Goal: Task Accomplishment & Management: Use online tool/utility

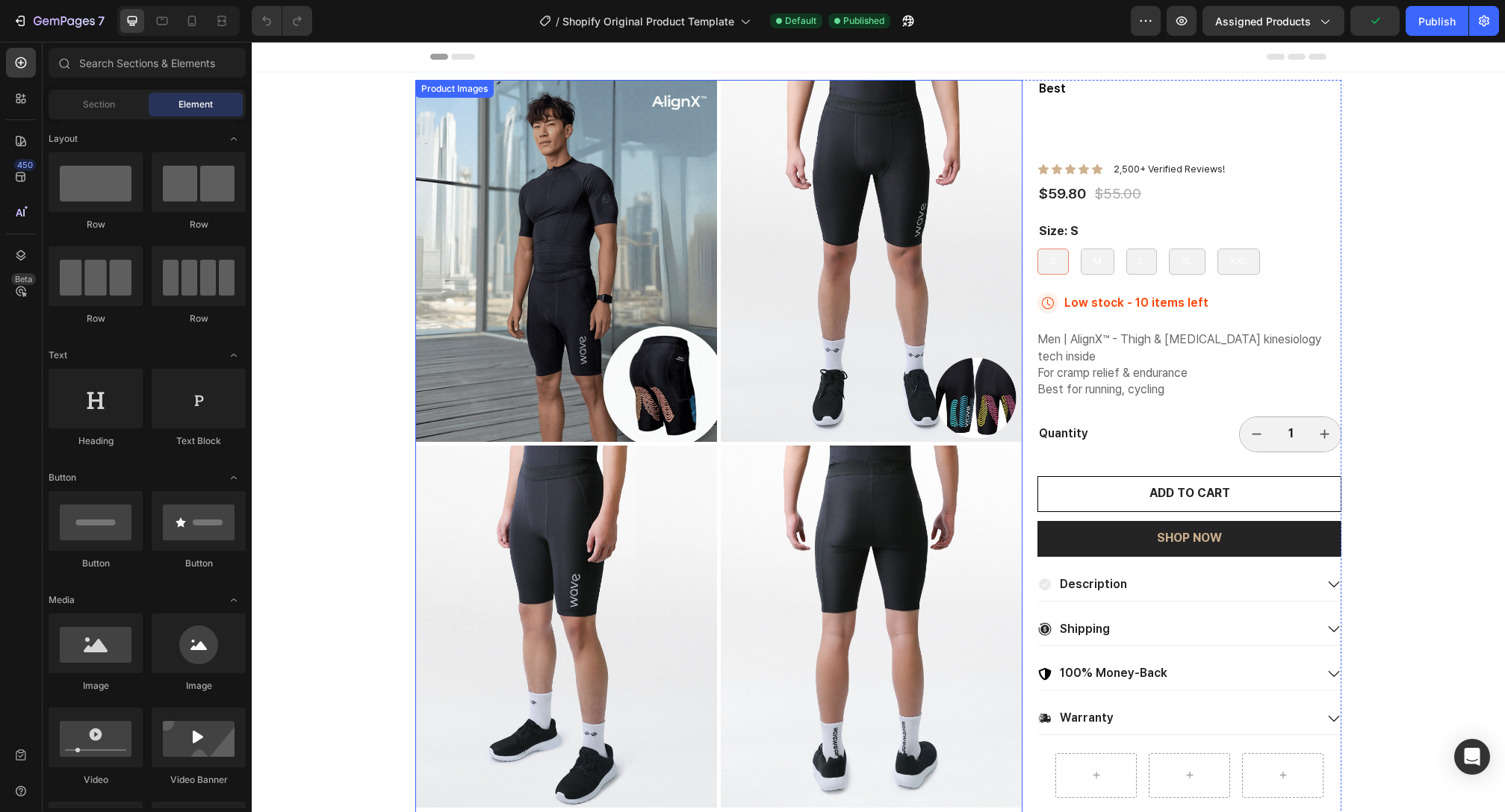
click at [611, 286] on img at bounding box center [565, 261] width 302 height 362
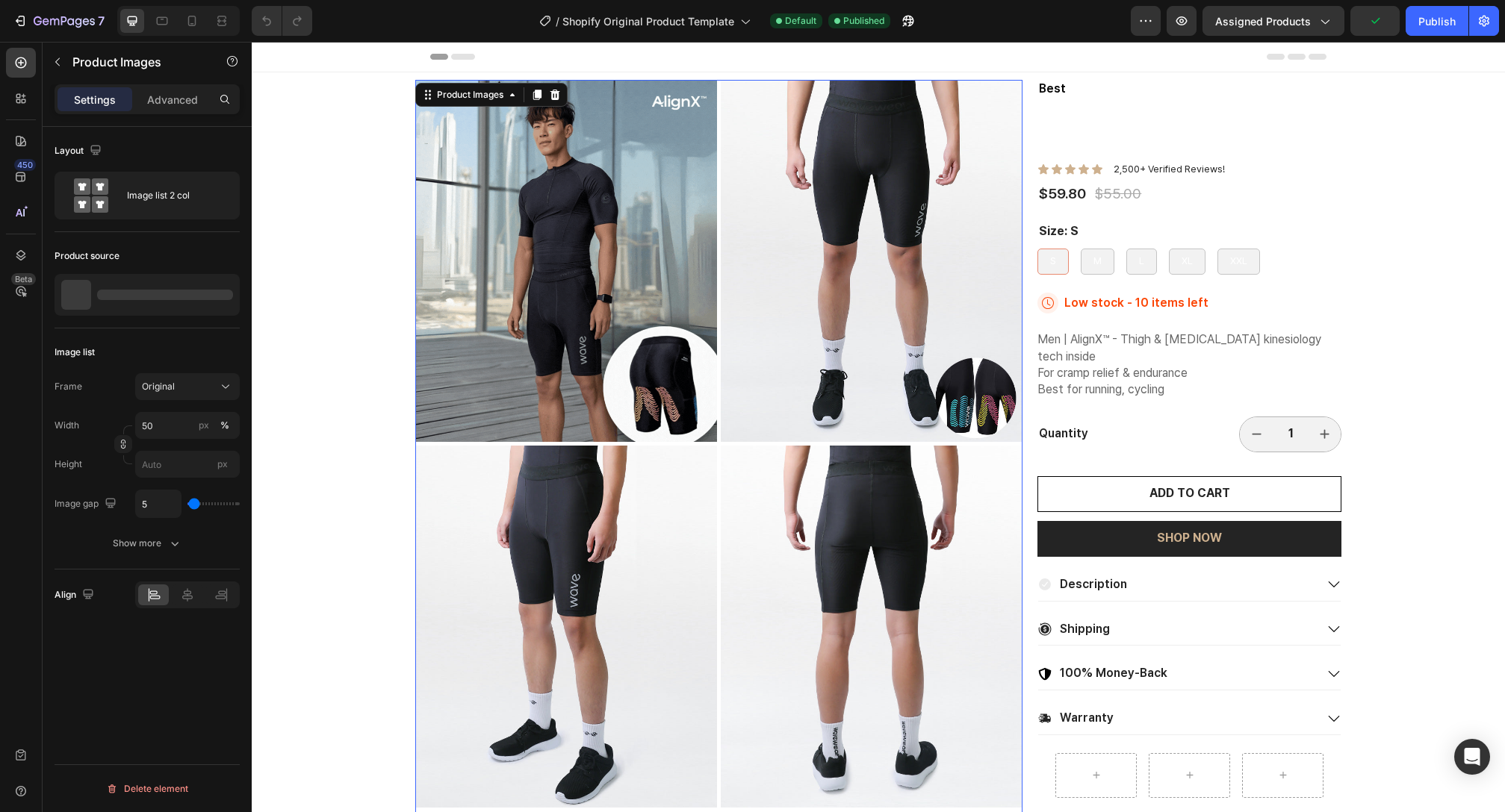
click at [623, 280] on img at bounding box center [565, 261] width 302 height 362
click at [187, 108] on div "Advanced" at bounding box center [172, 98] width 75 height 24
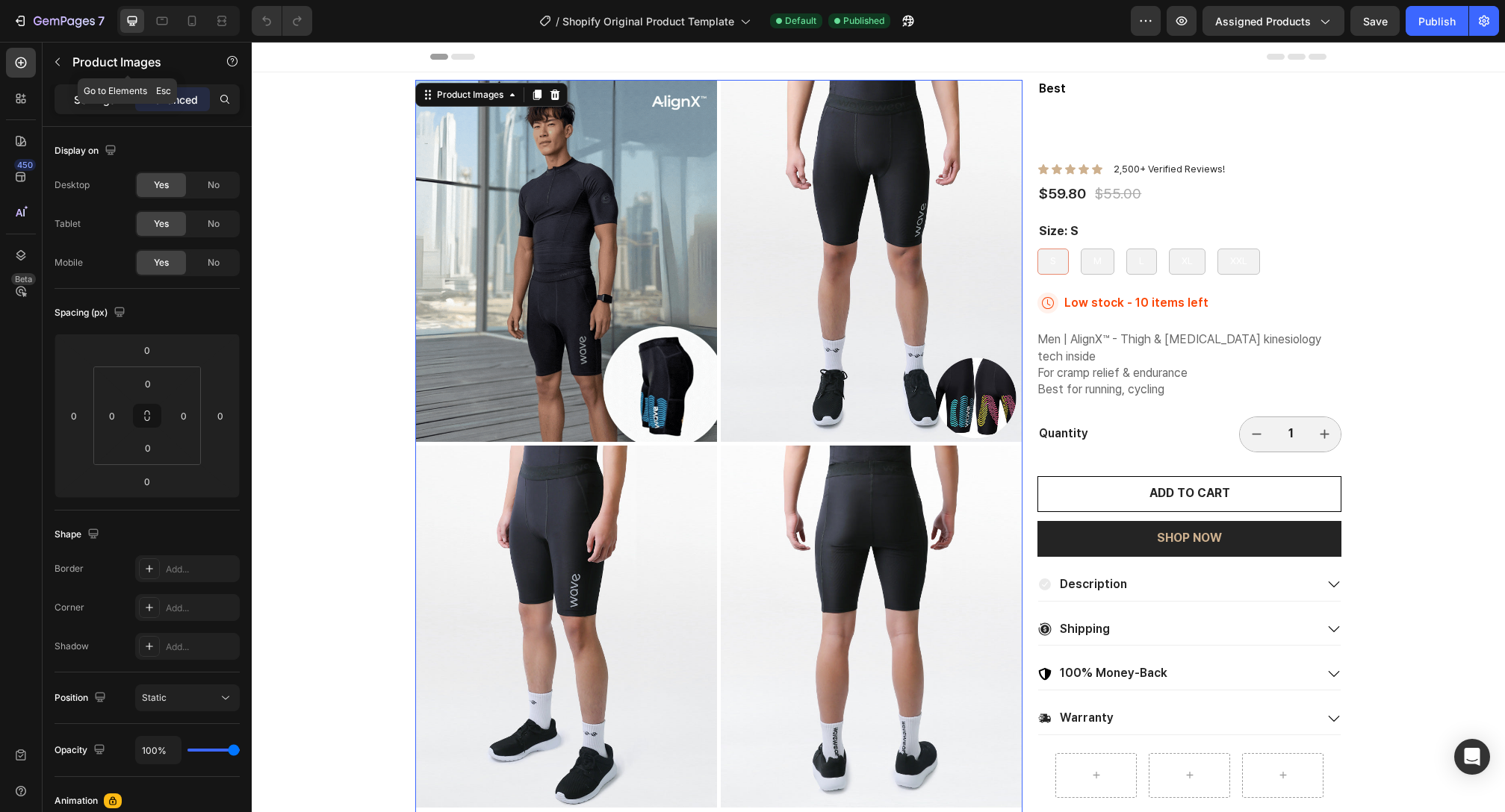
click at [92, 103] on p "Settings" at bounding box center [95, 100] width 42 height 16
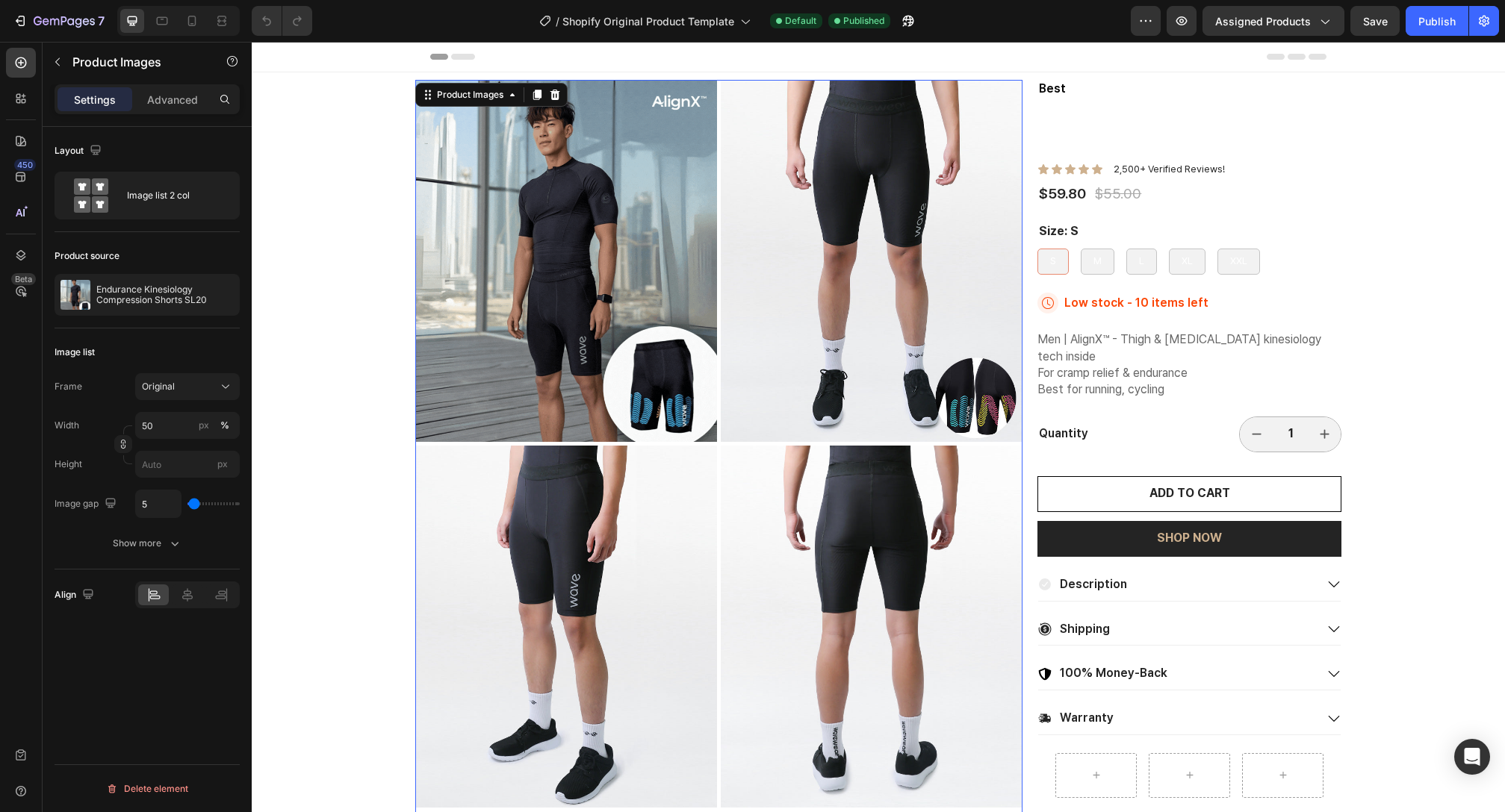
type input "2"
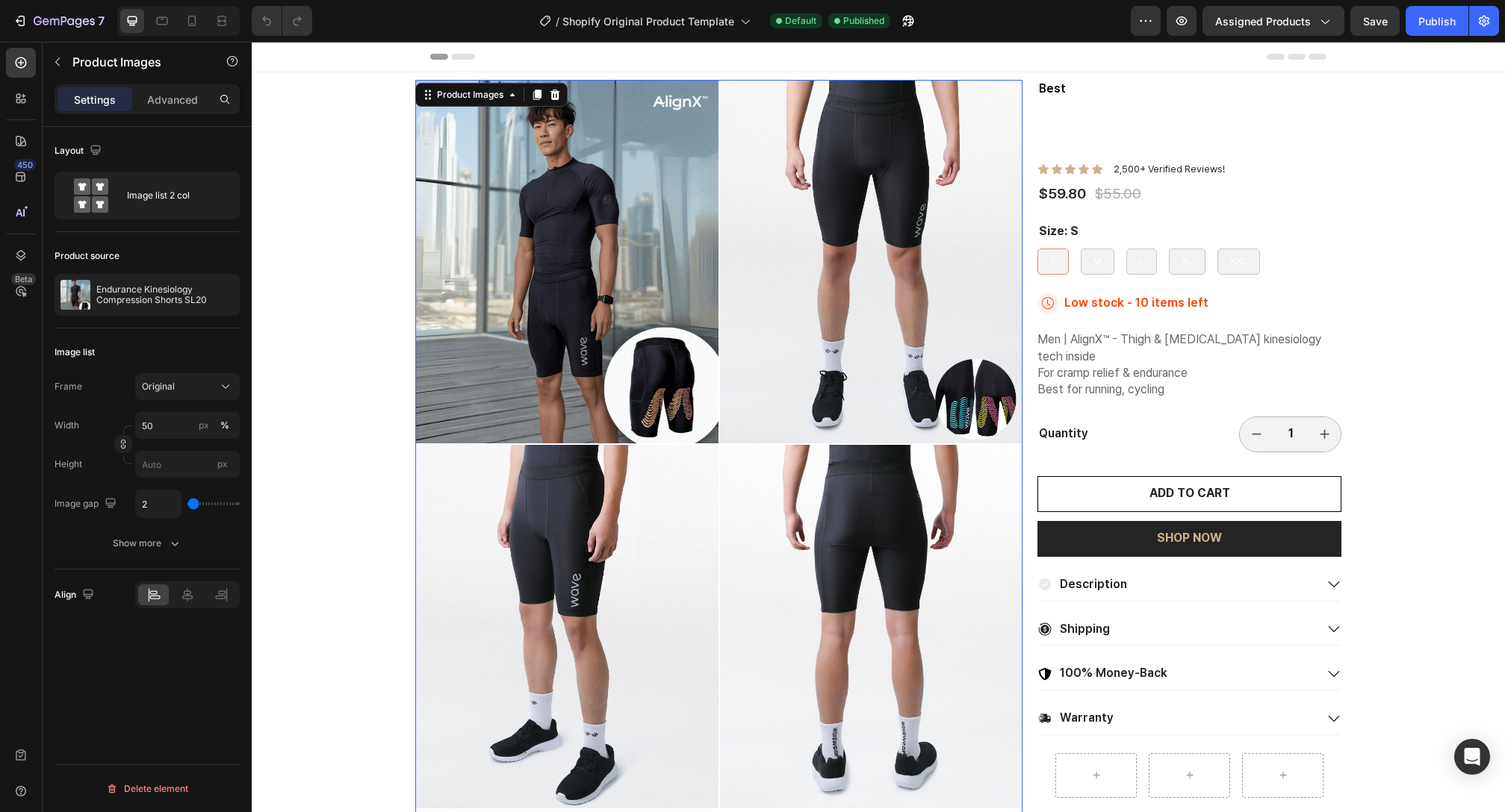
type input "8"
type input "19"
type input "21"
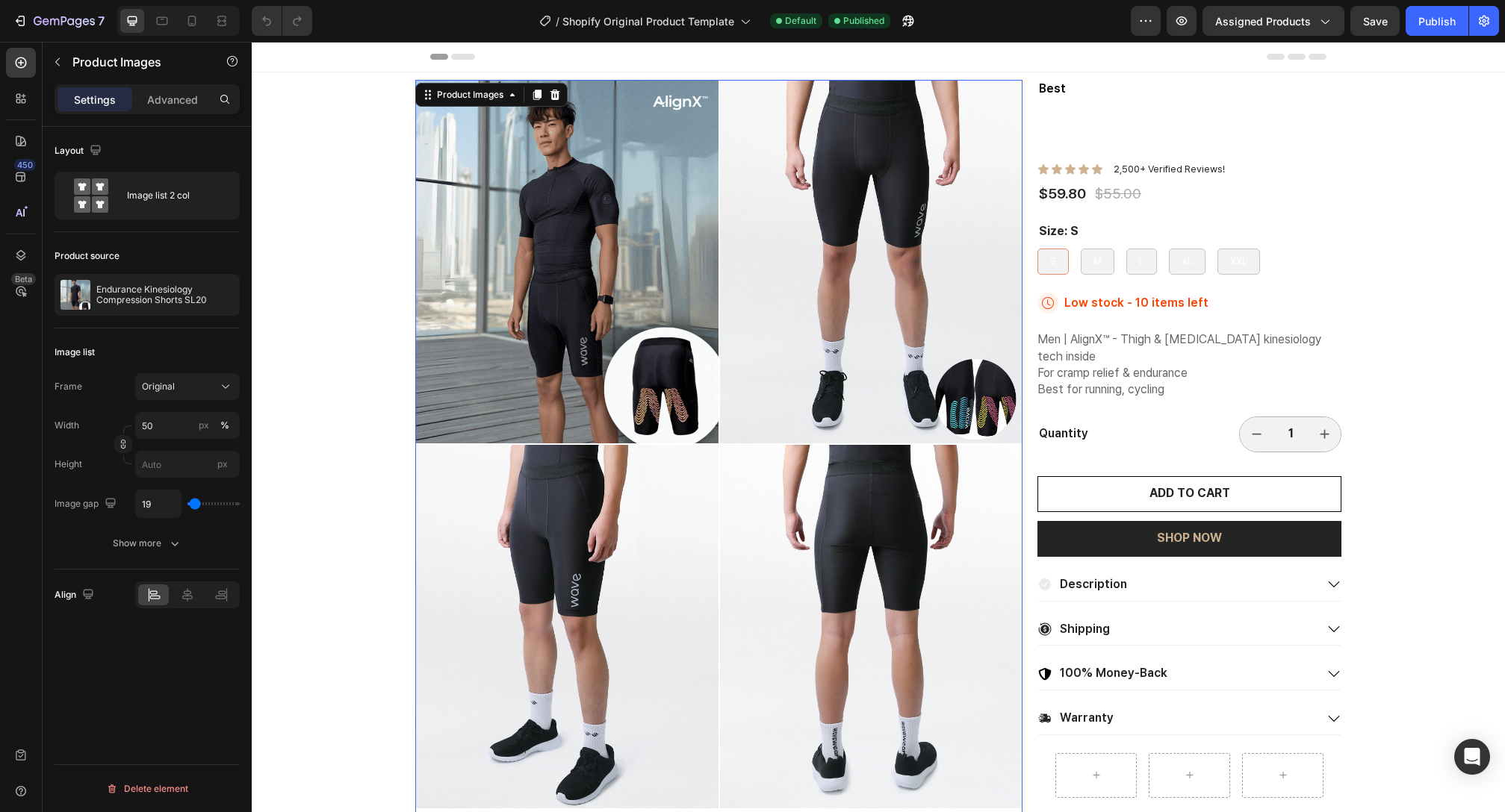
type input "21"
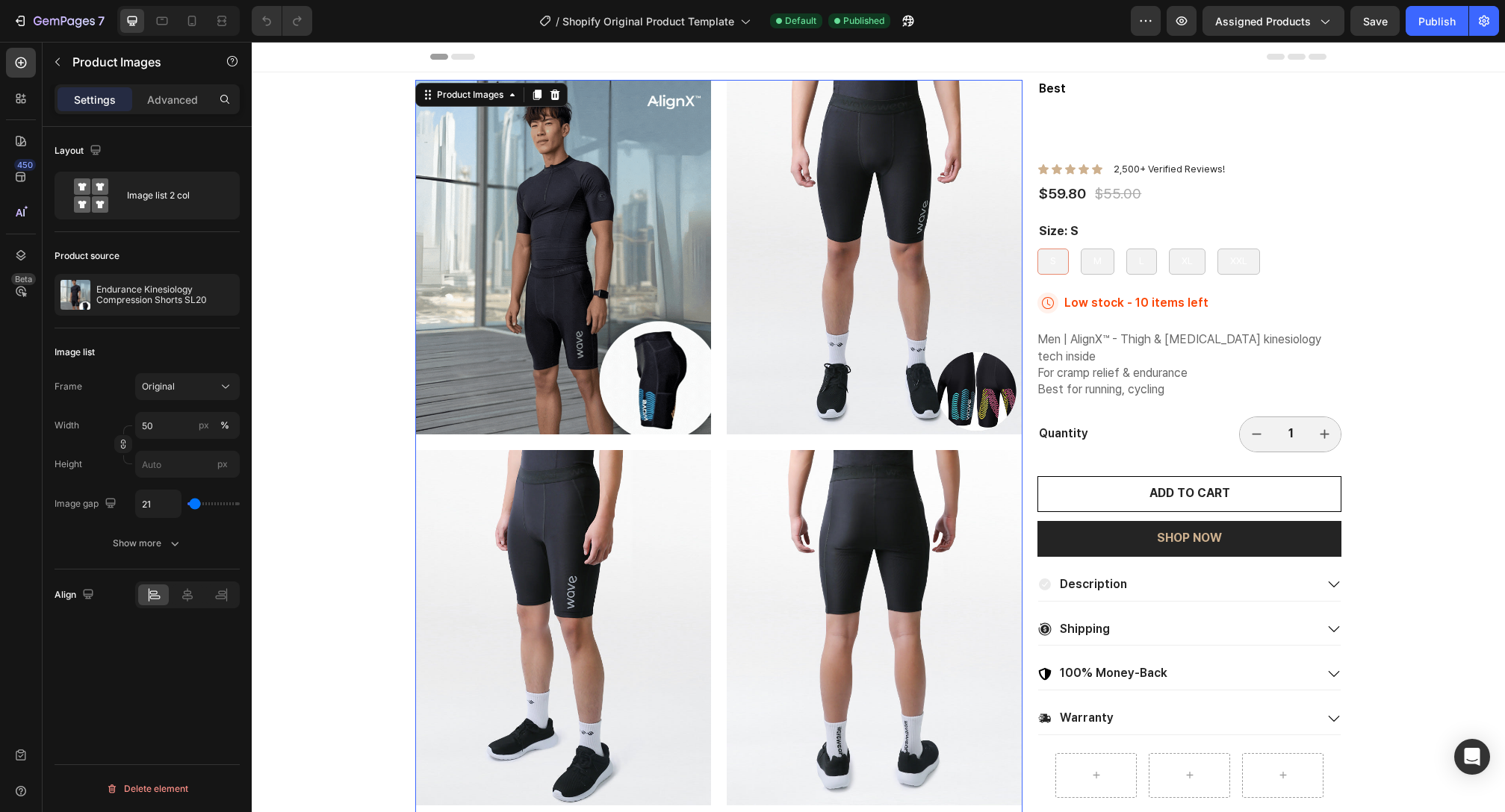
type input "16"
type input "13"
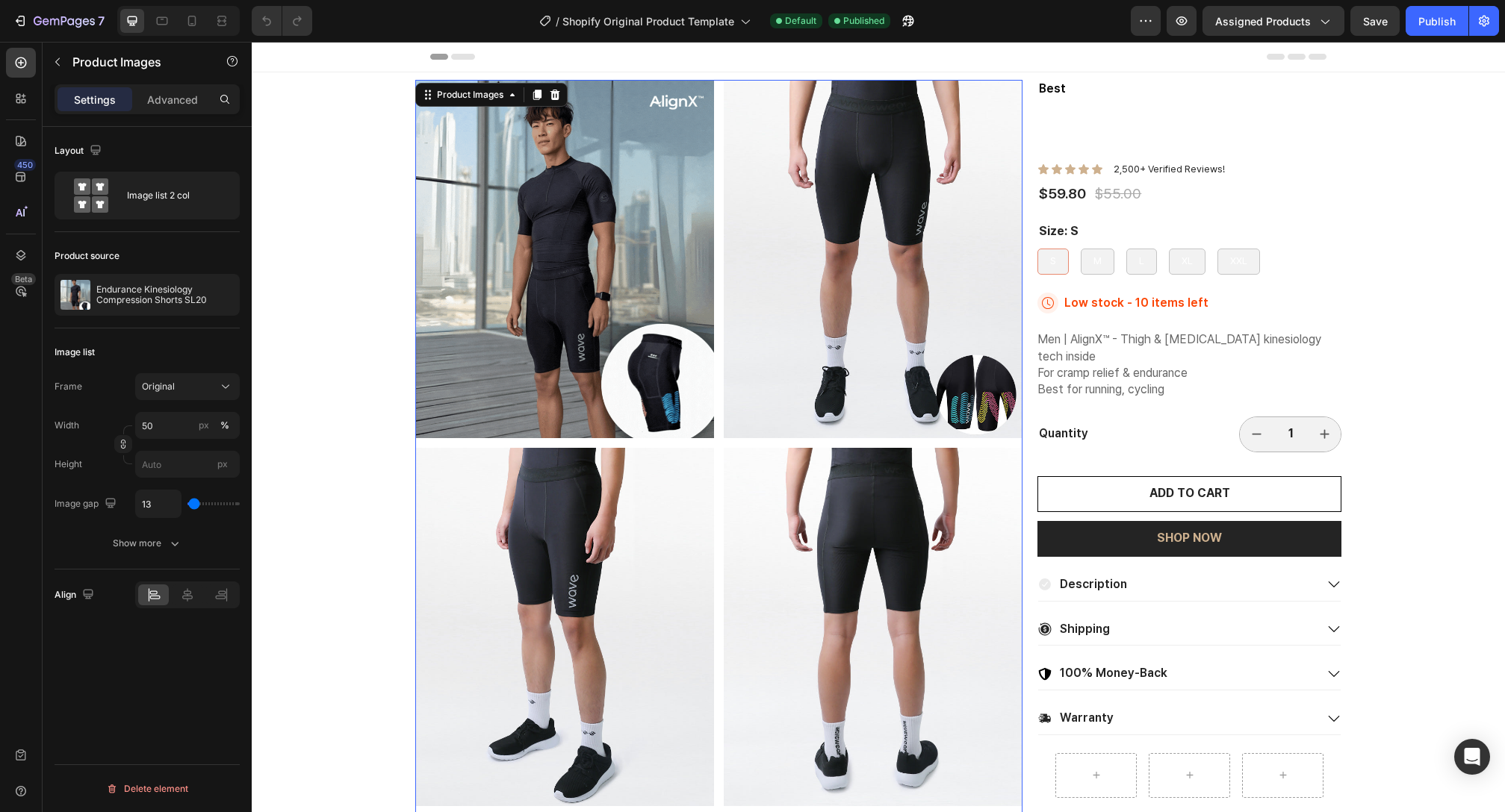
type input "5"
type input "2"
type input "0"
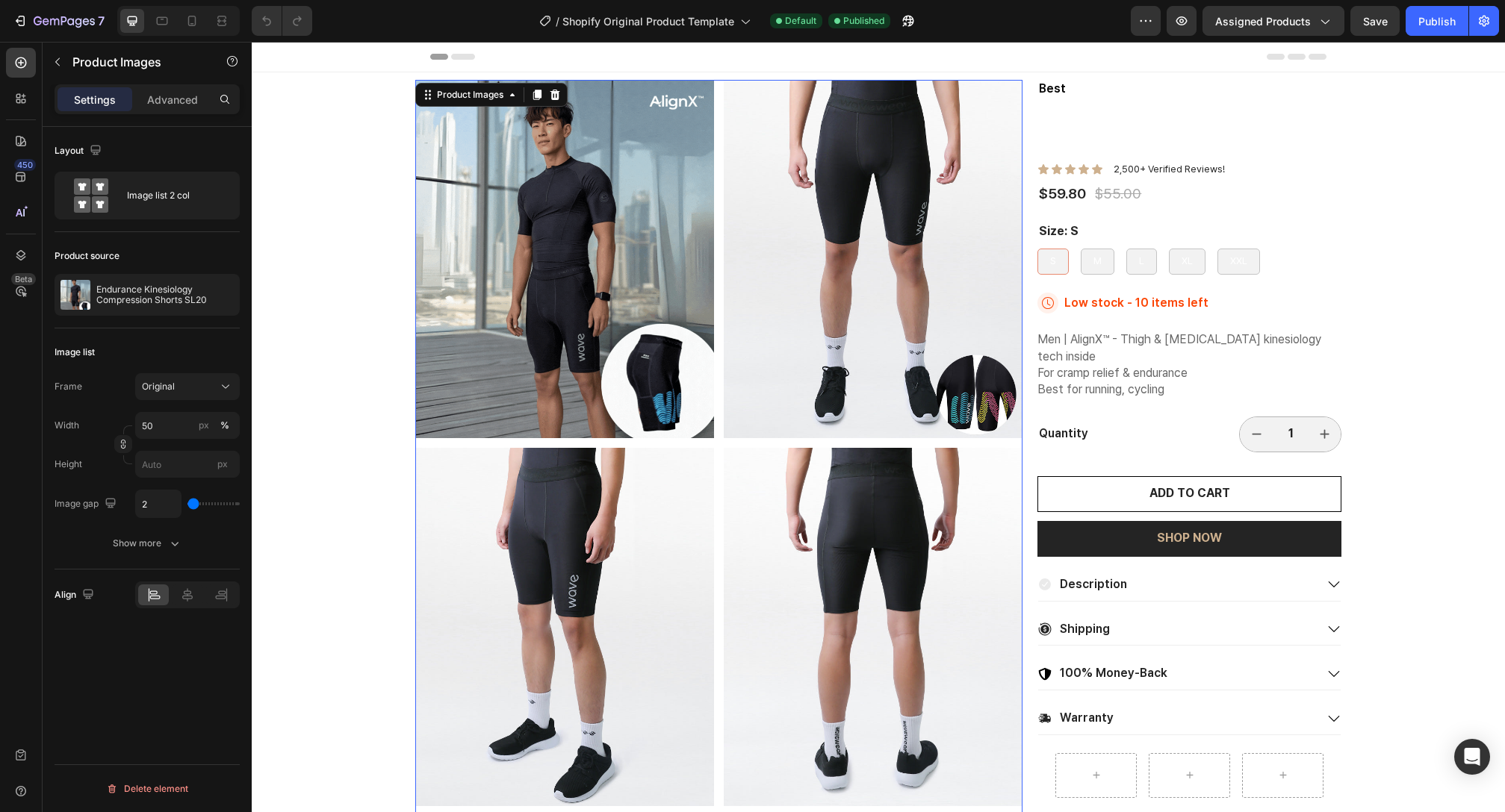
type input "0"
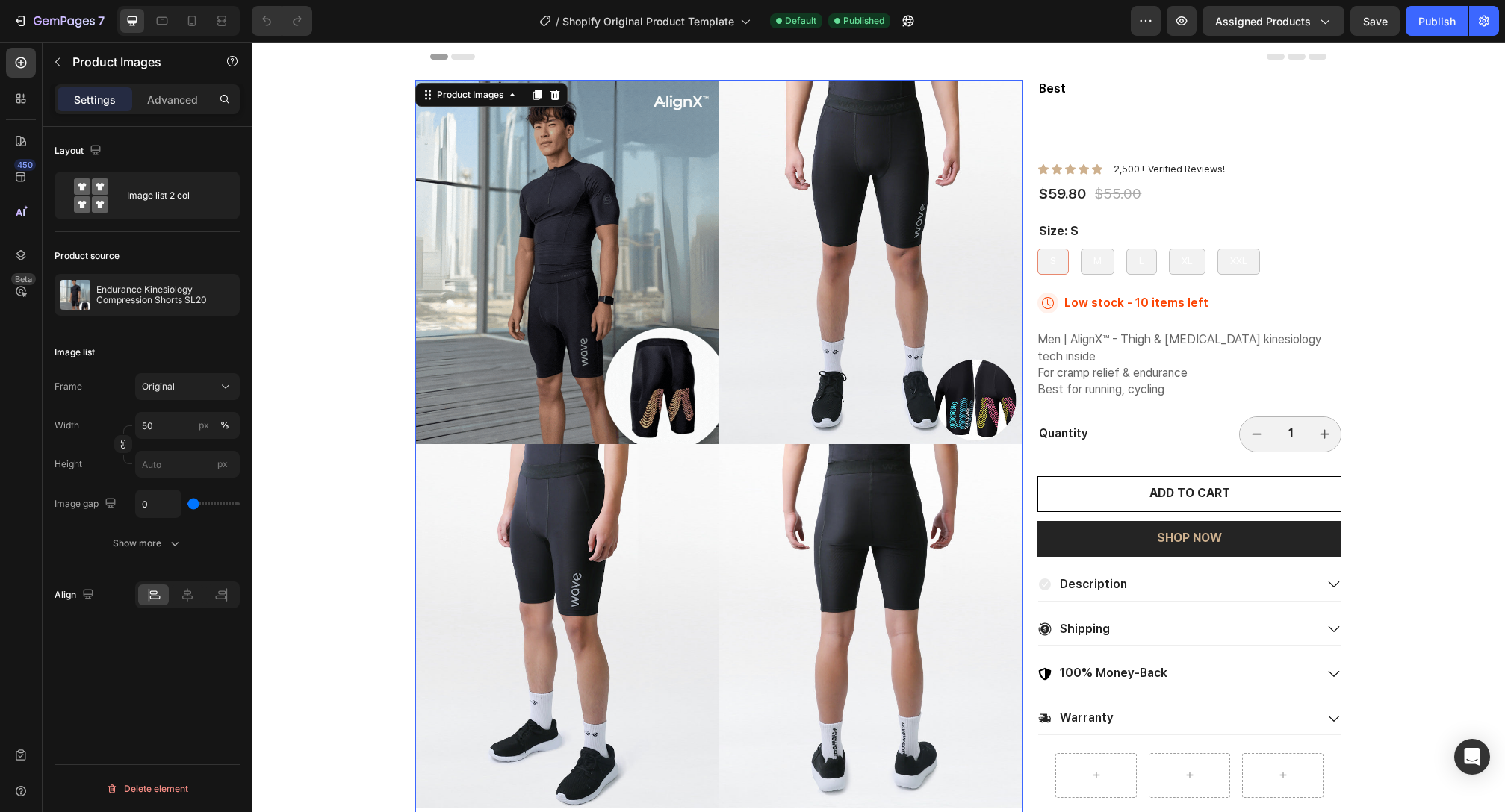
type input "2"
type input "8"
type input "10"
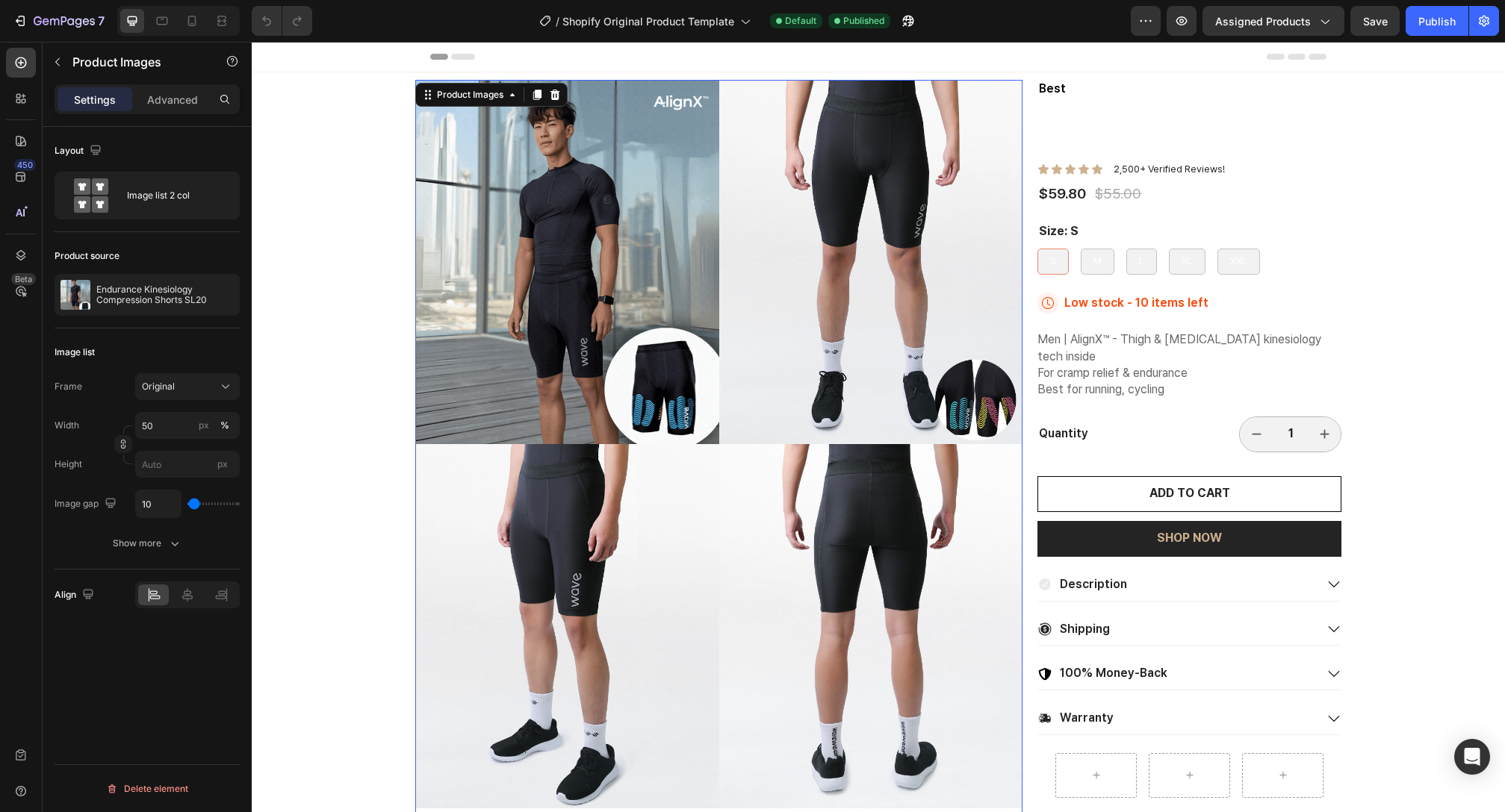
type input "10"
click at [194, 504] on input "range" at bounding box center [213, 504] width 52 height 3
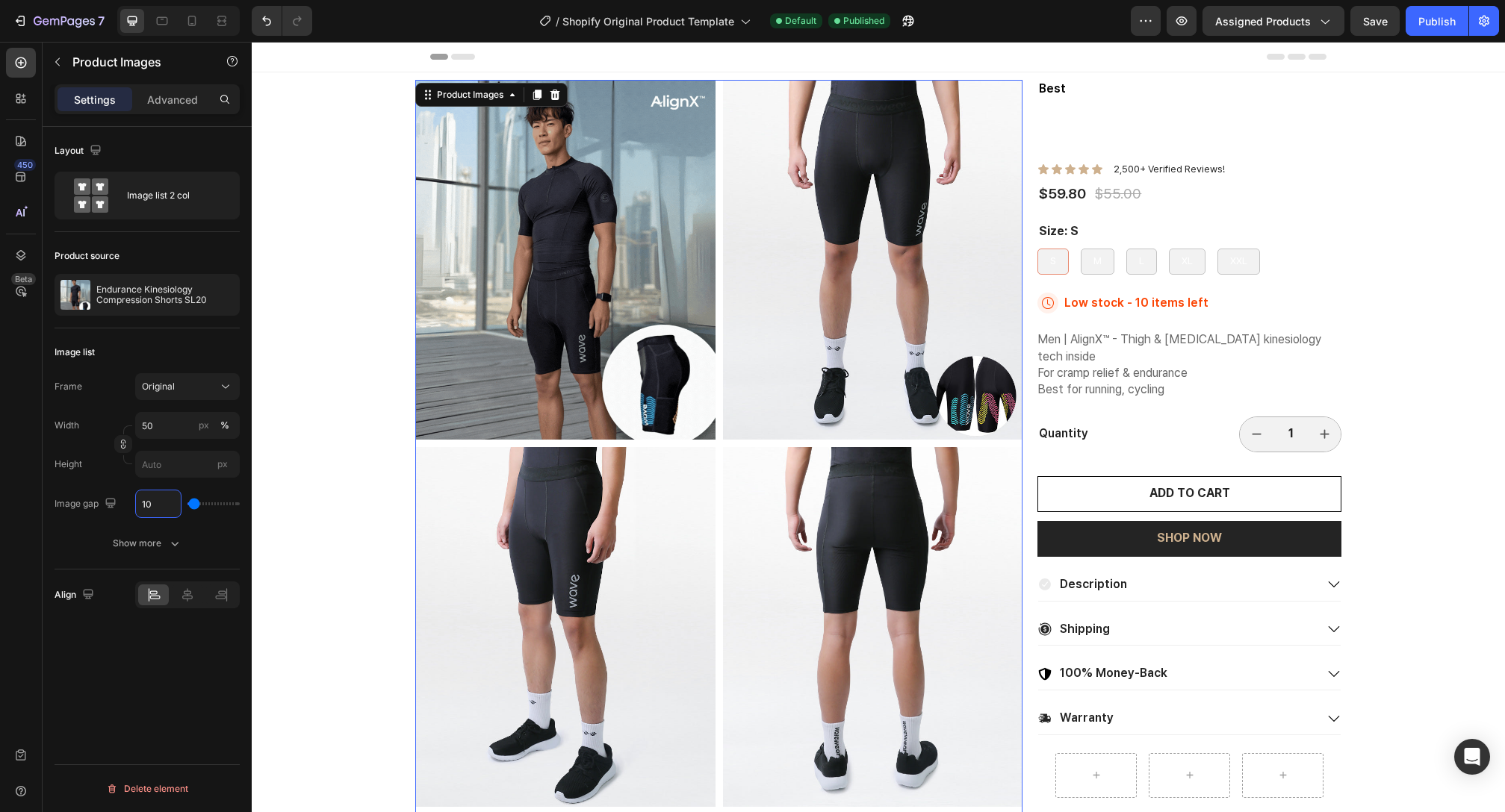
click at [158, 507] on input "10" at bounding box center [158, 504] width 45 height 27
click at [187, 533] on button "Show more" at bounding box center [147, 543] width 185 height 27
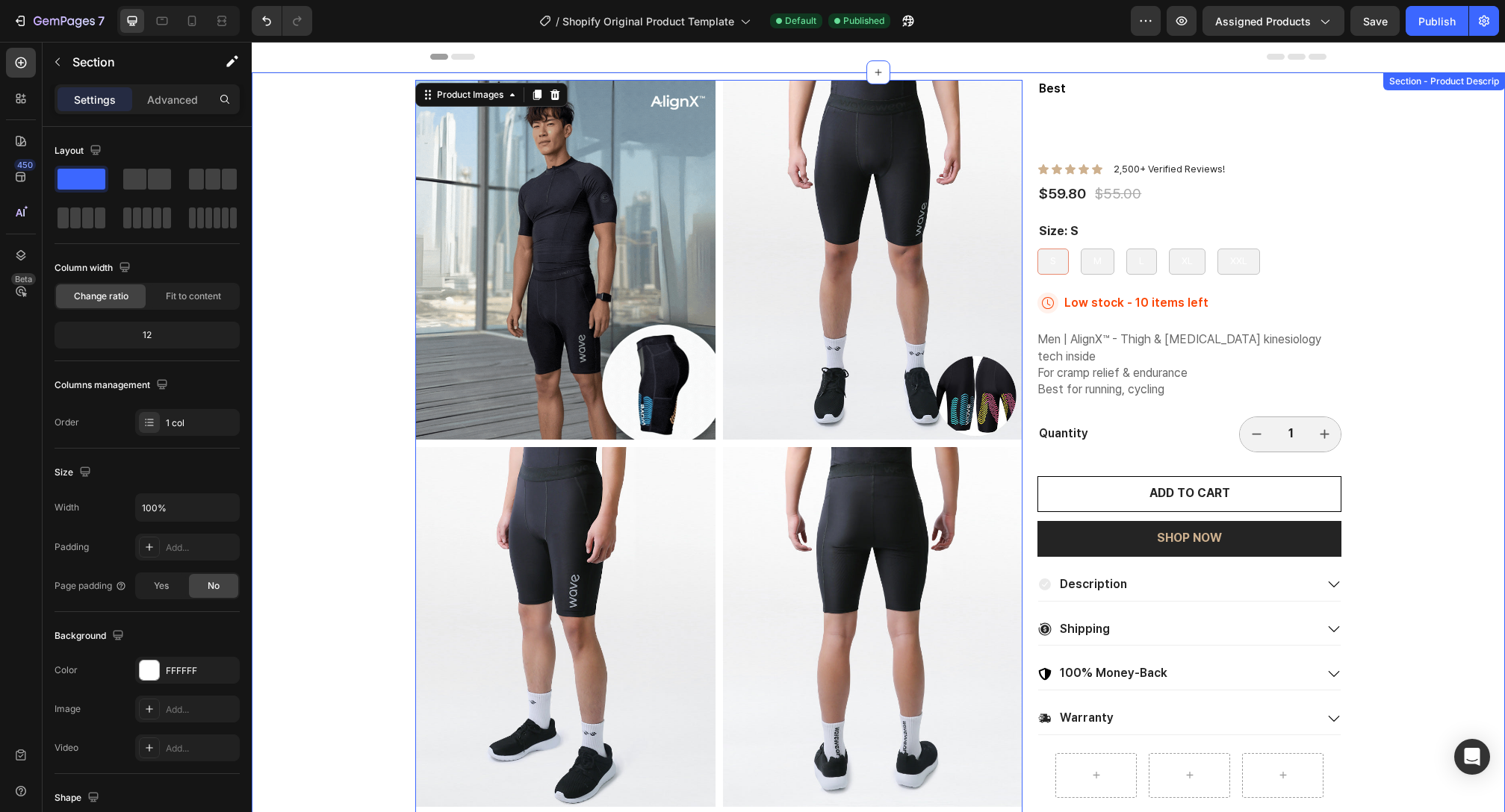
click at [335, 281] on div "Product Images 0 Best Text Block Endurance Kinesiology Compression Shorts SL20 …" at bounding box center [878, 698] width 1254 height 1251
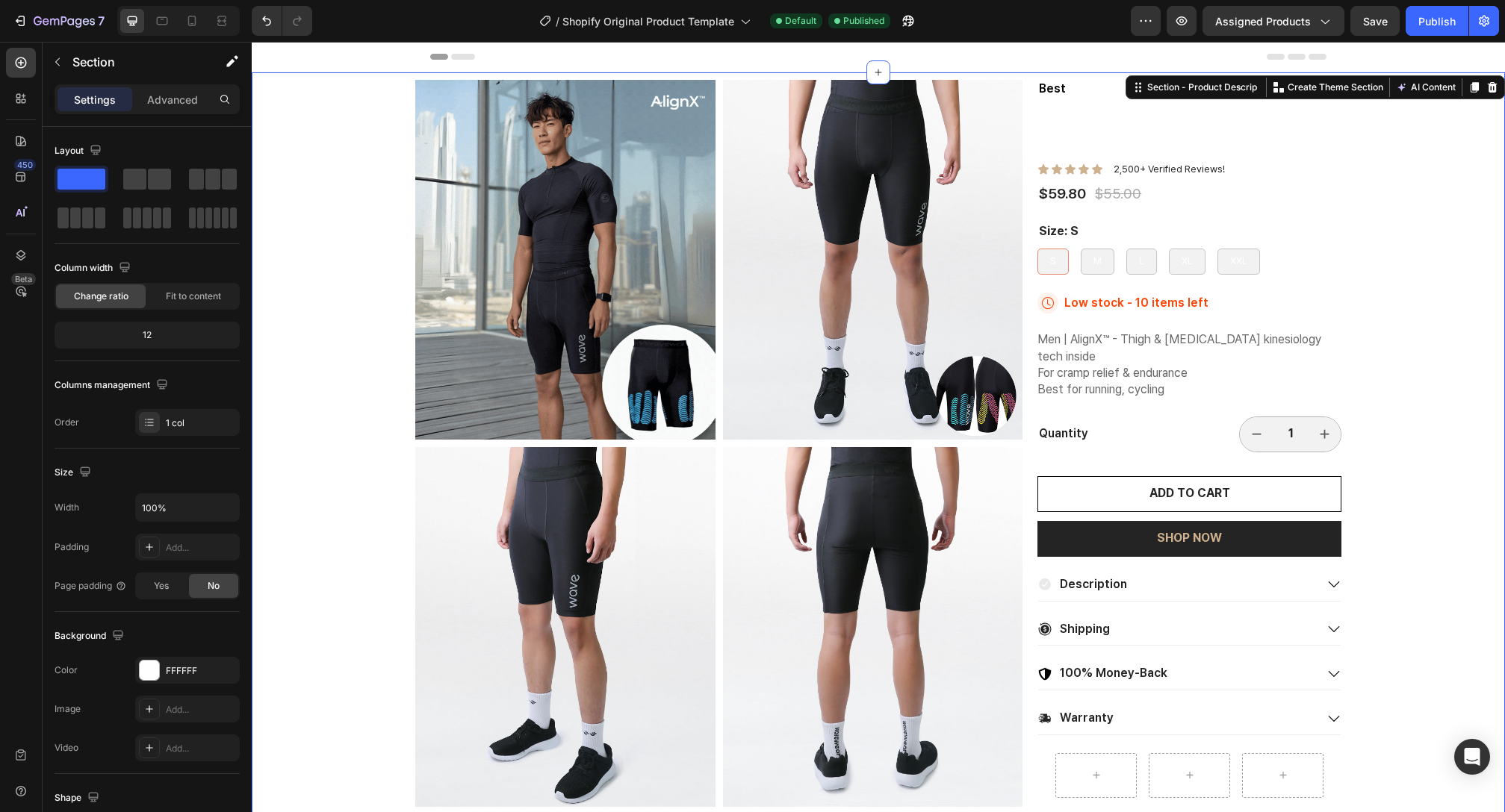
click at [372, 238] on div "Product Images Best Text Block Endurance Kinesiology Compression Shorts SL20 Pr…" at bounding box center [878, 698] width 1254 height 1251
click at [374, 236] on div "Product Images Best Text Block Endurance Kinesiology Compression Shorts SL20 Pr…" at bounding box center [878, 698] width 1254 height 1251
click at [187, 102] on p "Advanced" at bounding box center [172, 100] width 51 height 16
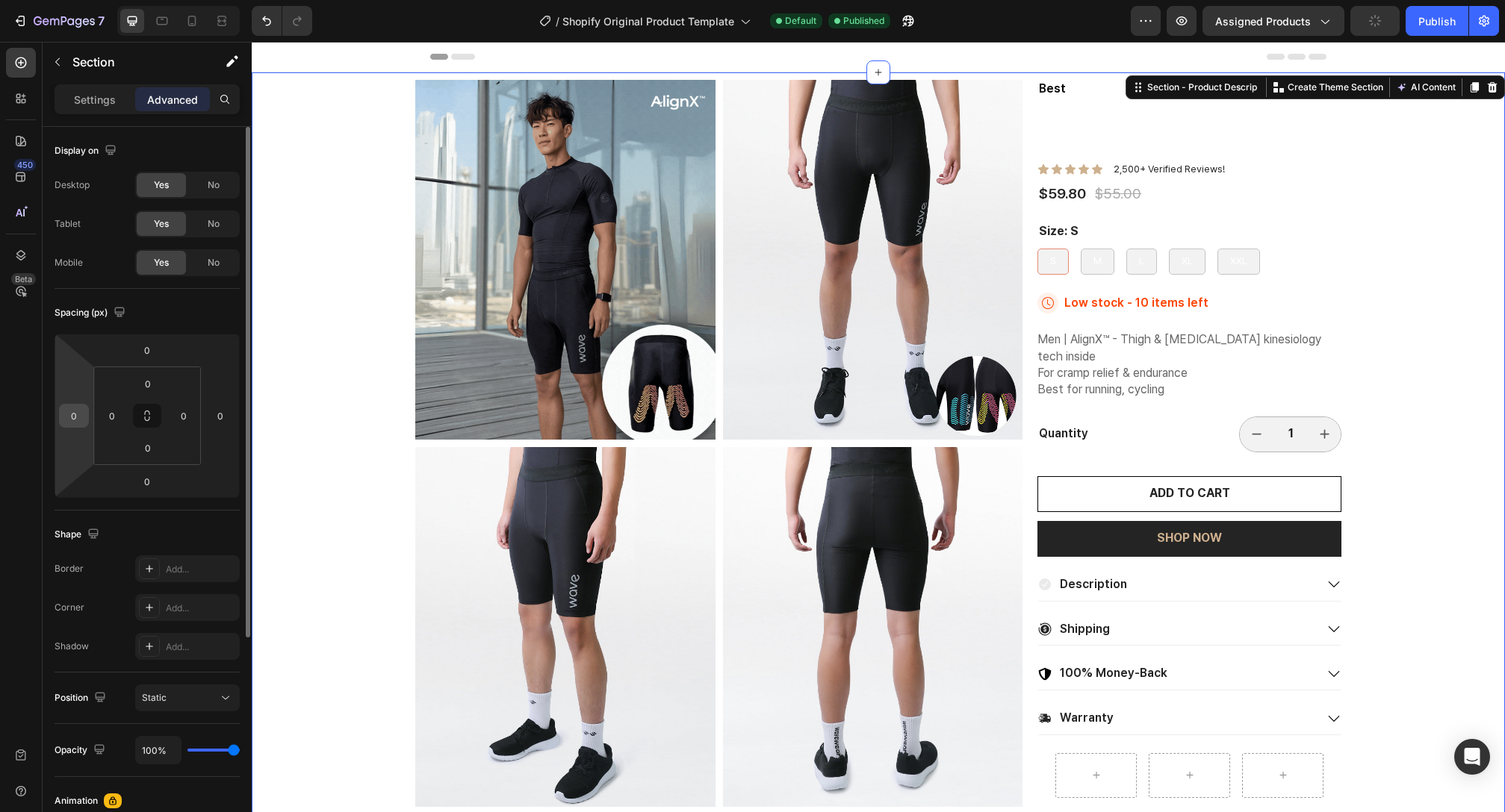
click at [62, 421] on div "0" at bounding box center [74, 416] width 30 height 24
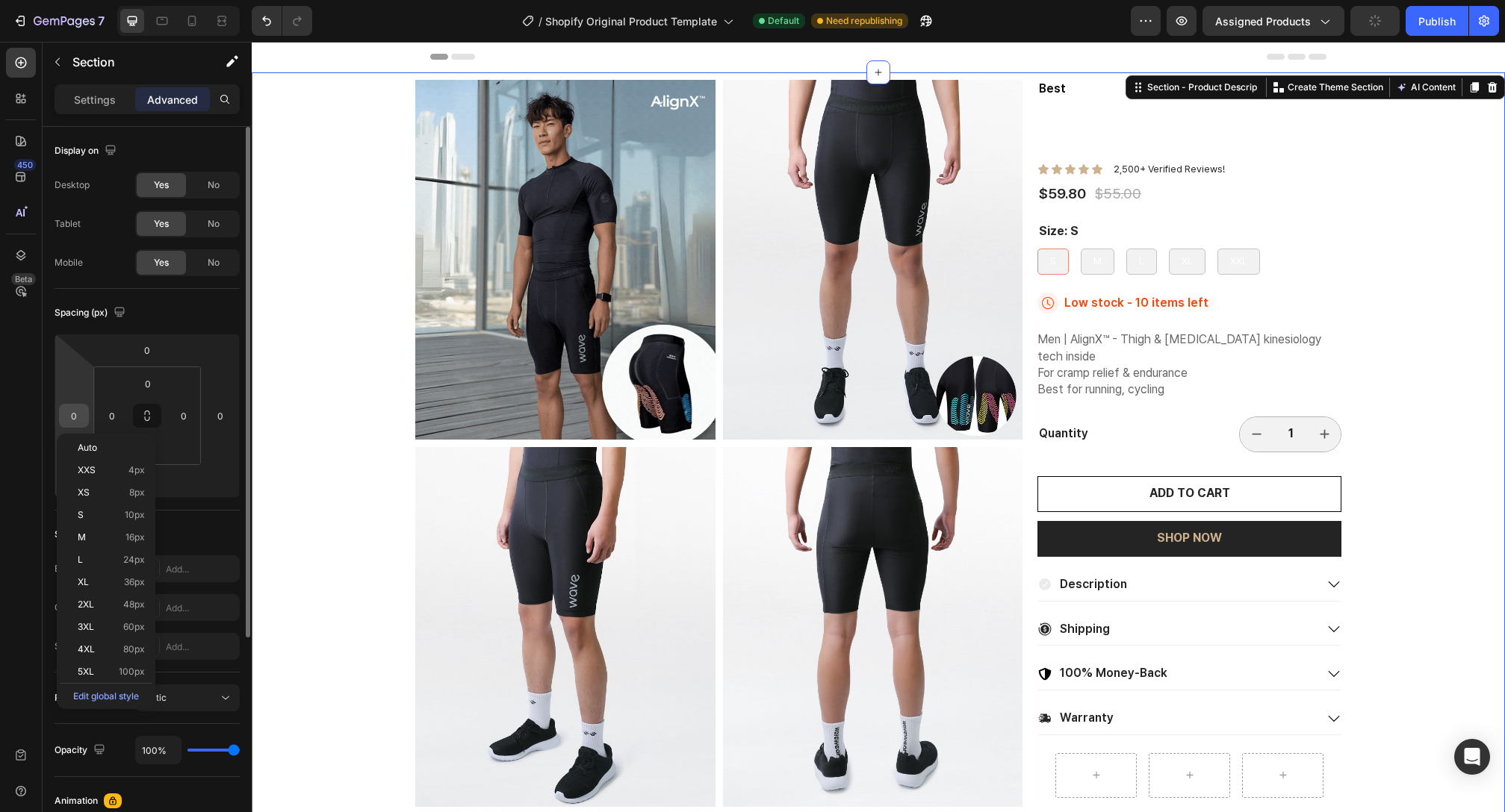
click at [70, 419] on input "0" at bounding box center [73, 416] width 22 height 22
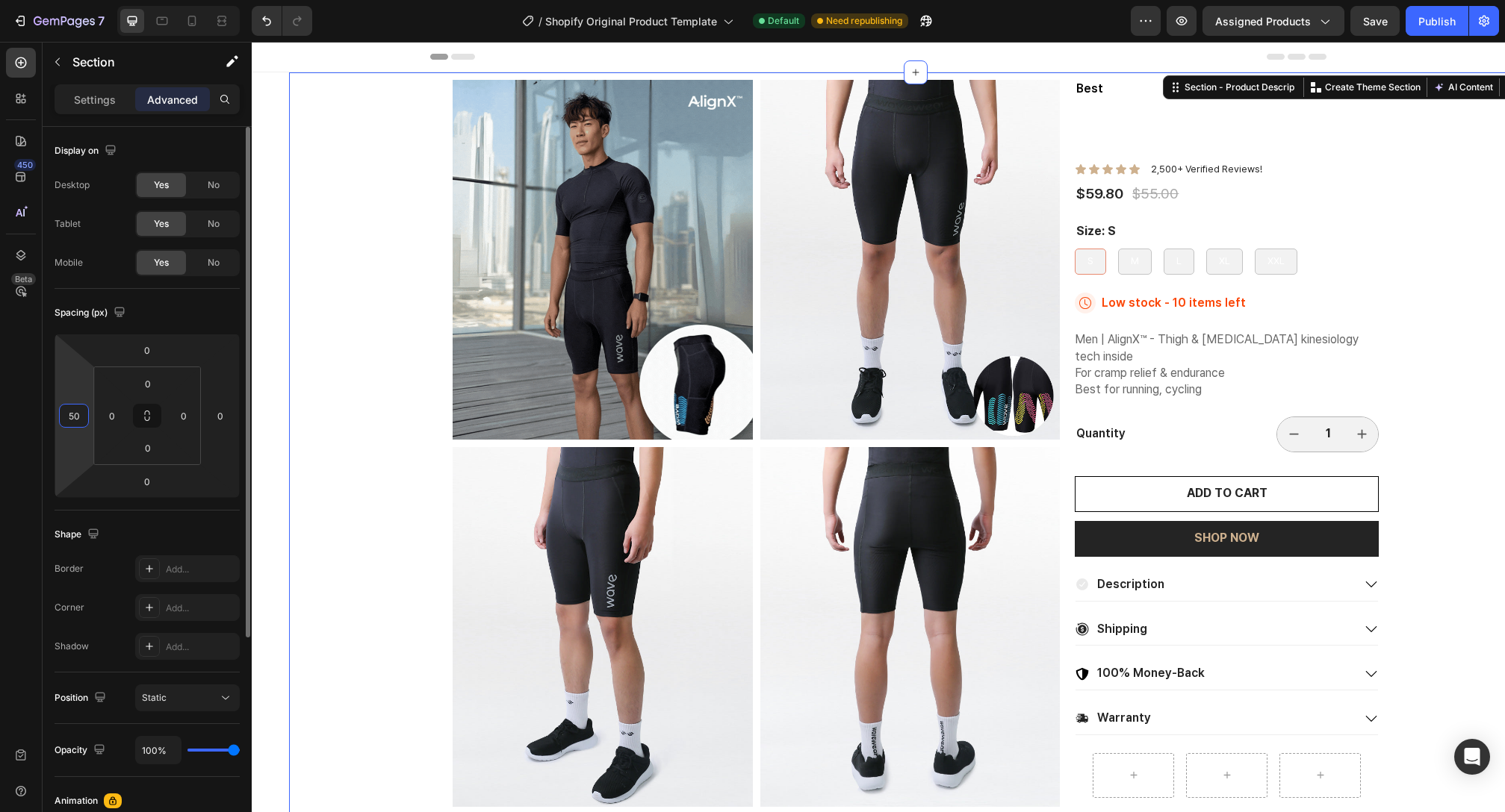
type input "5"
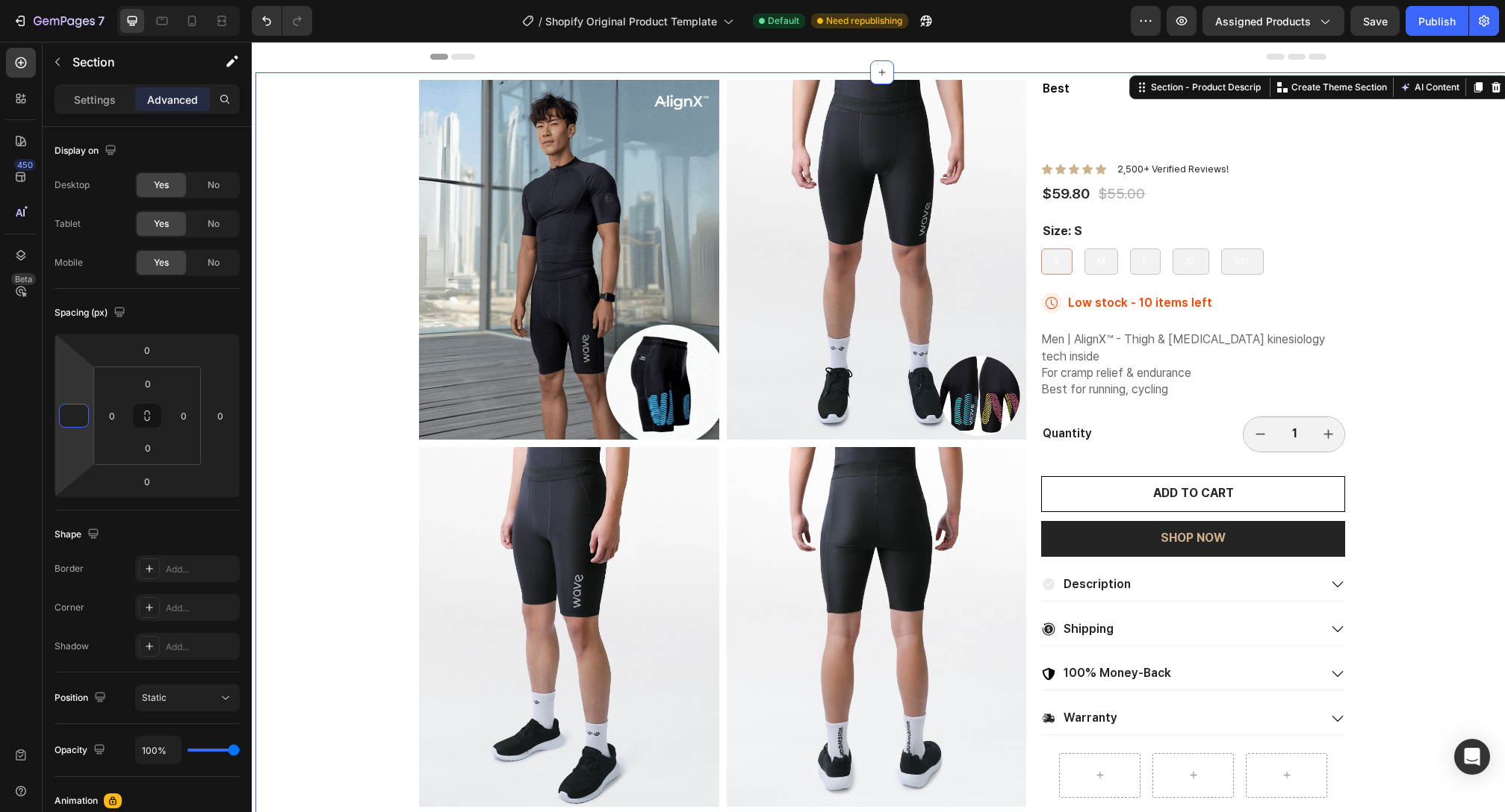
click at [301, 316] on div "Product Images Best Text Block Endurance Kinesiology Compression Shorts SL20 Pr…" at bounding box center [883, 698] width 1254 height 1251
type input "0"
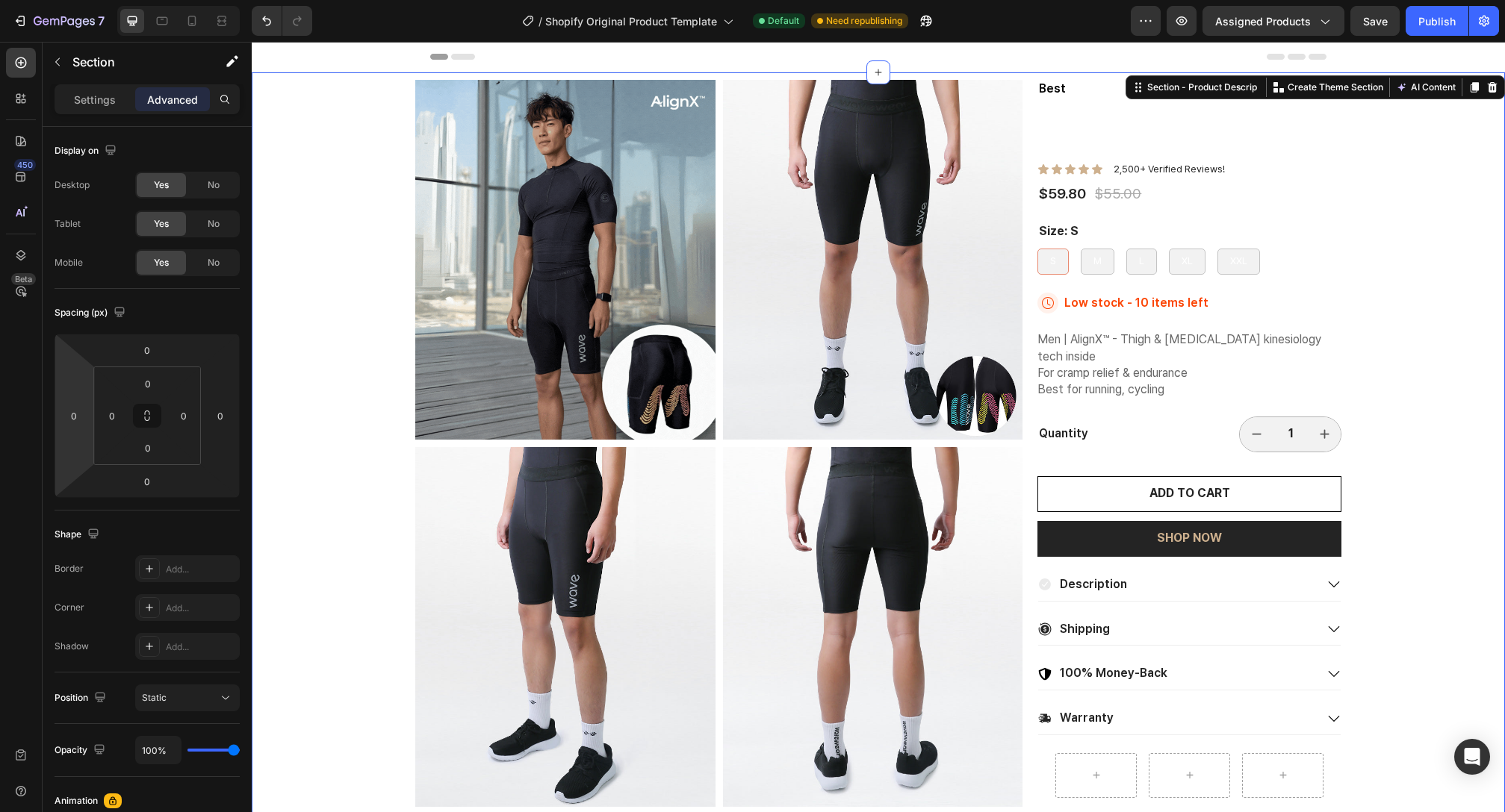
click at [370, 308] on div "Product Images Best Text Block Endurance Kinesiology Compression Shorts SL20 Pr…" at bounding box center [878, 698] width 1254 height 1251
click at [387, 309] on div "Product Images Best Text Block Endurance Kinesiology Compression Shorts SL20 Pr…" at bounding box center [878, 698] width 1254 height 1251
click at [126, 109] on div "Settings" at bounding box center [94, 98] width 75 height 24
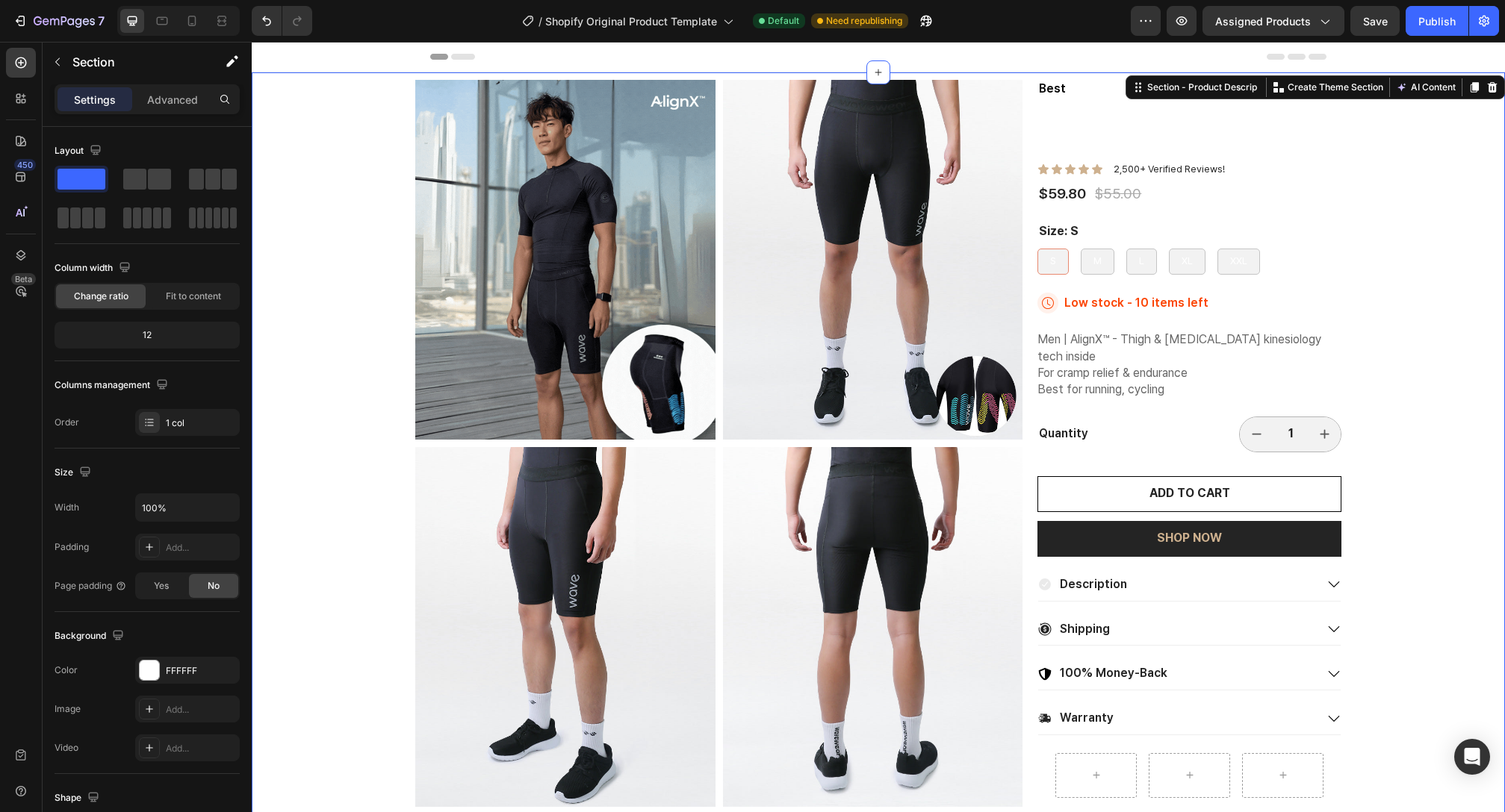
click at [114, 108] on div "Settings" at bounding box center [94, 98] width 75 height 24
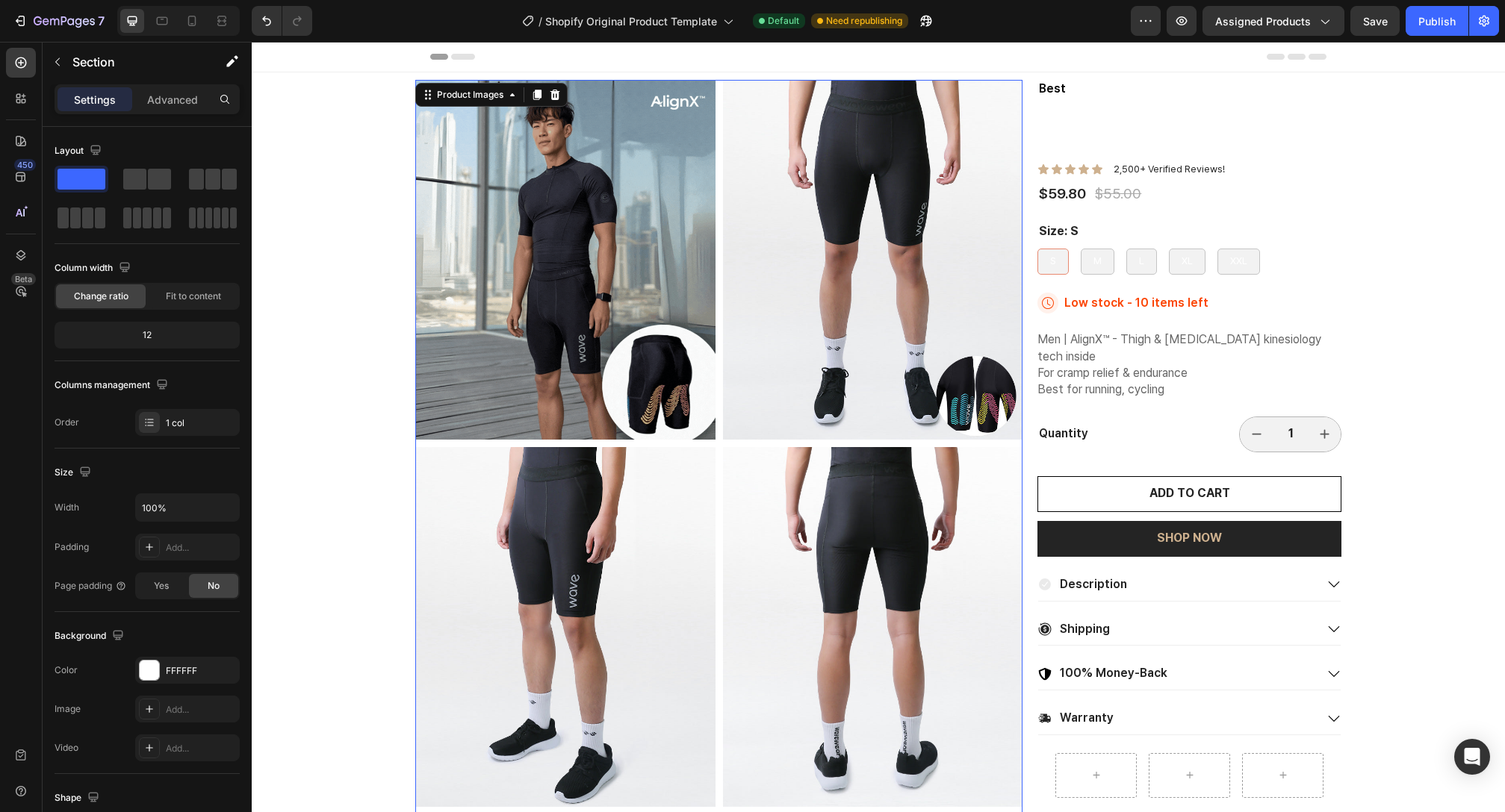
click at [712, 310] on div at bounding box center [718, 627] width 607 height 1095
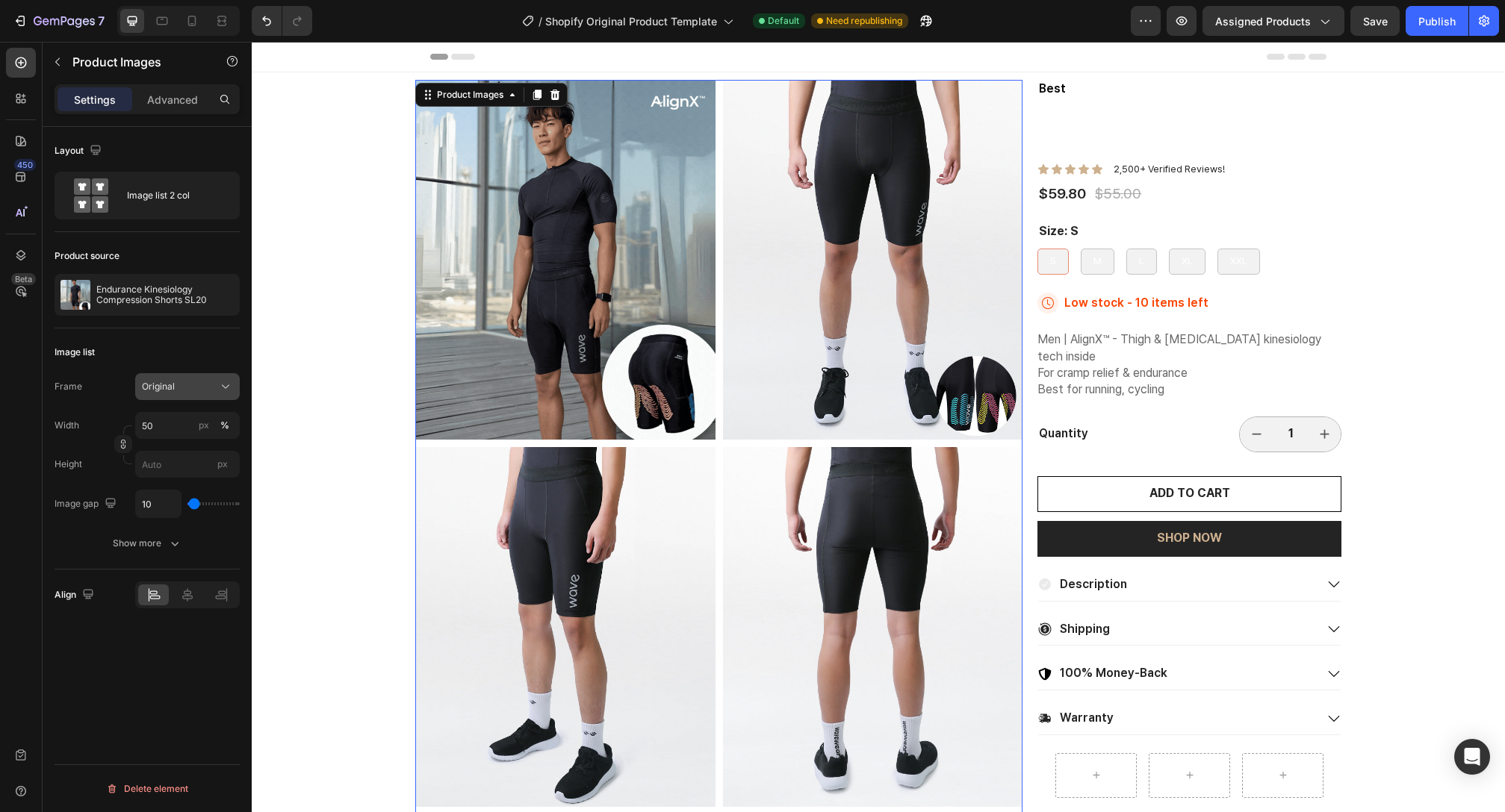
click at [213, 383] on div "Original" at bounding box center [178, 386] width 73 height 13
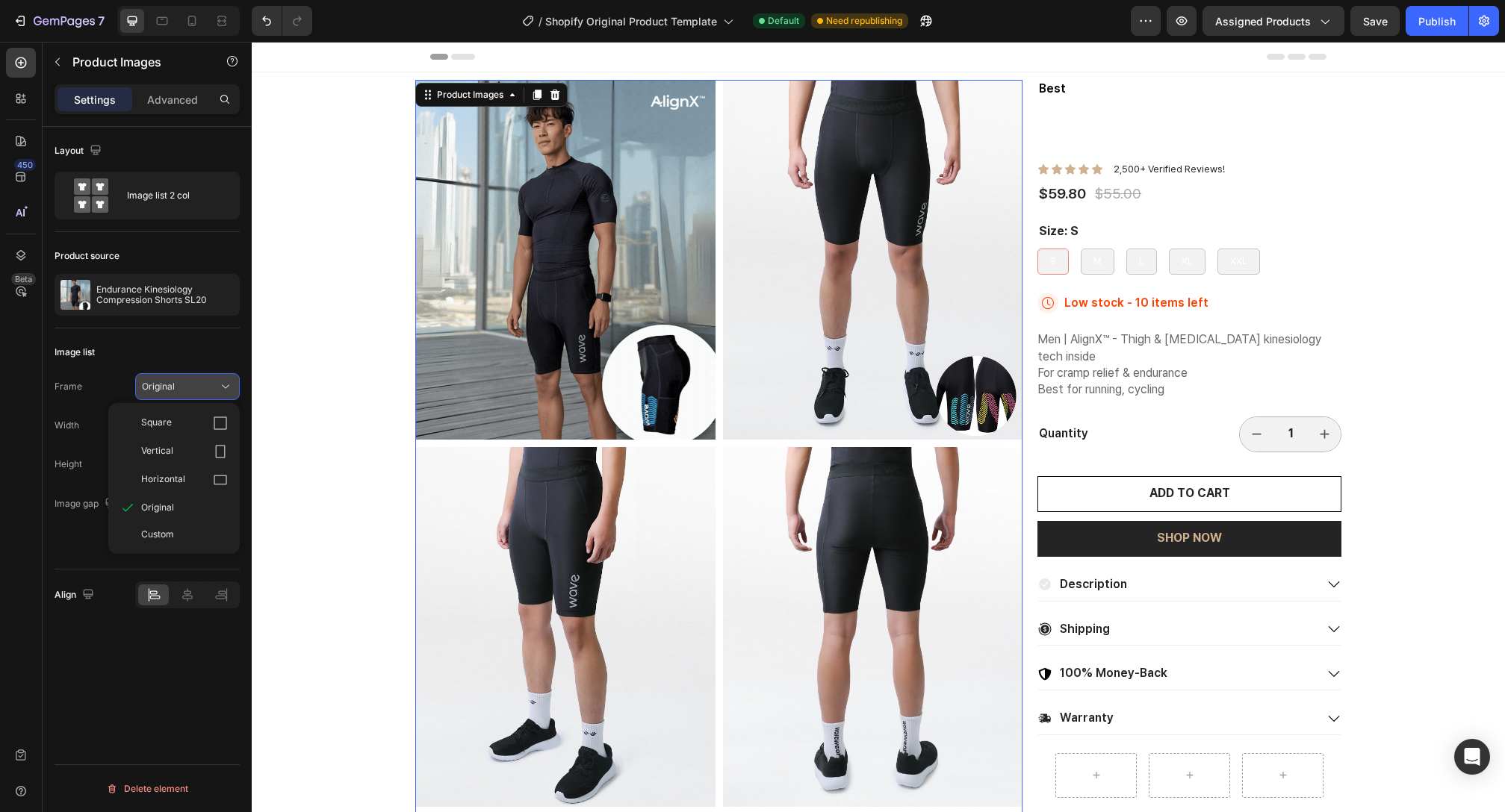
click at [213, 383] on div "Original" at bounding box center [178, 386] width 73 height 13
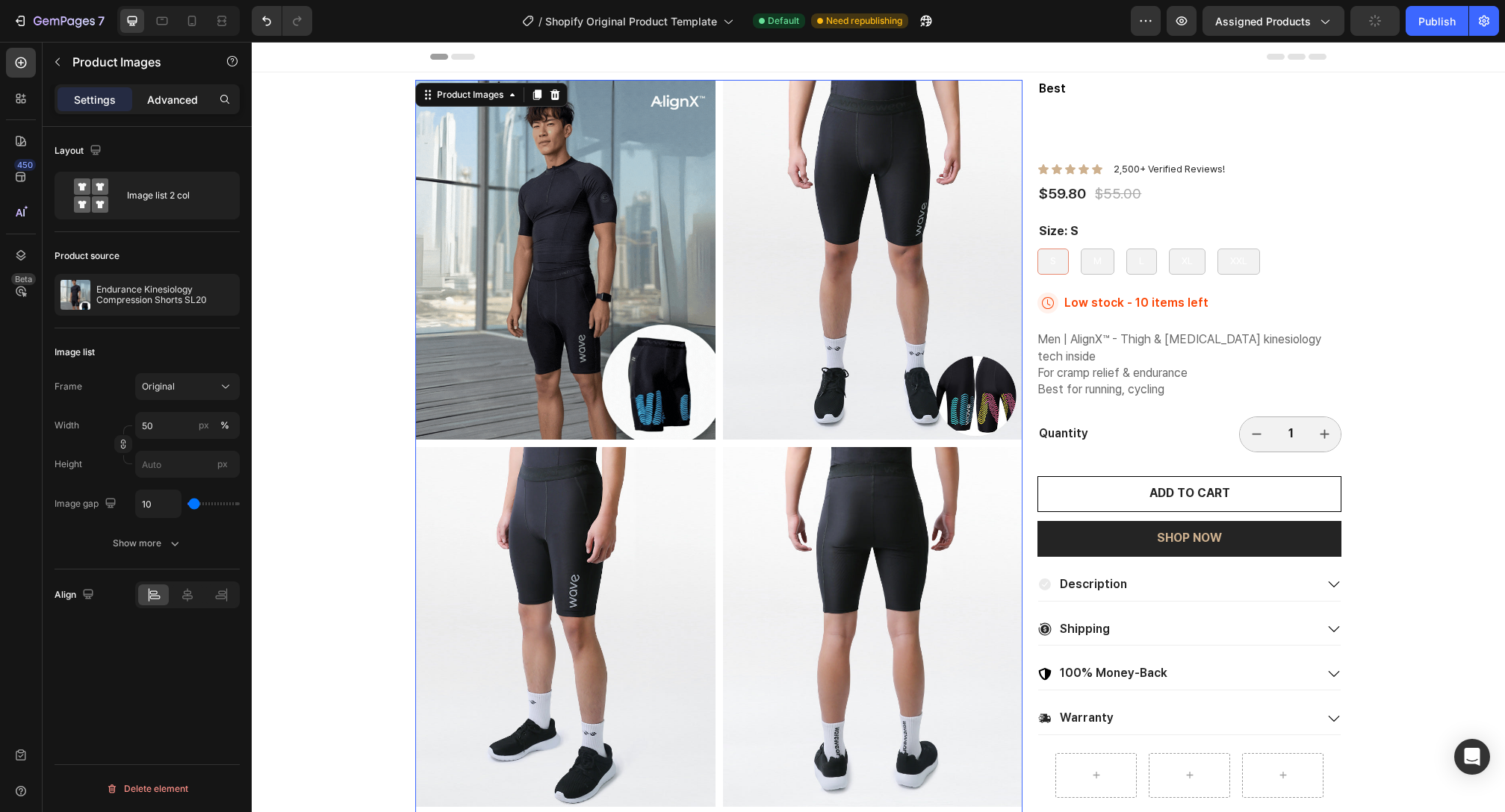
click at [166, 95] on p "Advanced" at bounding box center [172, 100] width 51 height 16
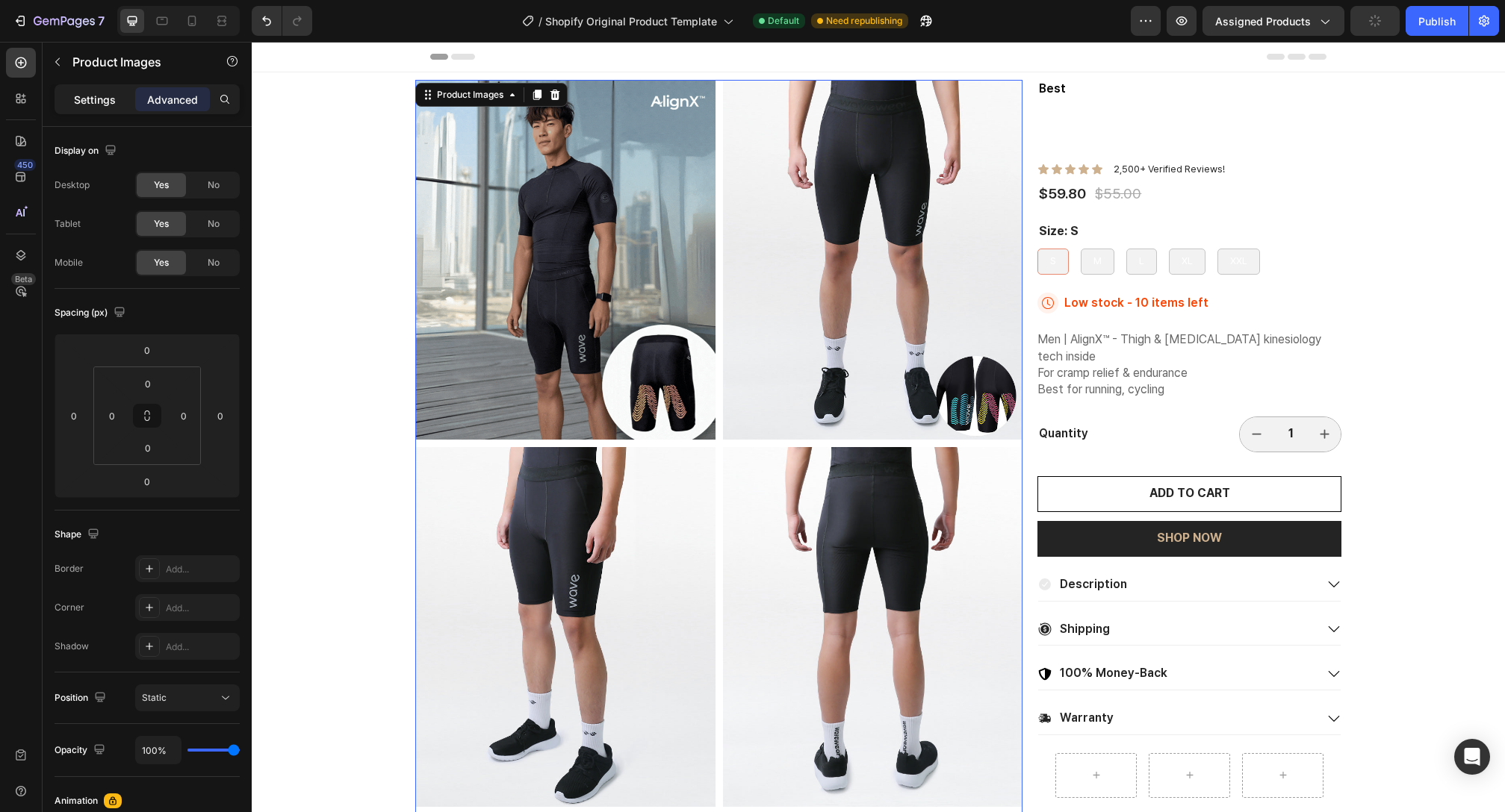
click at [97, 98] on p "Settings" at bounding box center [95, 100] width 42 height 16
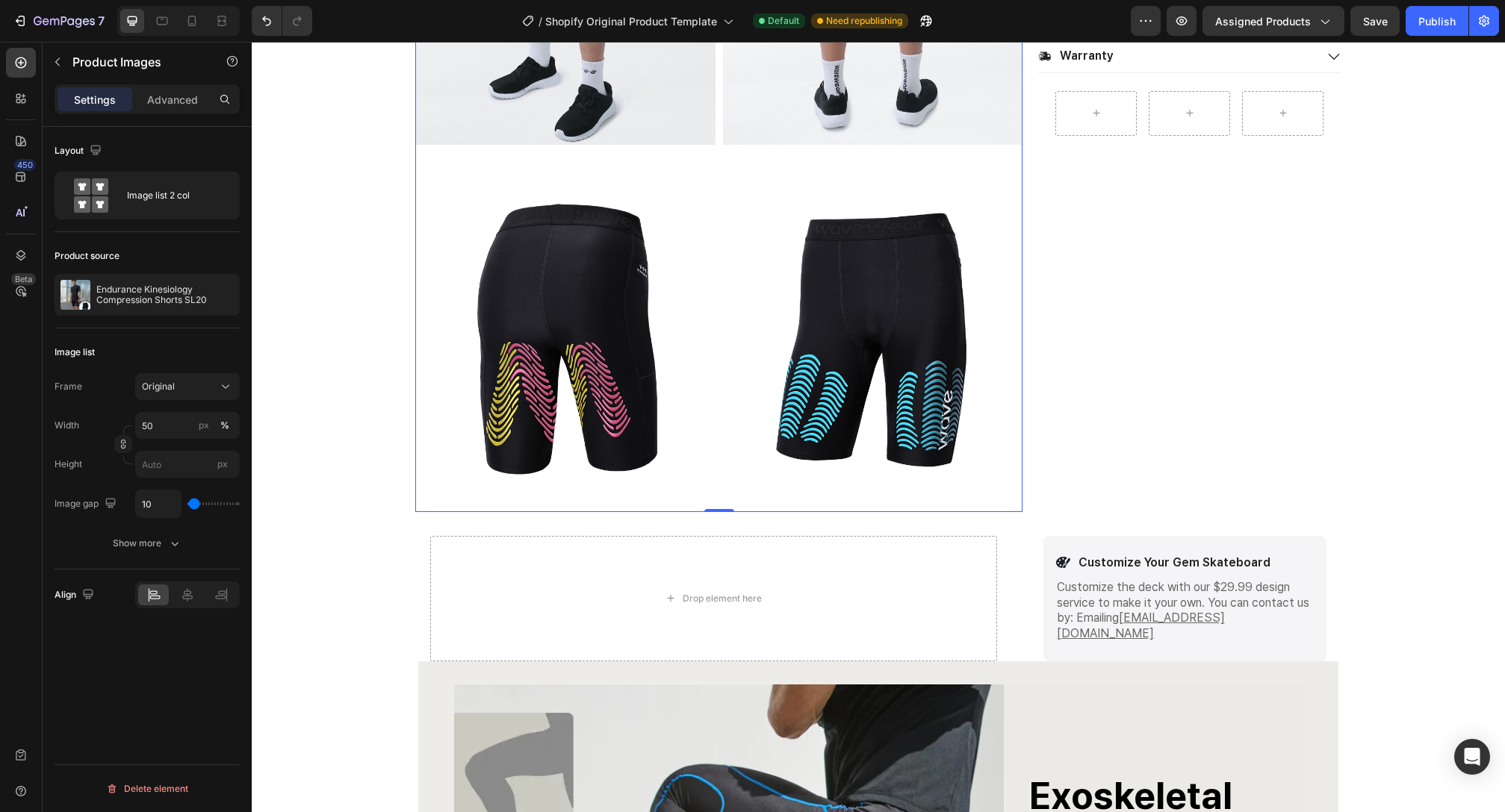
scroll to position [366, 0]
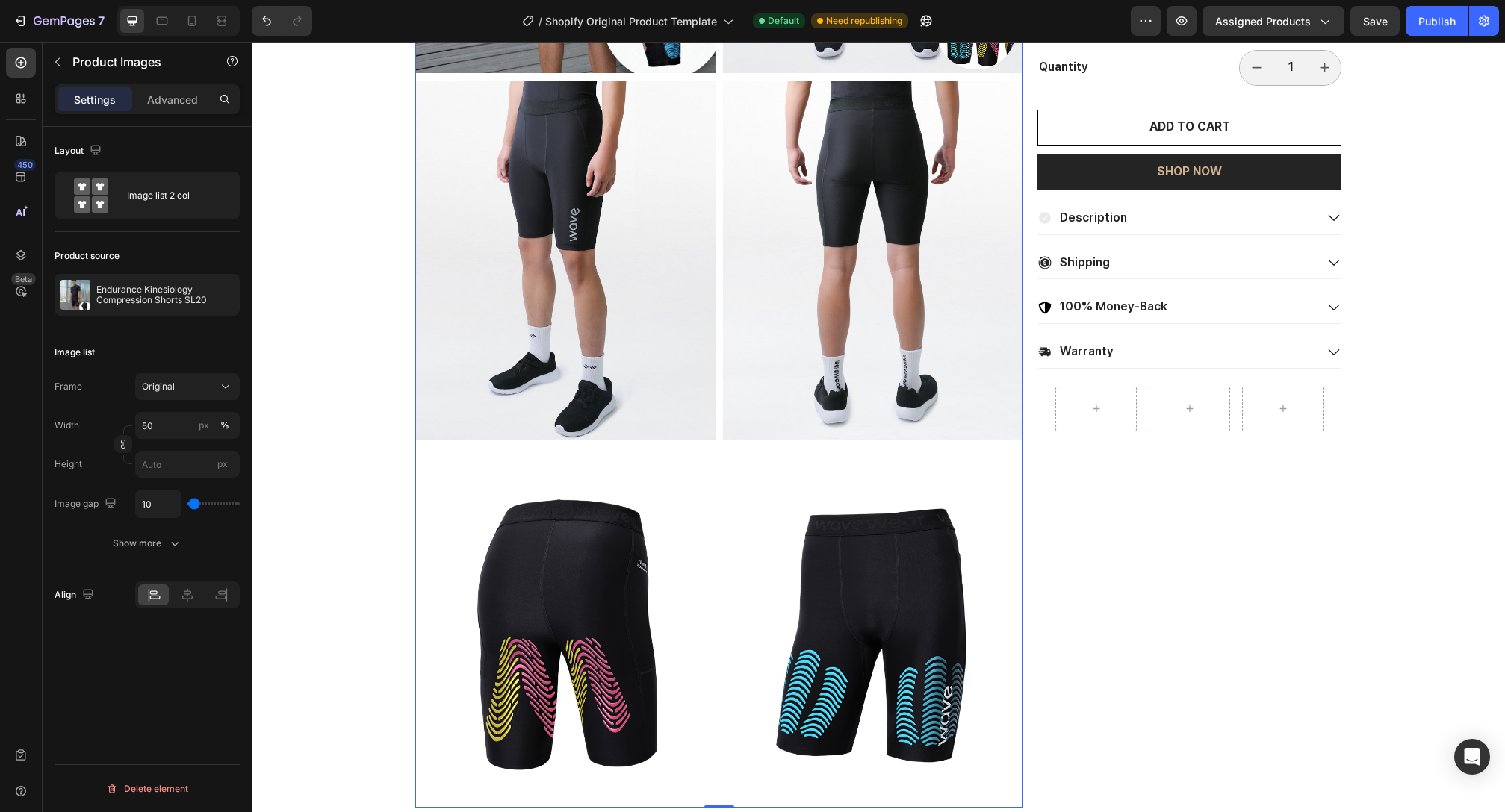
click at [927, 439] on img at bounding box center [873, 261] width 301 height 360
click at [186, 212] on div "Image list 2 col" at bounding box center [172, 195] width 91 height 34
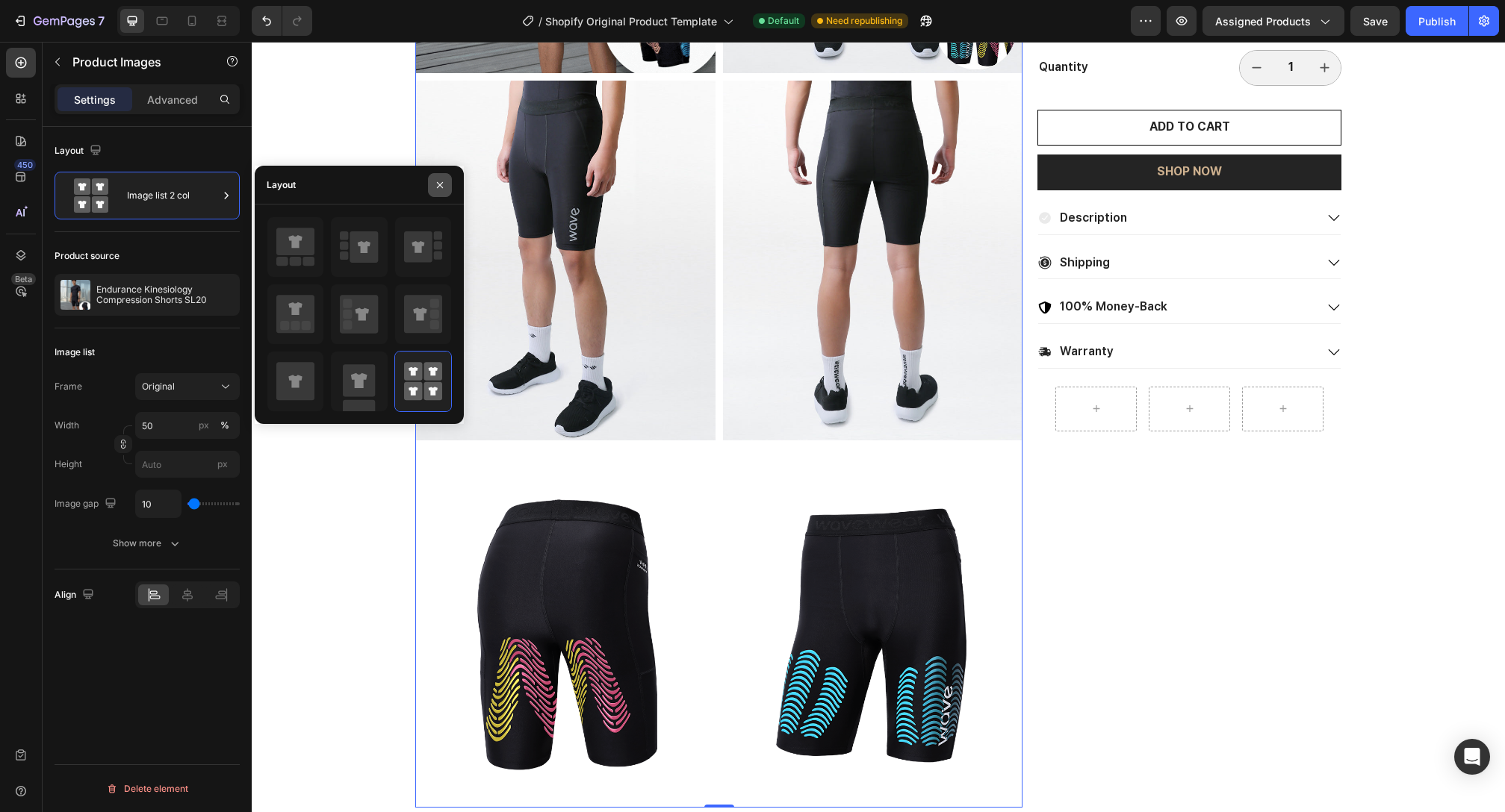
click at [448, 187] on button "button" at bounding box center [440, 185] width 24 height 24
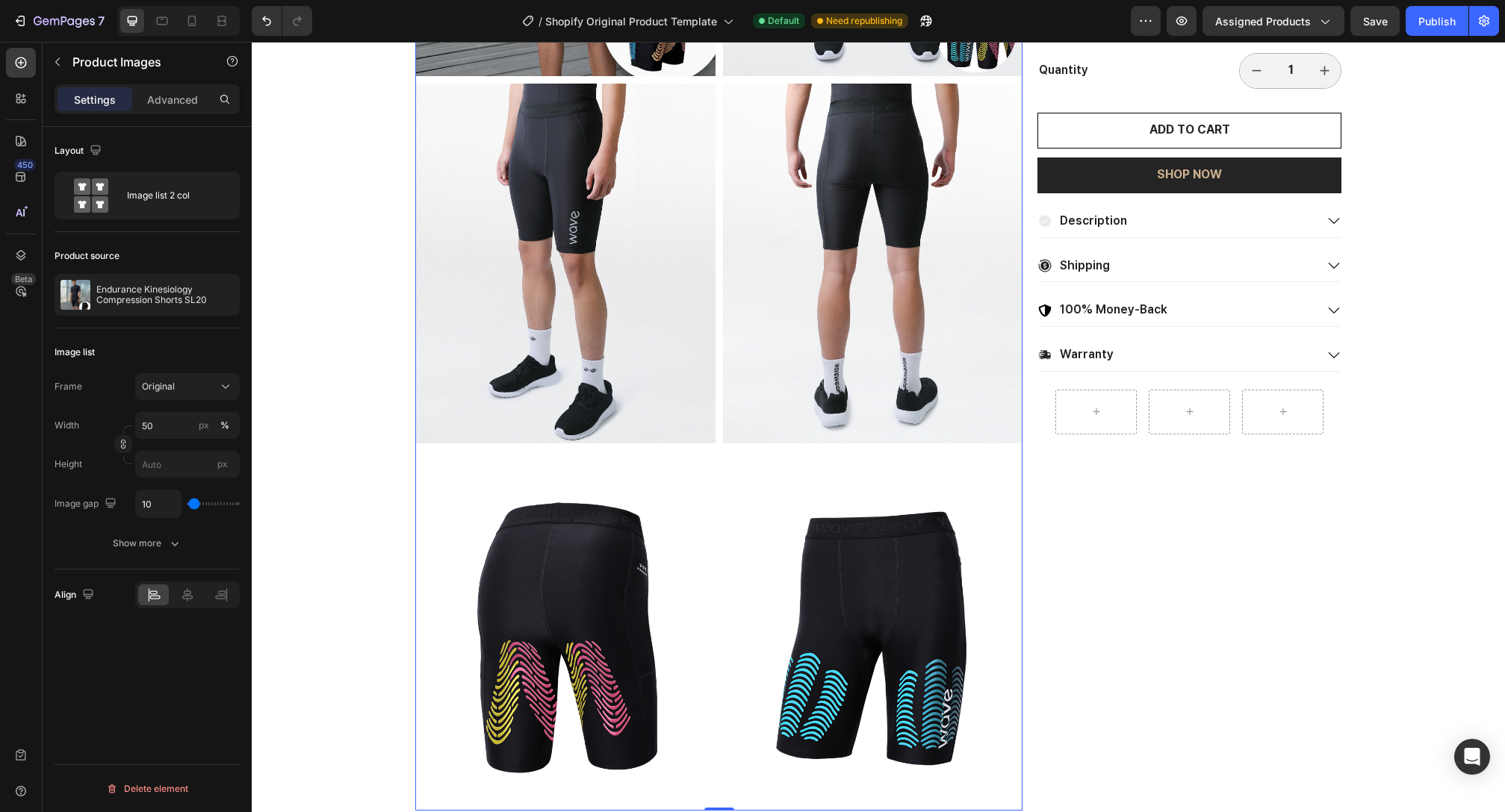
click at [832, 481] on img at bounding box center [873, 631] width 301 height 360
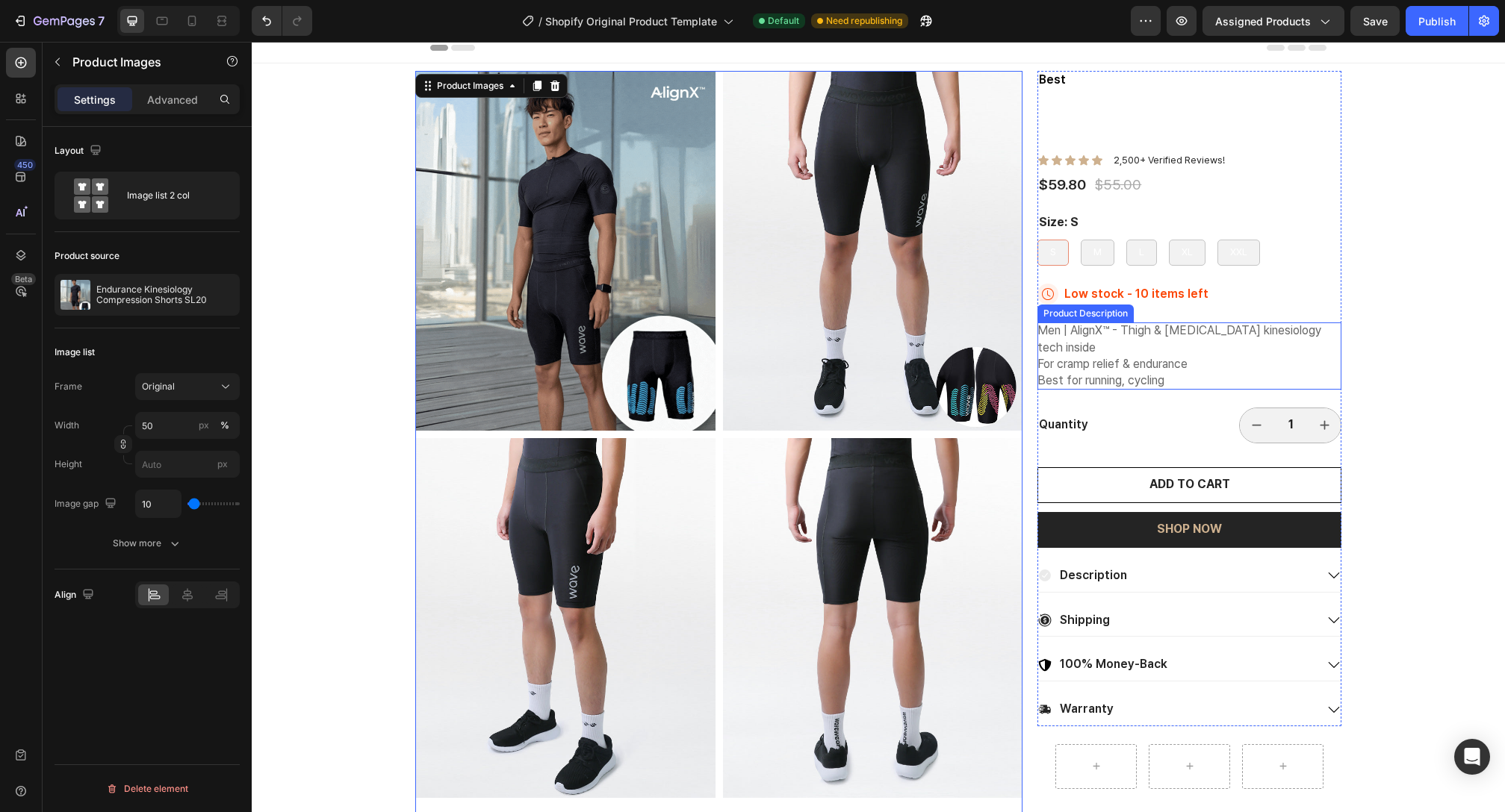
scroll to position [0, 0]
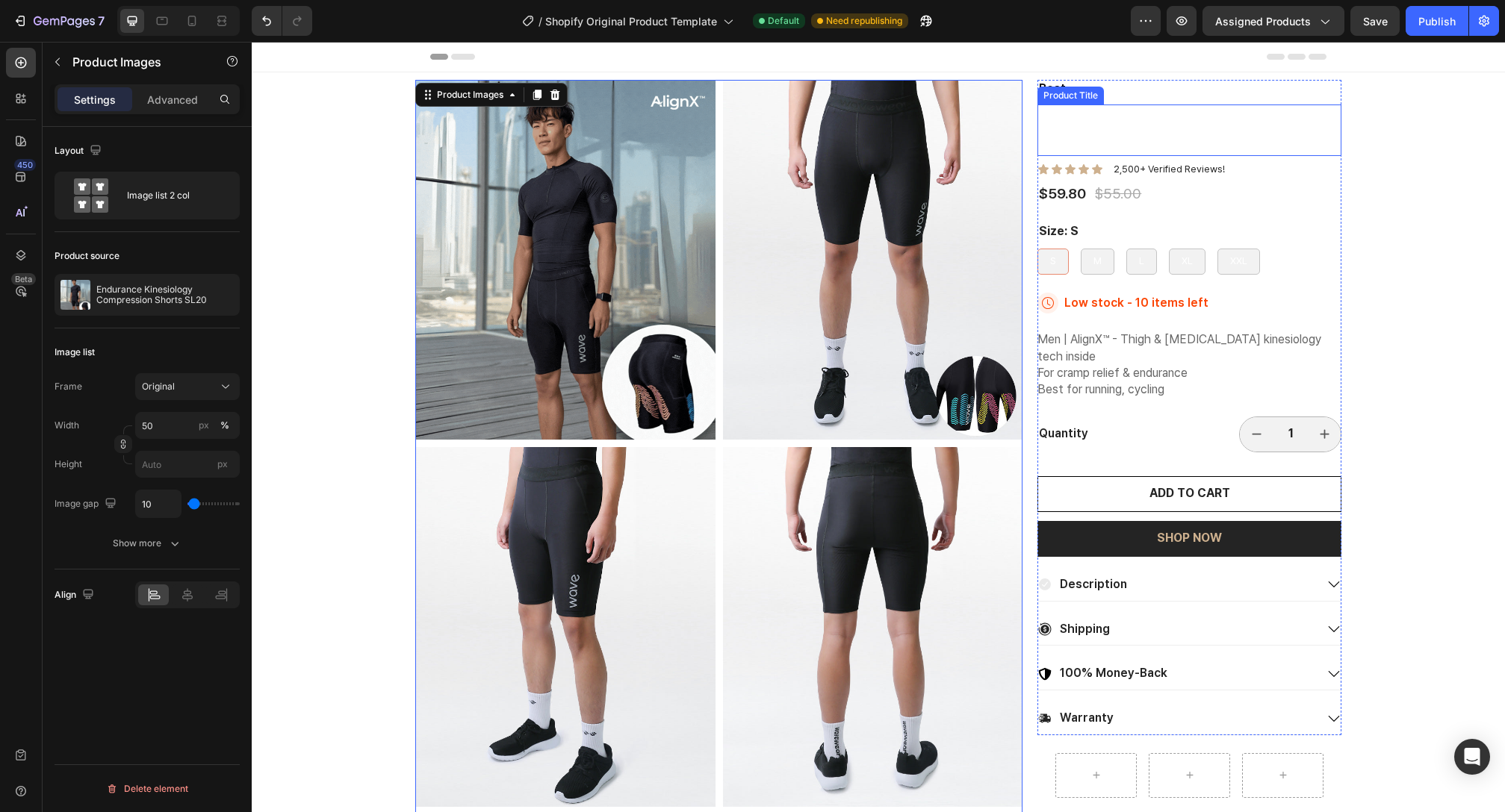
click at [1149, 140] on h1 "Endurance Kinesiology Compression Shorts SL20" at bounding box center [1189, 130] width 304 height 52
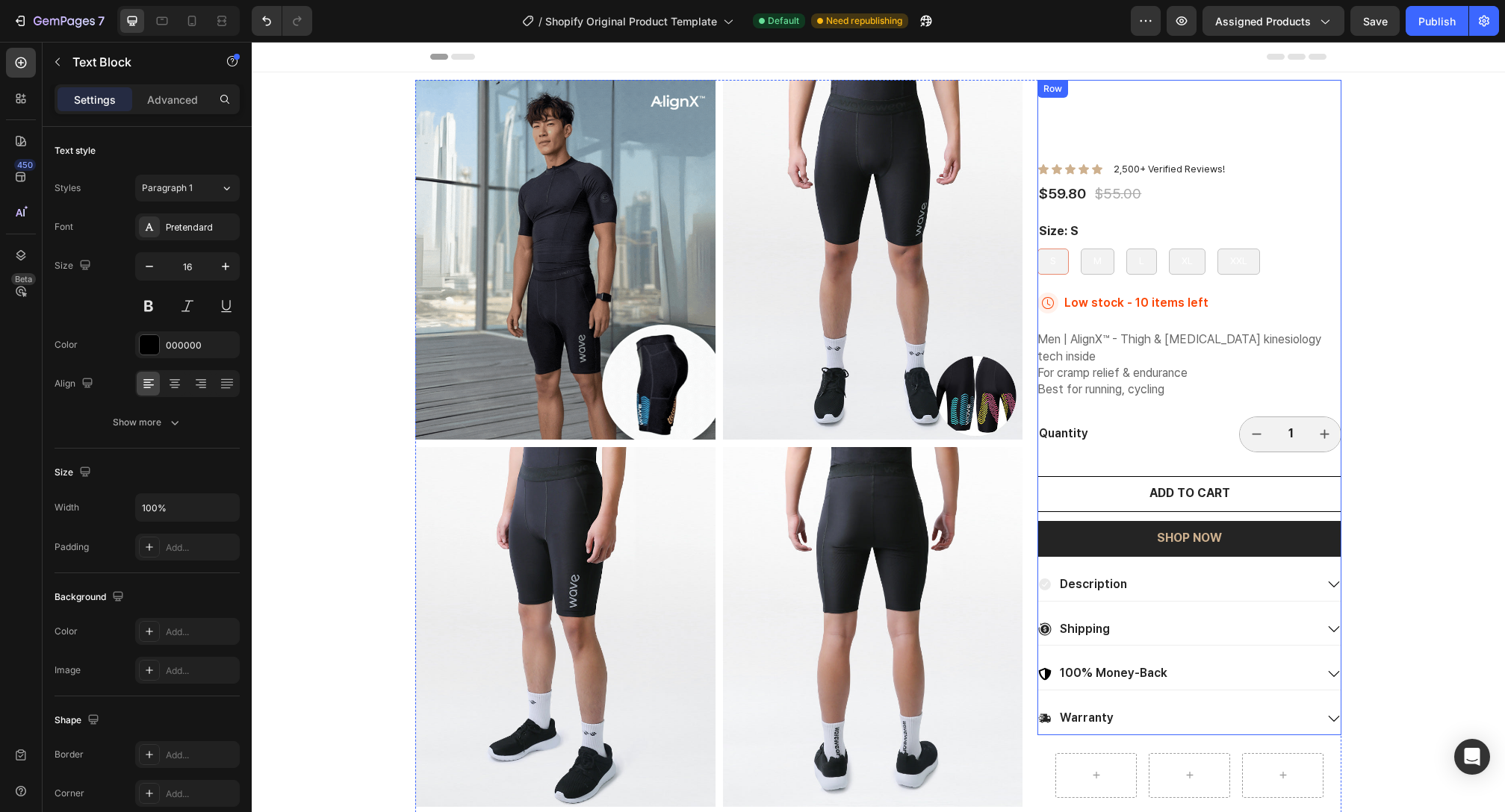
click at [1056, 91] on p "Best" at bounding box center [1189, 90] width 301 height 16
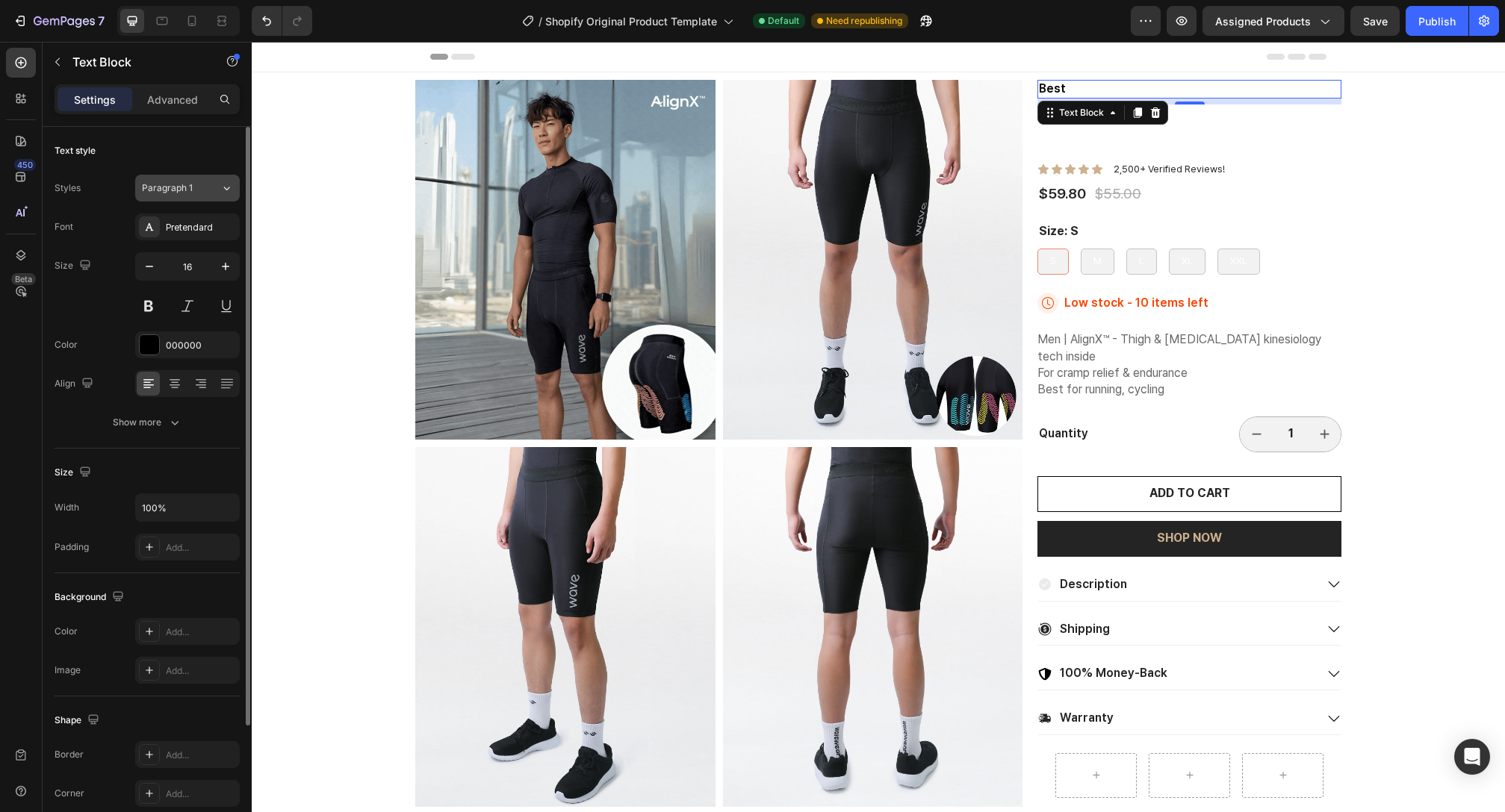
click at [222, 197] on button "Paragraph 1" at bounding box center [187, 188] width 105 height 27
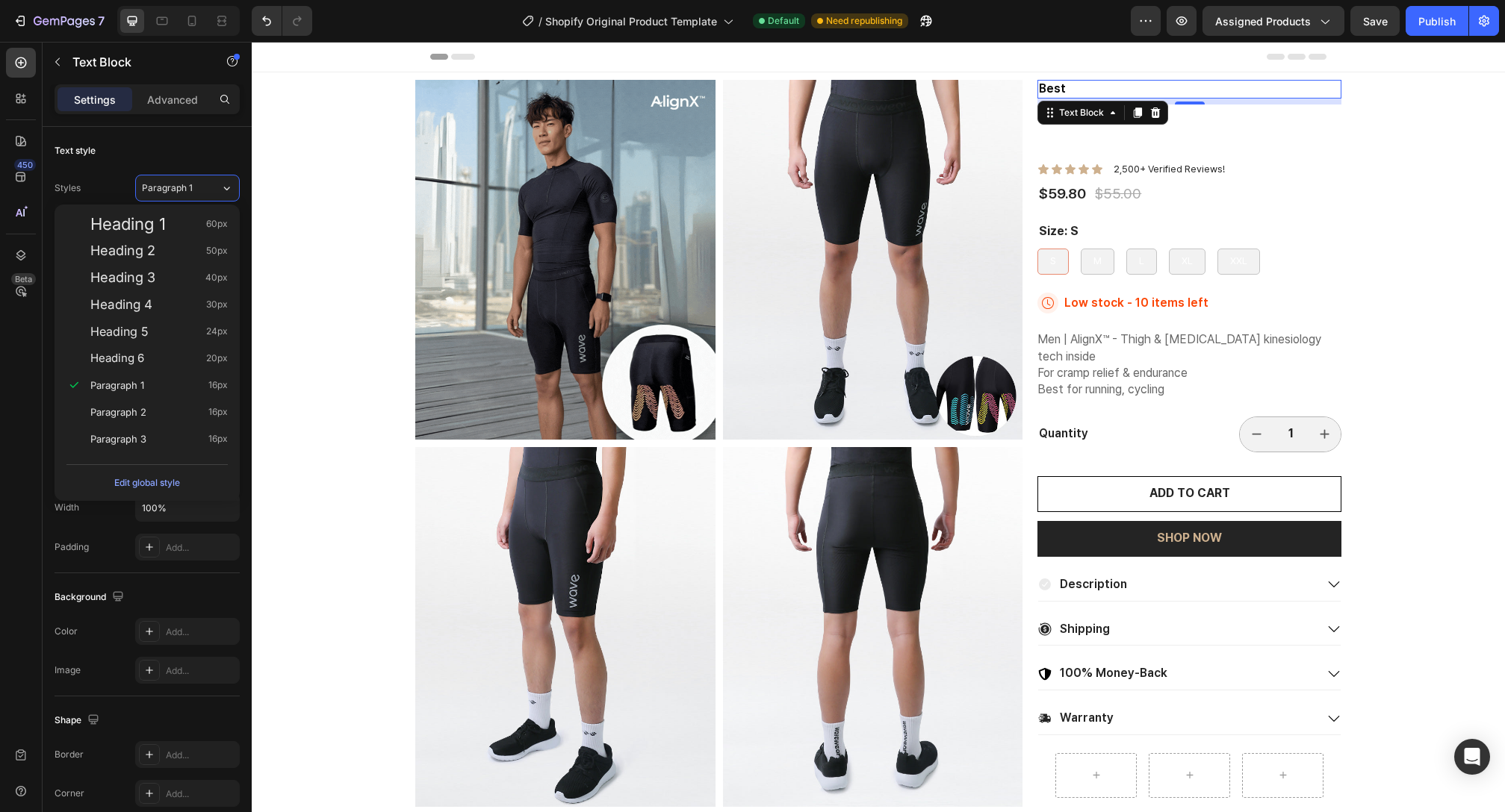
click at [157, 411] on div "Paragraph 2 16px" at bounding box center [159, 412] width 137 height 15
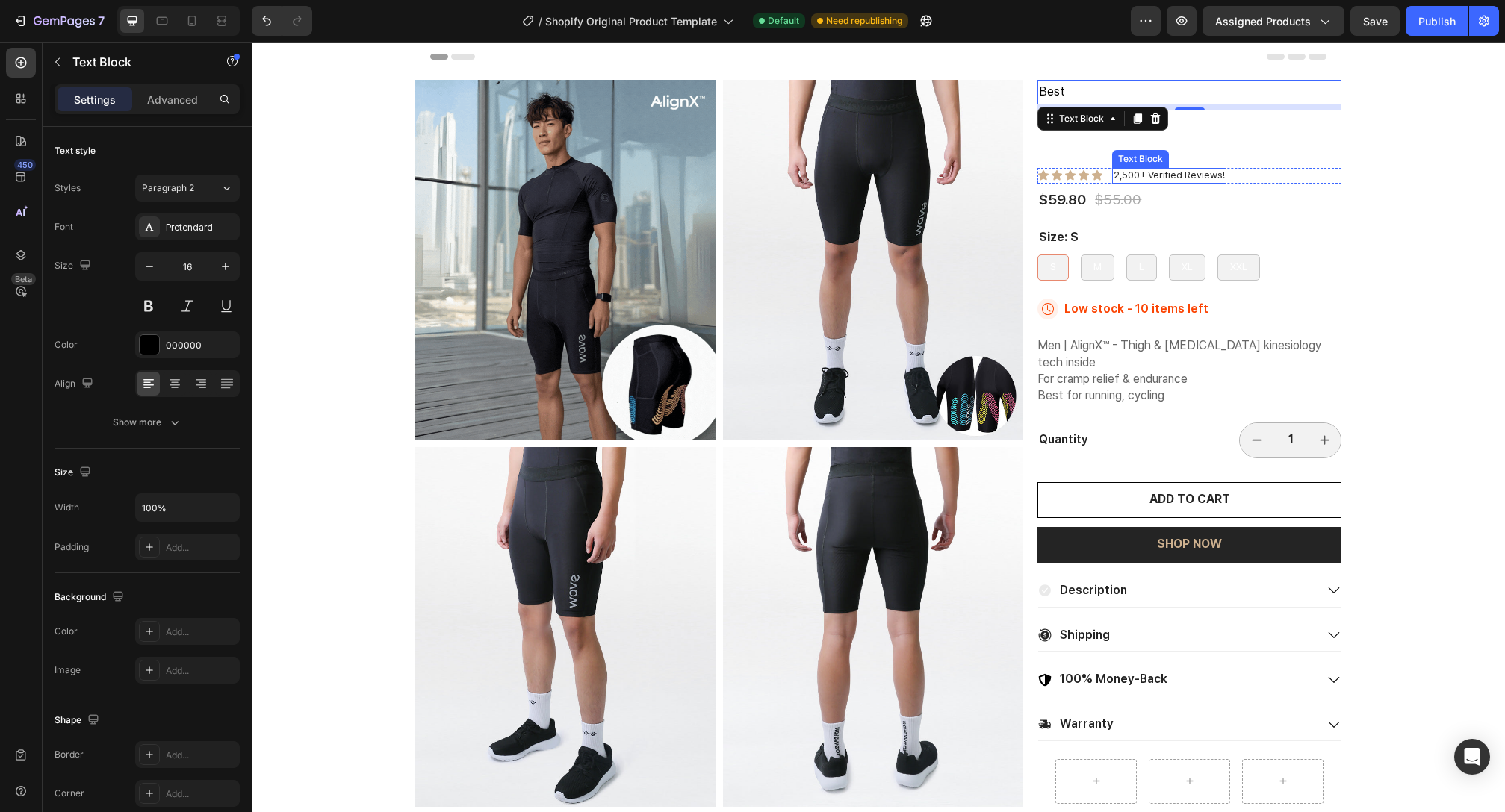
click at [1206, 170] on p "2,500+ Verified Reviews!" at bounding box center [1169, 176] width 112 height 12
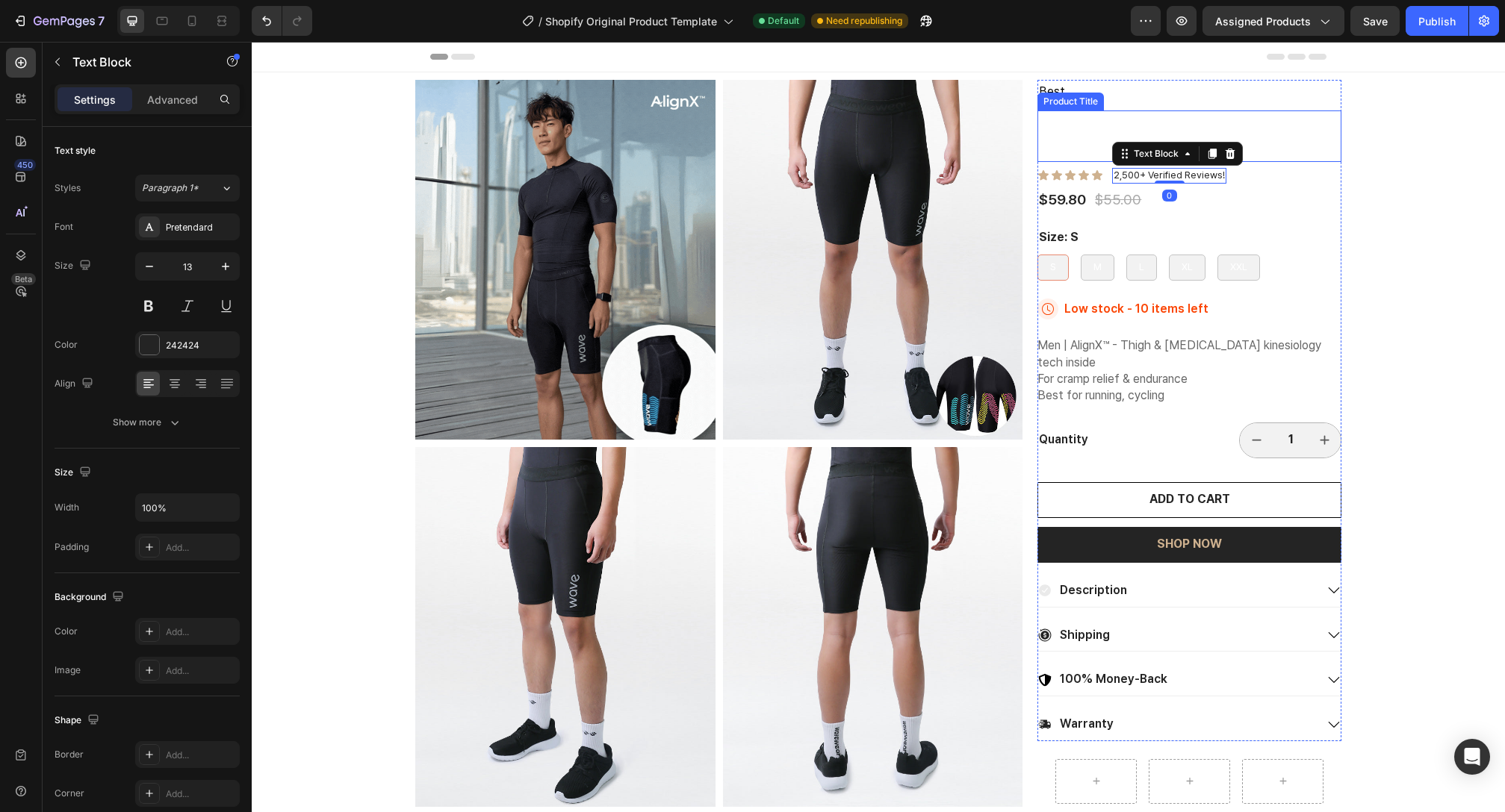
click at [1265, 127] on h1 "Endurance Kinesiology Compression Shorts SL20" at bounding box center [1189, 136] width 304 height 52
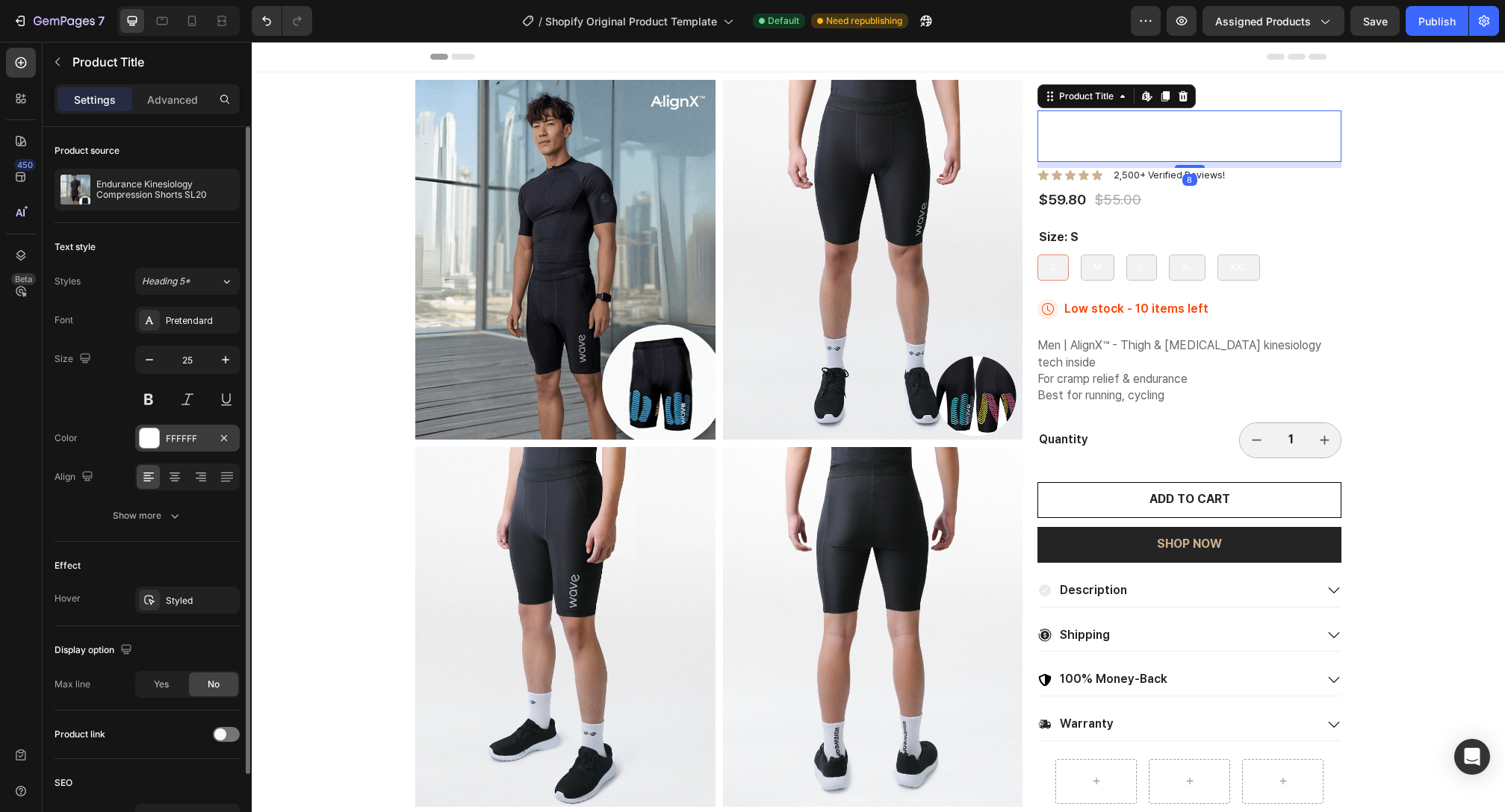
click at [147, 439] on div at bounding box center [149, 439] width 19 height 19
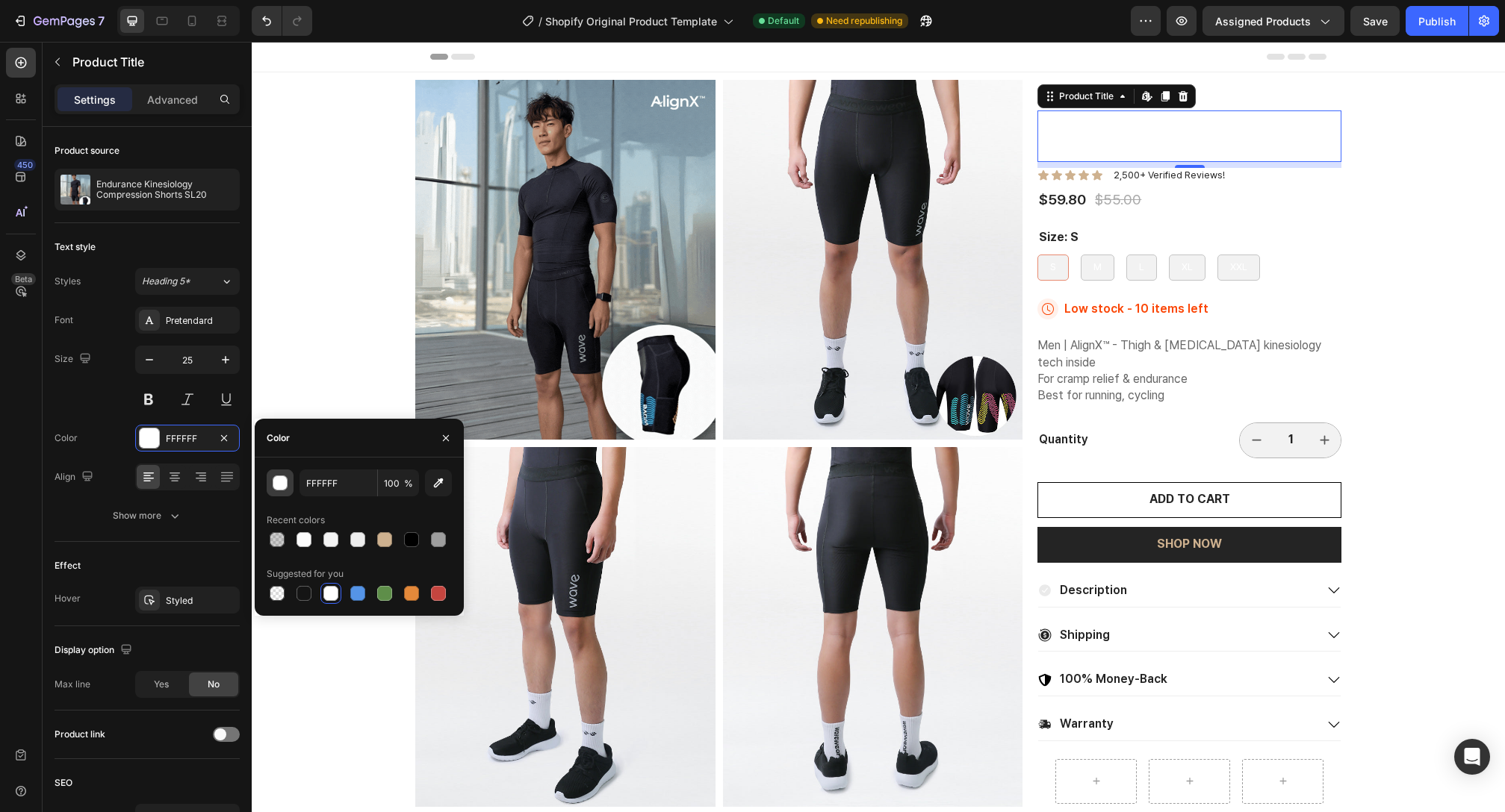
click at [287, 491] on button "button" at bounding box center [280, 482] width 27 height 27
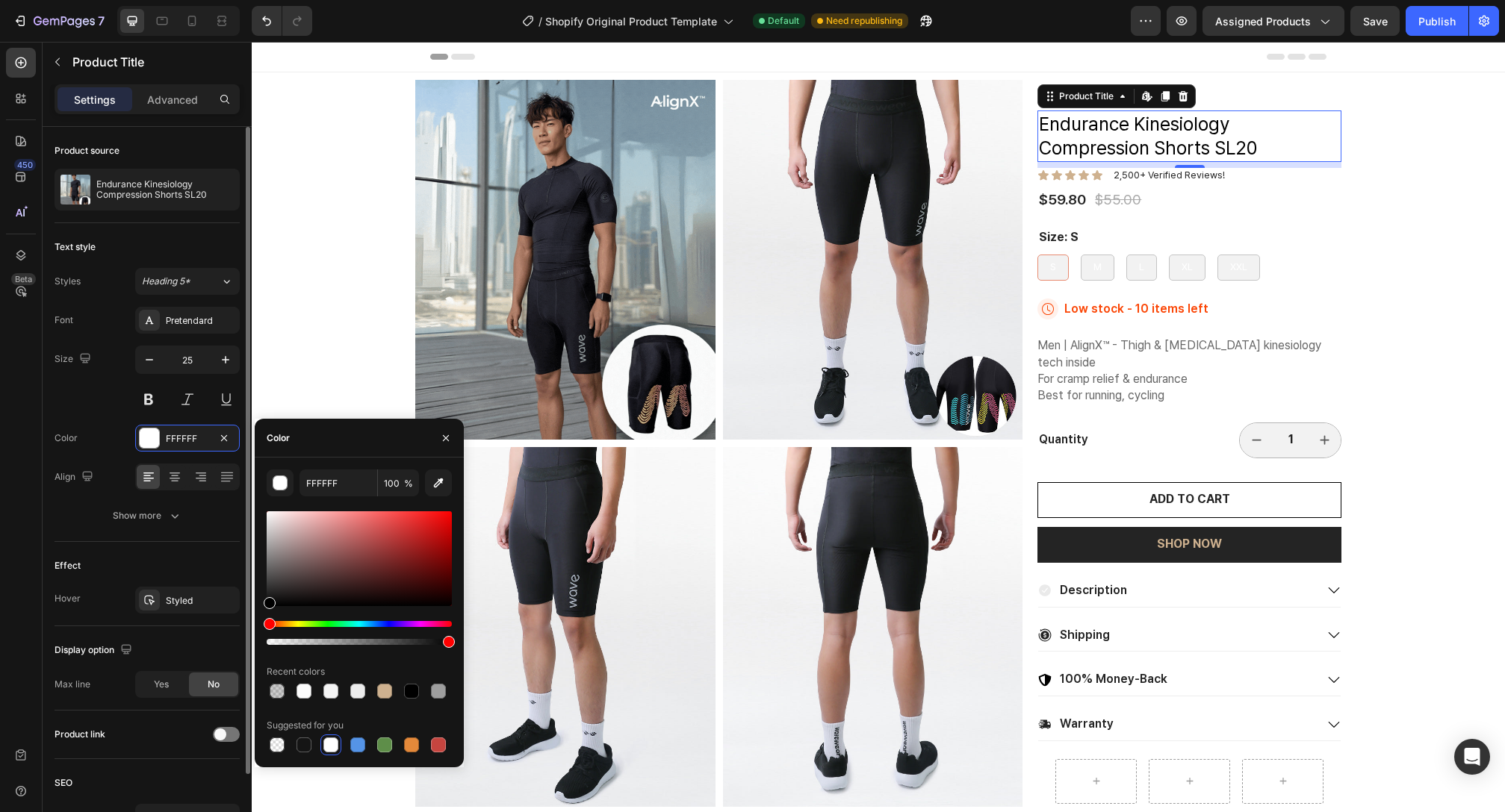
drag, startPoint x: 313, startPoint y: 584, endPoint x: 200, endPoint y: 650, distance: 130.9
click at [200, 650] on div "450 Beta Sections(18) Elements(84) Section Element Hero Section Product Detail …" at bounding box center [126, 427] width 251 height 771
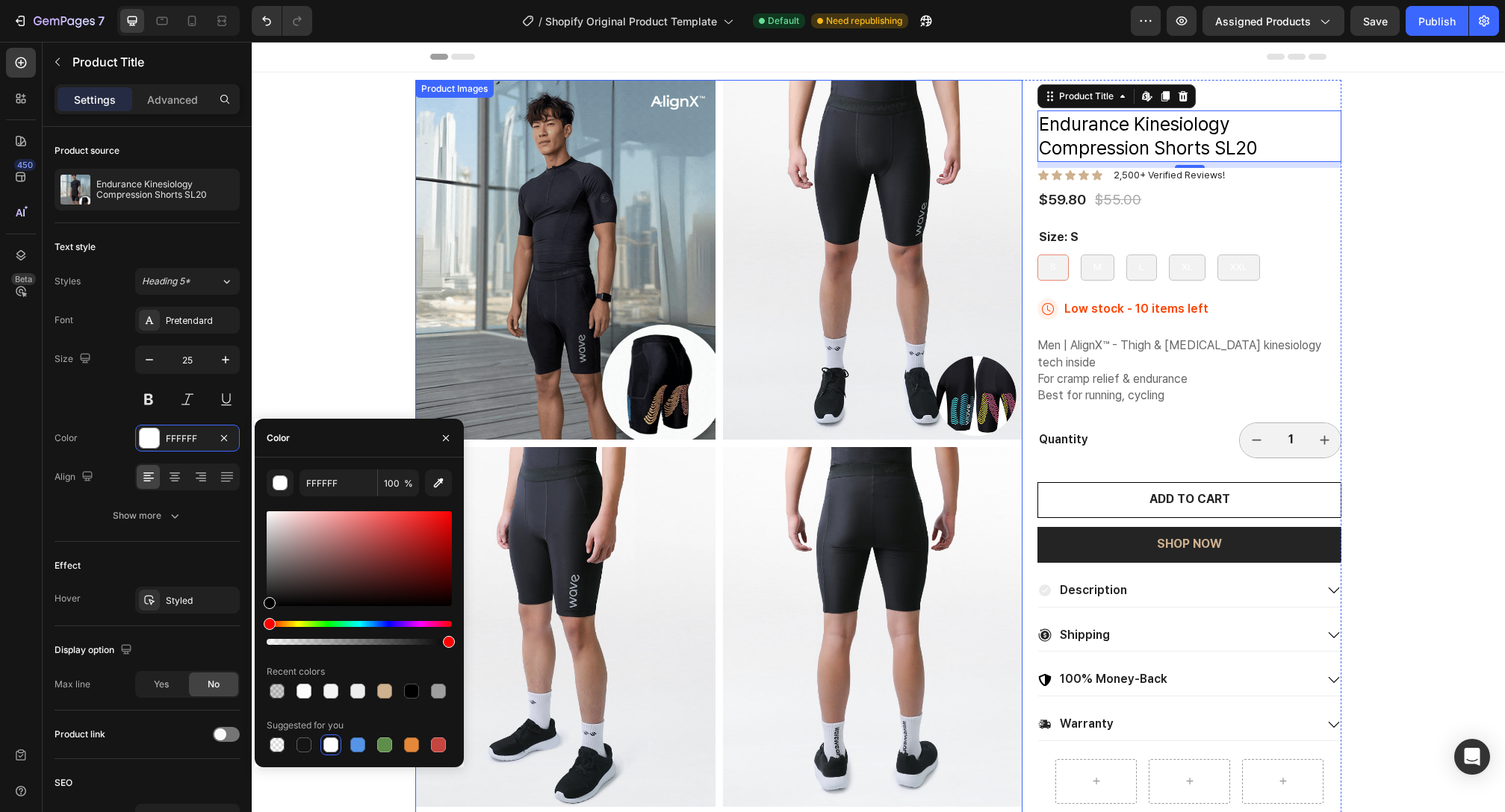
type input "000000"
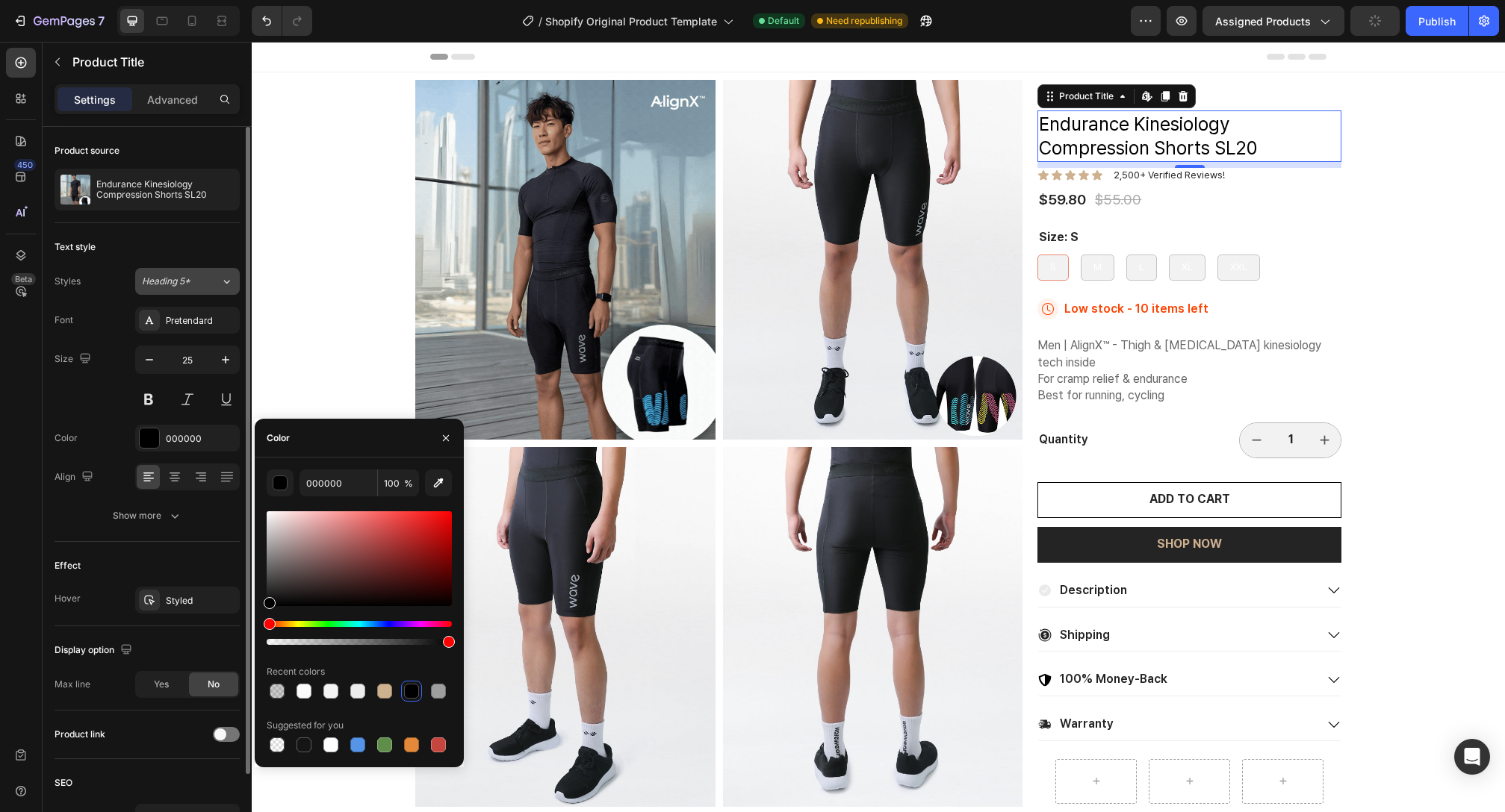
click at [216, 287] on div "Heading 5*" at bounding box center [180, 281] width 78 height 13
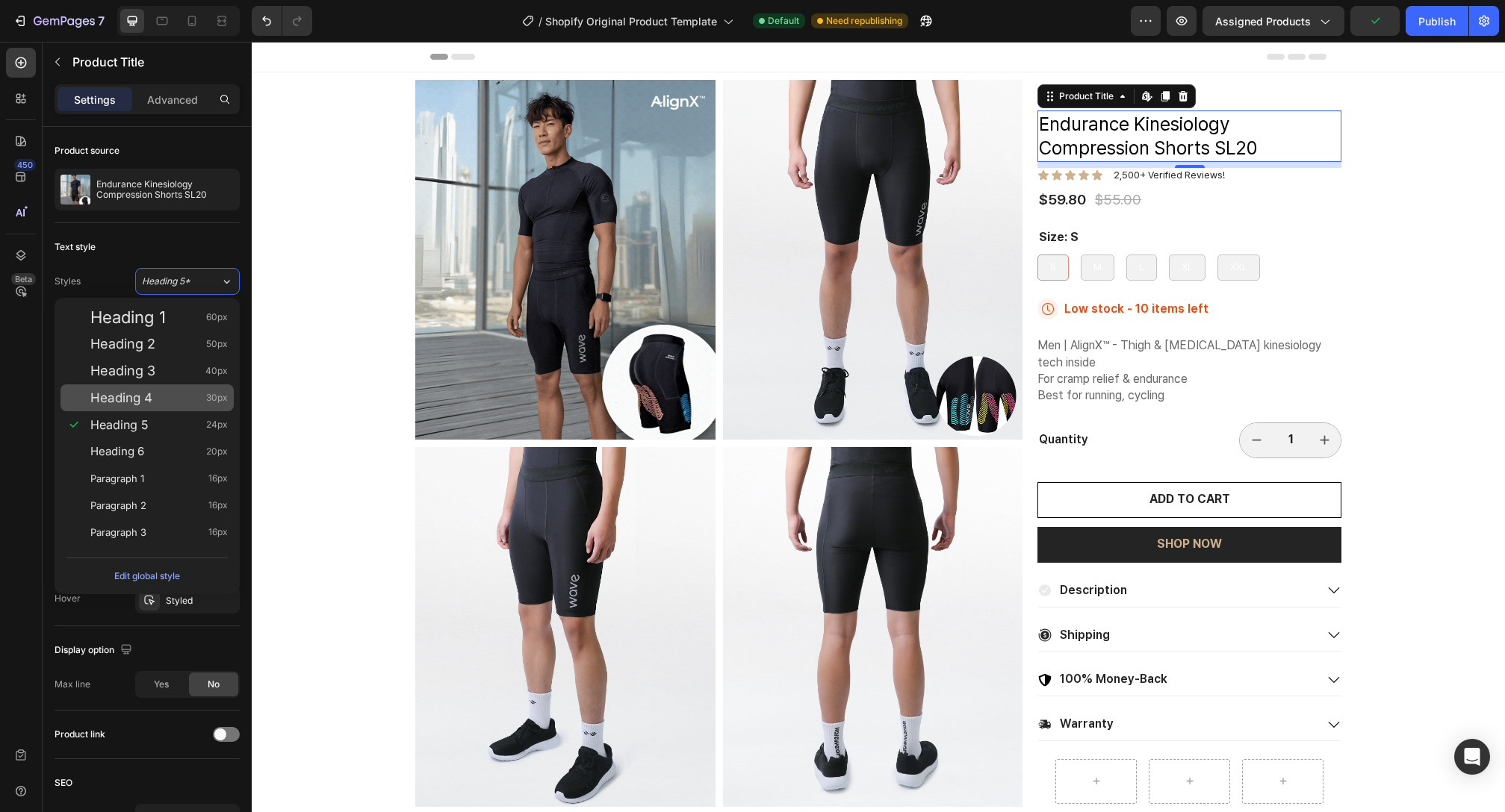
click at [207, 400] on span "30px" at bounding box center [217, 397] width 22 height 15
type input "30"
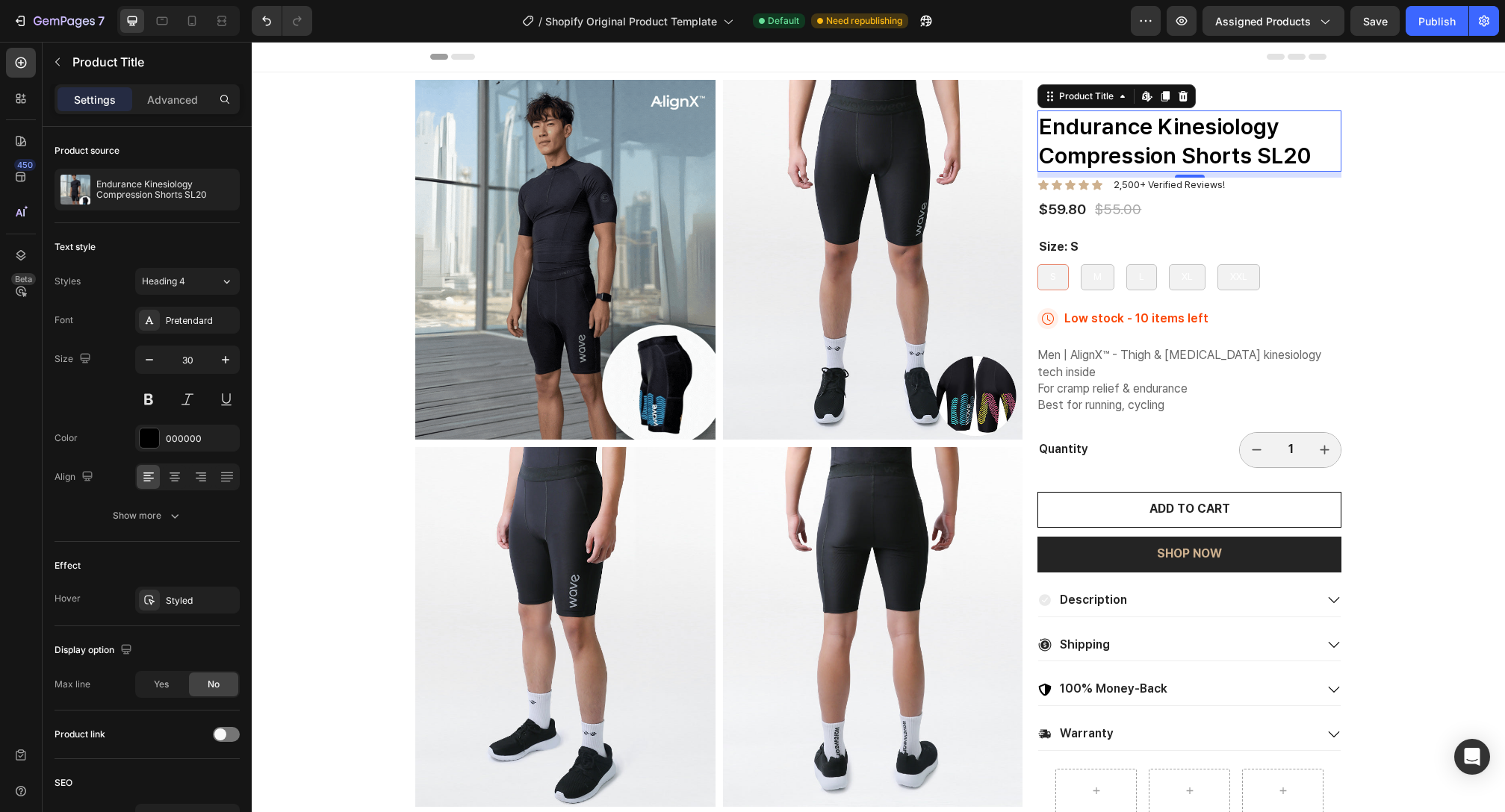
click at [1247, 88] on p "Best" at bounding box center [1189, 92] width 301 height 22
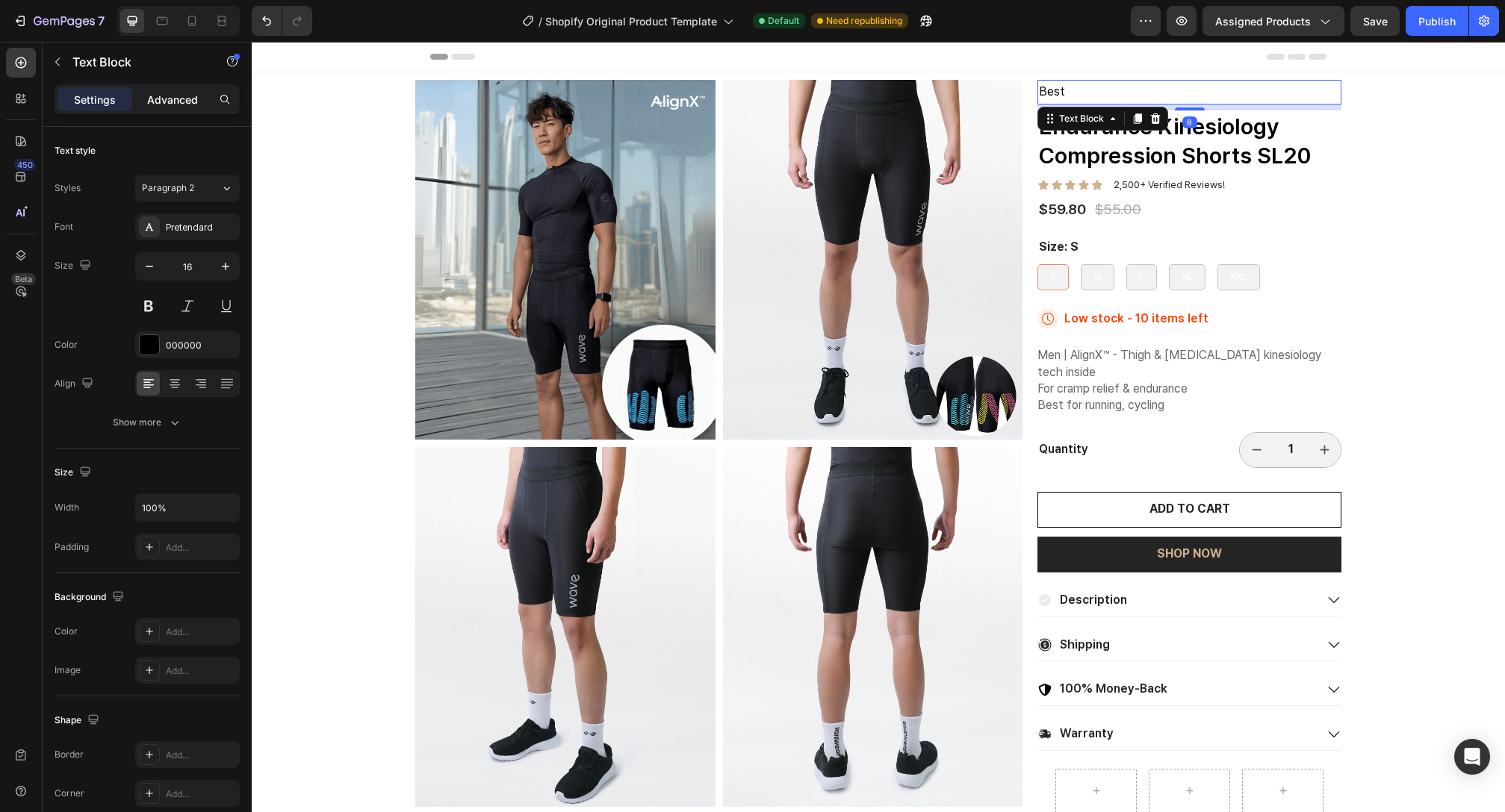
click at [166, 102] on p "Advanced" at bounding box center [172, 100] width 51 height 16
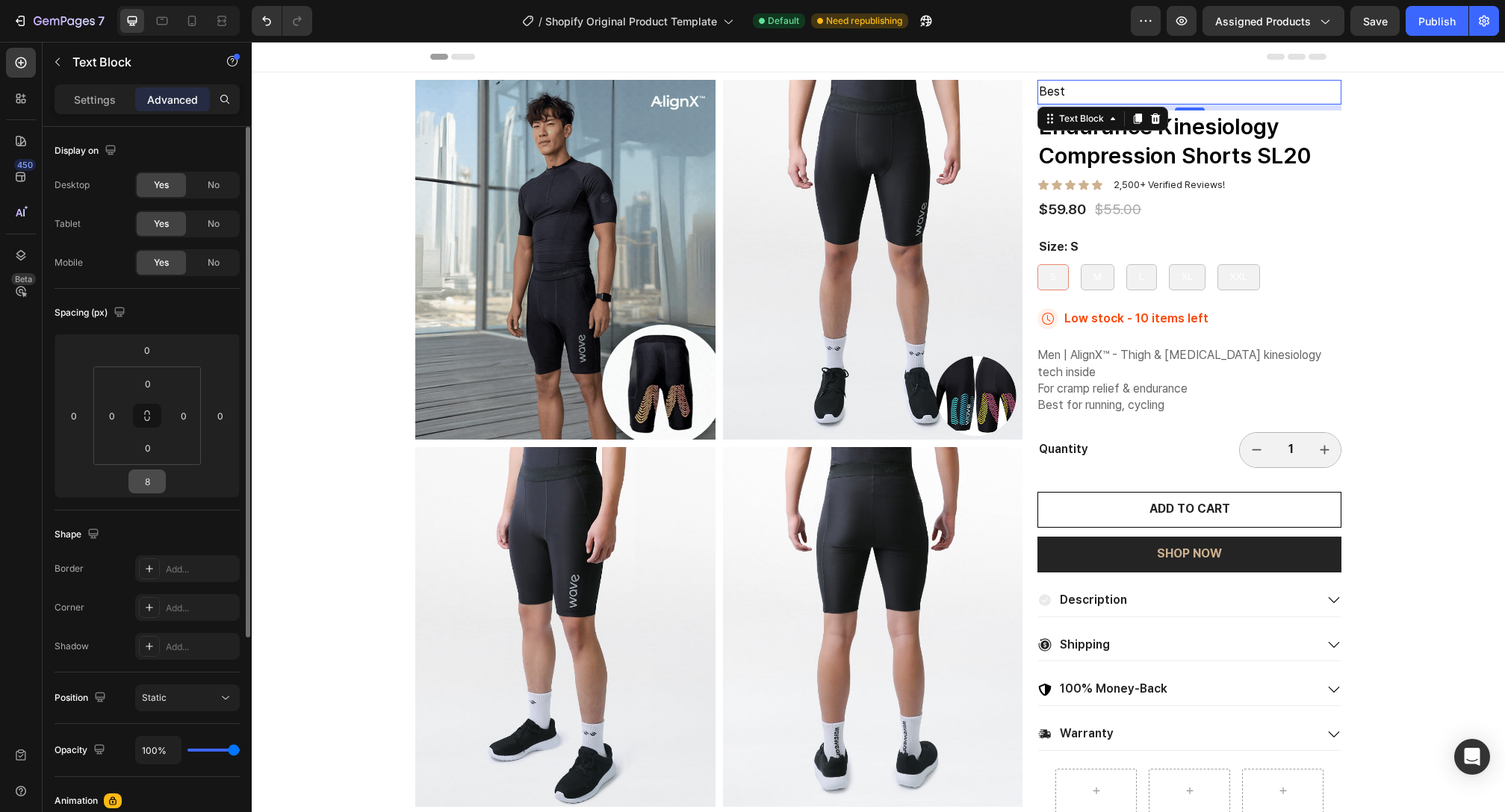
click at [149, 484] on input "8" at bounding box center [147, 481] width 30 height 22
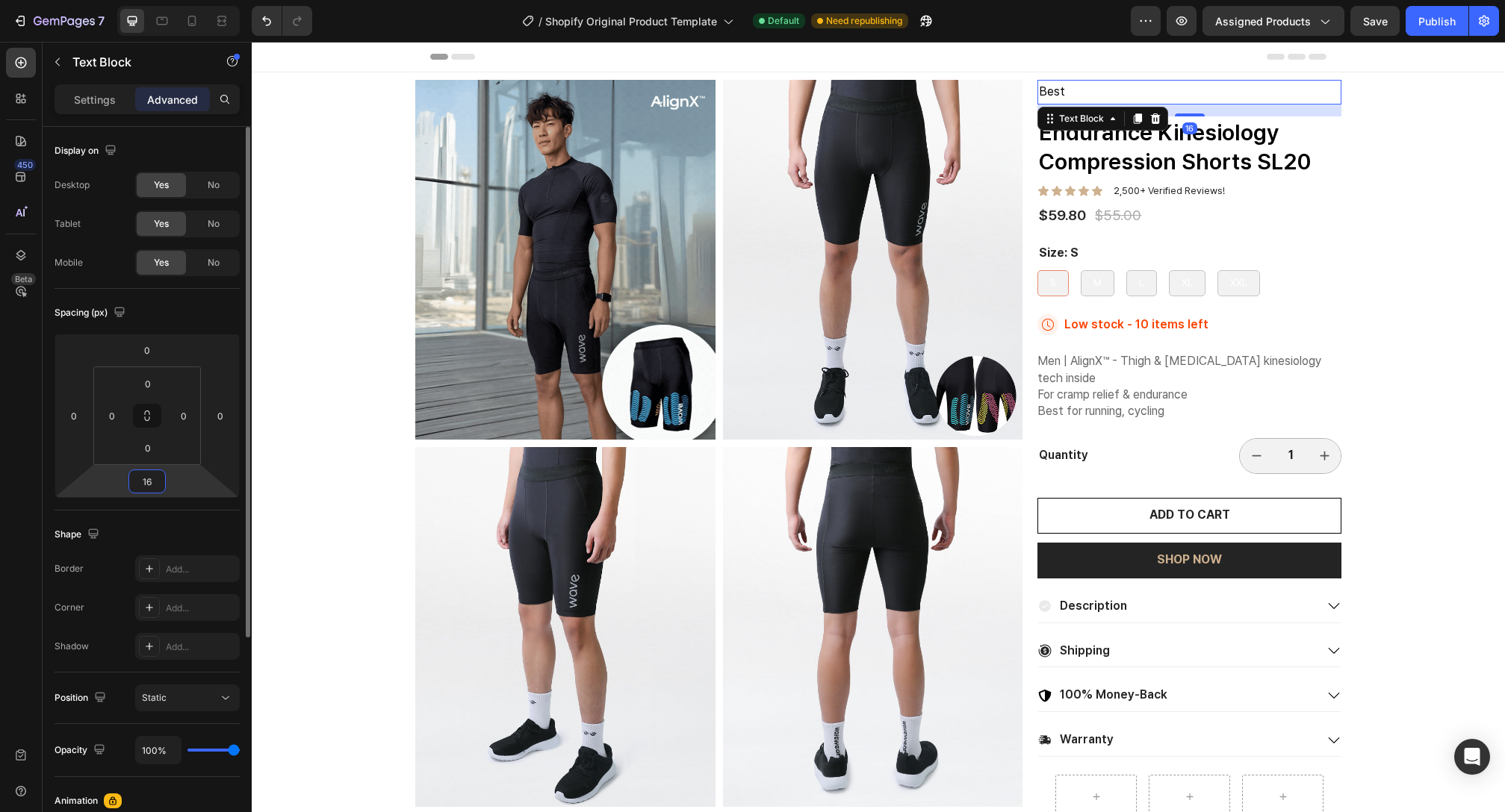
type input "16"
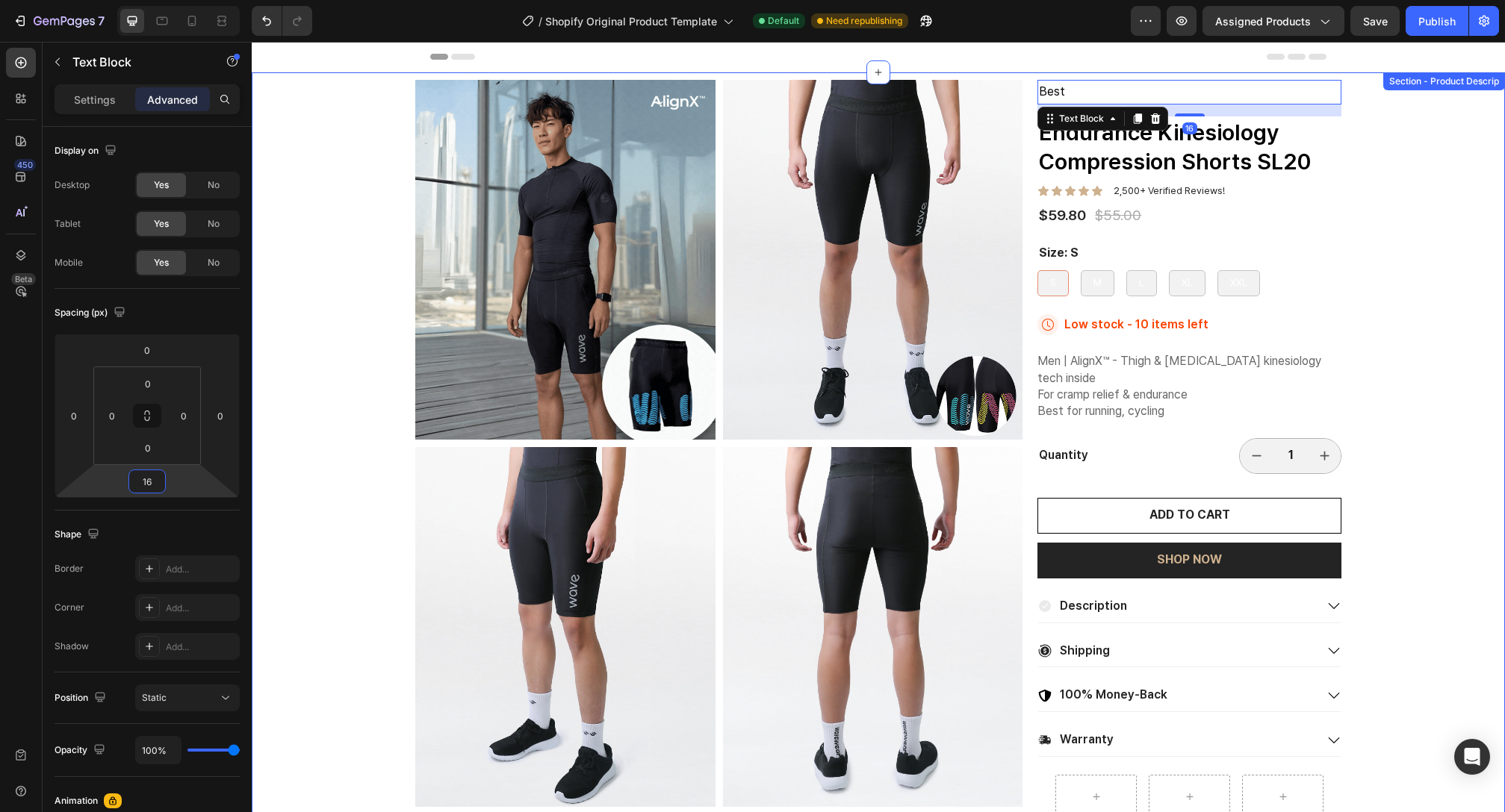
click at [1341, 261] on div "Product Images Best Text Block 16 Endurance Kinesiology Compression Shorts SL20…" at bounding box center [878, 698] width 1254 height 1251
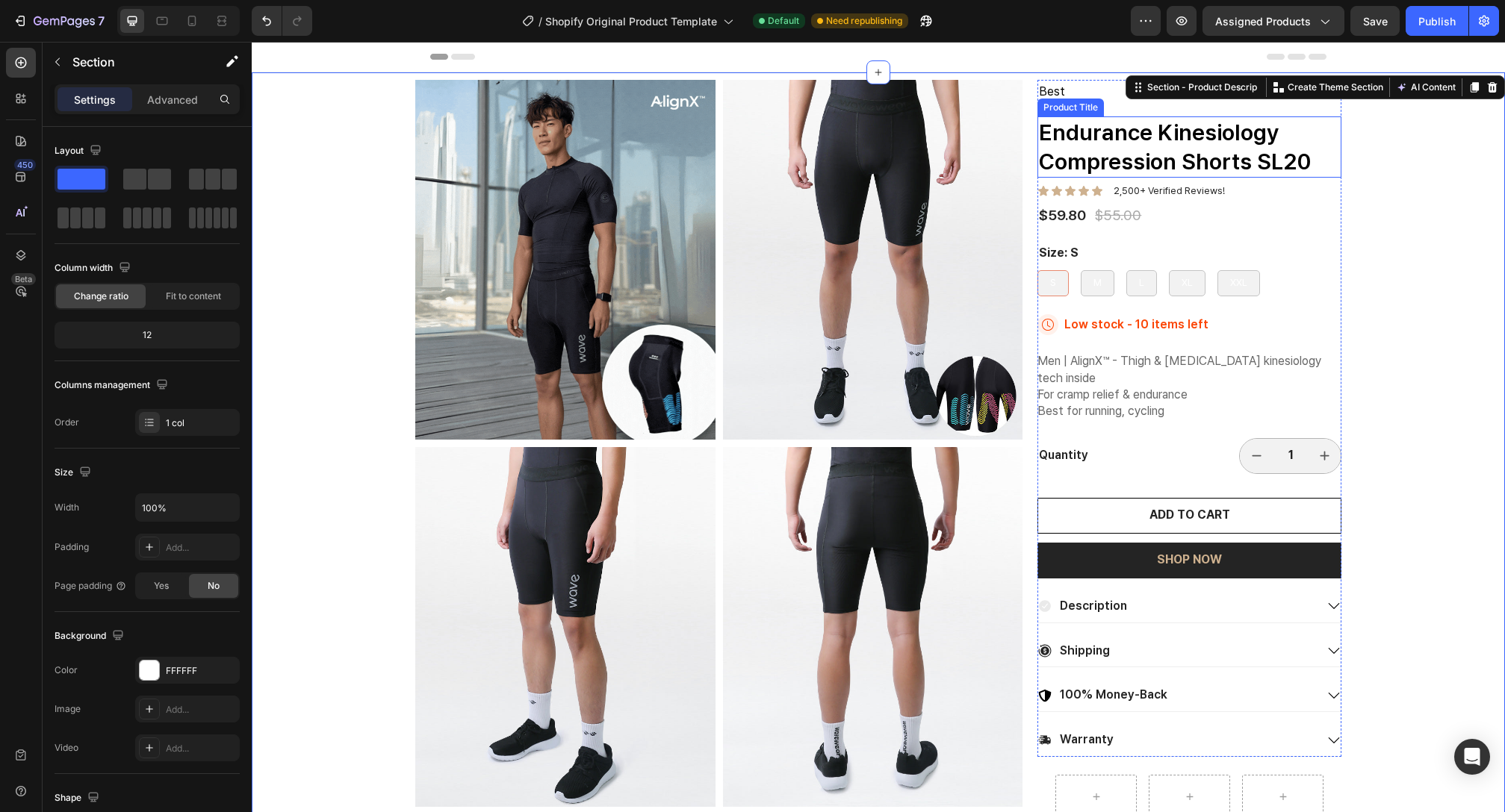
click at [1073, 103] on div "Product Title" at bounding box center [1071, 107] width 61 height 13
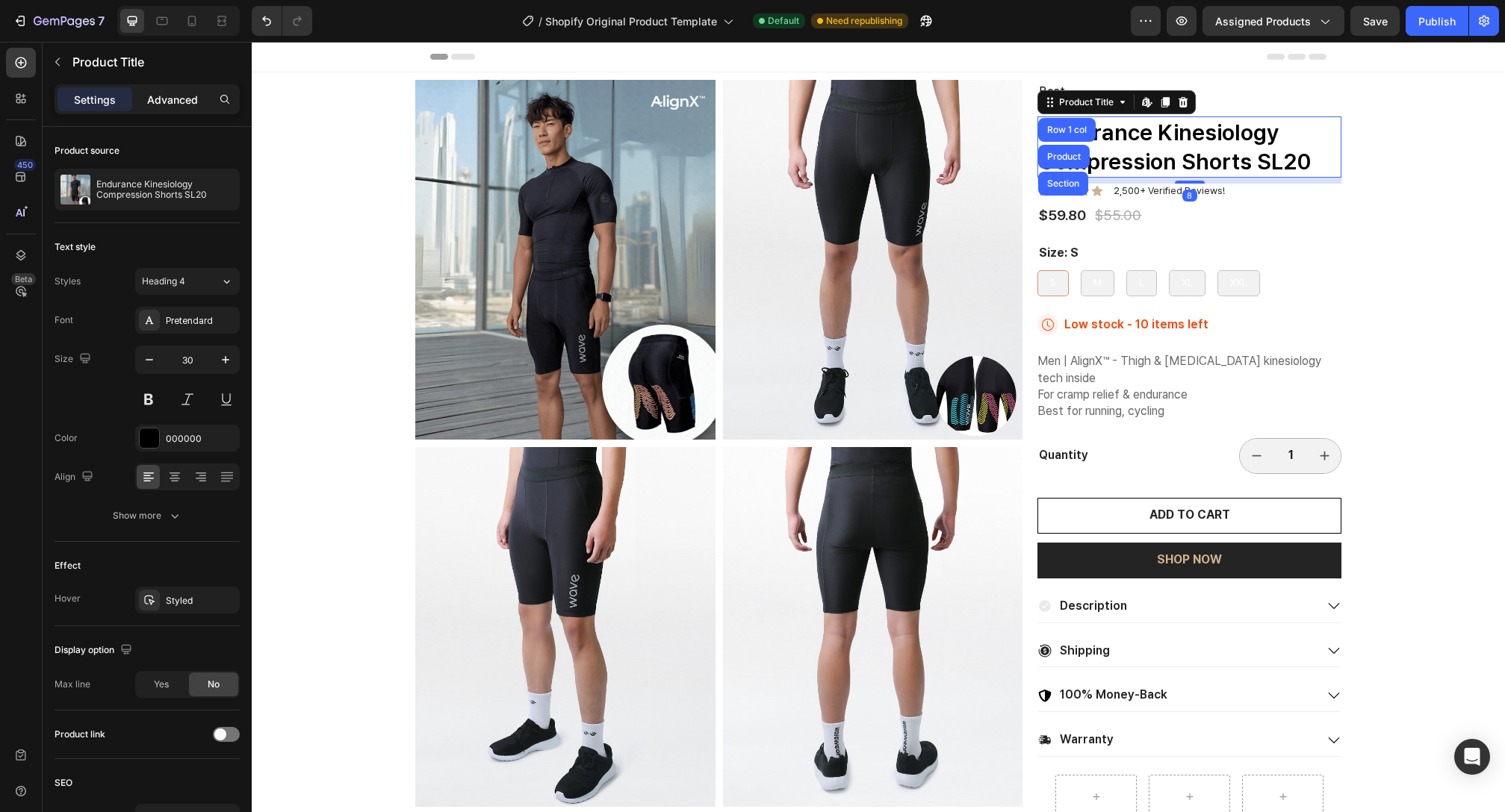
click at [167, 90] on div "Advanced" at bounding box center [172, 98] width 75 height 24
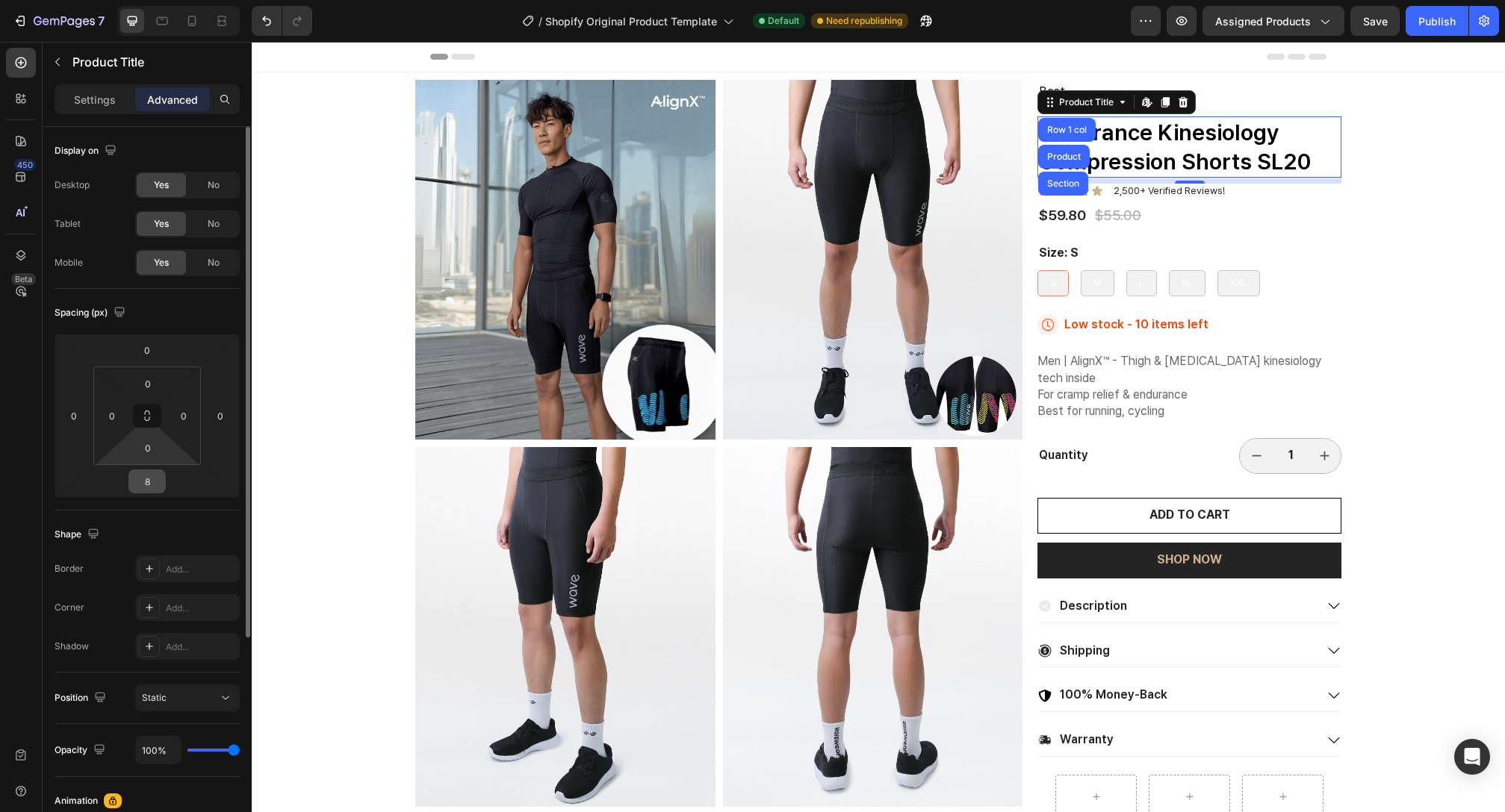
click at [150, 483] on input "8" at bounding box center [147, 481] width 30 height 22
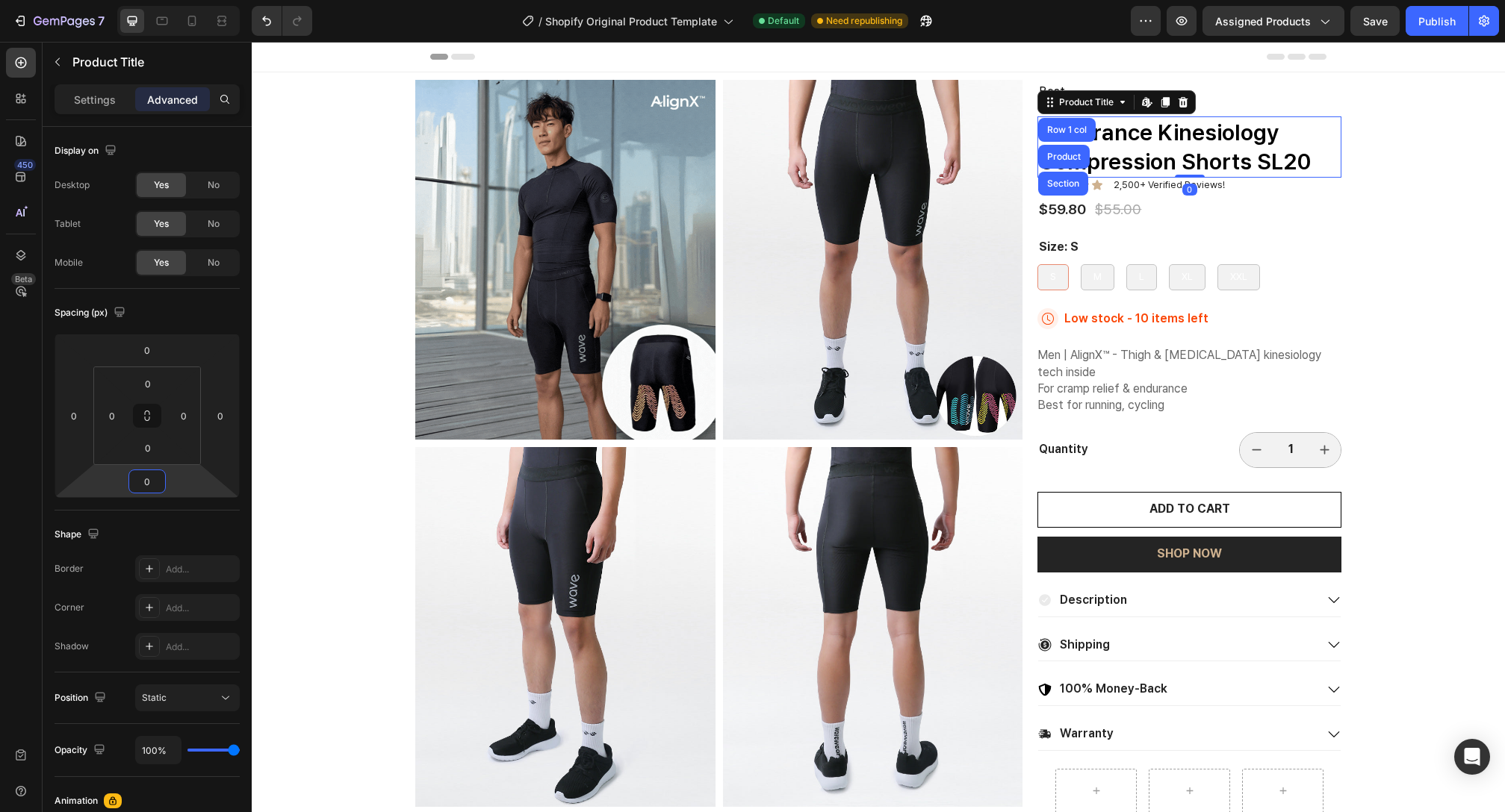
type input "0"
click at [1319, 165] on h1 "Endurance Kinesiology Compression Shorts SL20" at bounding box center [1189, 148] width 304 height 62
click at [1282, 112] on div "Best Text Block Endurance Kinesiology Compression Shorts SL20 Product Title Row…" at bounding box center [1189, 416] width 304 height 671
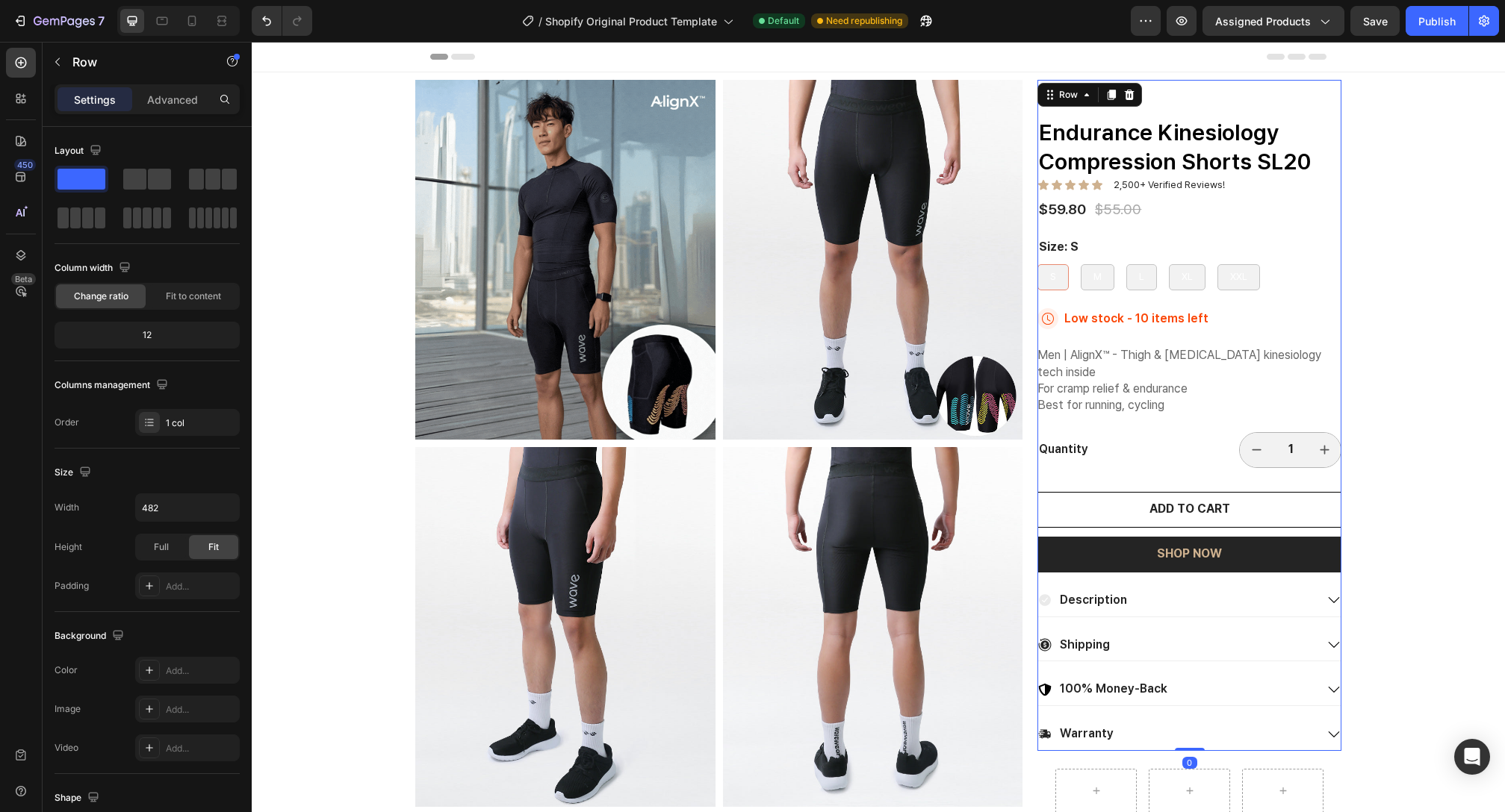
click at [1259, 104] on div "Best Text Block Endurance Kinesiology Compression Shorts SL20 Product Title Ico…" at bounding box center [1189, 416] width 304 height 671
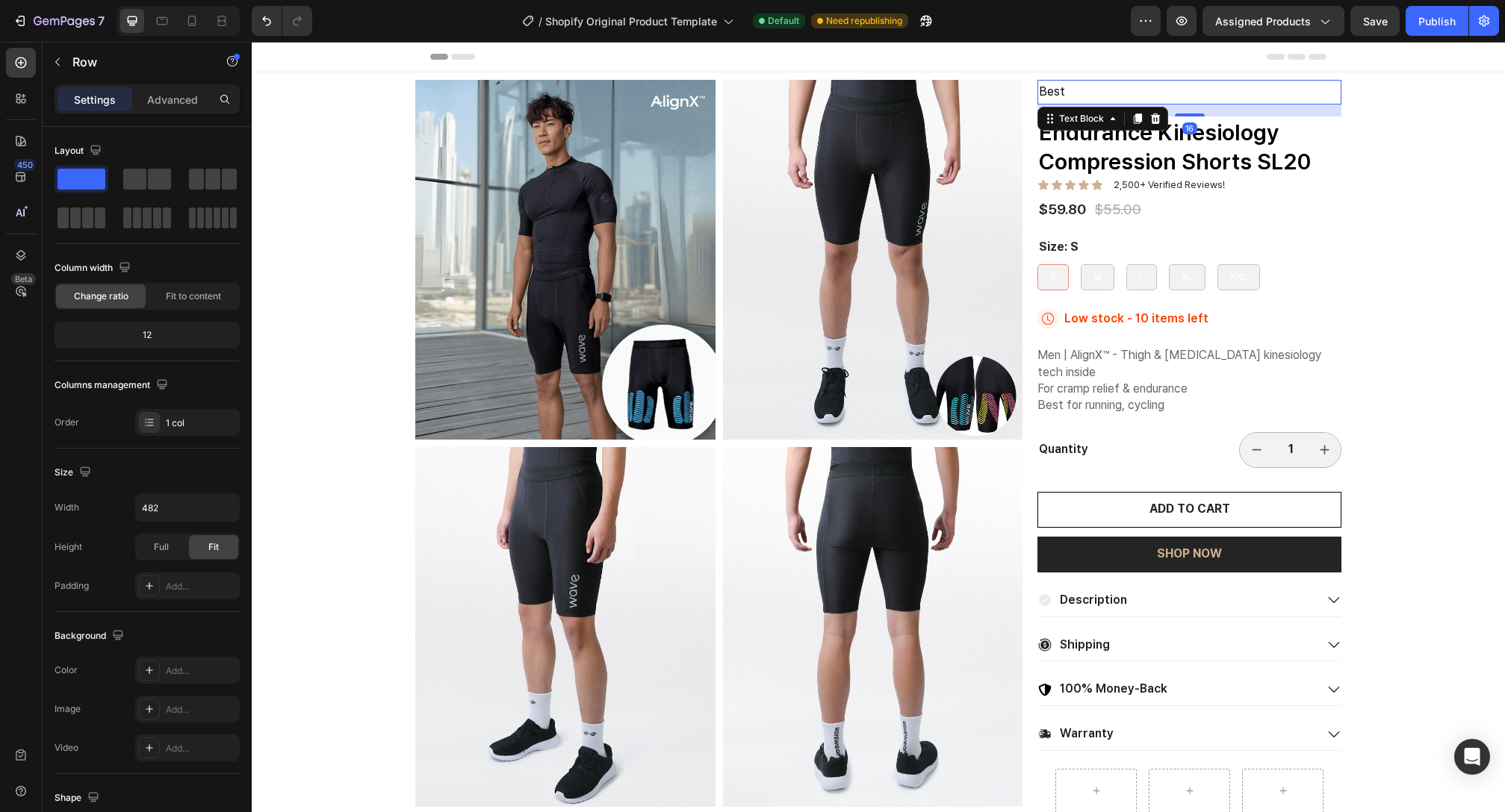
click at [1259, 104] on div "Best Text Block 16" at bounding box center [1189, 92] width 304 height 25
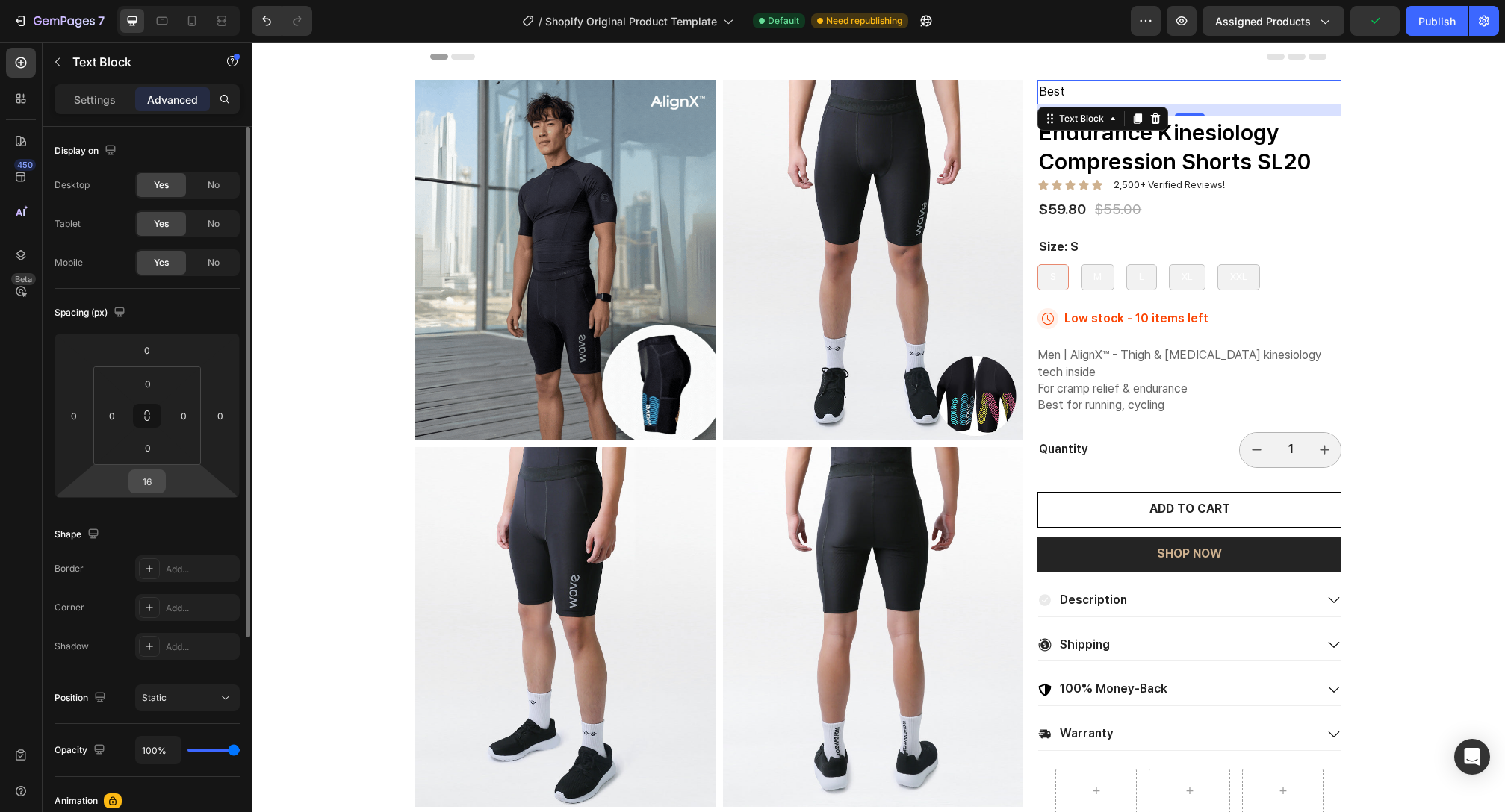
click at [144, 477] on input "16" at bounding box center [147, 481] width 30 height 22
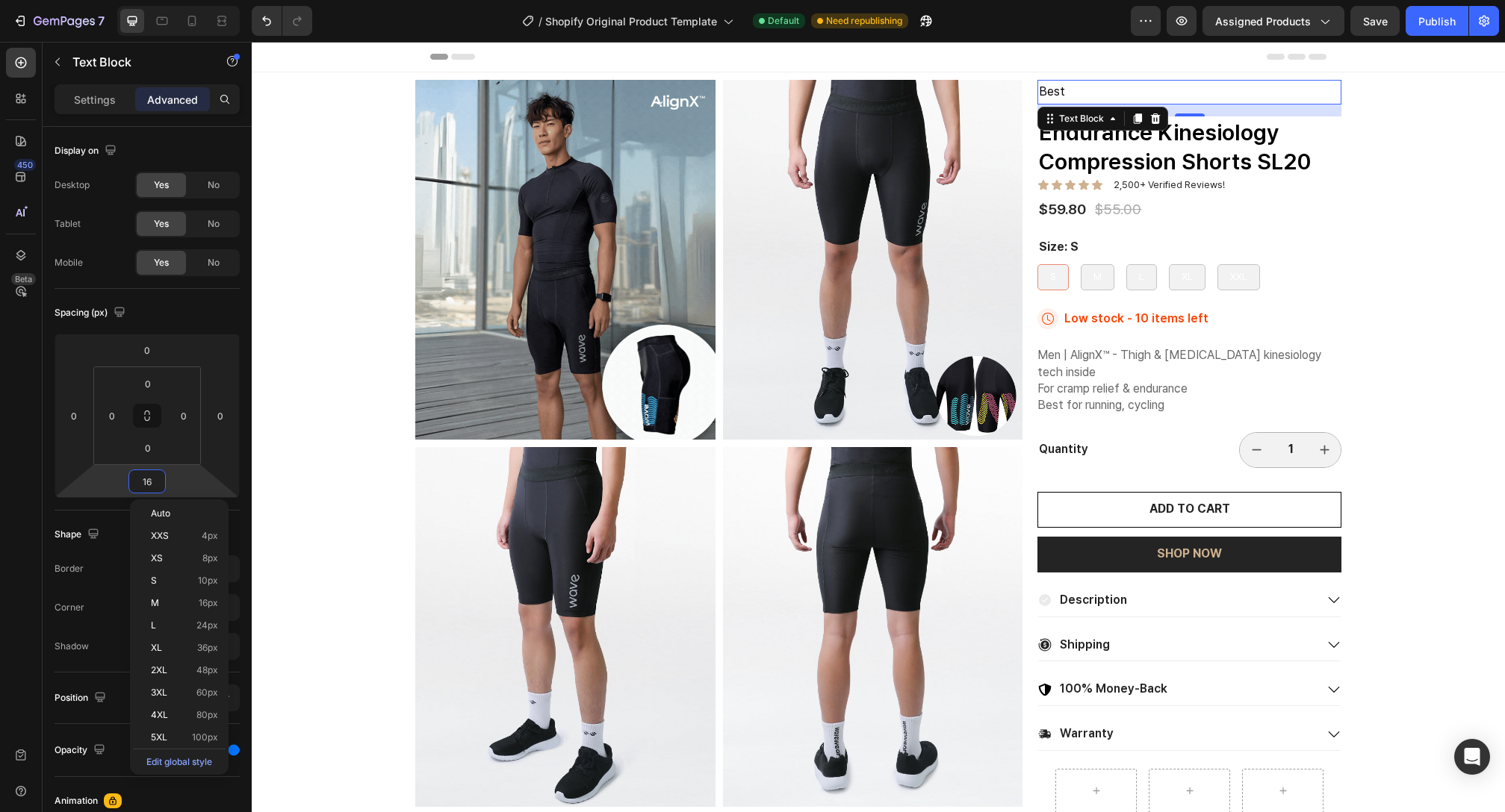
click at [1271, 88] on p "Best" at bounding box center [1189, 92] width 301 height 22
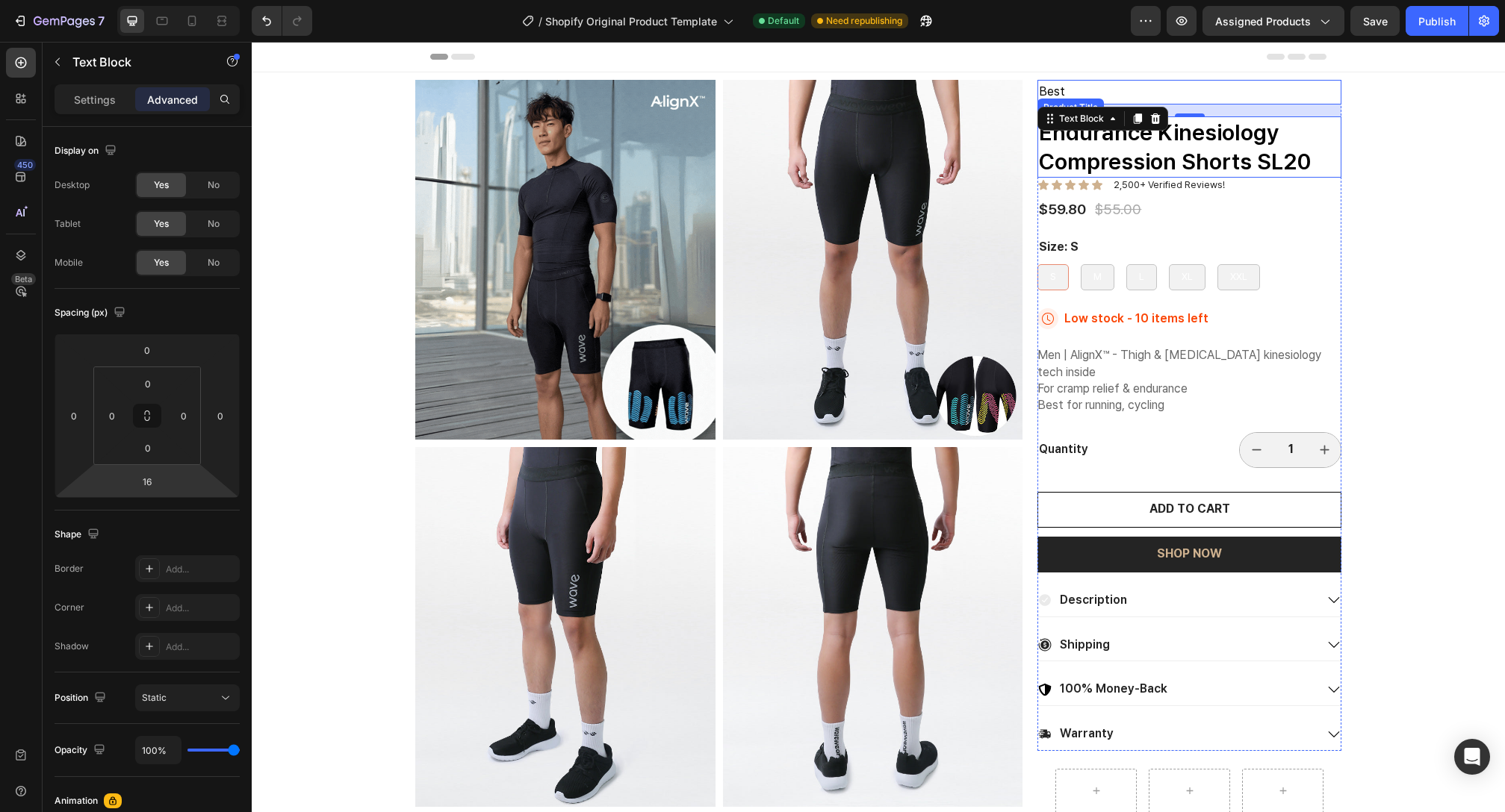
click at [1262, 120] on h1 "Endurance Kinesiology Compression Shorts SL20" at bounding box center [1189, 148] width 304 height 62
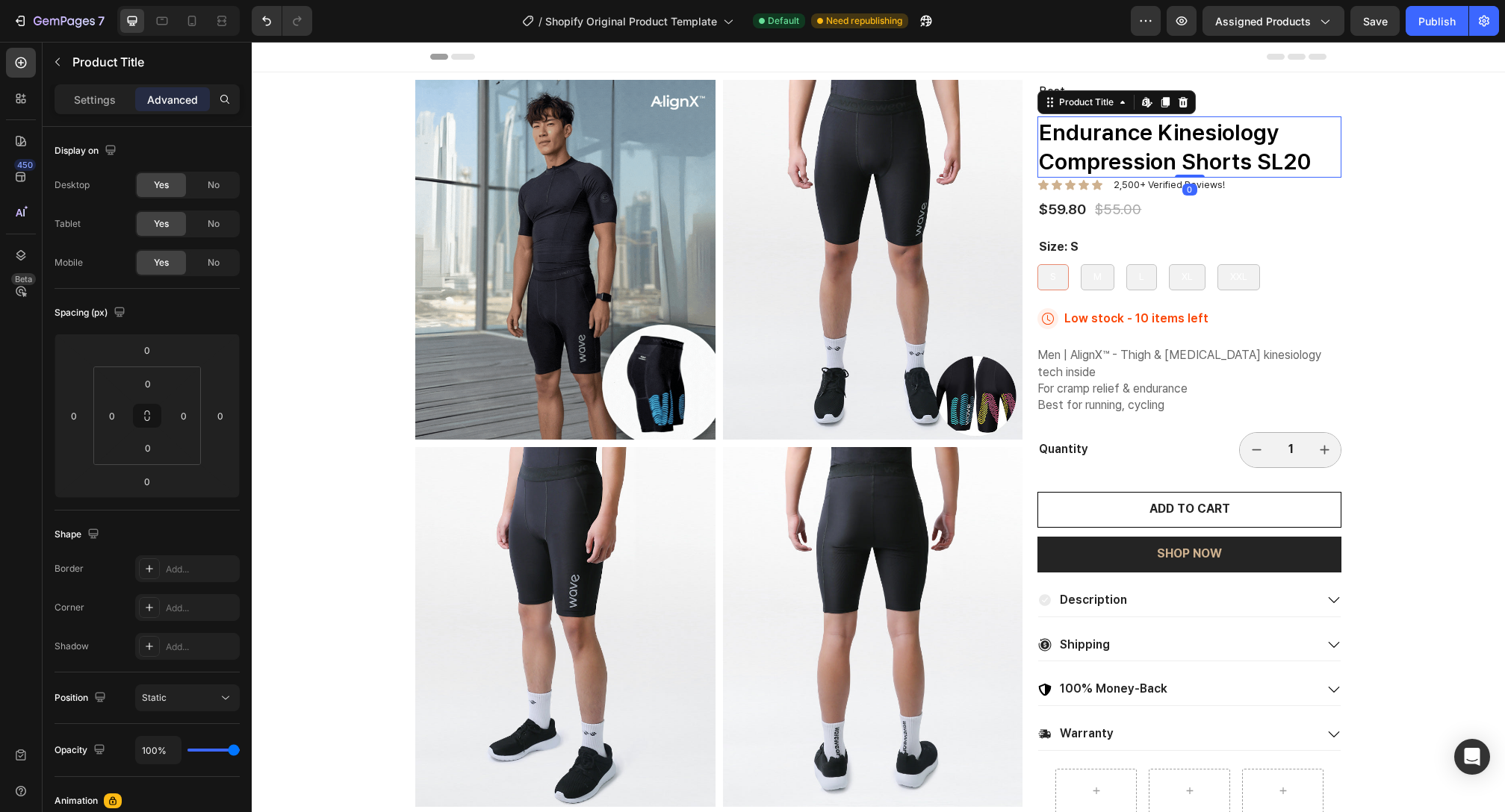
click at [1278, 102] on div "Best" at bounding box center [1189, 92] width 304 height 25
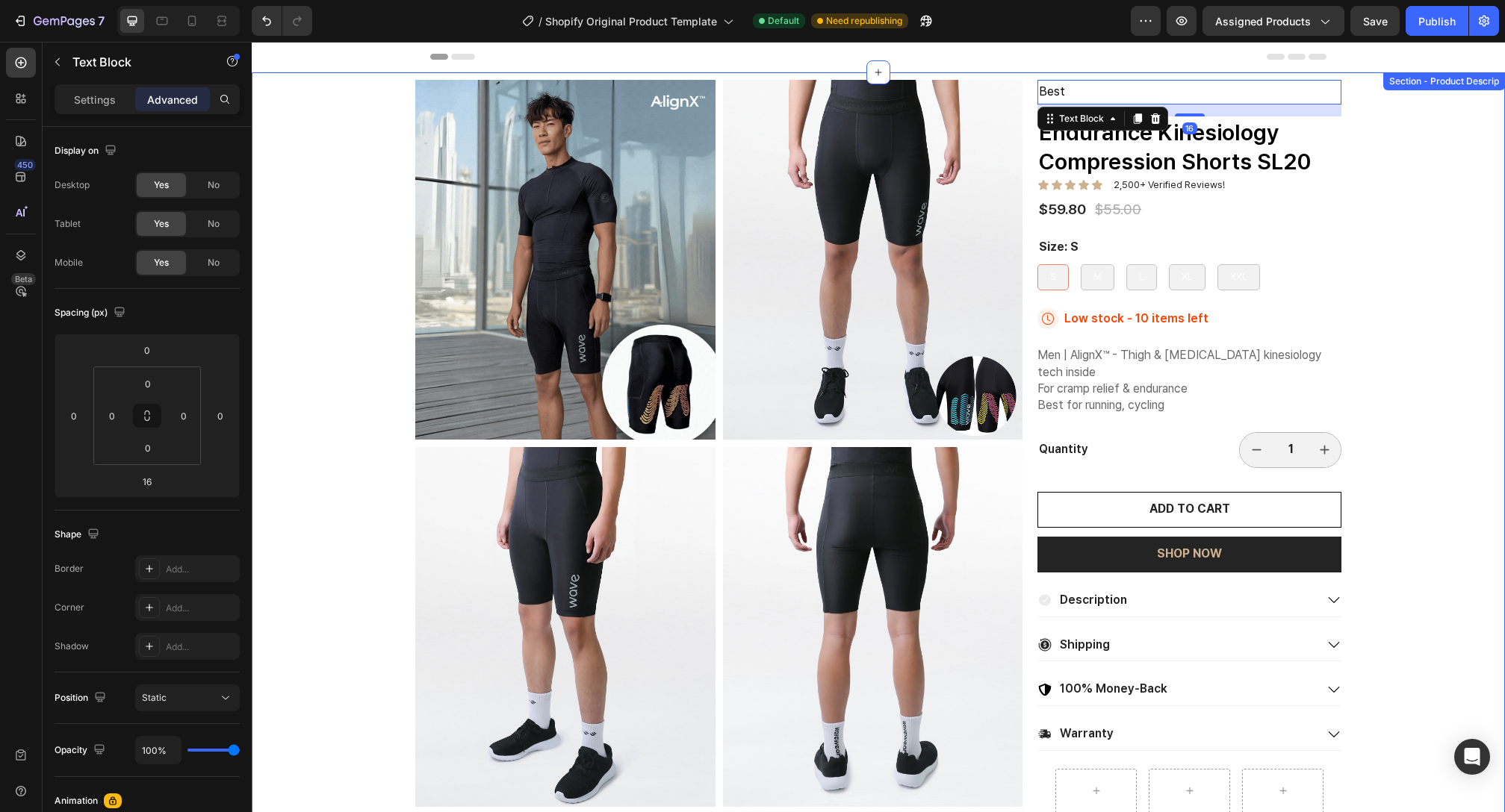
click at [1381, 217] on div "Product Images Best Text Block 16 Endurance Kinesiology Compression Shorts SL20…" at bounding box center [878, 698] width 1254 height 1251
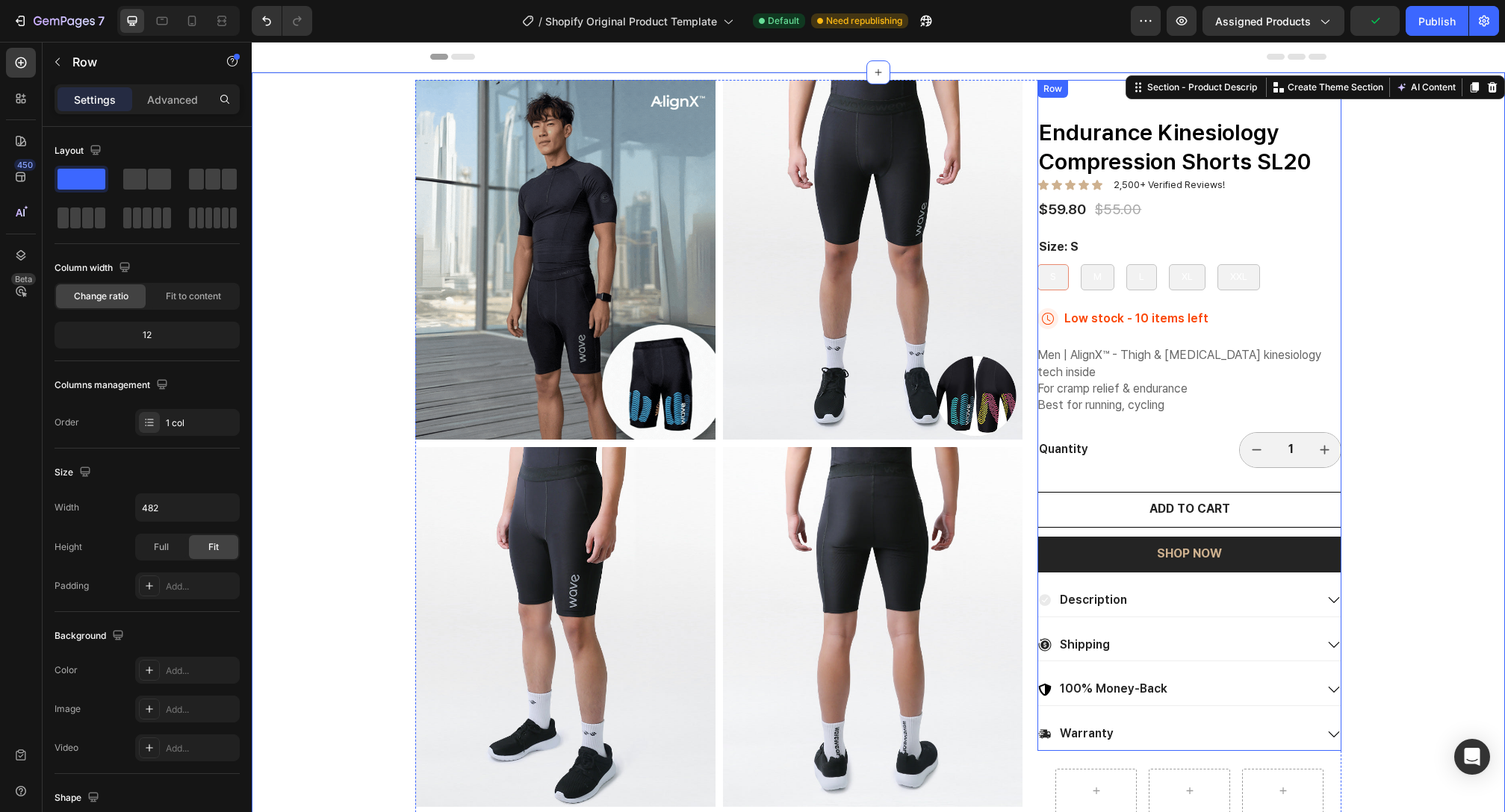
click at [1153, 111] on div "Best Text Block Endurance Kinesiology Compression Shorts SL20 Product Title Ico…" at bounding box center [1189, 416] width 304 height 671
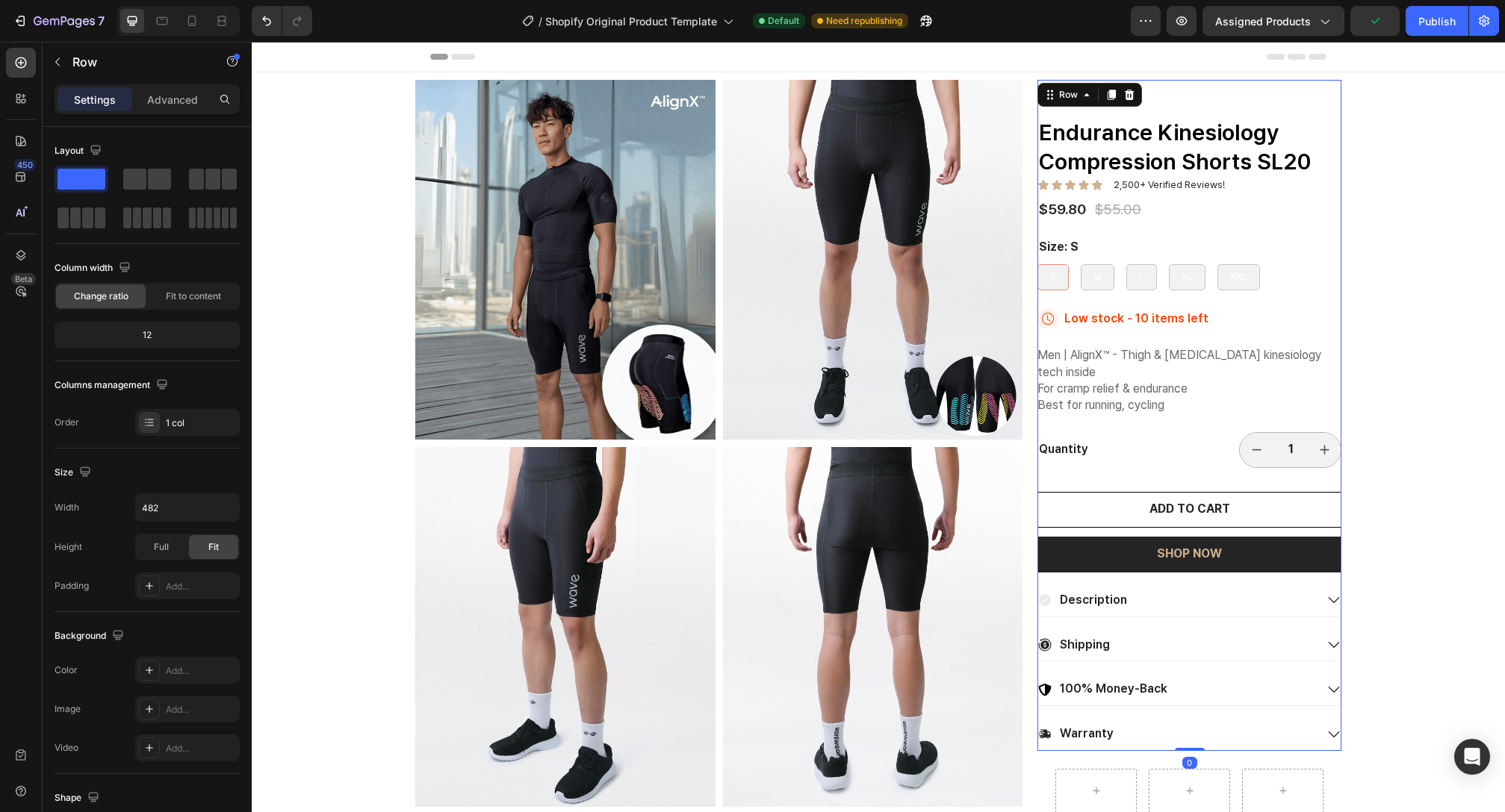
click at [1153, 111] on div "Best Text Block Endurance Kinesiology Compression Shorts SL20 Product Title Ico…" at bounding box center [1189, 416] width 304 height 671
click at [1175, 107] on div "Best Text Block Endurance Kinesiology Compression Shorts SL20 Product Title Ico…" at bounding box center [1189, 416] width 304 height 671
click at [1258, 90] on p "Best" at bounding box center [1189, 92] width 301 height 22
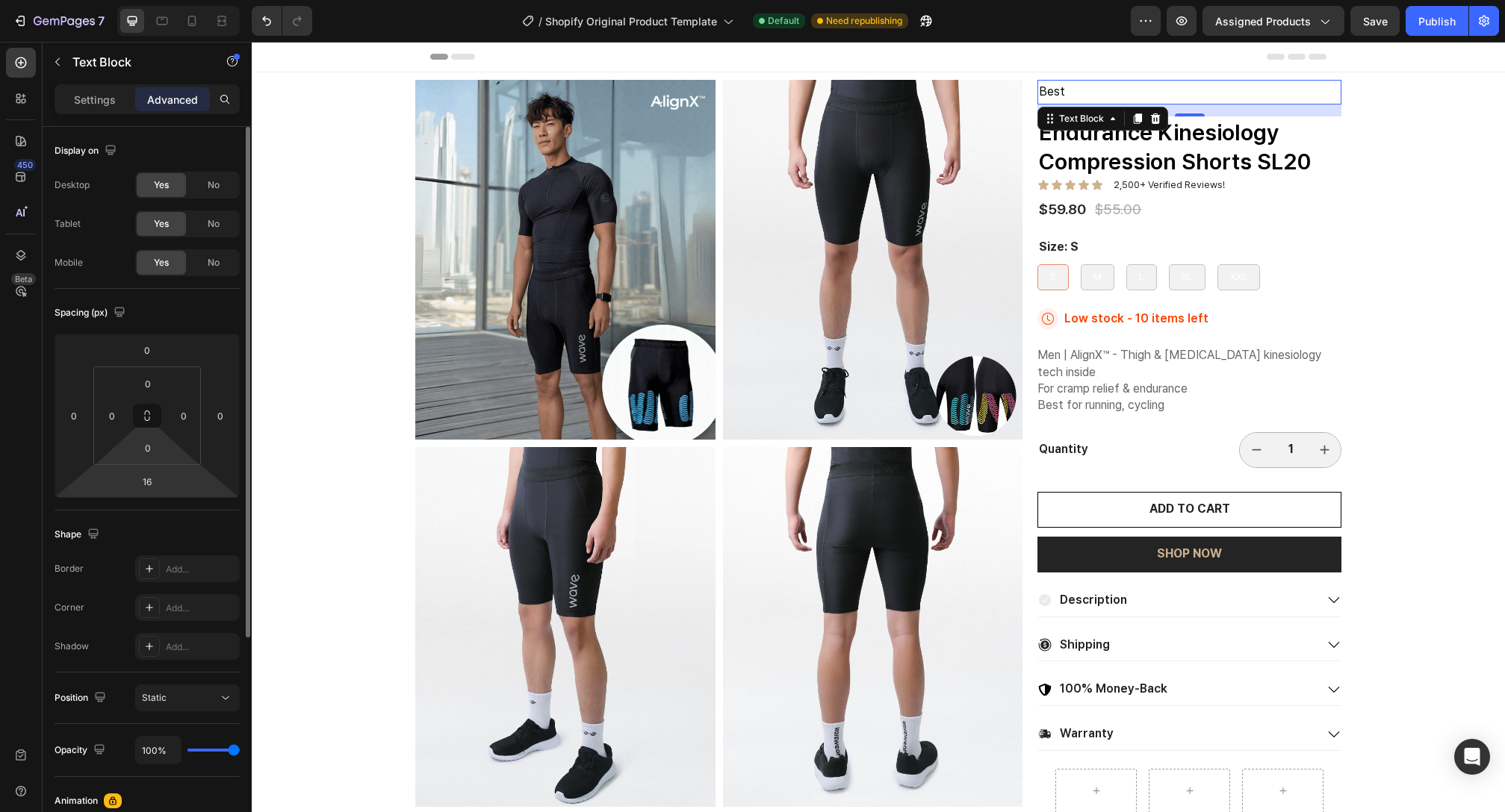
click at [164, 0] on html "7 / Shopify Original Product Template Default Need republishing Preview Assigne…" at bounding box center [752, 0] width 1505 height 0
click at [156, 479] on input "16" at bounding box center [147, 481] width 30 height 22
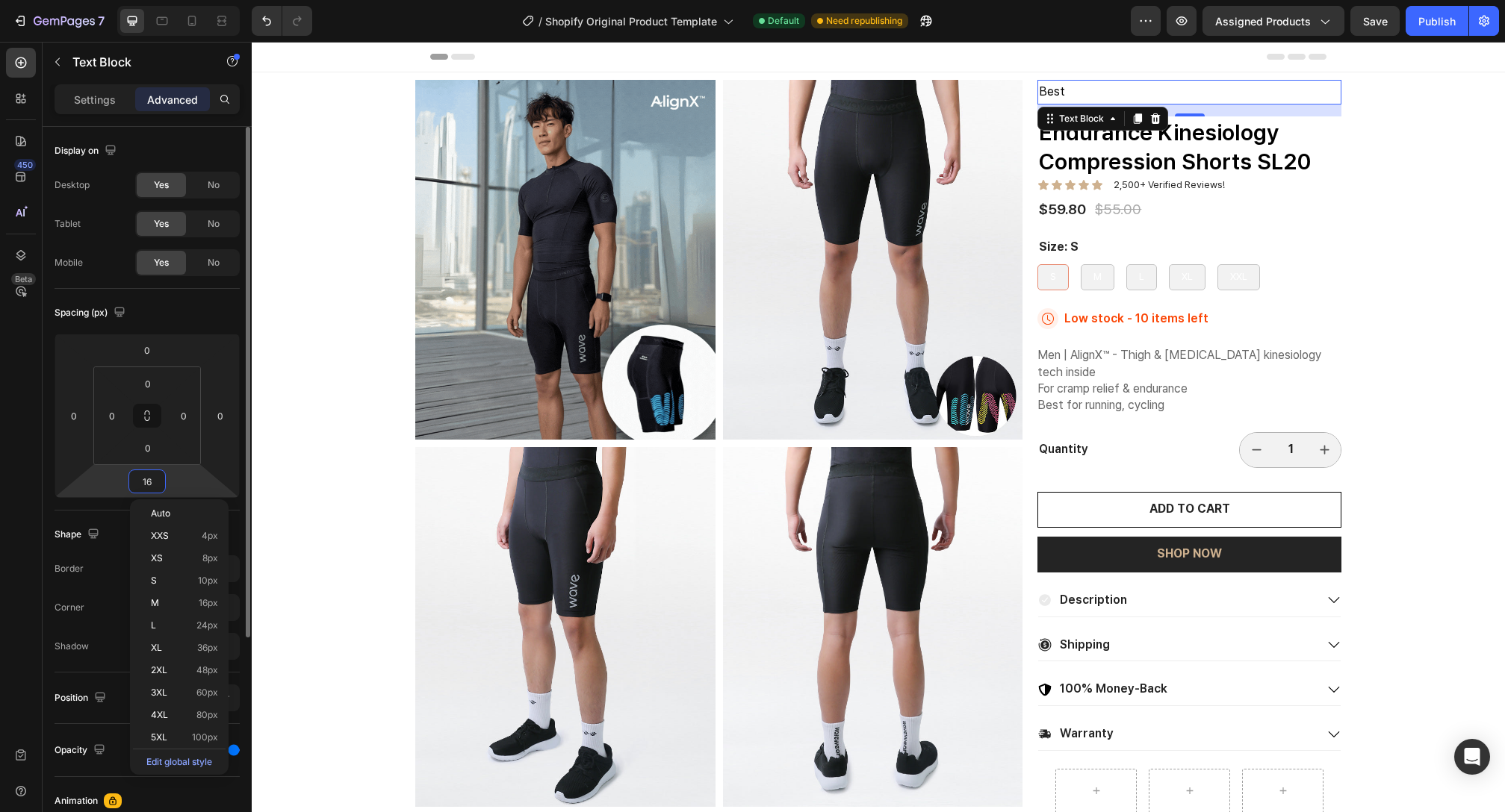
type input "1"
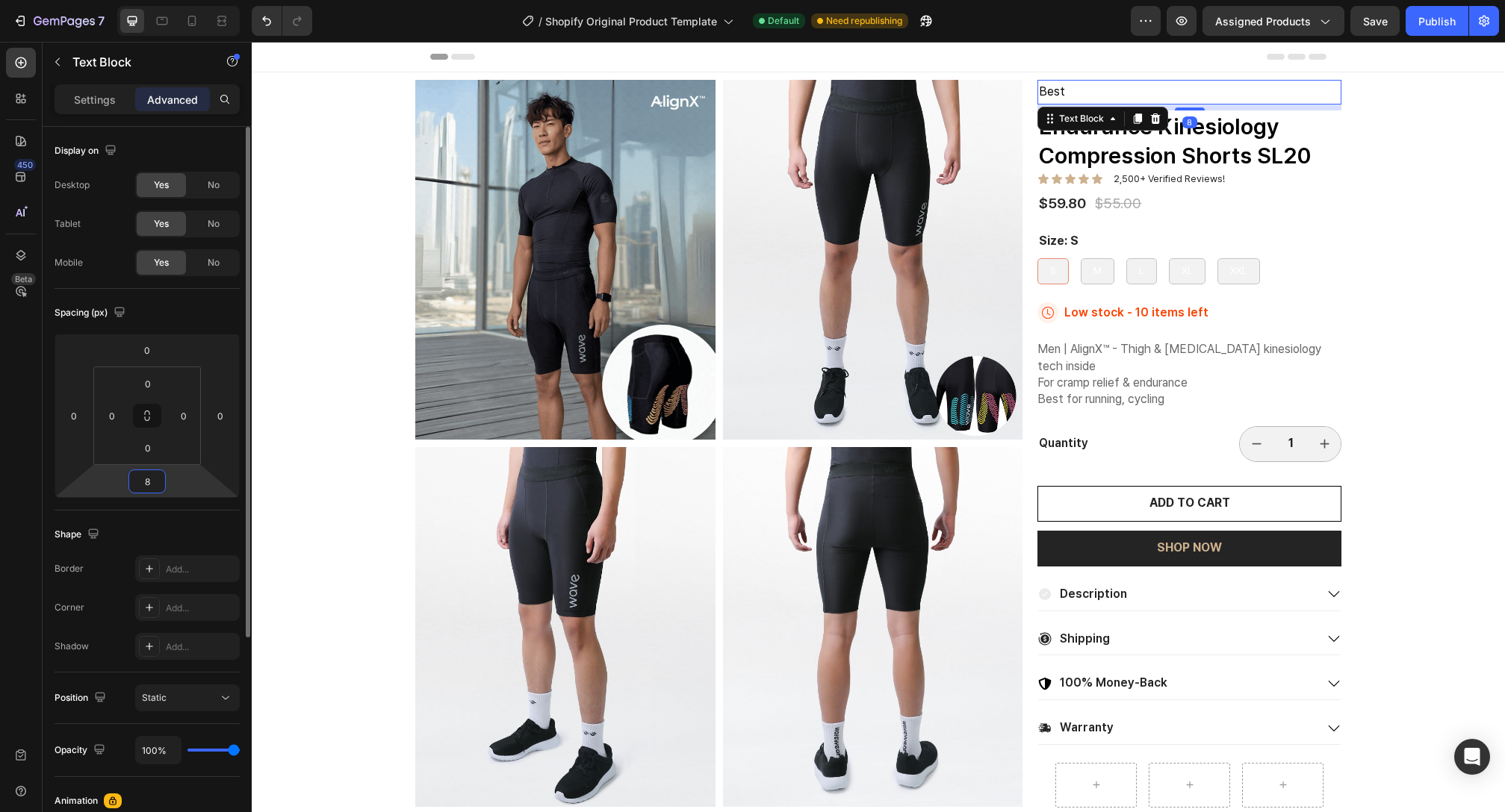
type input "8"
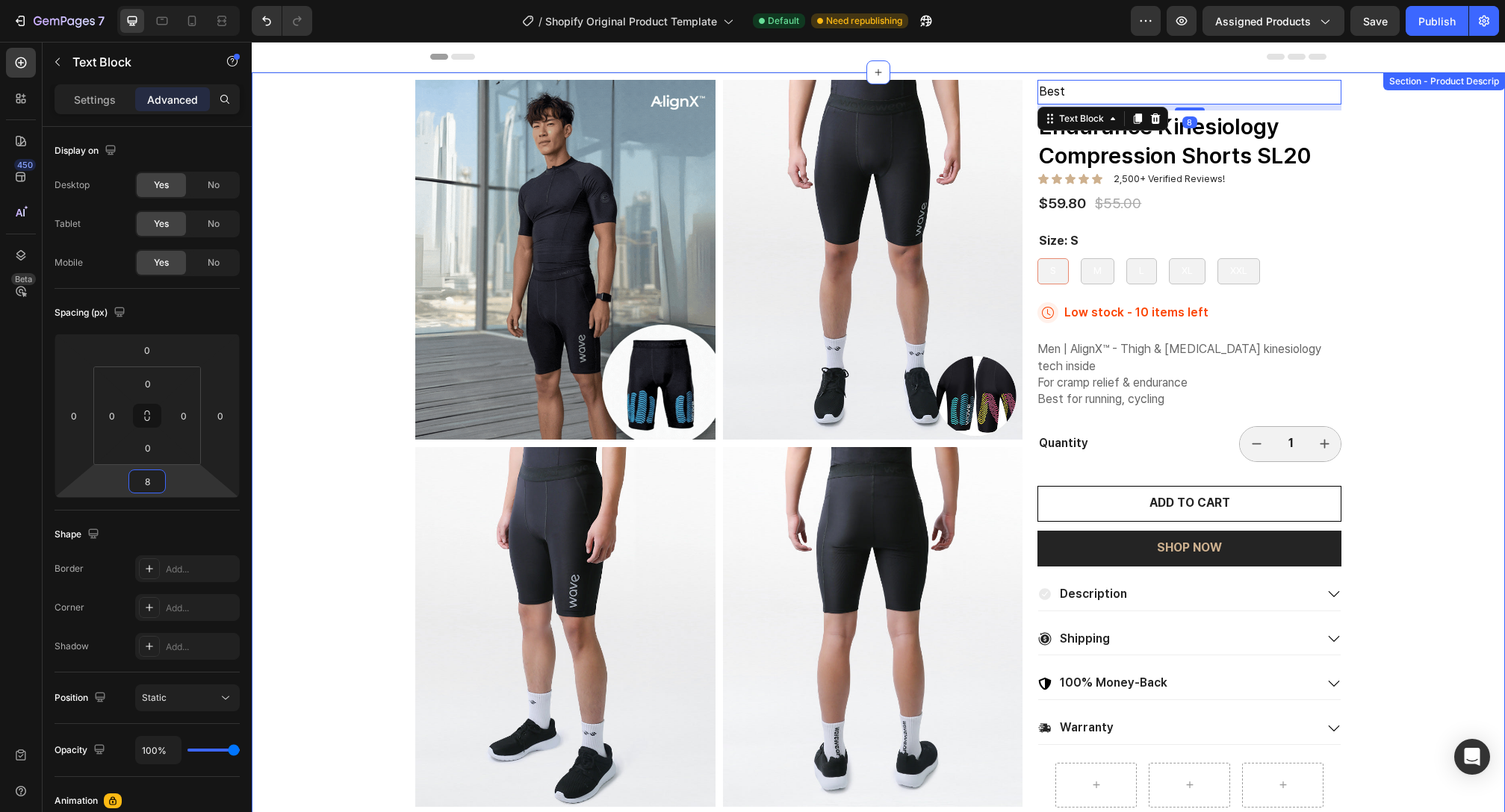
click at [1391, 169] on div "Product Images Best Text Block 8 Endurance Kinesiology Compression Shorts SL20 …" at bounding box center [878, 698] width 1254 height 1251
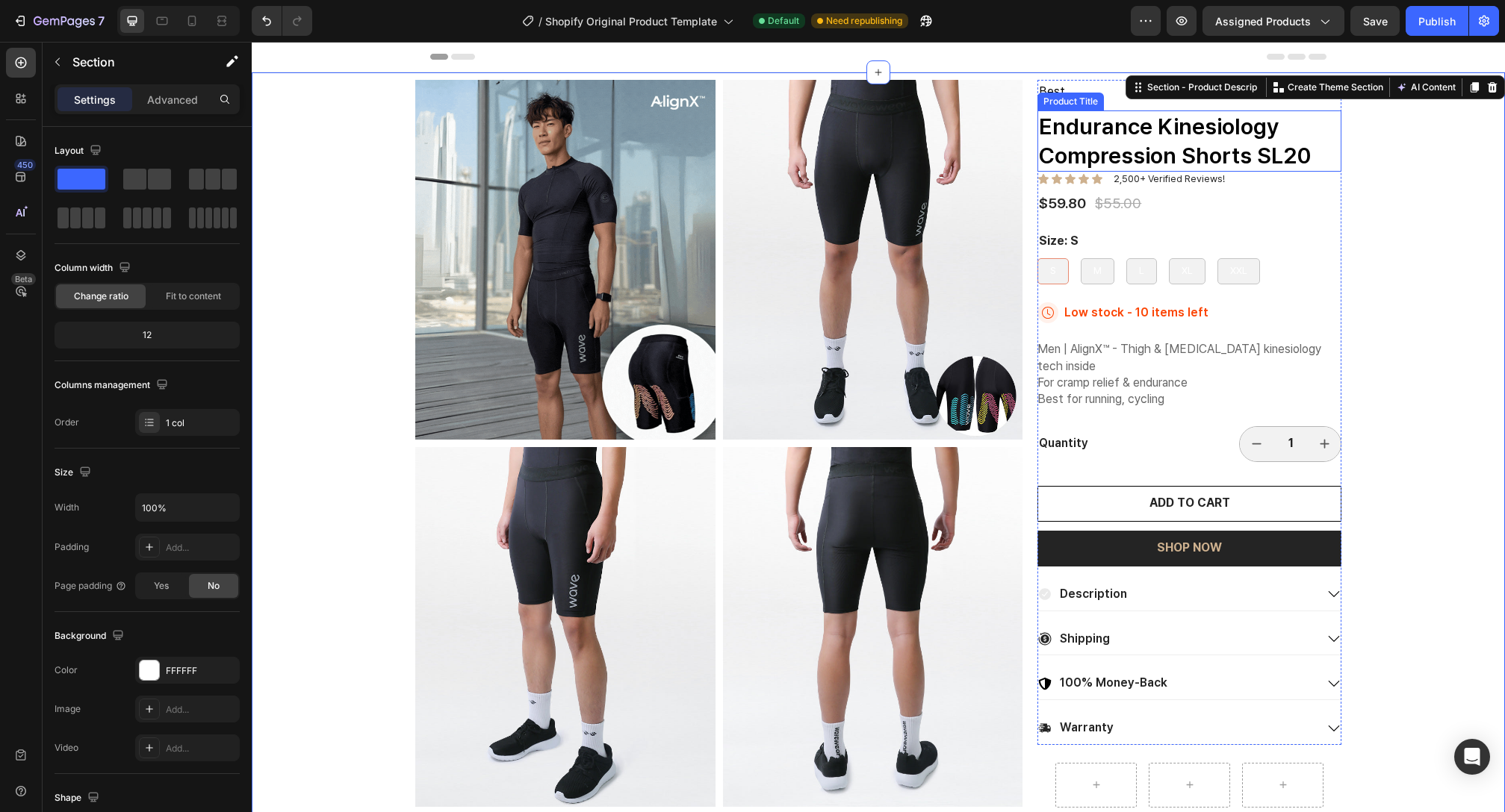
click at [1190, 134] on h1 "Endurance Kinesiology Compression Shorts SL20" at bounding box center [1189, 141] width 304 height 62
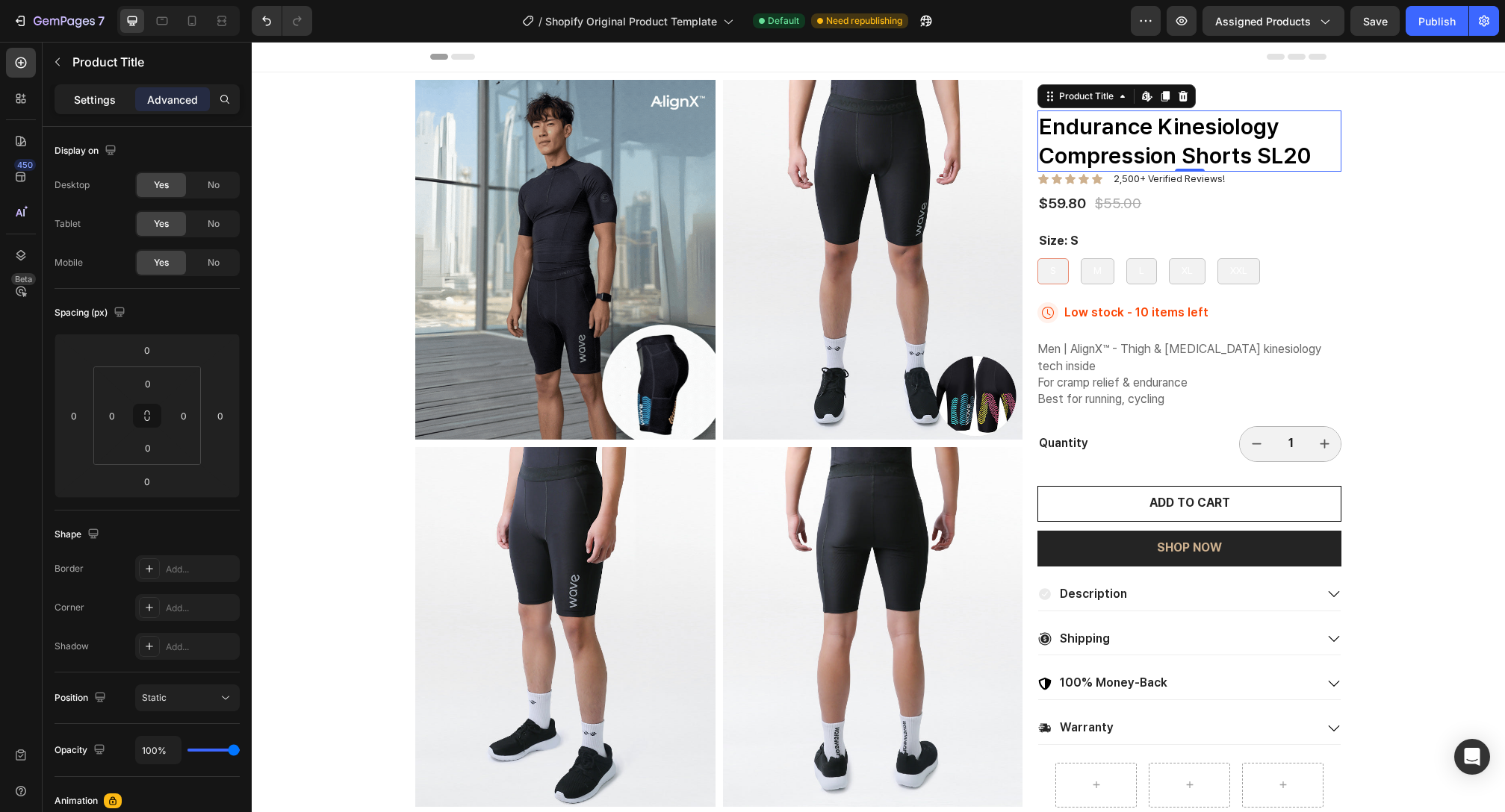
click at [102, 109] on div "Settings" at bounding box center [94, 98] width 75 height 24
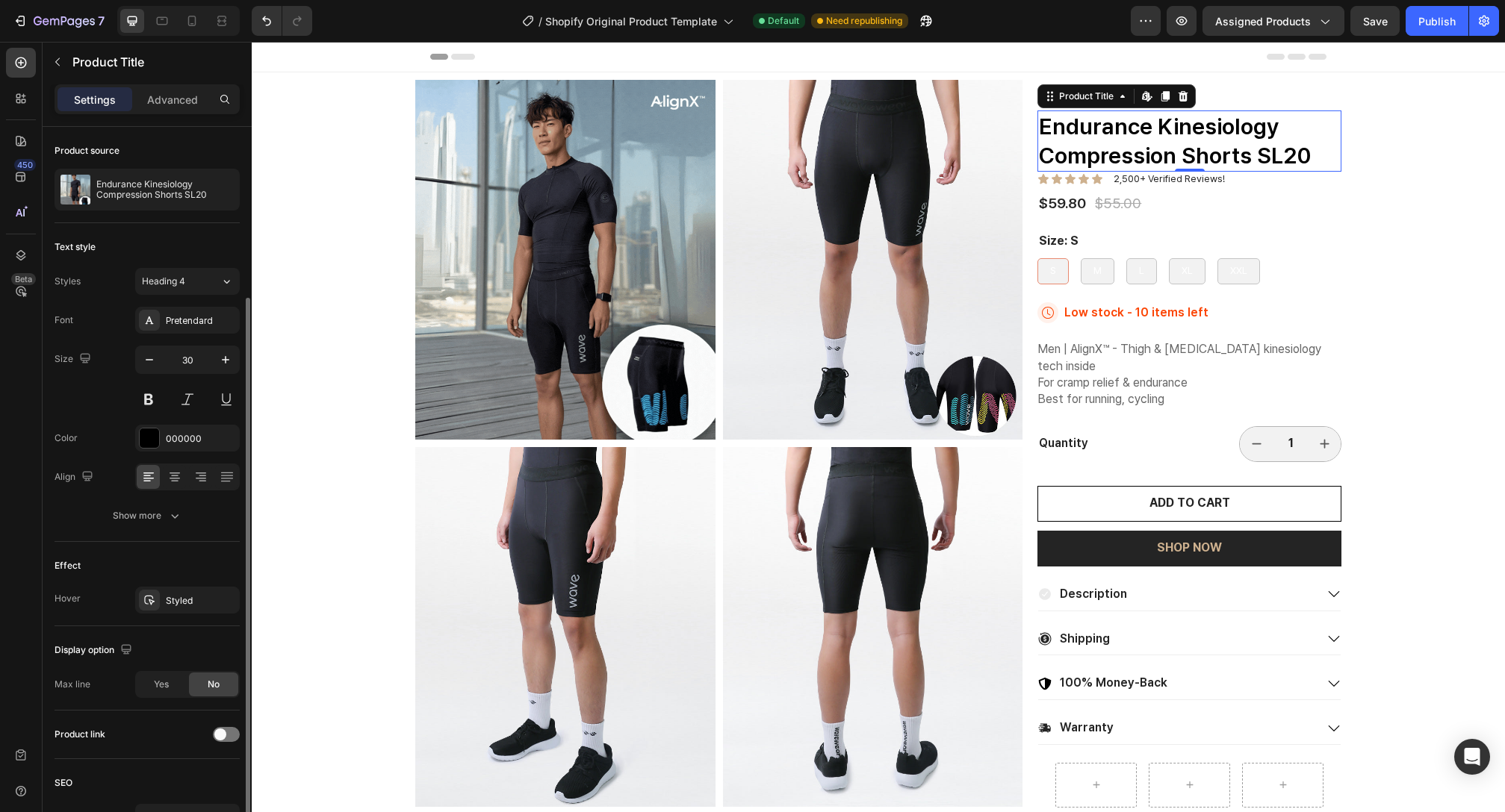
scroll to position [91, 0]
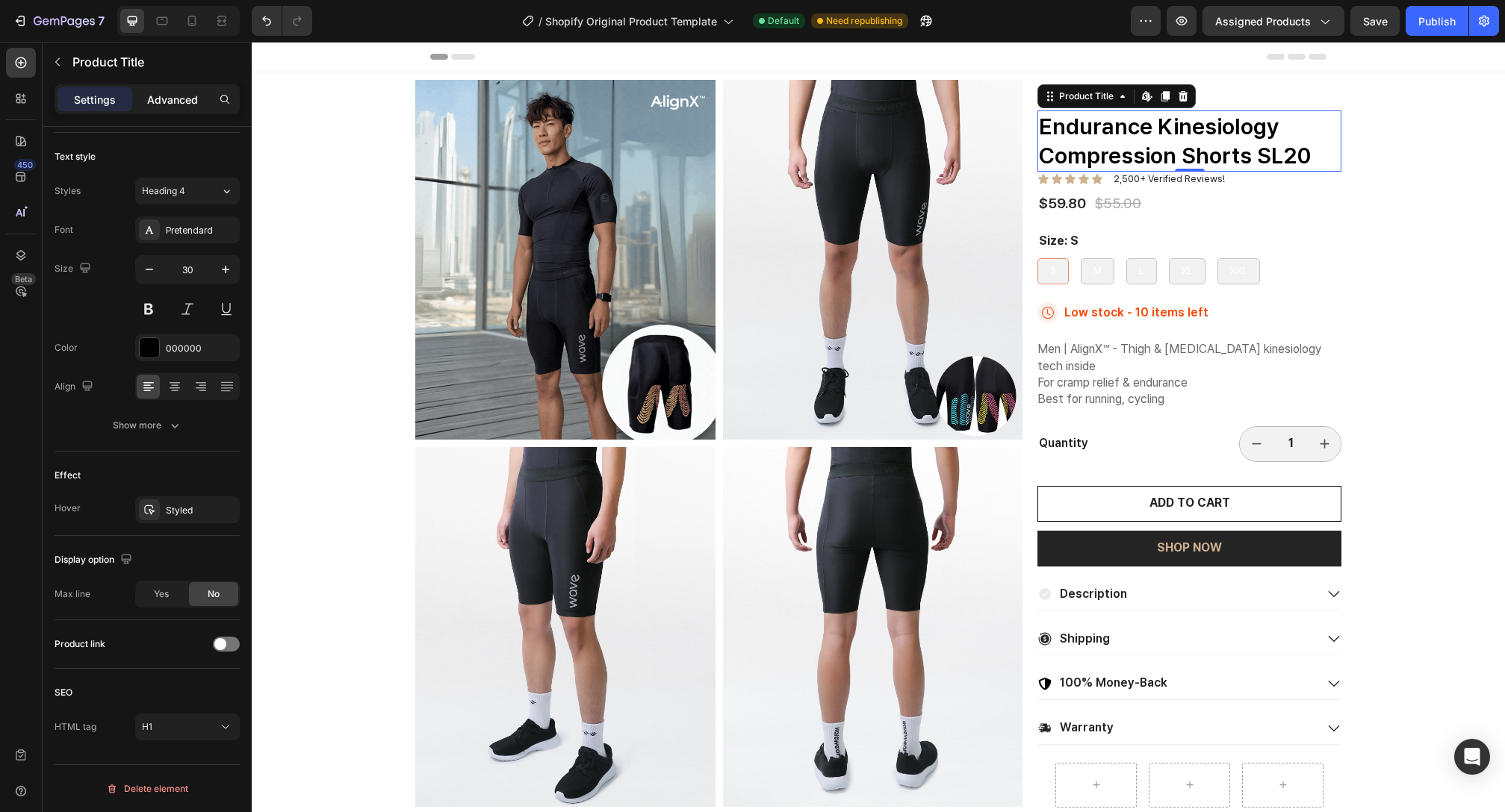
click at [164, 102] on p "Advanced" at bounding box center [172, 100] width 51 height 16
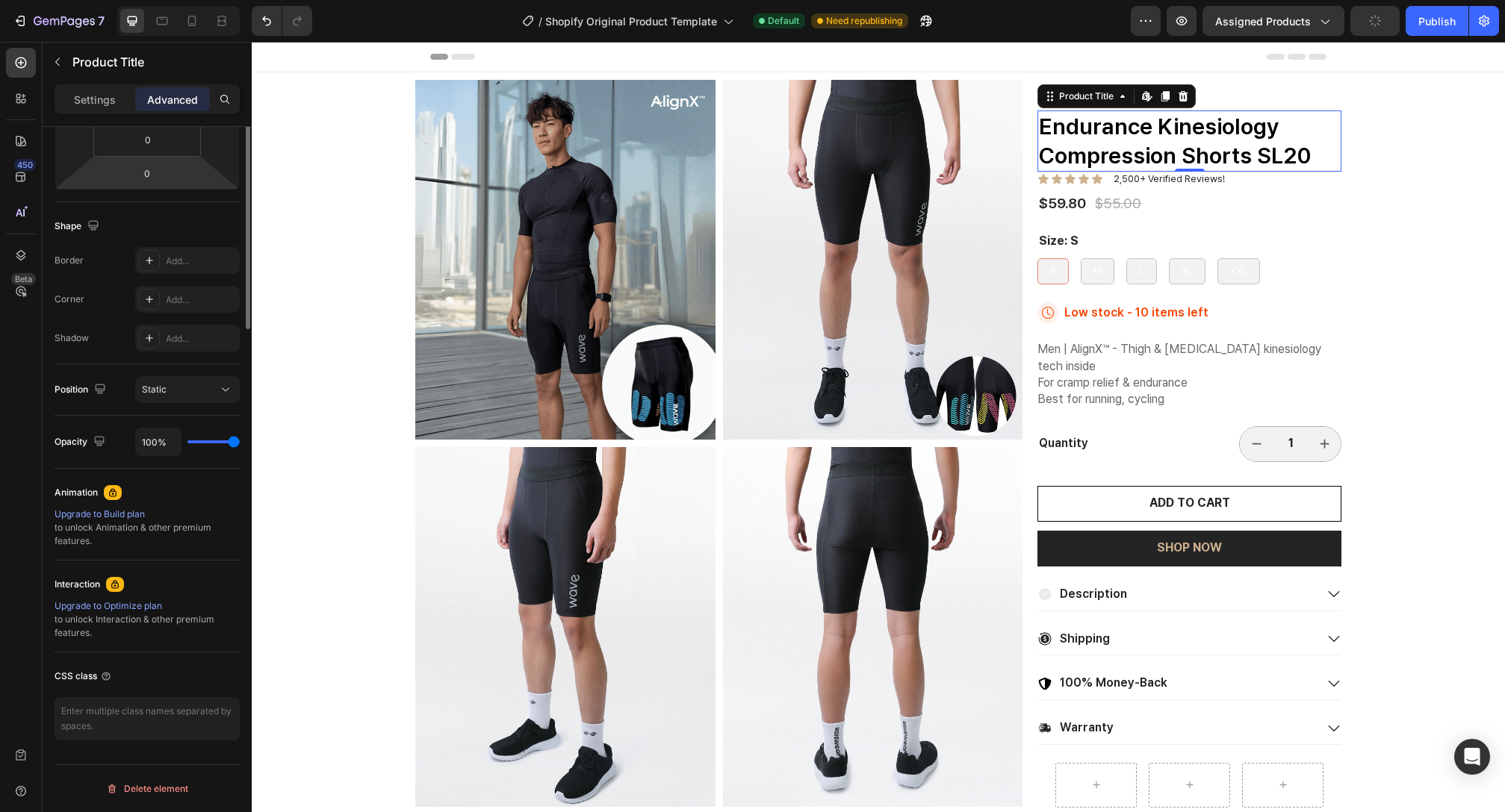
scroll to position [0, 0]
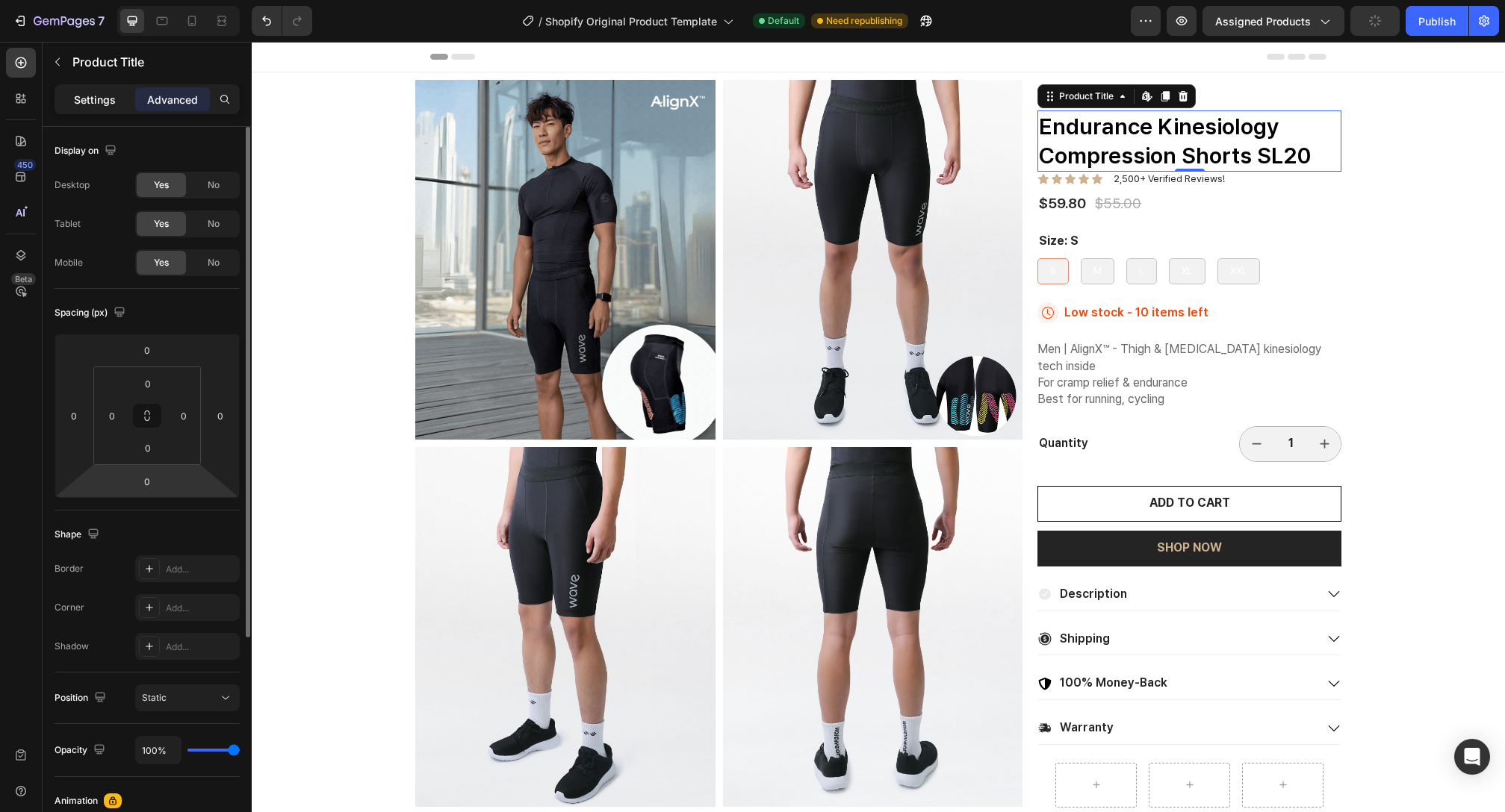
click at [100, 91] on div "Settings" at bounding box center [94, 98] width 75 height 24
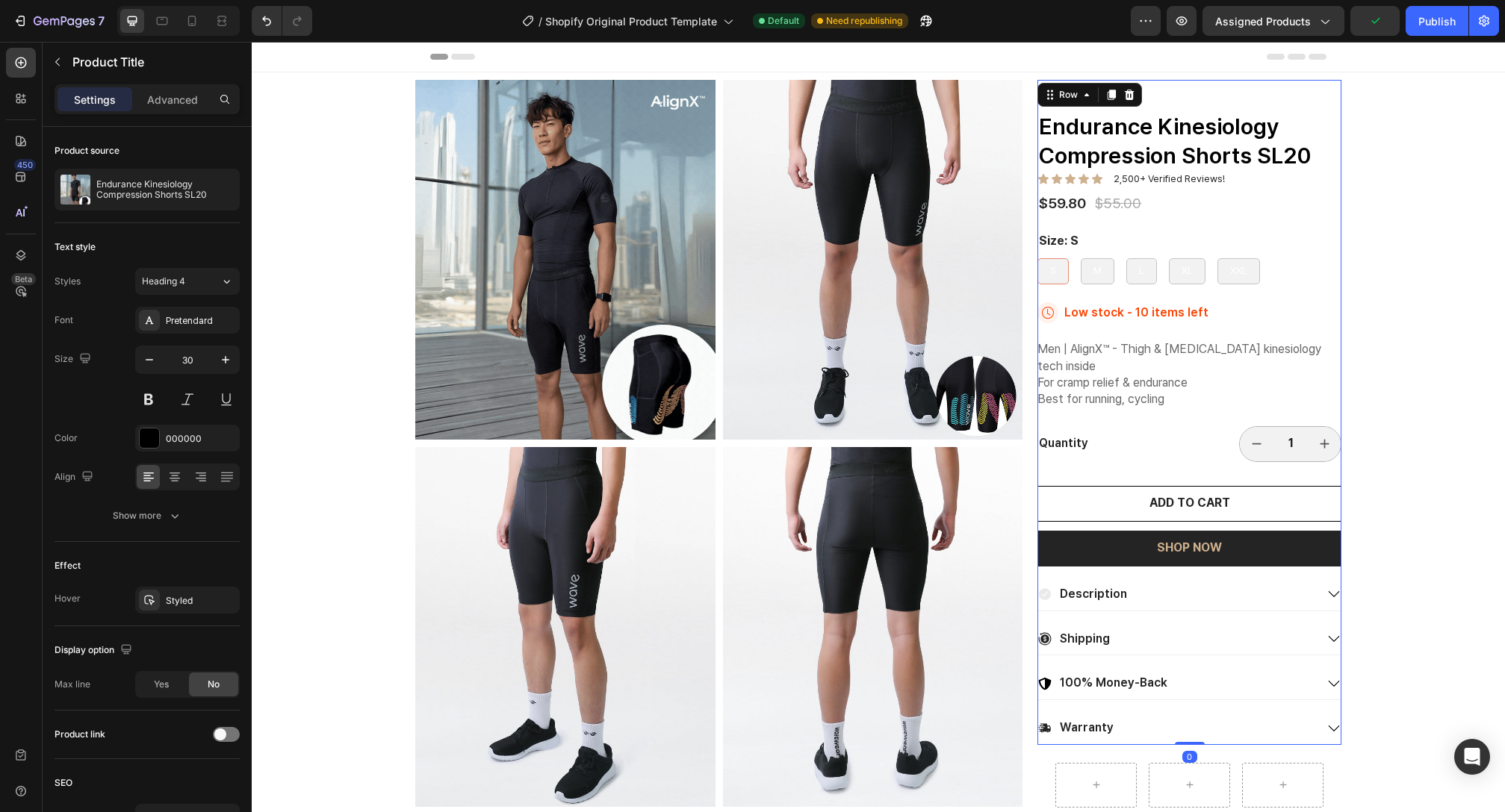
click at [1276, 189] on div "Best Text Block Endurance Kinesiology Compression Shorts SL20 Product Title Ico…" at bounding box center [1189, 412] width 304 height 665
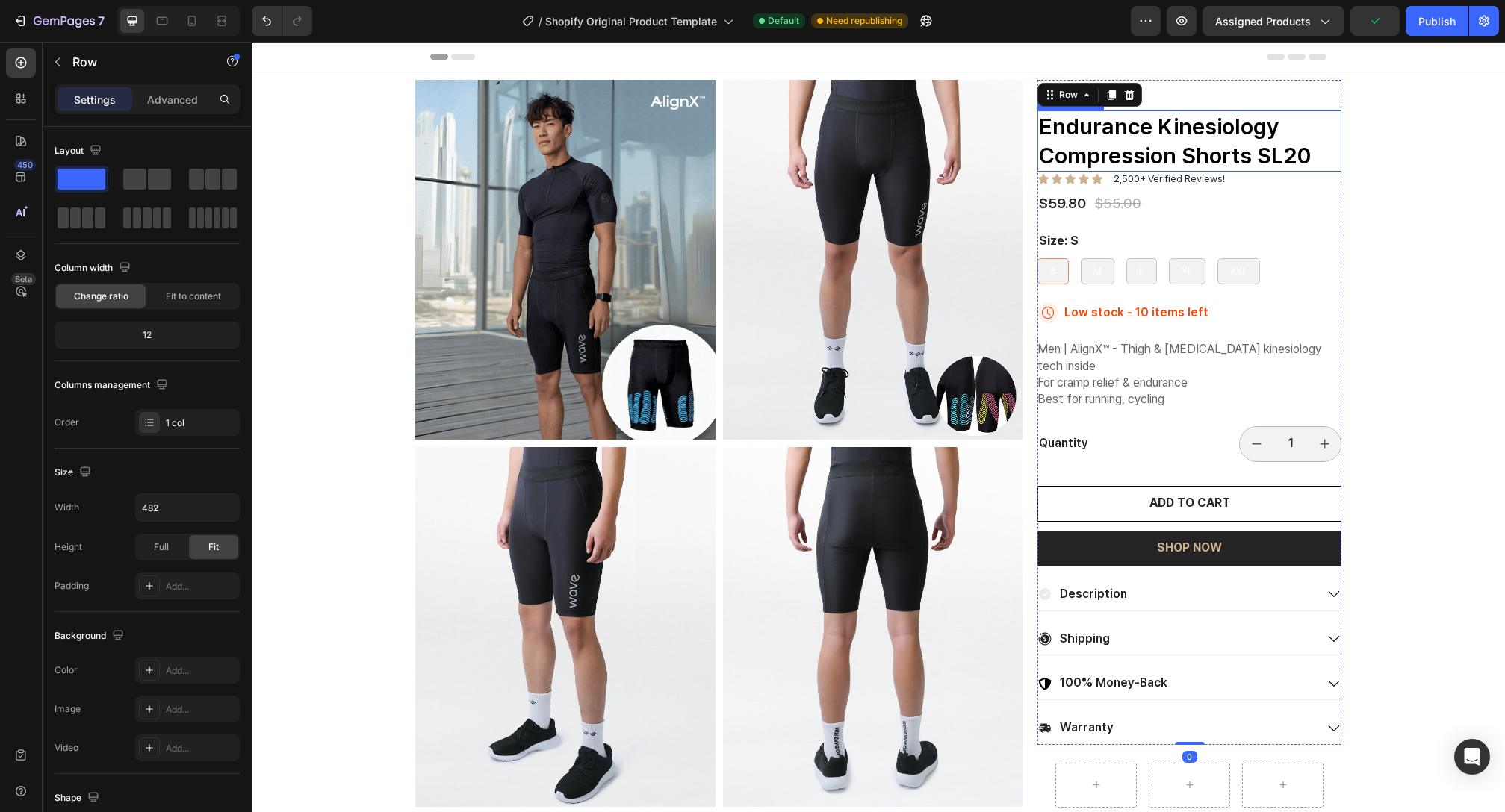
click at [1256, 144] on h1 "Endurance Kinesiology Compression Shorts SL20" at bounding box center [1189, 141] width 304 height 62
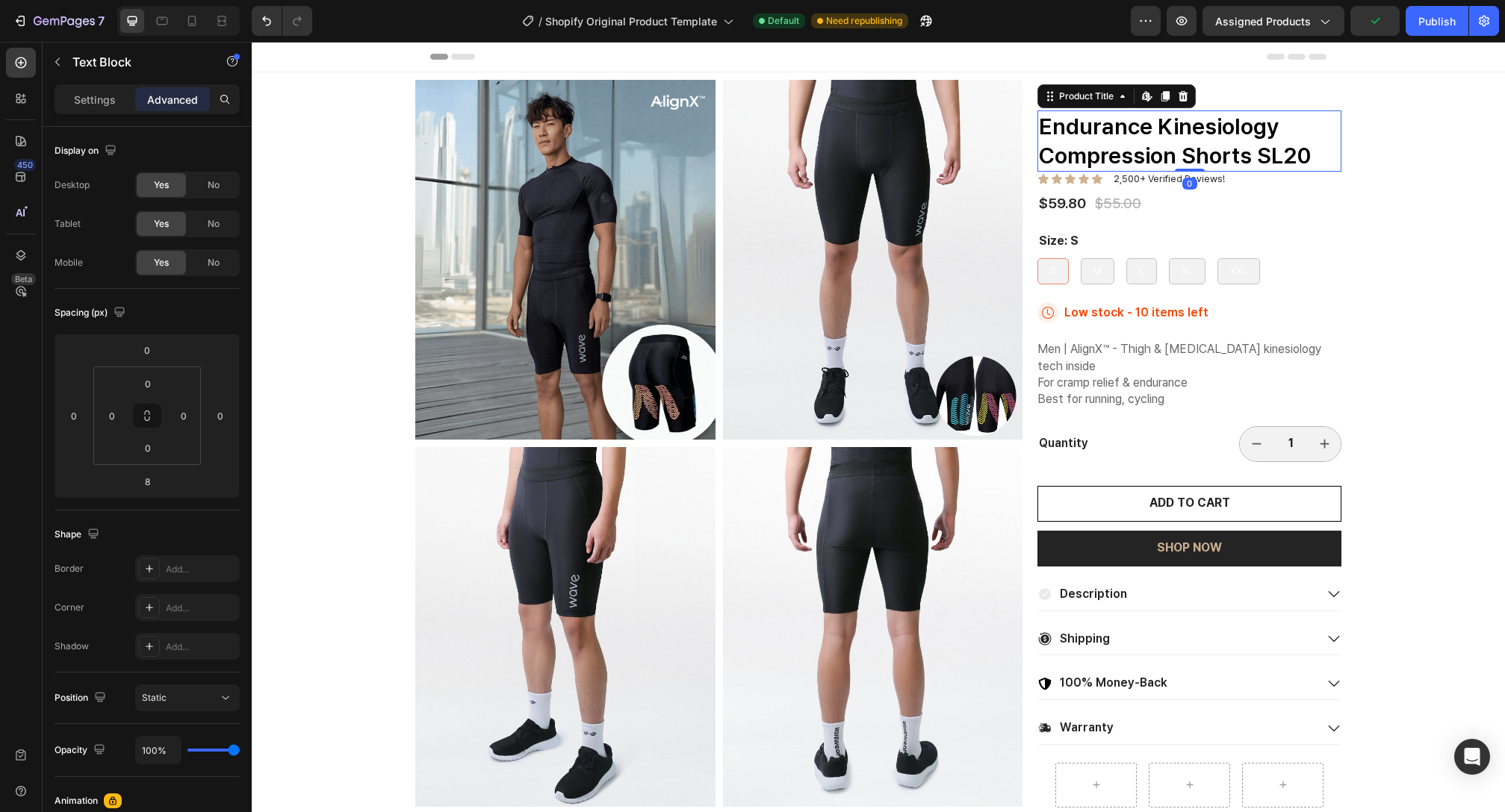
click at [1269, 92] on p "Best" at bounding box center [1189, 92] width 301 height 22
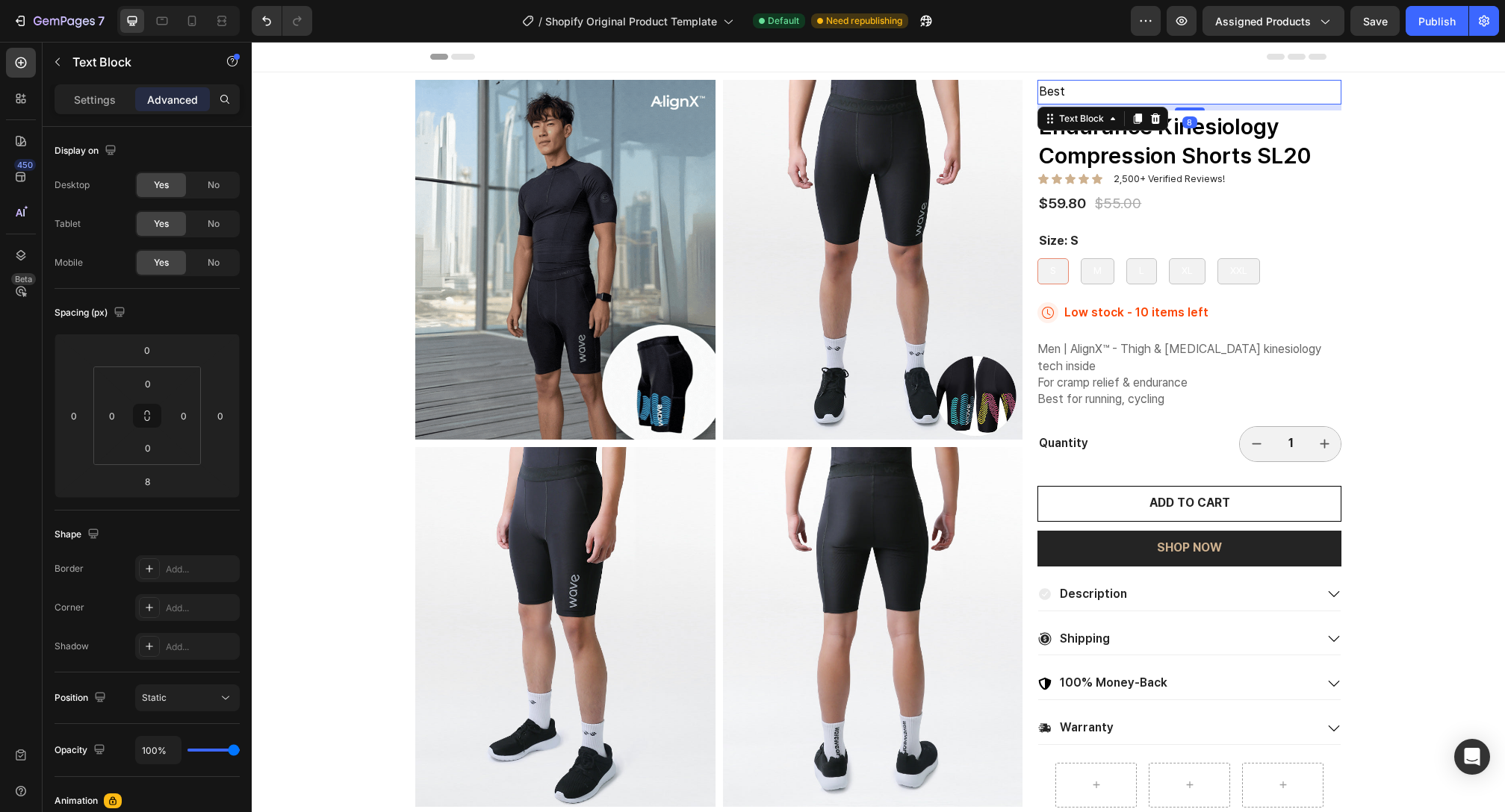
click at [1269, 107] on div "8" at bounding box center [1189, 107] width 304 height 6
click at [1215, 147] on h1 "Endurance Kinesiology Compression Shorts SL20" at bounding box center [1189, 141] width 304 height 62
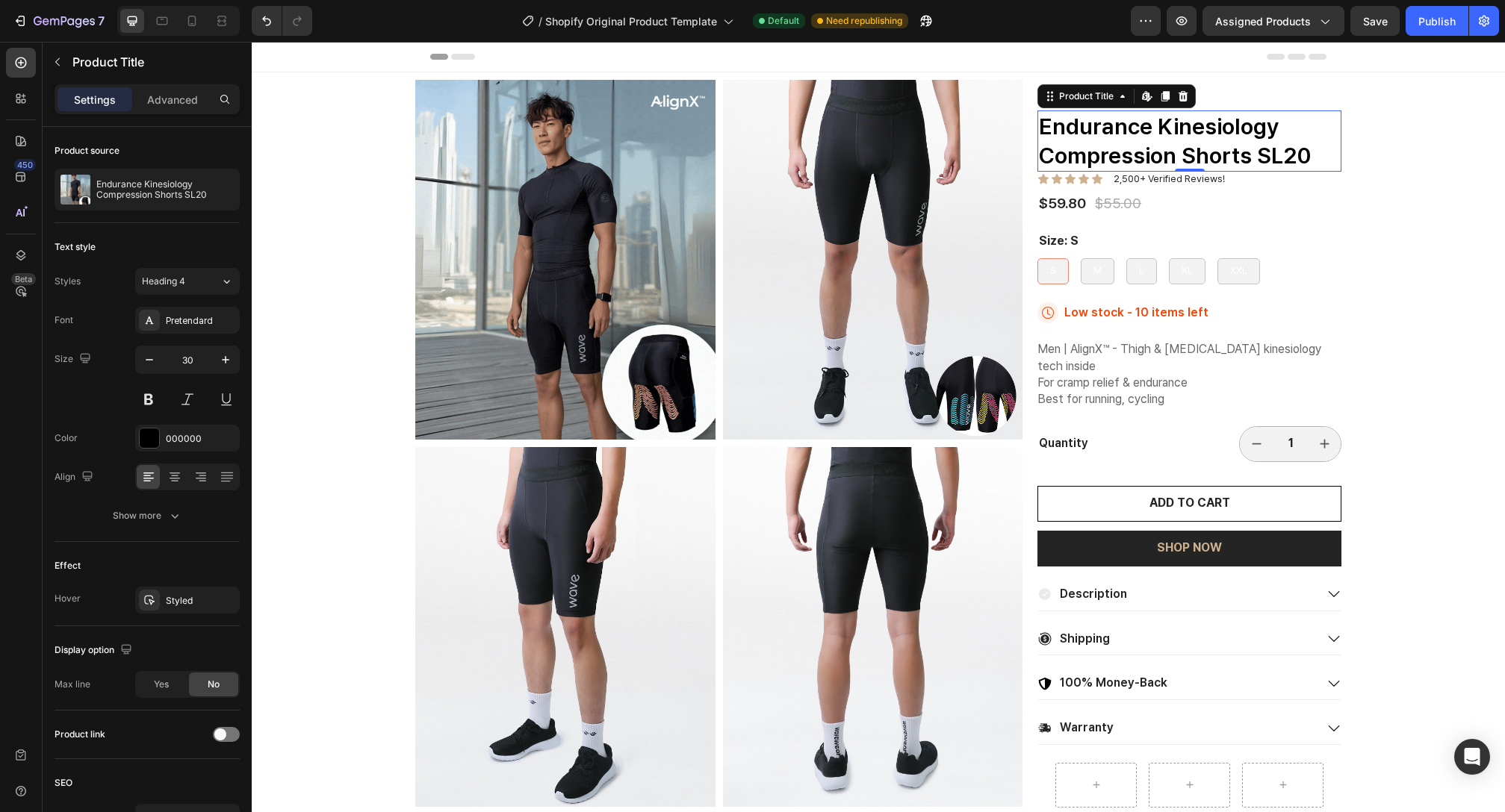
click at [1177, 174] on p "2,500+ Verified Reviews!" at bounding box center [1169, 179] width 112 height 12
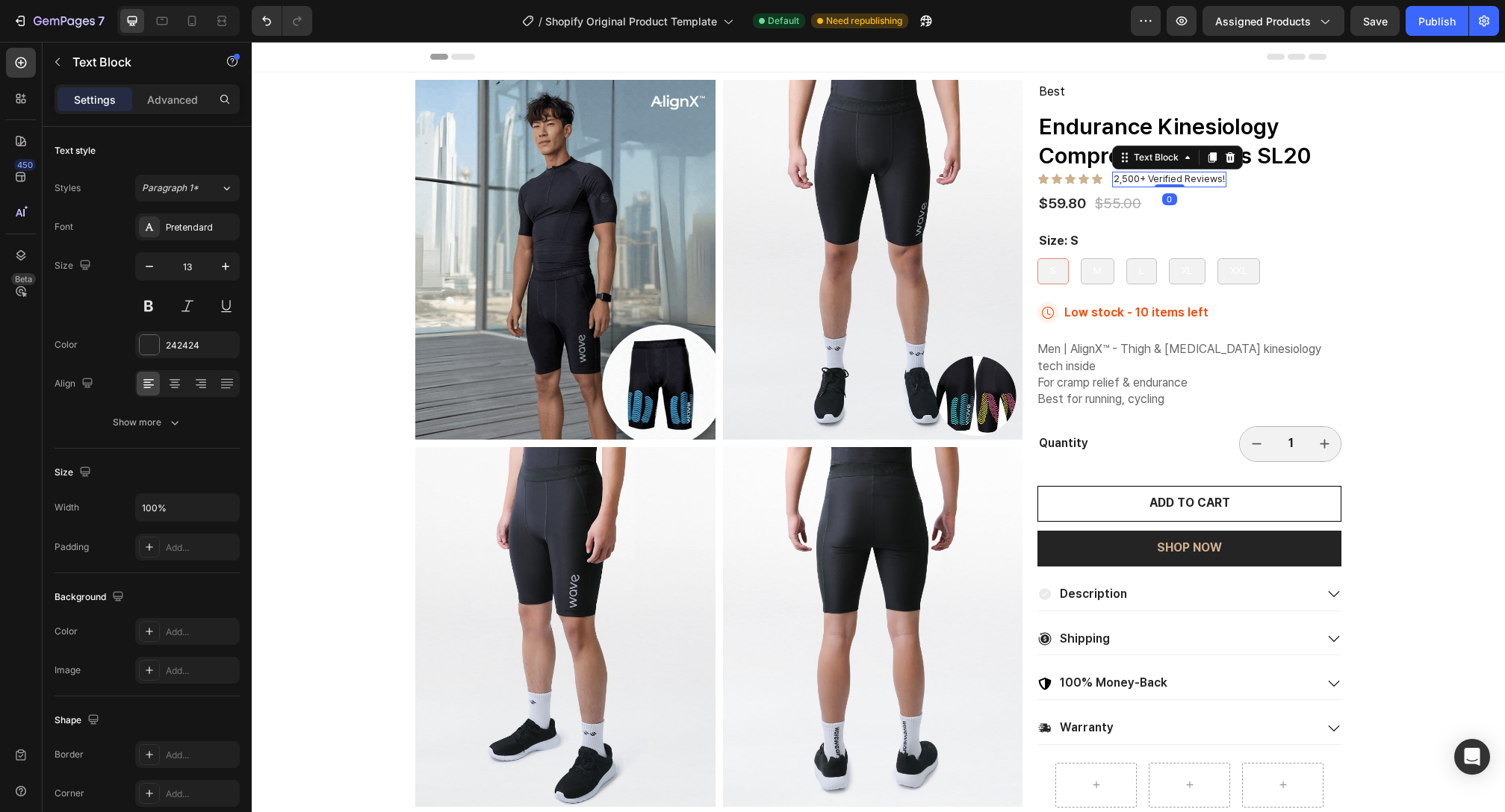
click at [1168, 181] on p "2,500+ Verified Reviews!" at bounding box center [1169, 179] width 112 height 12
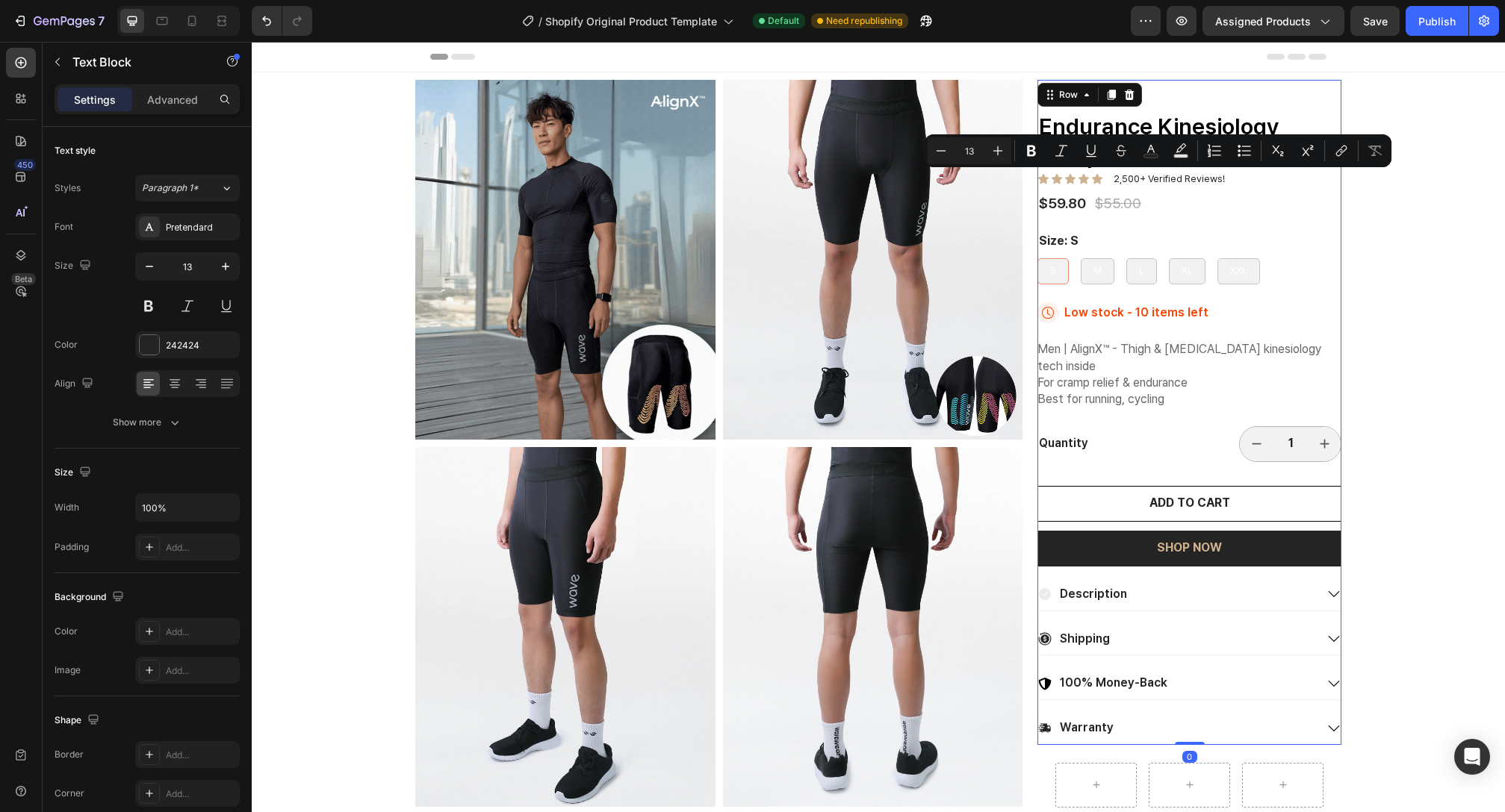
click at [1240, 218] on div "Best Text Block Endurance Kinesiology Compression Shorts SL20 Product Title Ico…" at bounding box center [1189, 412] width 304 height 665
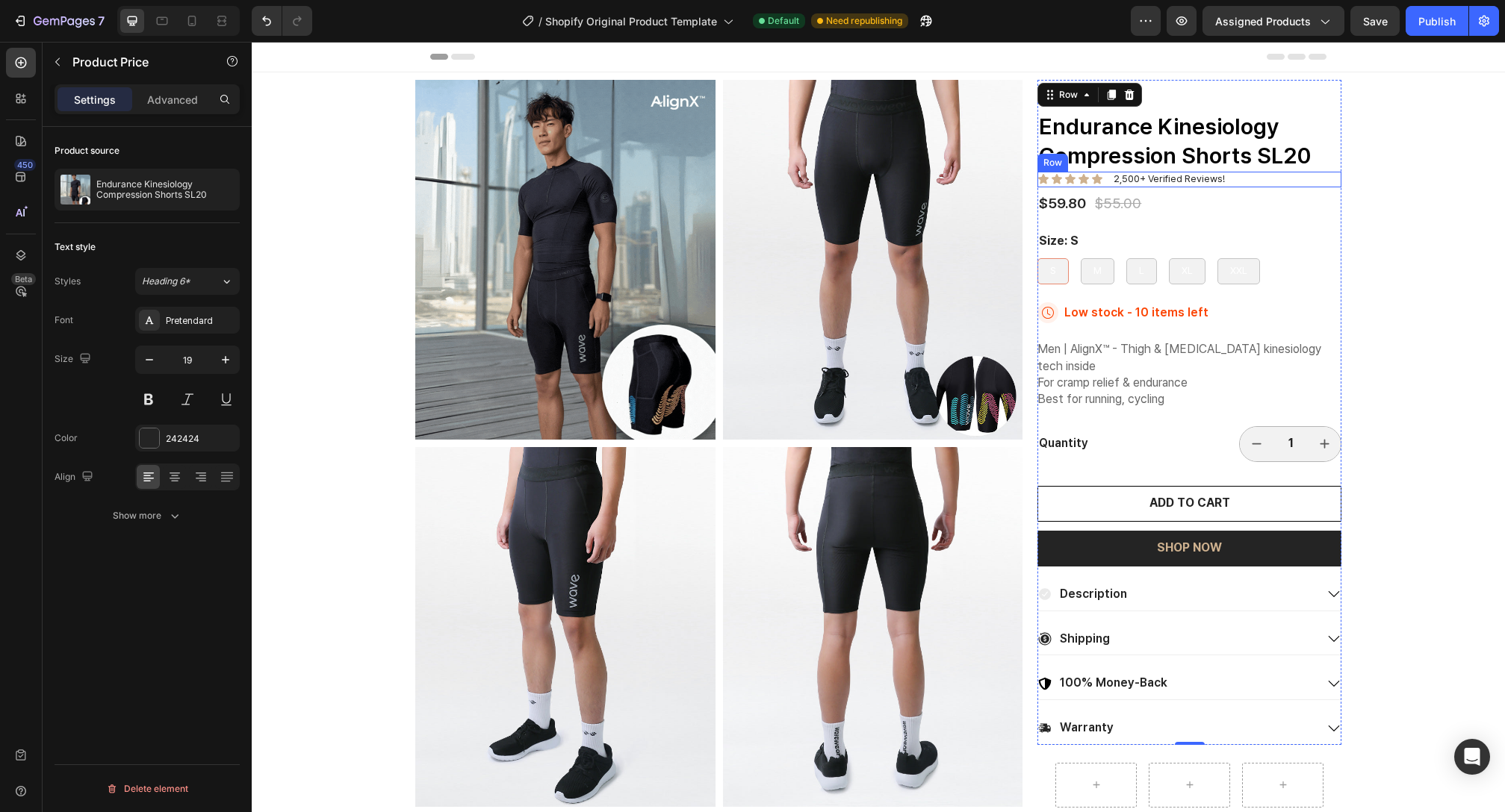
click at [1071, 203] on div "$59.80" at bounding box center [1062, 204] width 50 height 22
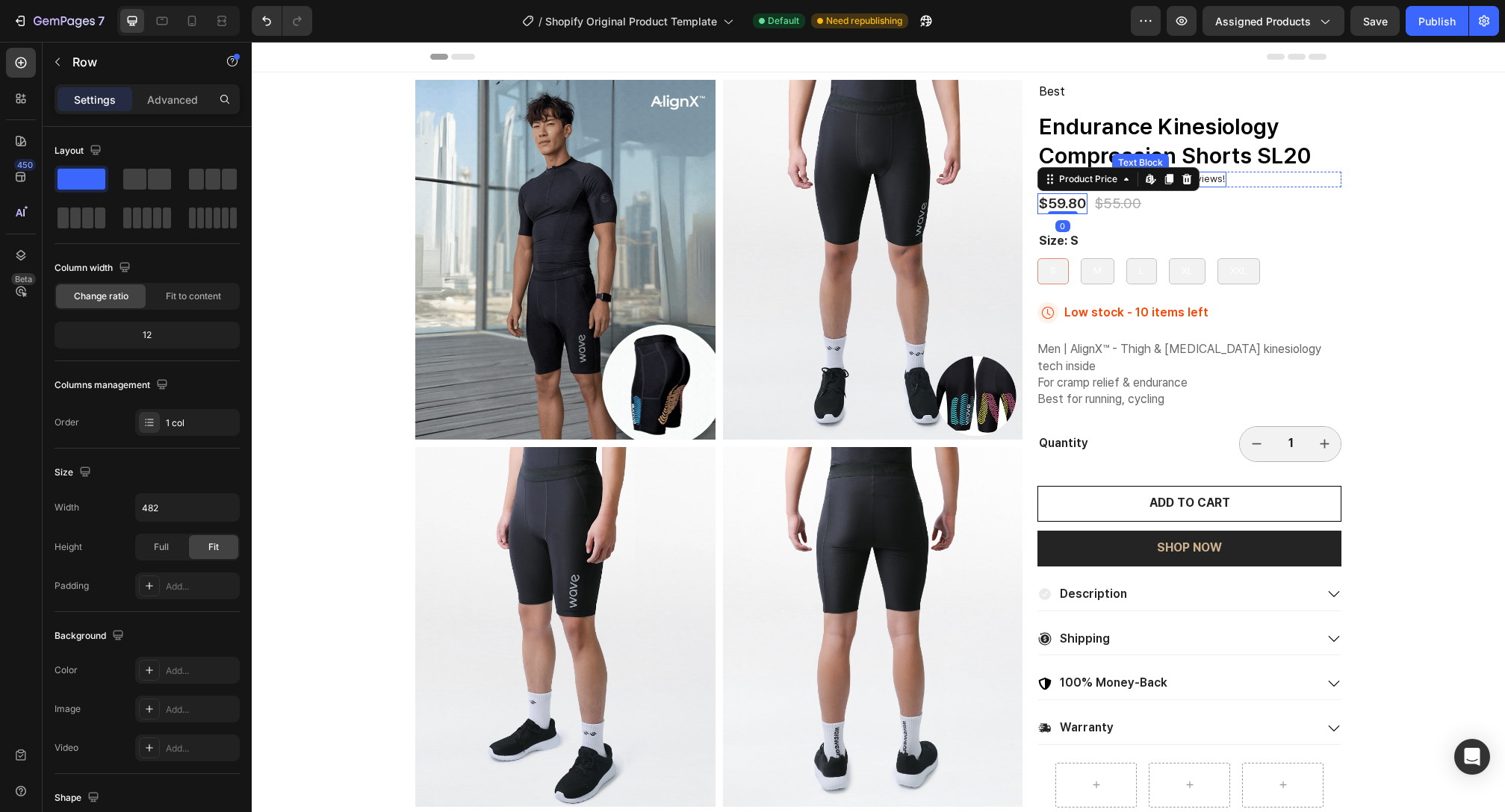
click at [1223, 187] on div "Best Text Block Endurance Kinesiology Compression Shorts SL20 Product Title Ico…" at bounding box center [1189, 412] width 304 height 665
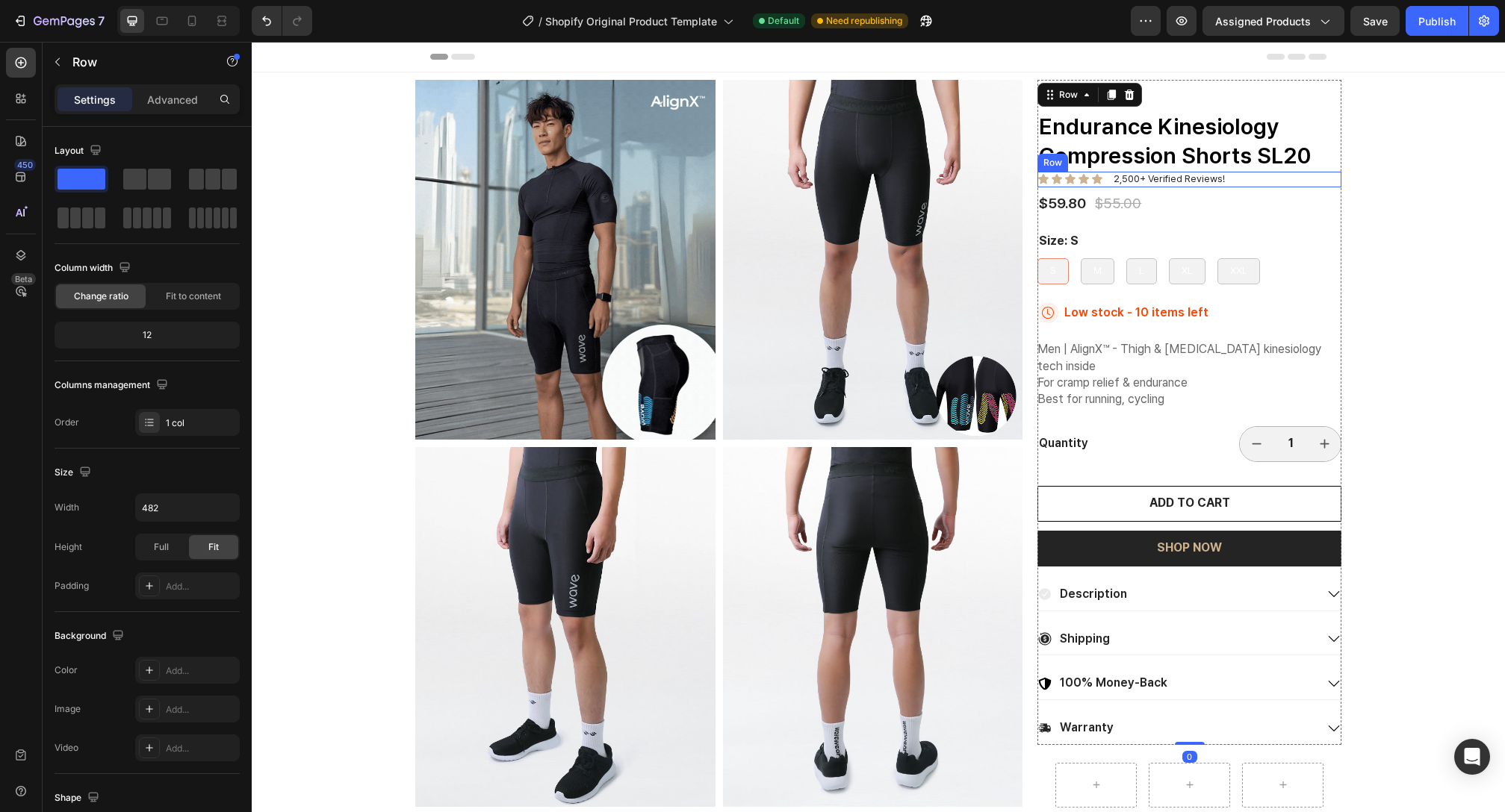
click at [1216, 181] on p "2,500+ Verified Reviews!" at bounding box center [1169, 179] width 112 height 12
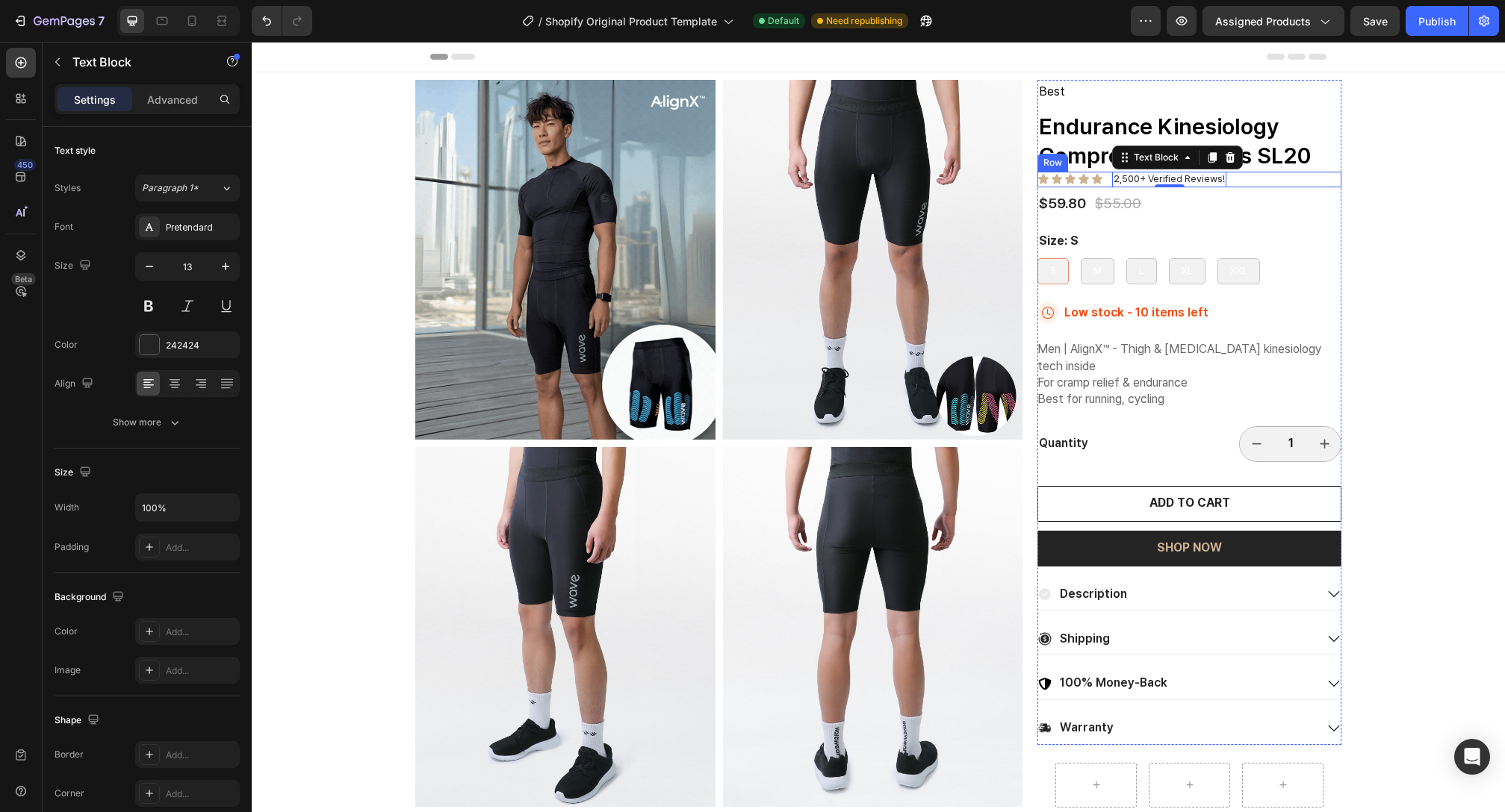
click at [1232, 177] on div "Icon Icon Icon Icon Icon Icon List 2,500+ Verified Reviews! Text Block 0 Row" at bounding box center [1189, 179] width 304 height 16
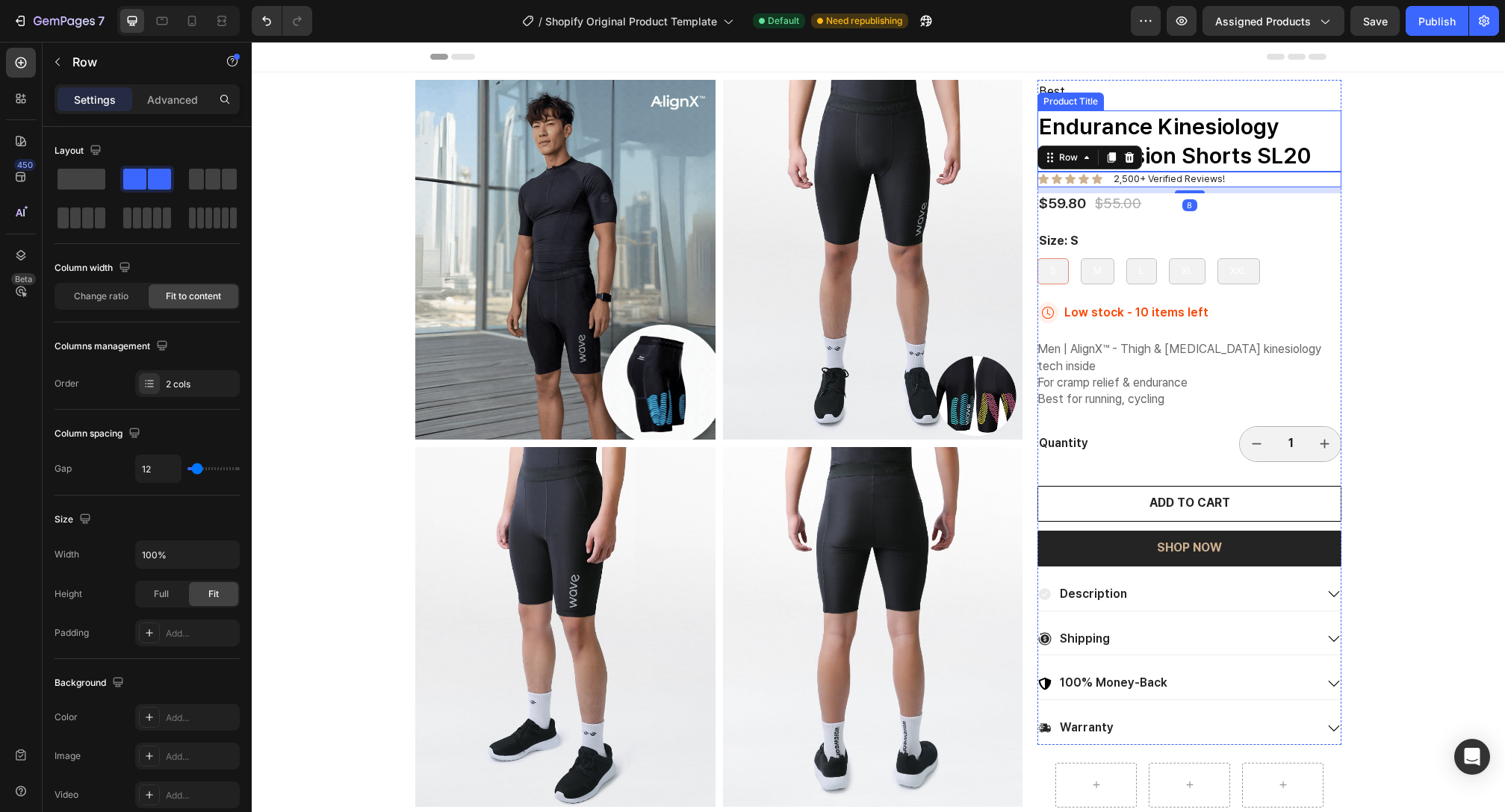
click at [1264, 157] on h1 "Endurance Kinesiology Compression Shorts SL20" at bounding box center [1189, 141] width 304 height 62
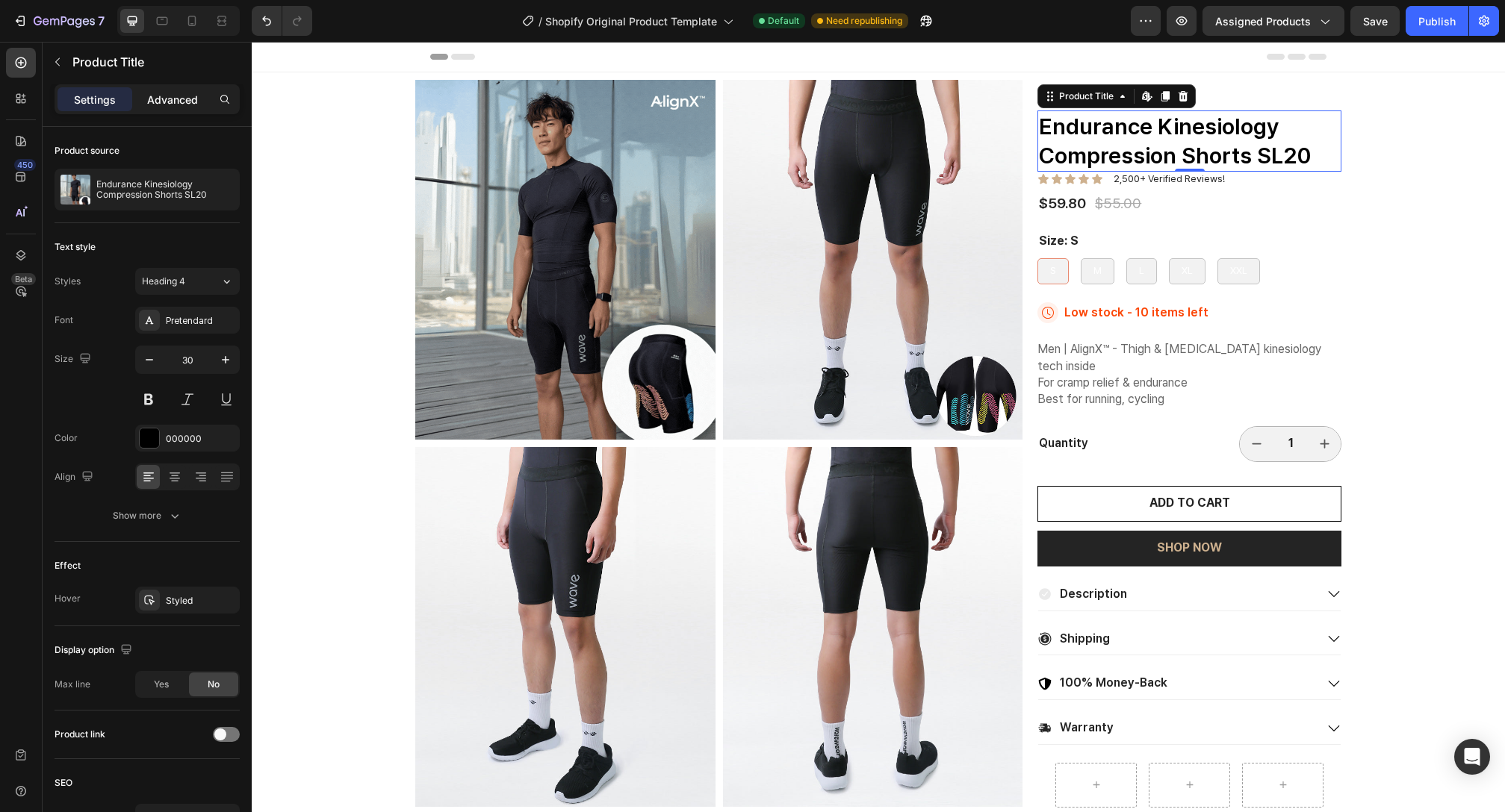
click at [178, 91] on div "Advanced" at bounding box center [172, 98] width 75 height 24
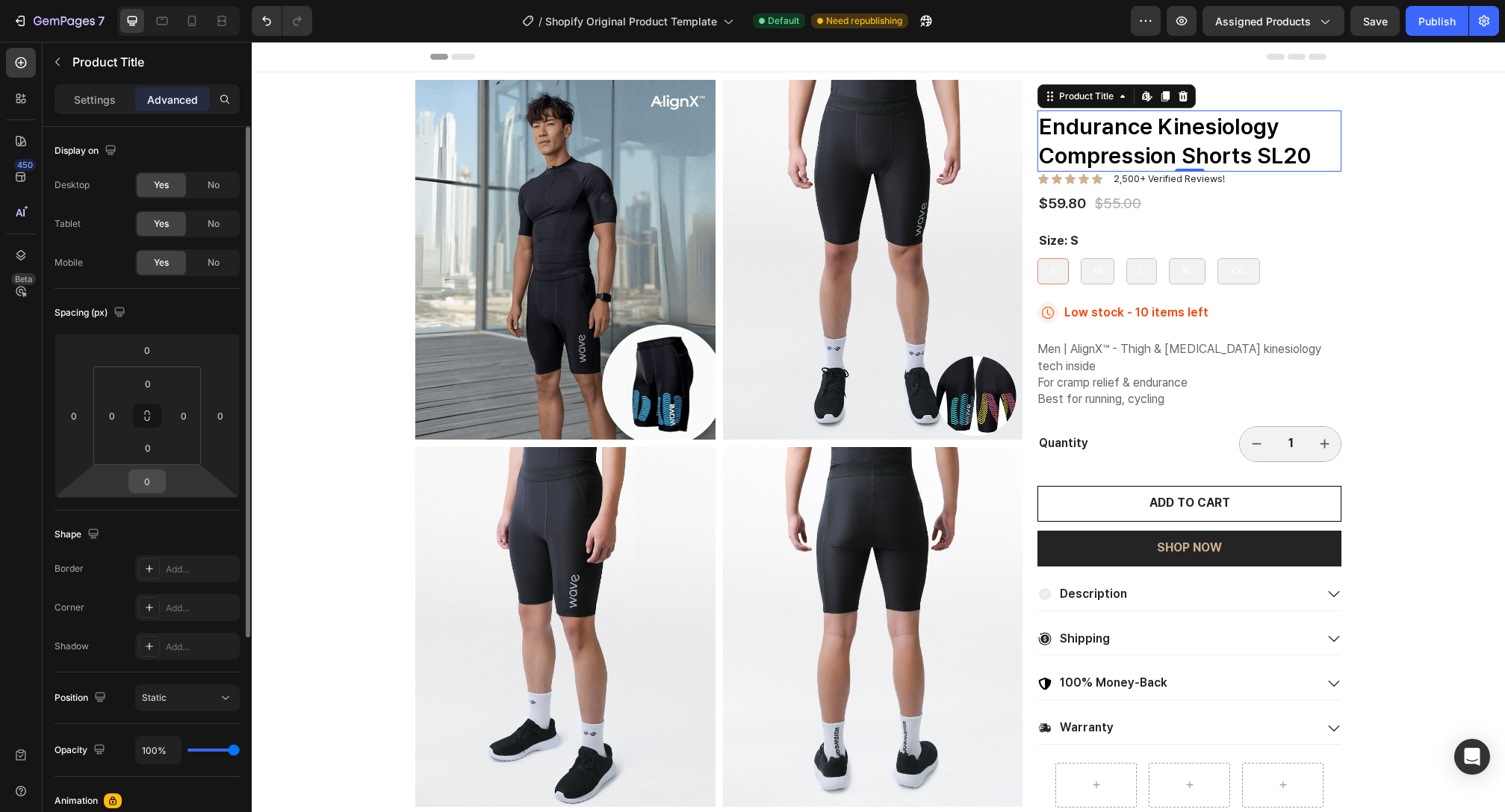
click at [151, 477] on input "0" at bounding box center [147, 481] width 30 height 22
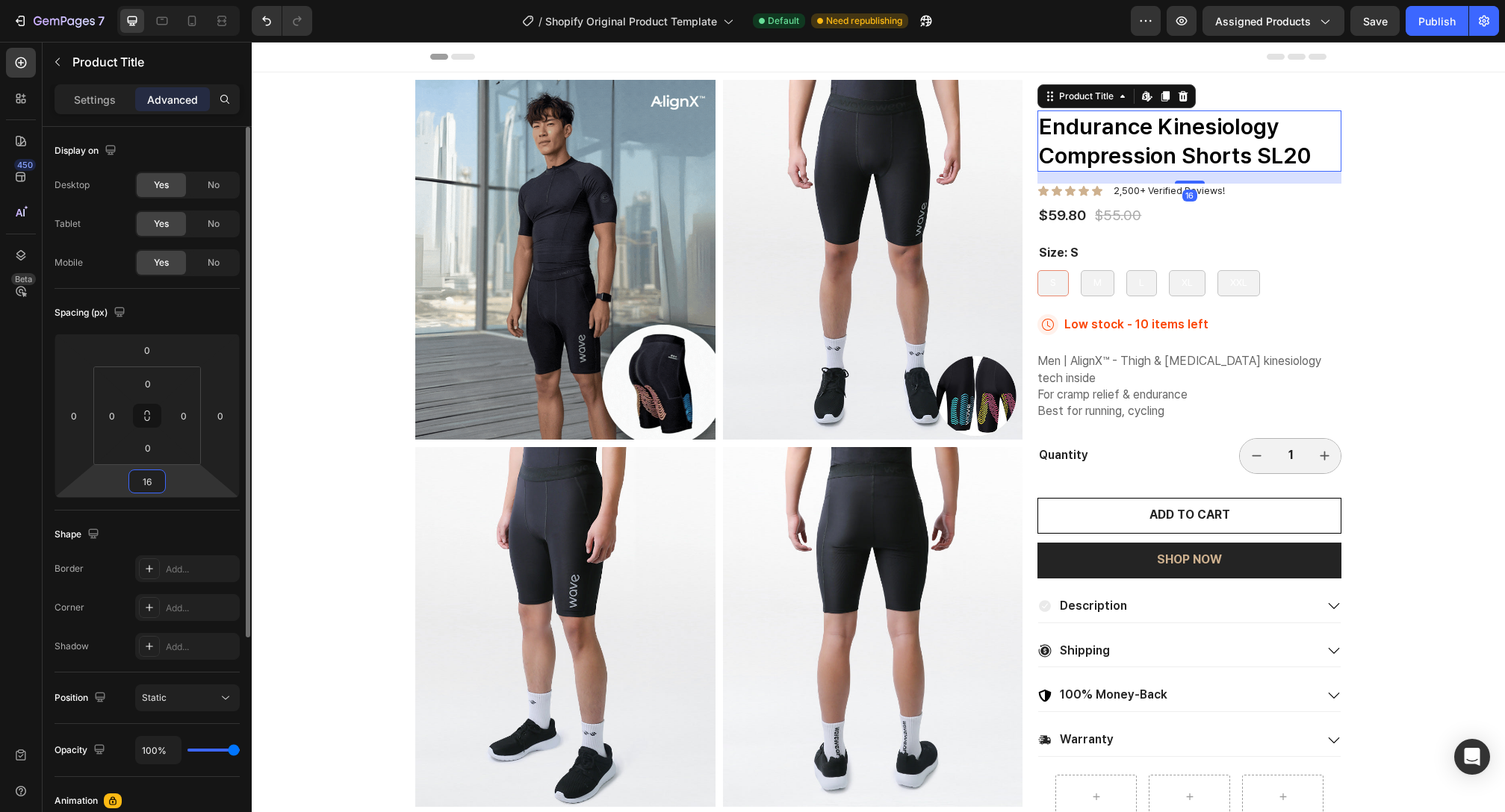
type input "16"
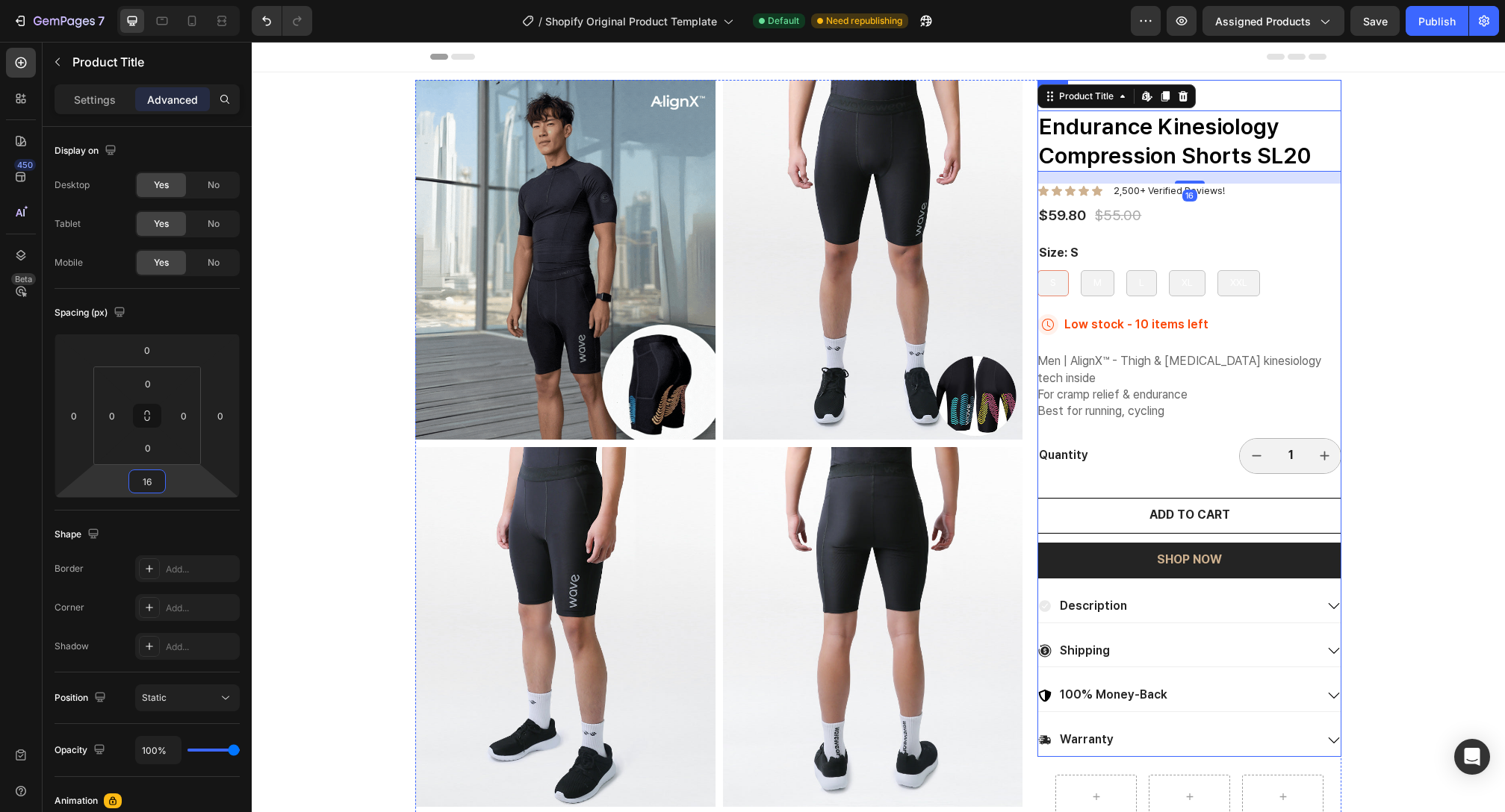
click at [1240, 219] on div "$59.80 Product Price Product Price $55.00 Product Price Product Price Row" at bounding box center [1189, 216] width 304 height 22
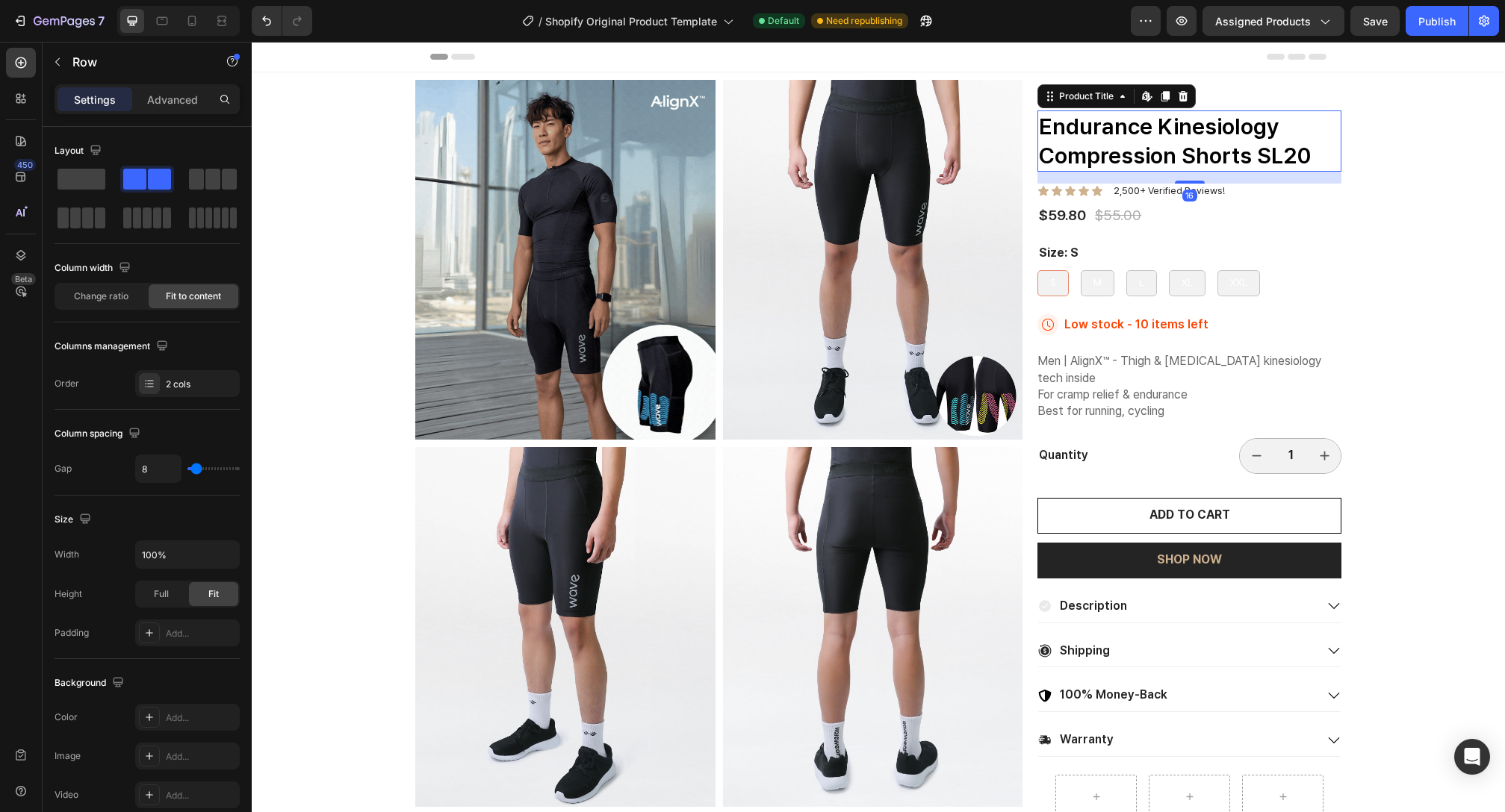
click at [1170, 111] on h1 "Endurance Kinesiology Compression Shorts SL20" at bounding box center [1189, 141] width 304 height 62
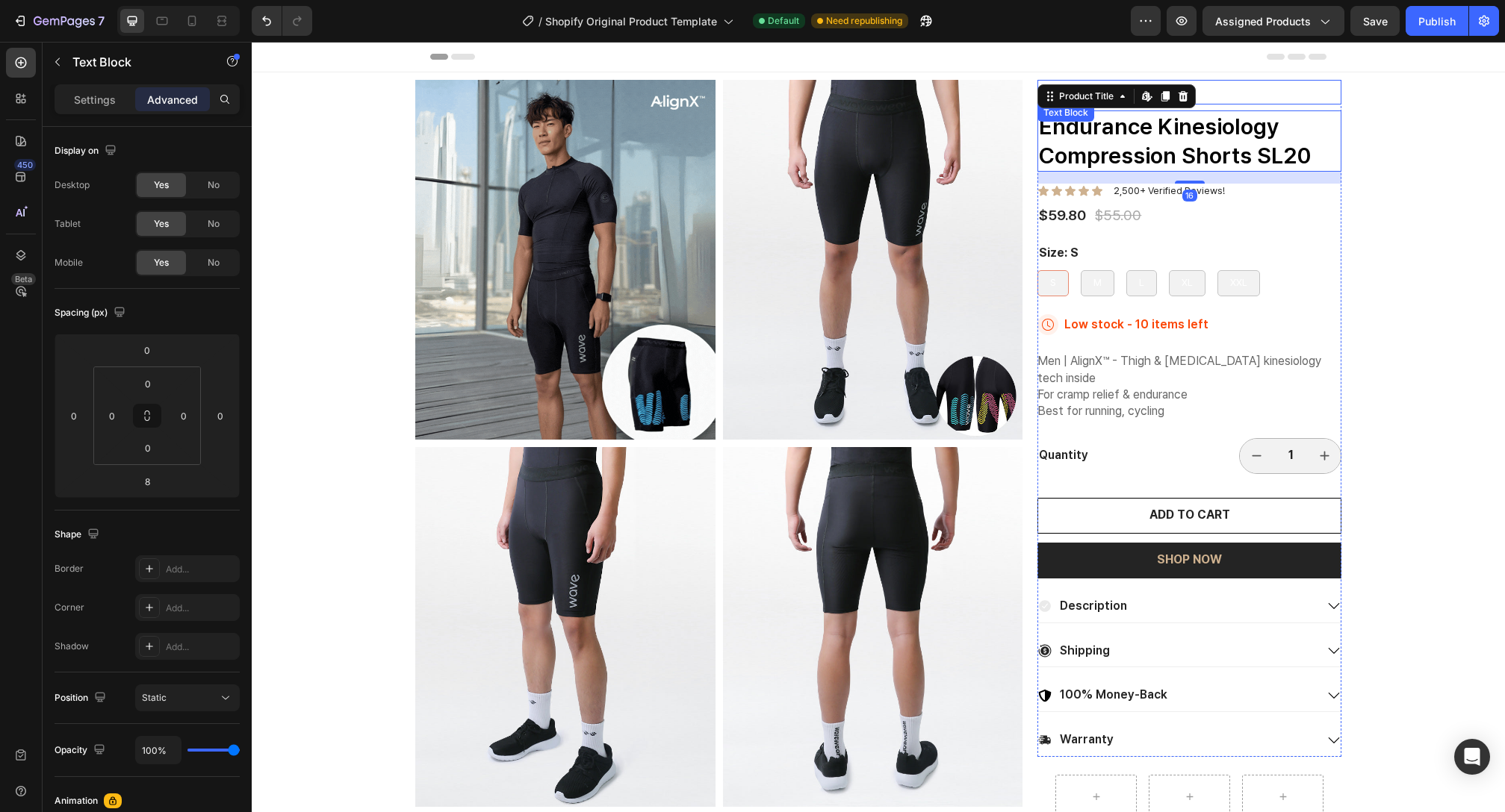
click at [1254, 85] on p "Best" at bounding box center [1189, 92] width 301 height 22
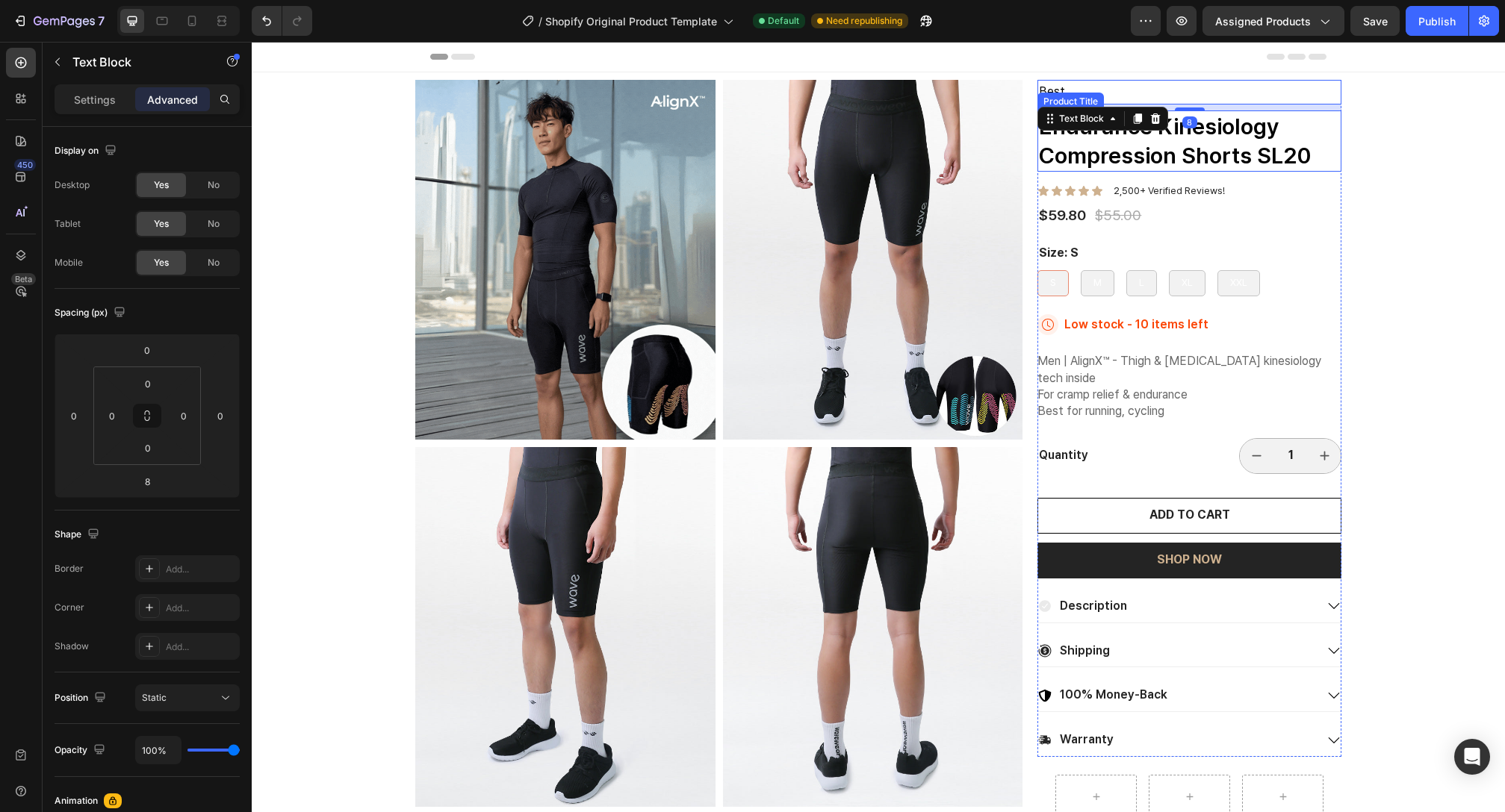
click at [1251, 131] on h1 "Endurance Kinesiology Compression Shorts SL20" at bounding box center [1189, 141] width 304 height 62
click at [1284, 102] on p "Best" at bounding box center [1189, 92] width 301 height 22
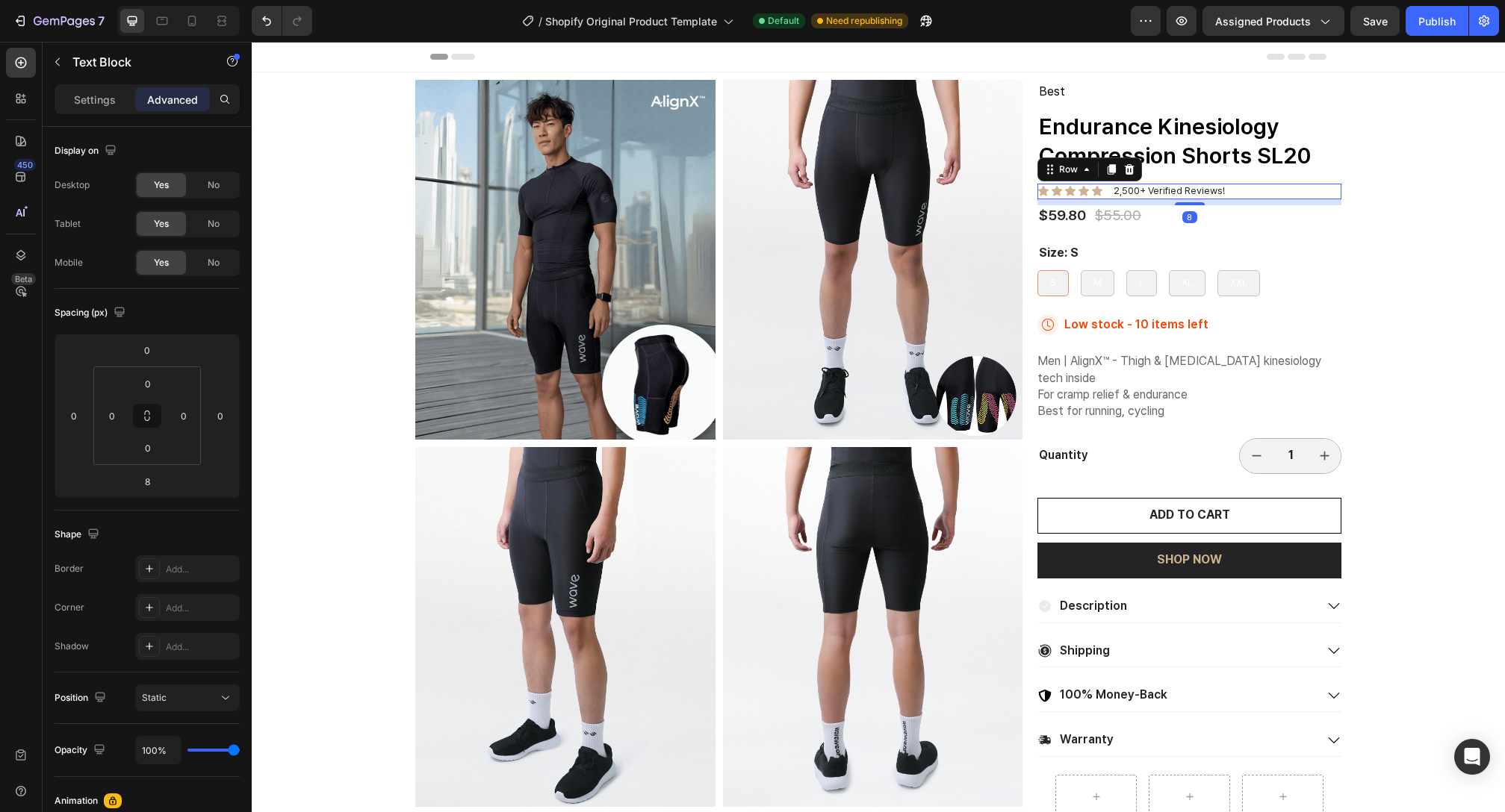
click at [1289, 192] on div "Icon Icon Icon Icon Icon Icon List 2,500+ Verified Reviews! Text Block Row 8" at bounding box center [1189, 192] width 304 height 16
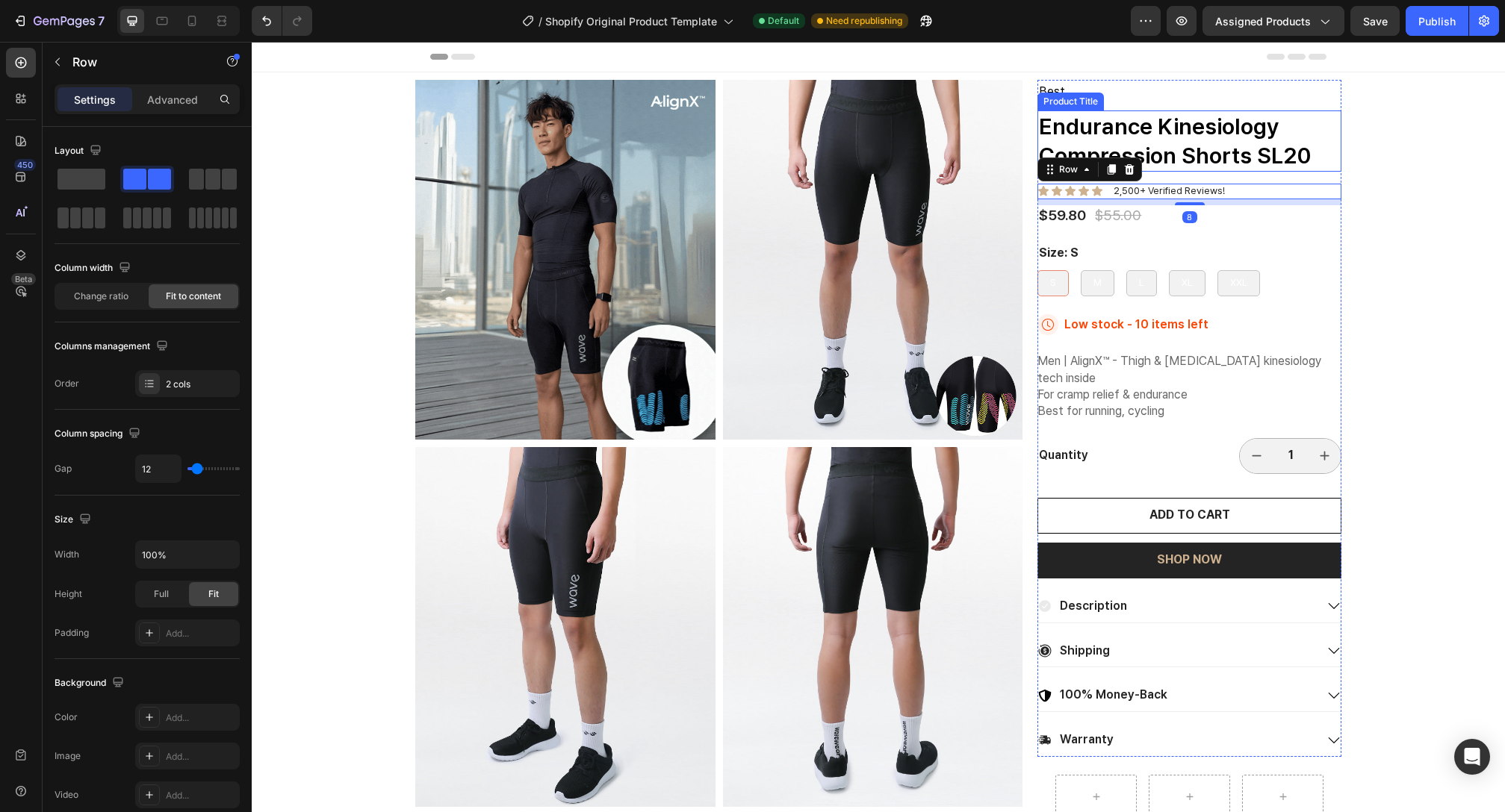
click at [1254, 111] on h1 "Endurance Kinesiology Compression Shorts SL20" at bounding box center [1189, 141] width 304 height 62
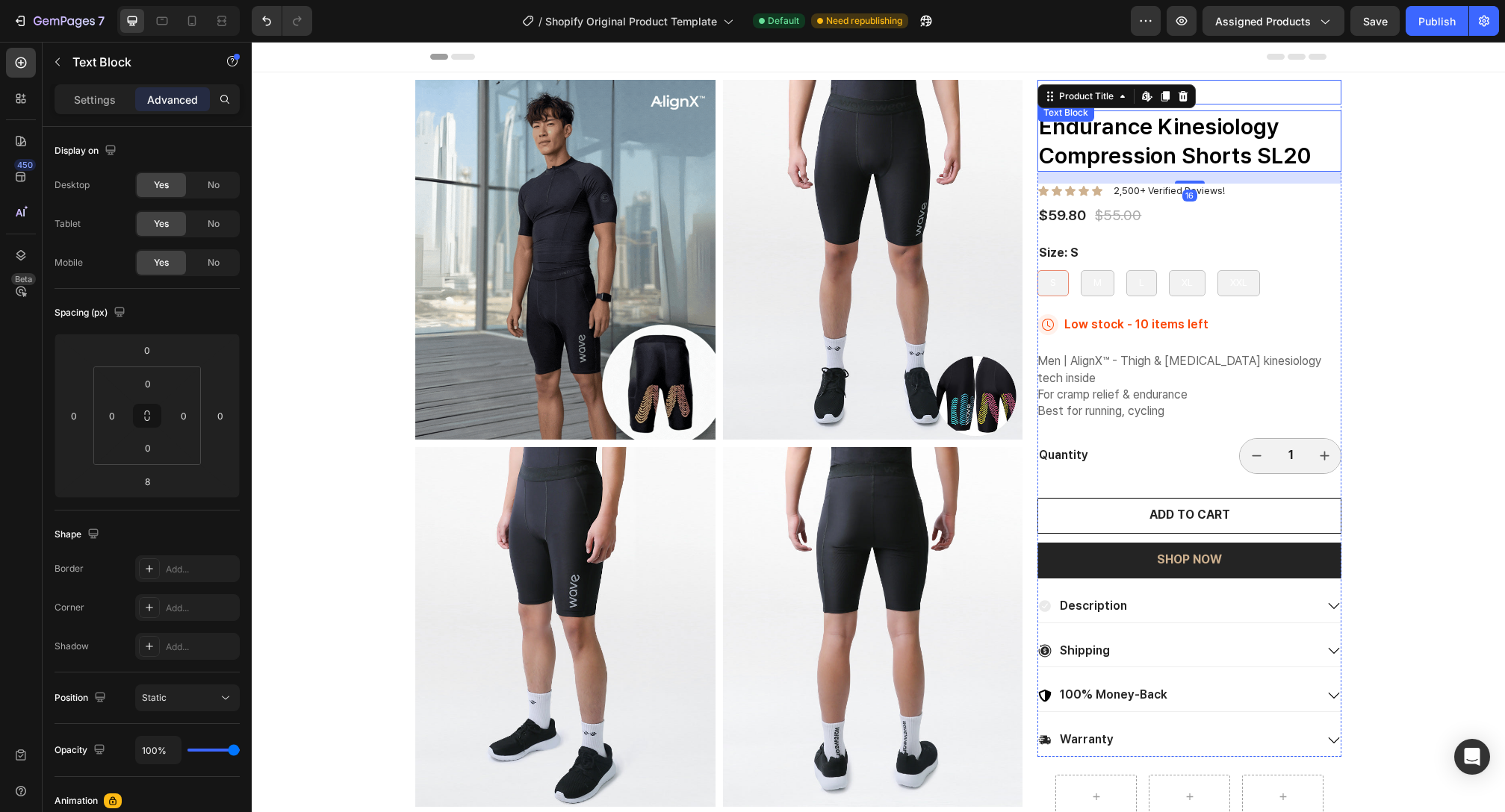
click at [1260, 102] on p "Best" at bounding box center [1189, 92] width 301 height 22
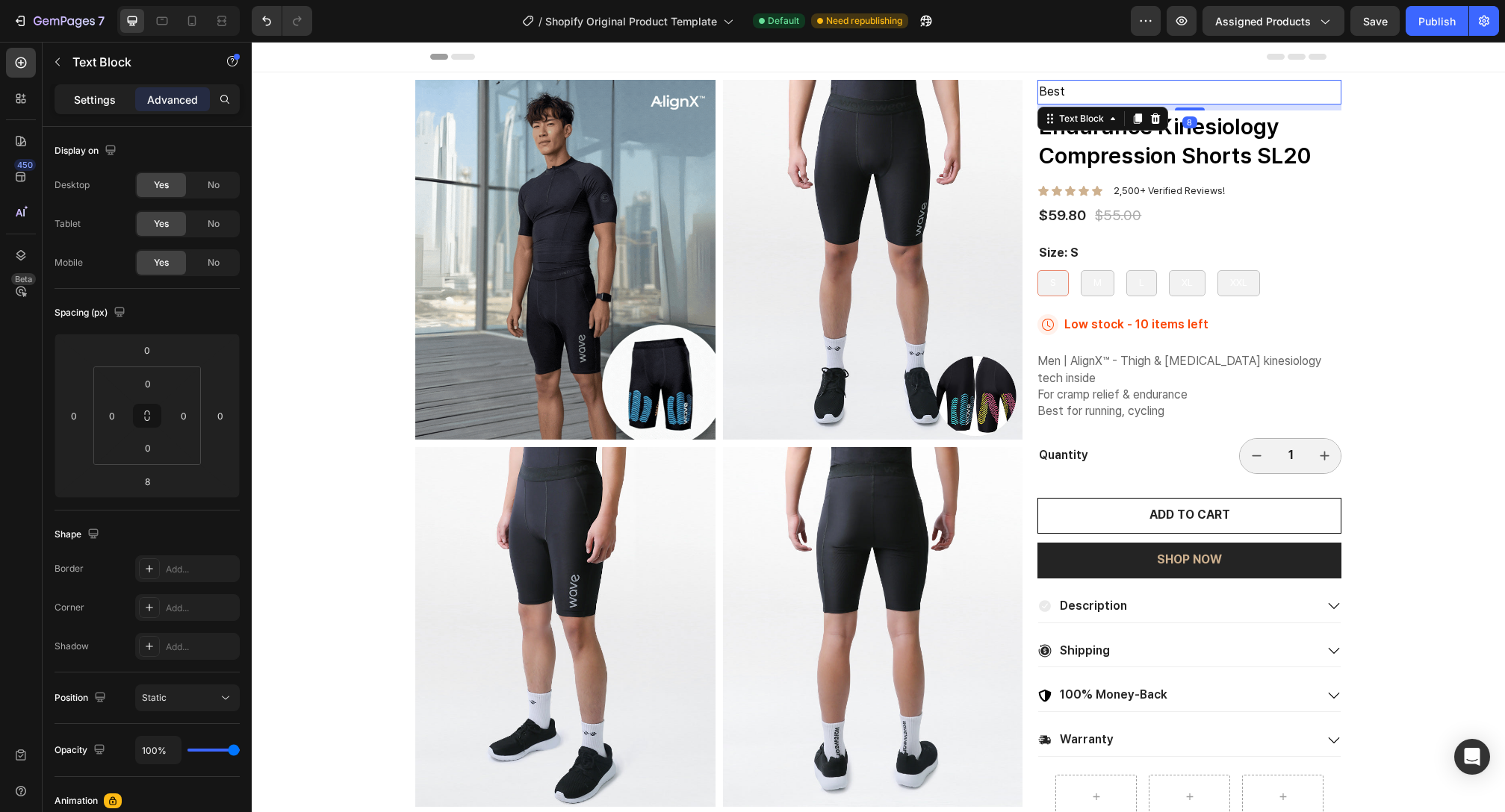
click at [96, 99] on p "Settings" at bounding box center [95, 100] width 42 height 16
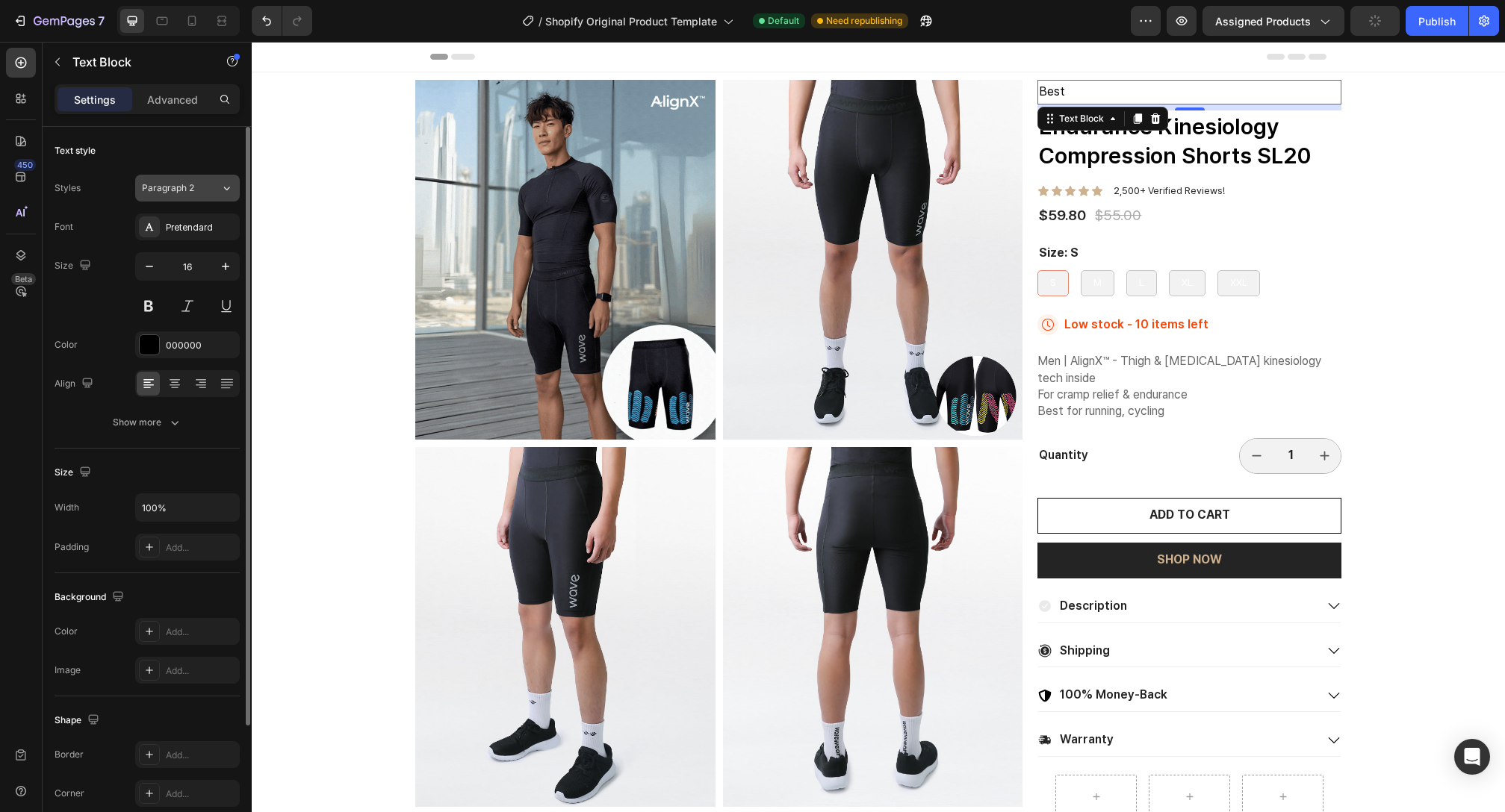
click at [190, 192] on span "Paragraph 2" at bounding box center [167, 187] width 52 height 13
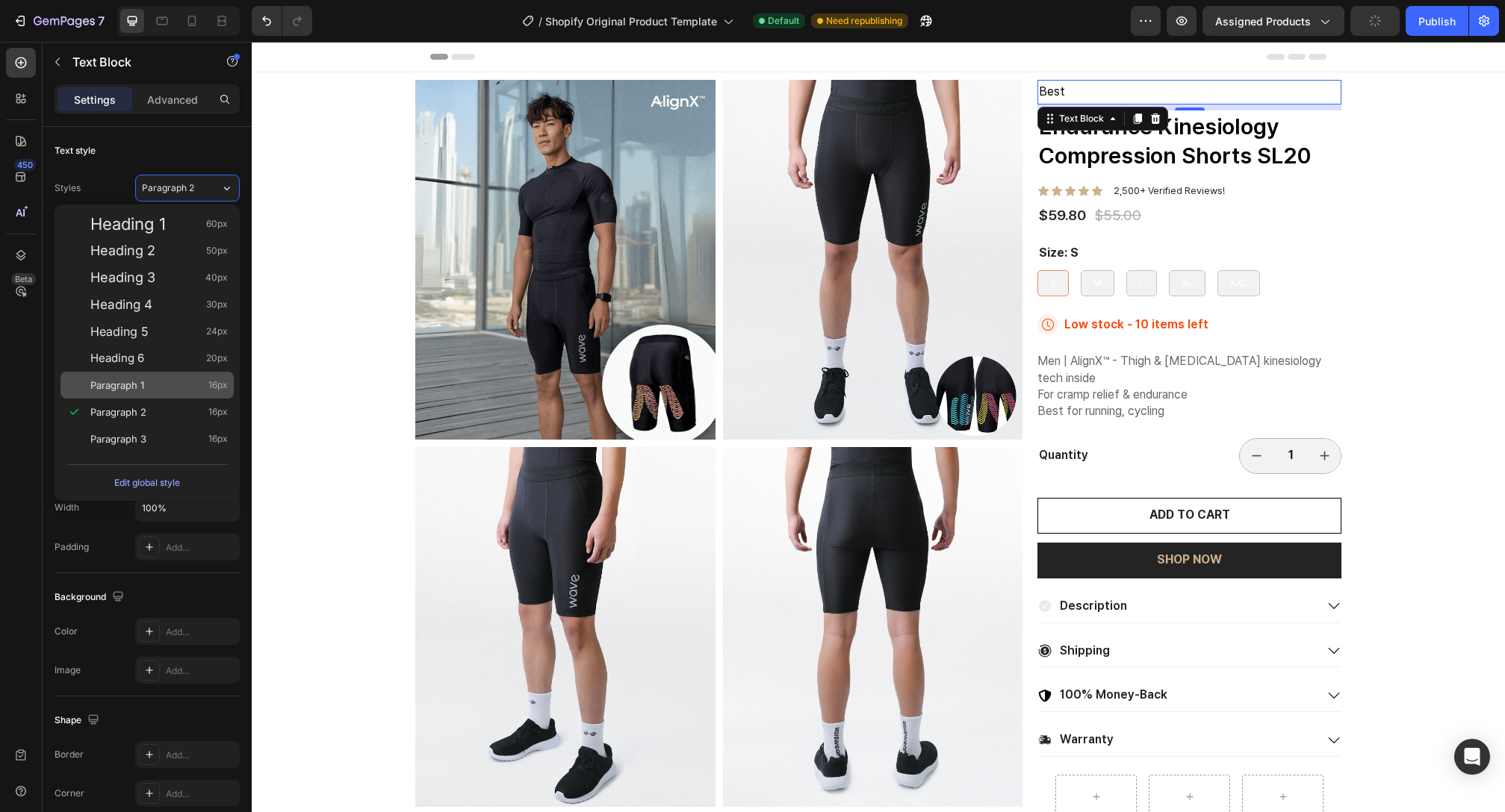
click at [131, 395] on div "Paragraph 1 16px" at bounding box center [147, 385] width 173 height 27
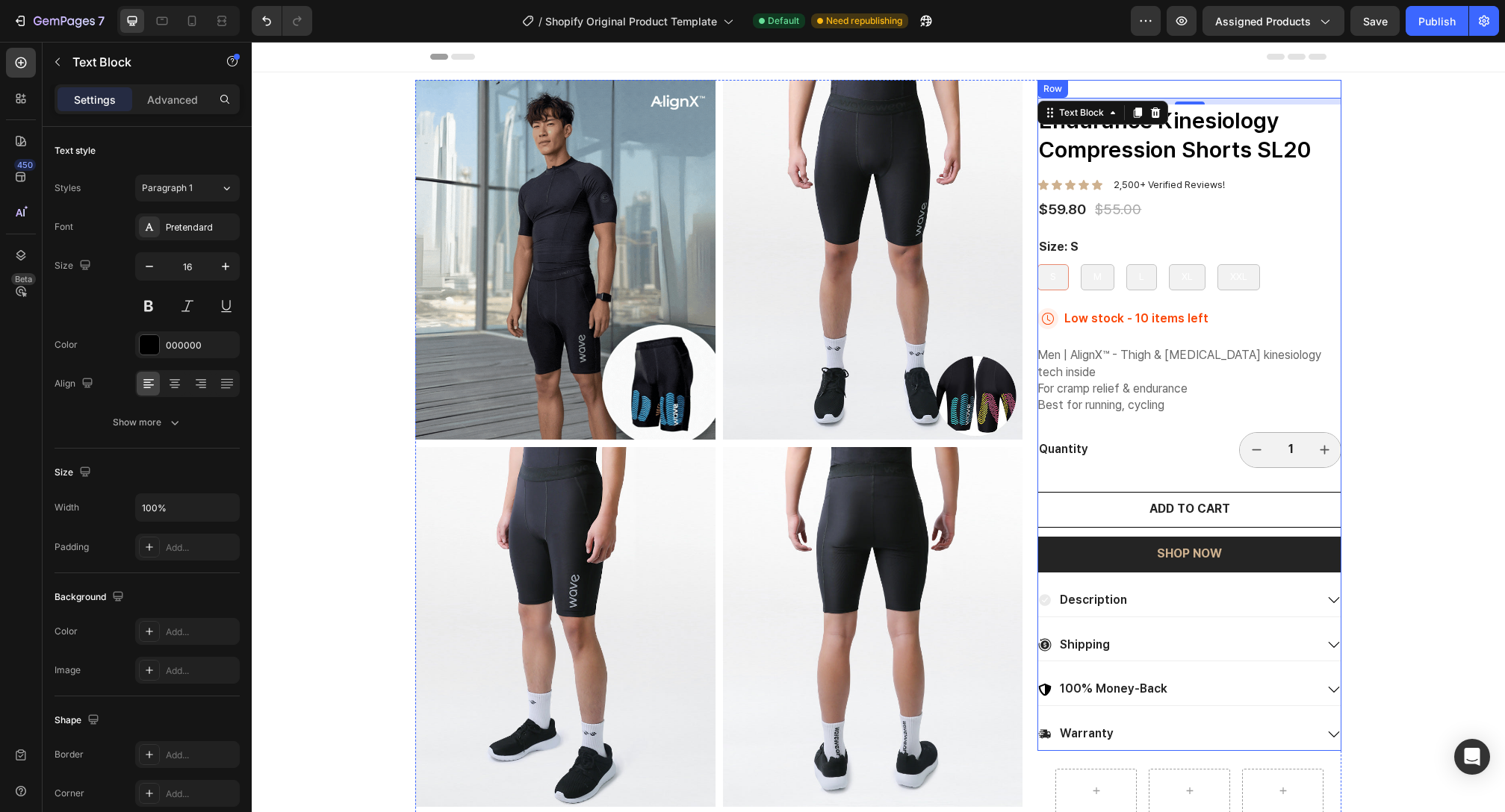
click at [1224, 241] on div "Size: S S S S M M M L L L XL XL XL XXL XXL XXL" at bounding box center [1189, 264] width 304 height 52
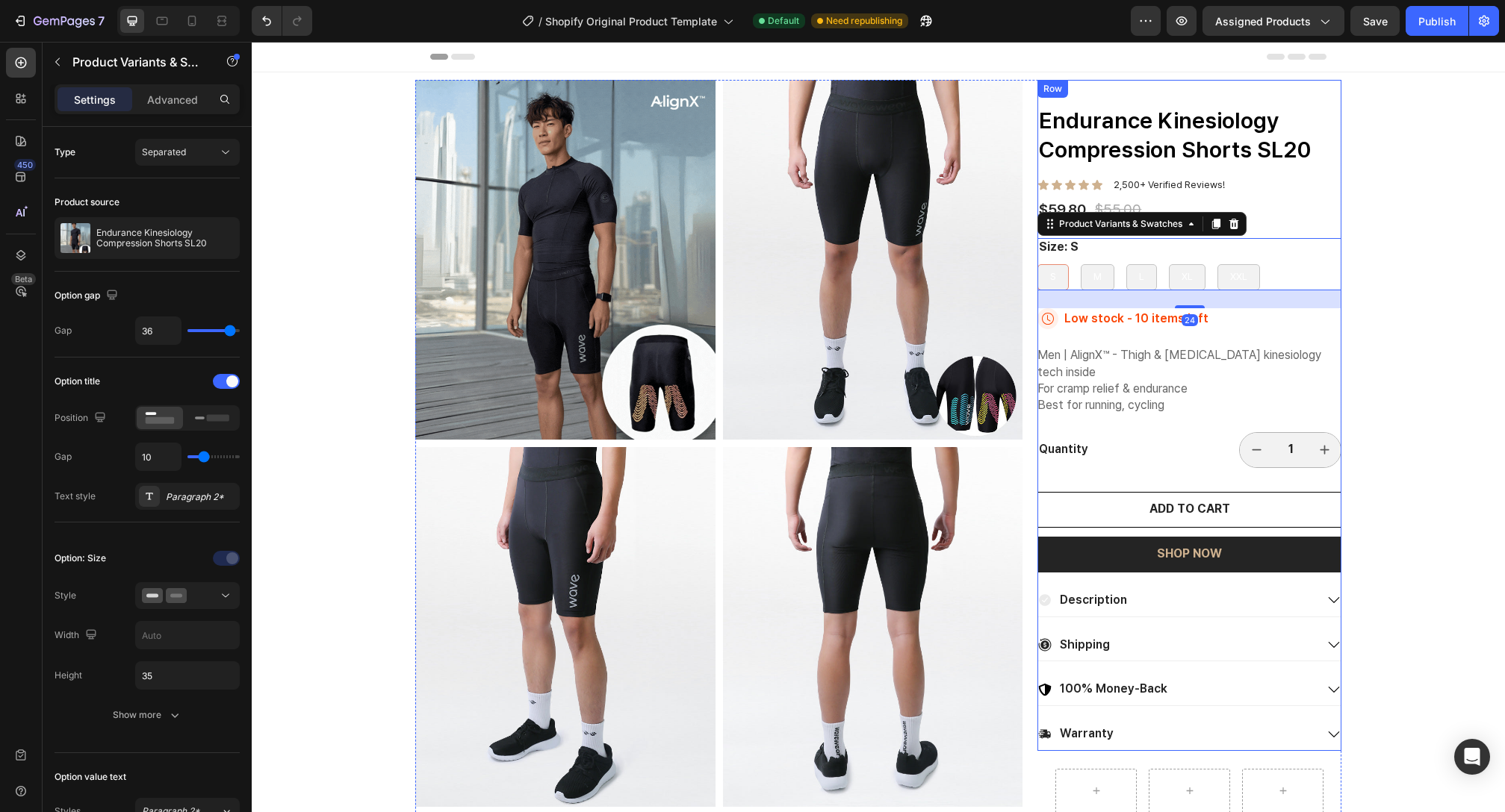
click at [1315, 209] on div "$59.80 Product Price Product Price $55.00 Product Price Product Price Row" at bounding box center [1189, 210] width 304 height 22
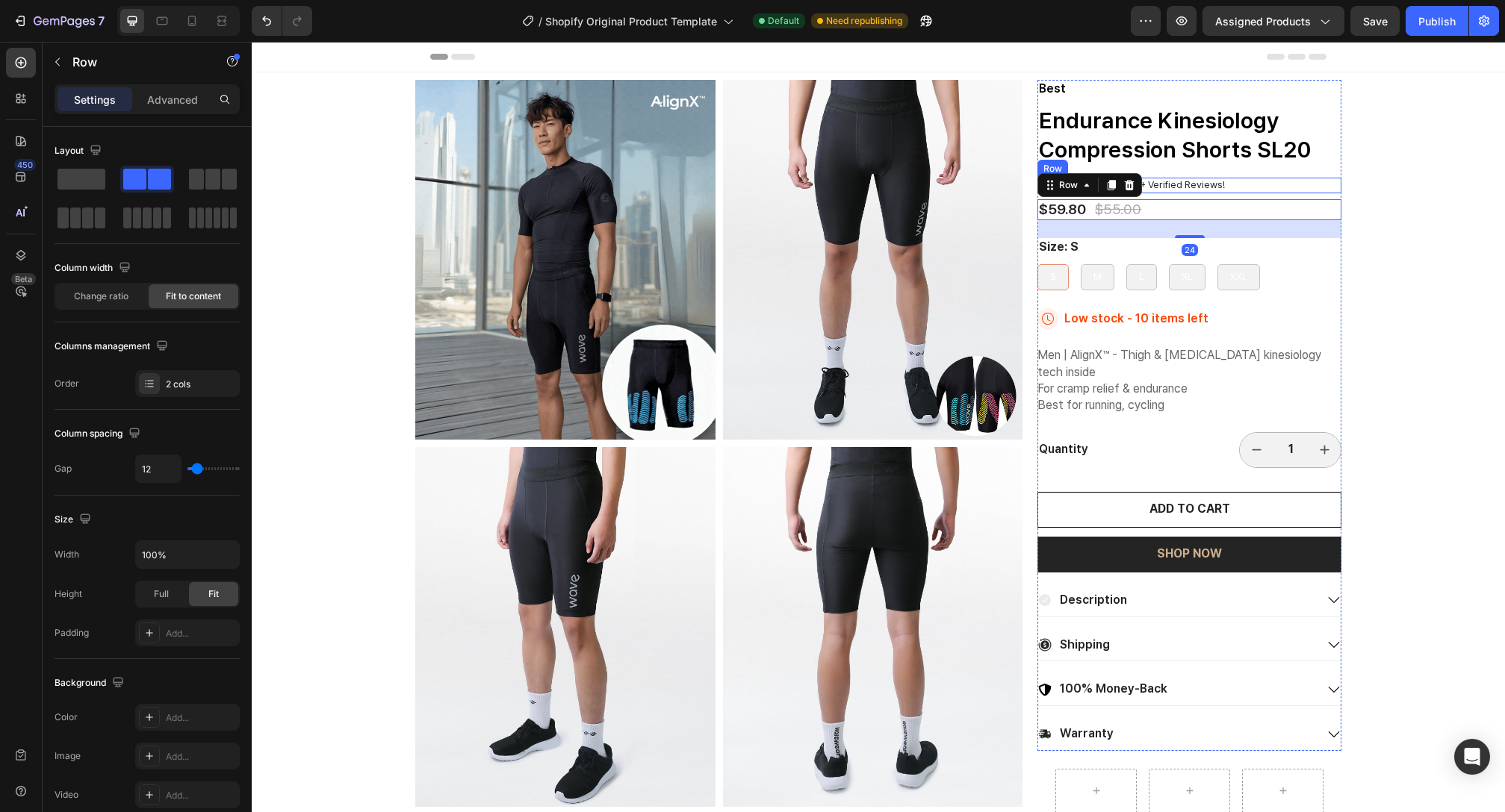
click at [1294, 178] on div "Best Text Block Endurance Kinesiology Compression Shorts SL20 Product Title Ico…" at bounding box center [1189, 416] width 304 height 671
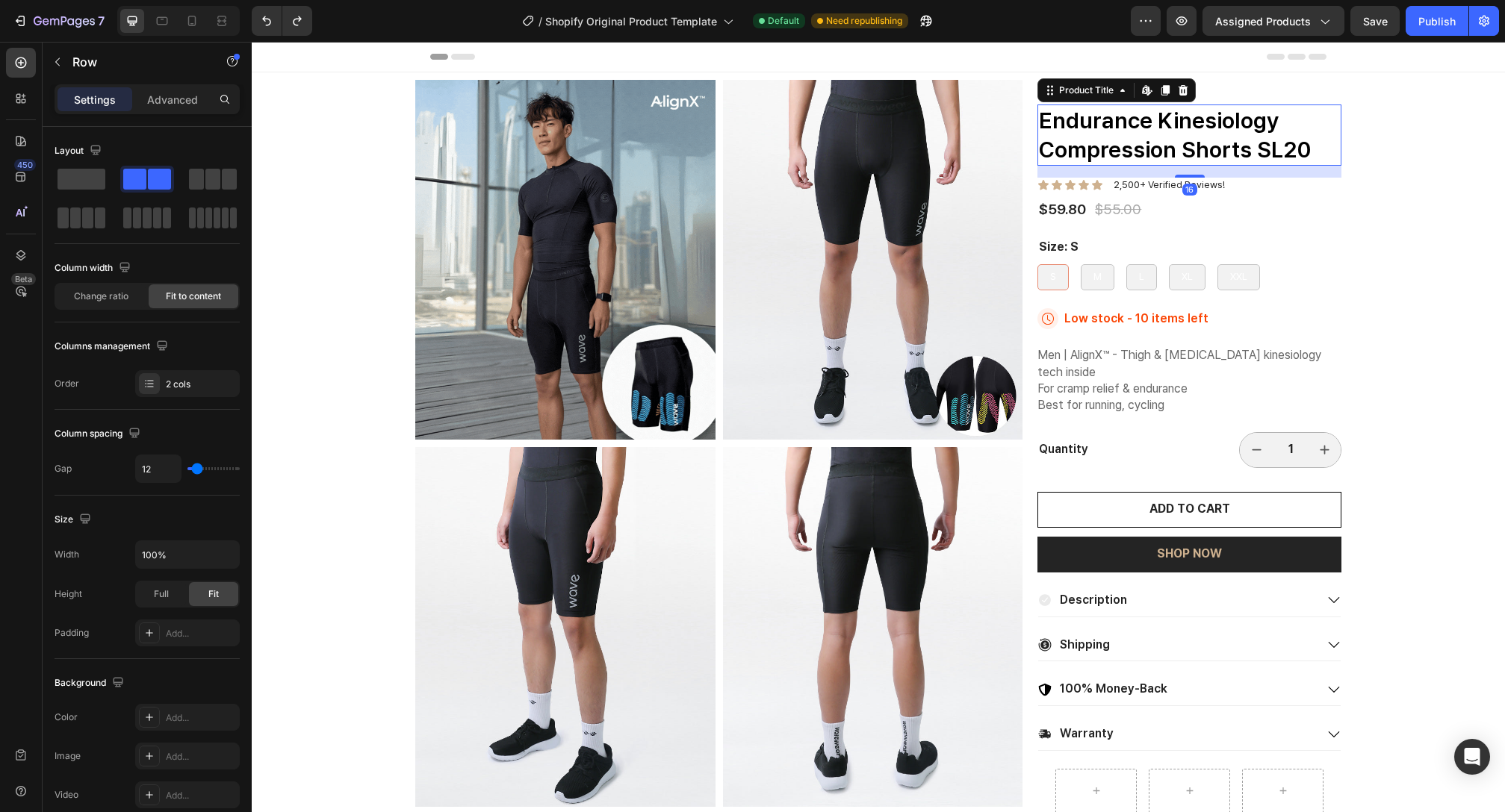
click at [1234, 130] on h1 "Endurance Kinesiology Compression Shorts SL20" at bounding box center [1189, 135] width 304 height 62
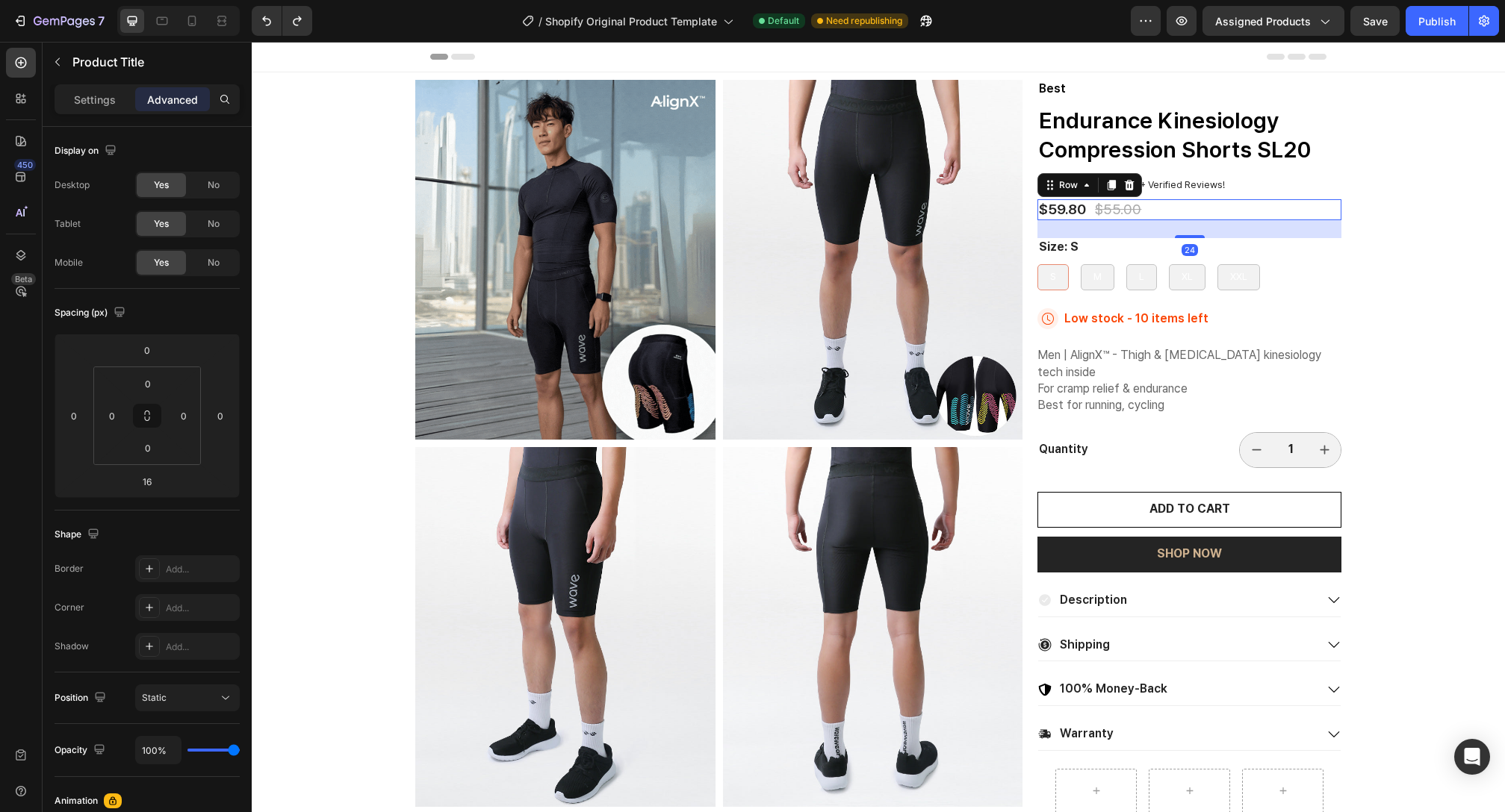
click at [1277, 207] on div "$59.80 Product Price Product Price $55.00 Product Price Product Price Row 24" at bounding box center [1189, 210] width 304 height 22
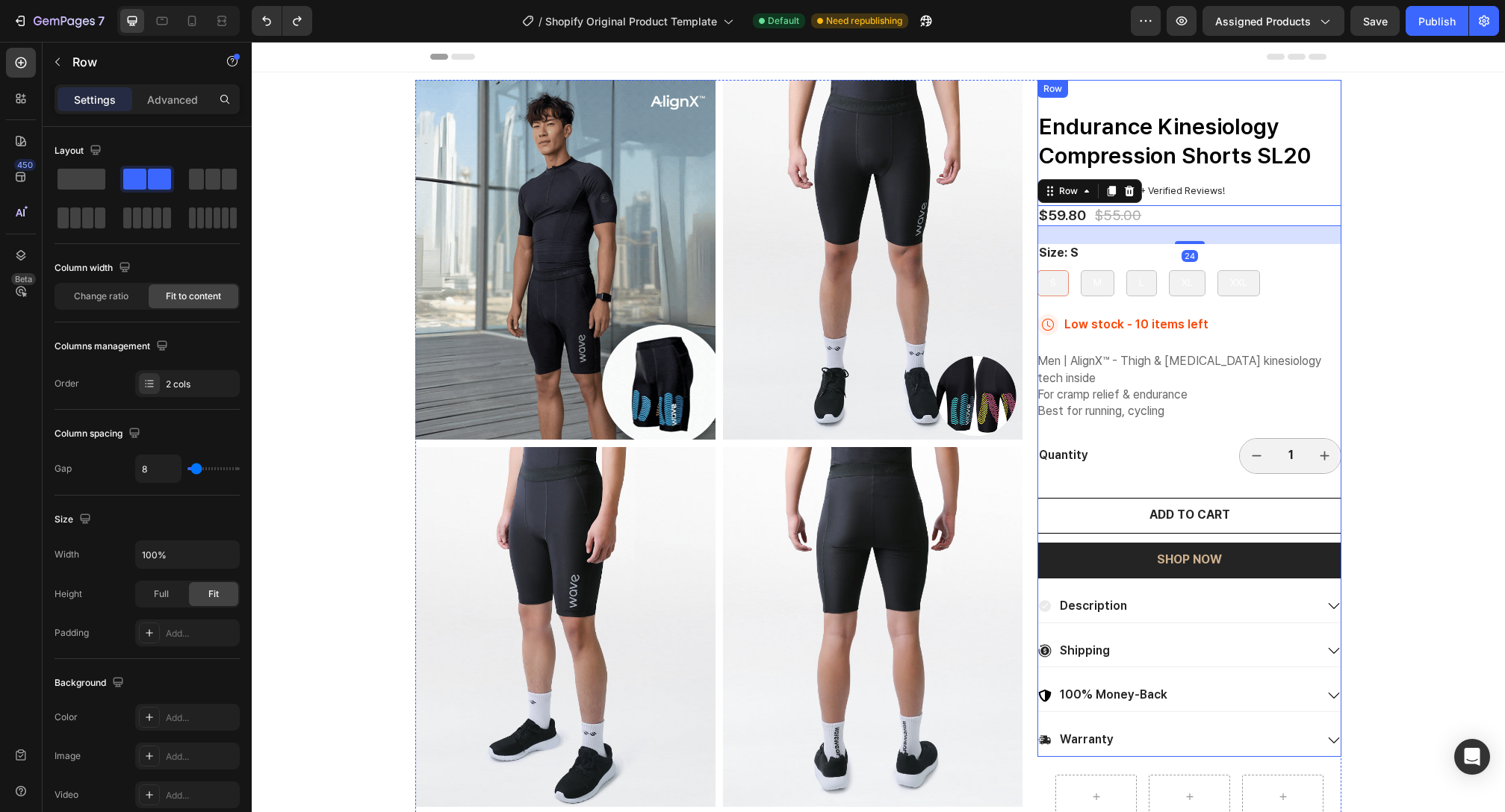
click at [1266, 198] on div "Icon Icon Icon Icon Icon Icon List 2,500+ Verified Reviews! Text Block Row" at bounding box center [1189, 192] width 304 height 16
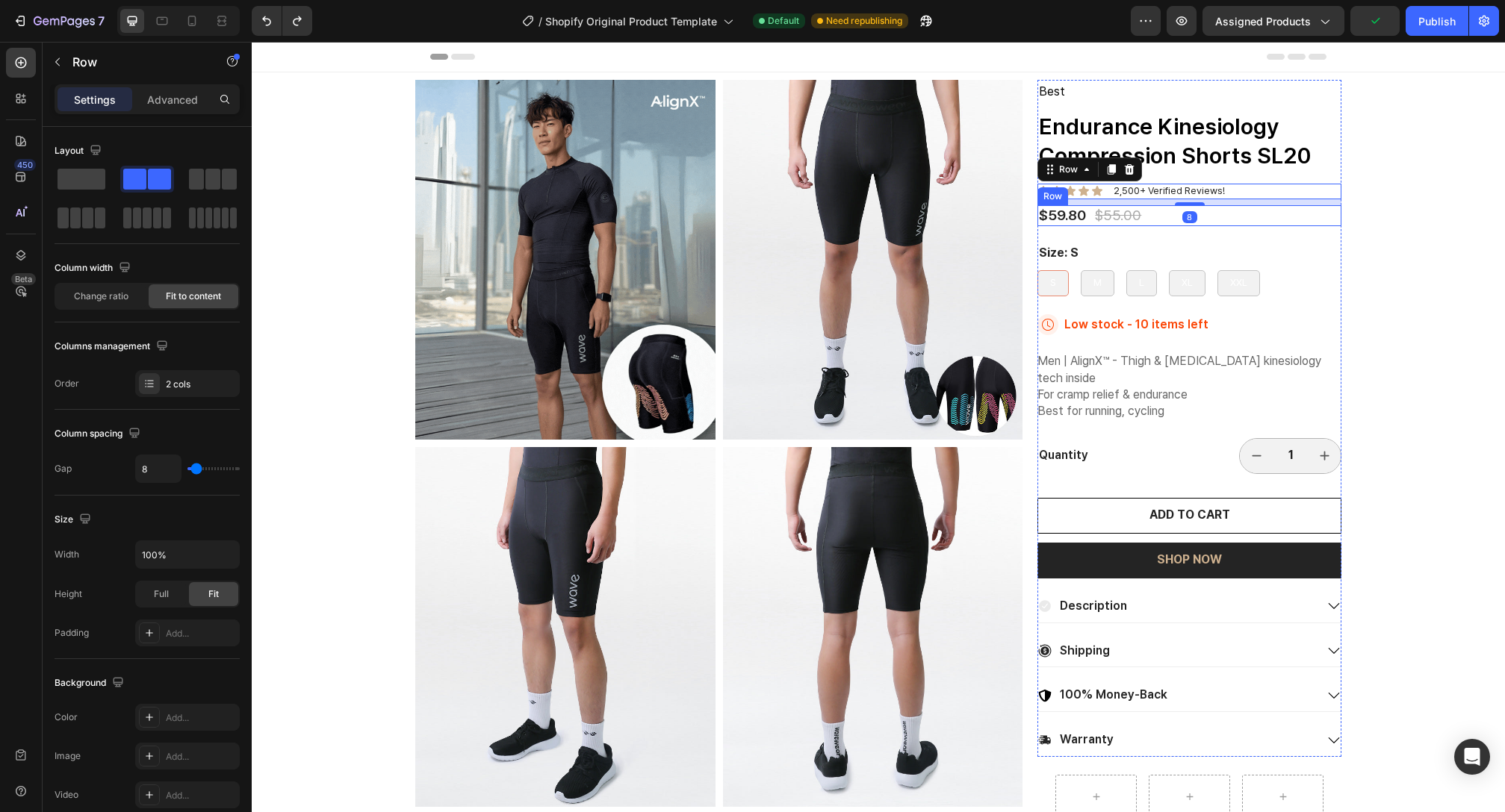
click at [1269, 215] on div "$59.80 Product Price Product Price $55.00 Product Price Product Price Row" at bounding box center [1189, 216] width 304 height 22
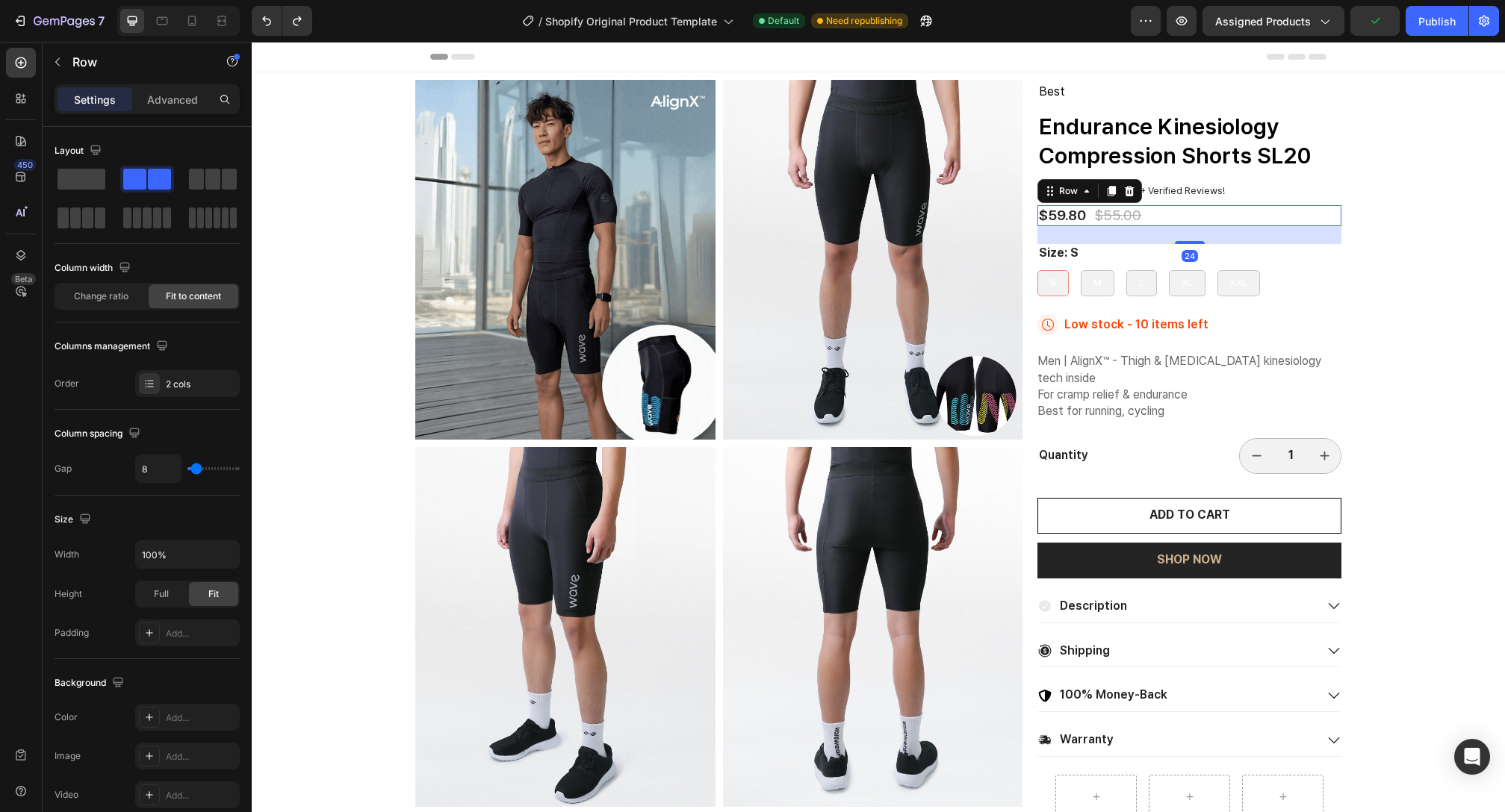
click at [1289, 194] on div "Icon Icon Icon Icon Icon Icon List 2,500+ Verified Reviews! Text Block Row" at bounding box center [1189, 192] width 304 height 16
click at [1274, 221] on div "$59.80 Product Price Product Price $55.00 Product Price Product Price Row 24" at bounding box center [1189, 216] width 304 height 22
click at [1287, 185] on div "Icon Icon Icon Icon Icon Icon List 2,500+ Verified Reviews! Text Block Row" at bounding box center [1189, 192] width 304 height 16
click at [1175, 221] on div "$59.80 Product Price Product Price $55.00 Product Price Product Price Row 0" at bounding box center [1189, 216] width 304 height 22
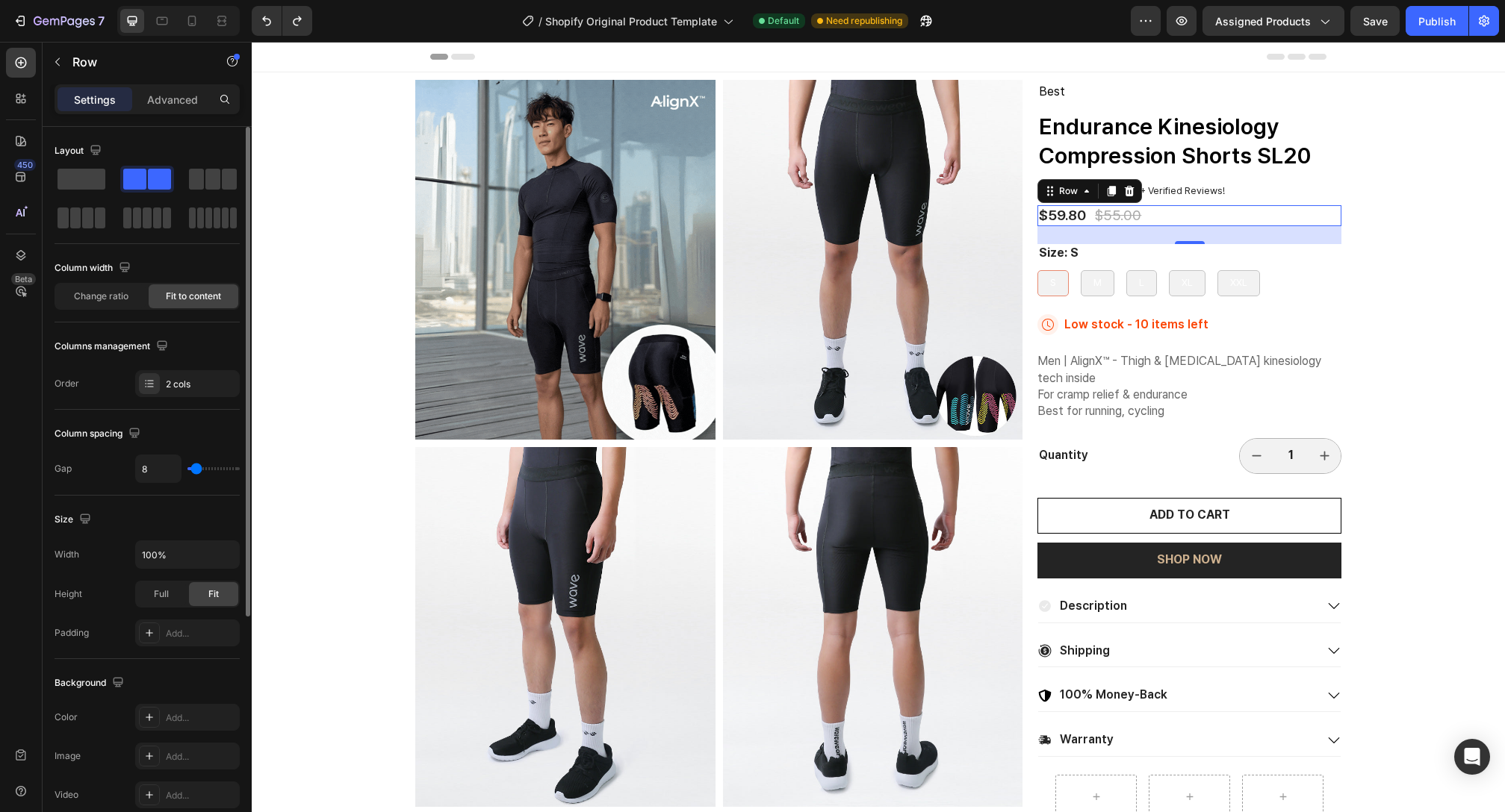
type input "0"
type input "6"
type input "7"
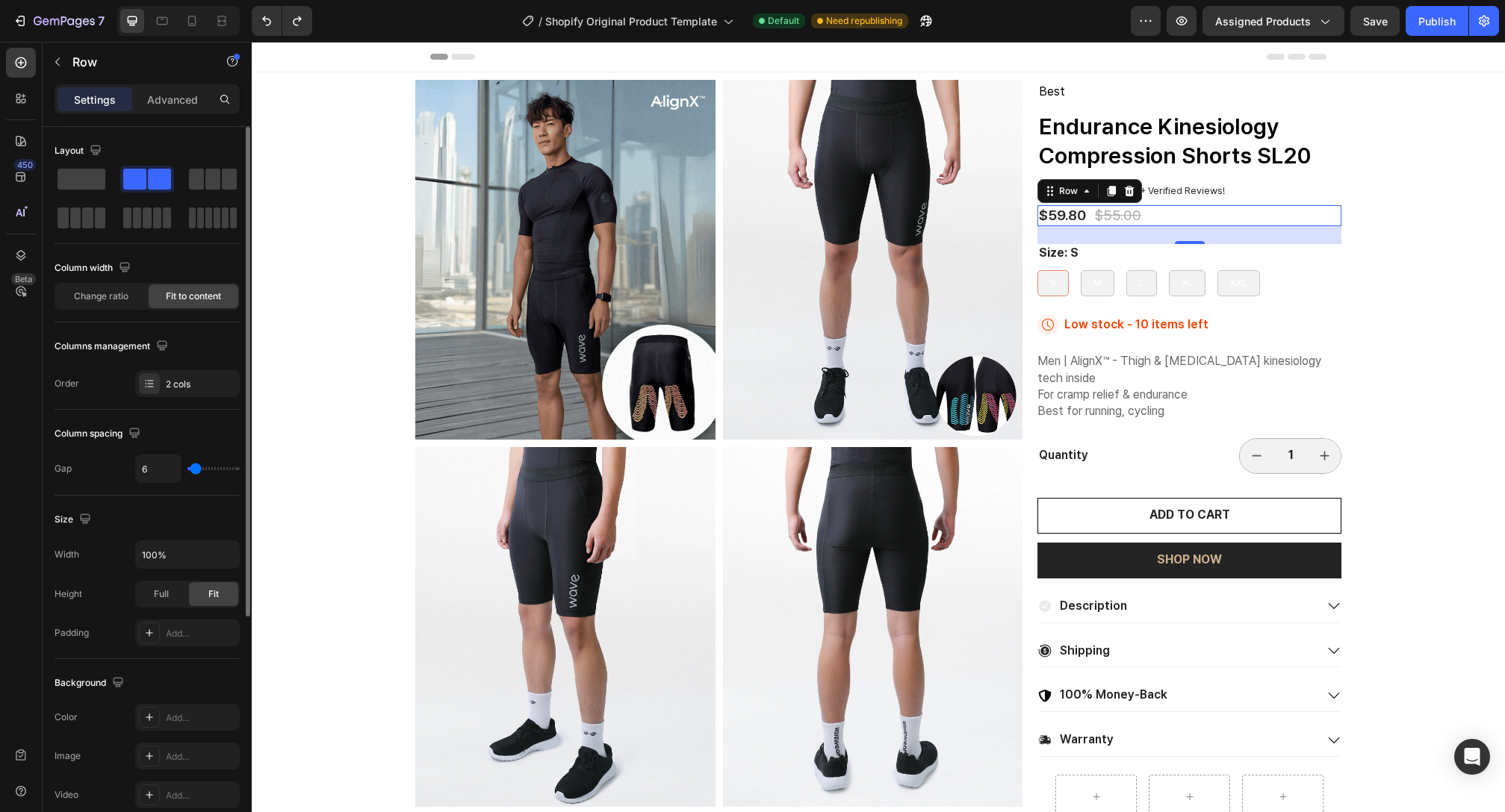
type input "7"
type input "8"
type input "9"
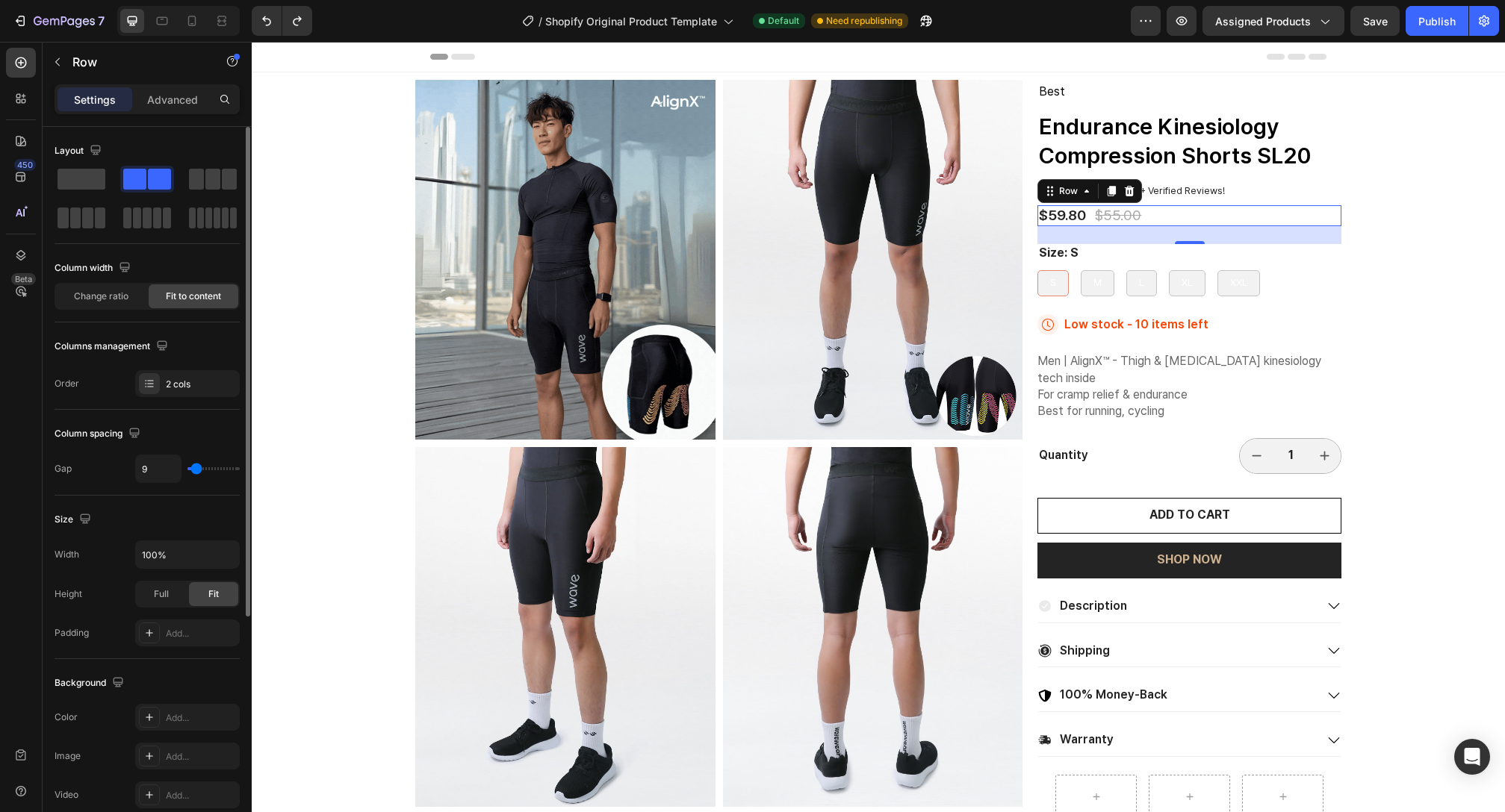
type input "11"
type input "13"
type input "12"
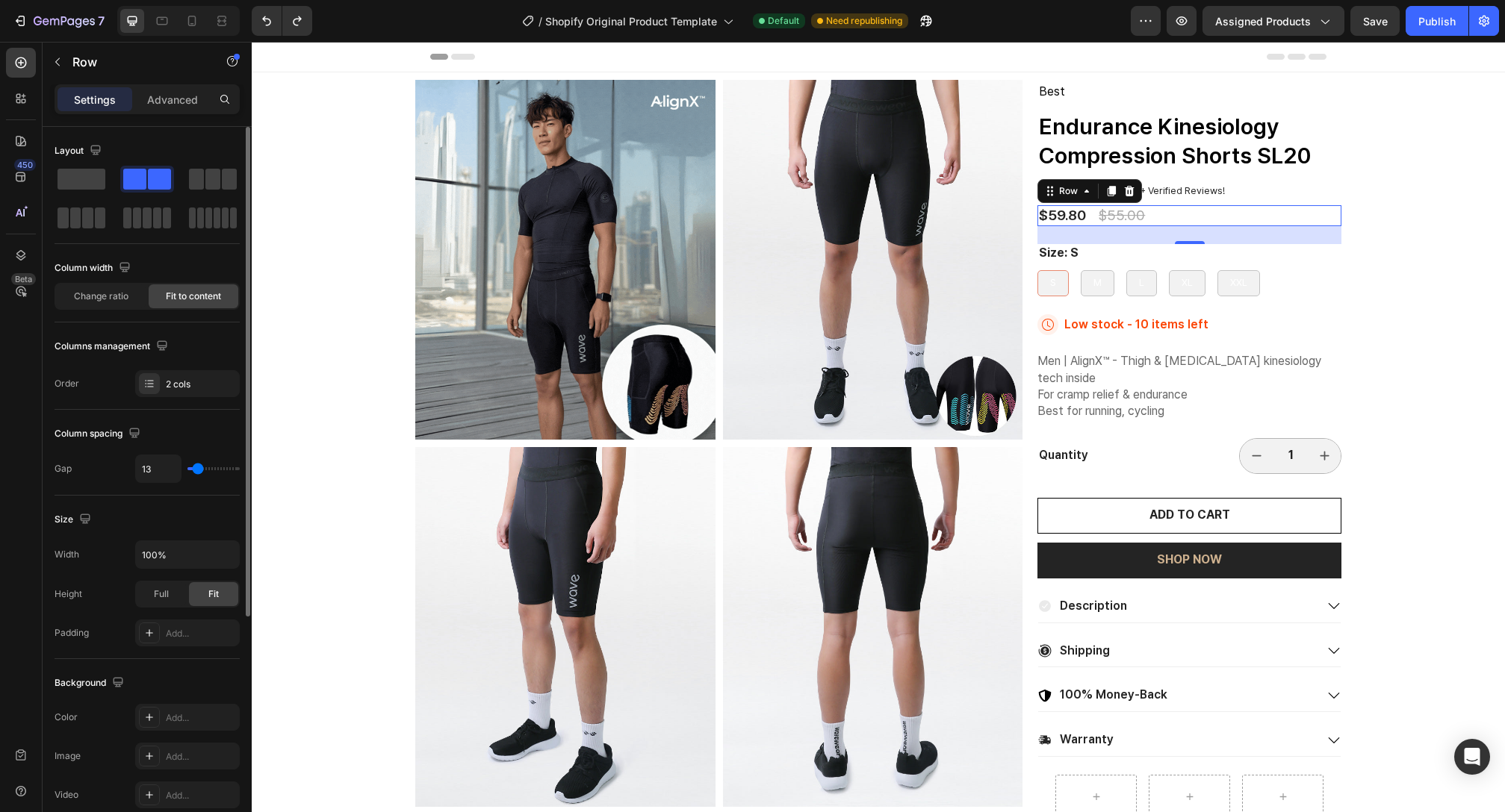
type input "12"
type input "11"
type input "10"
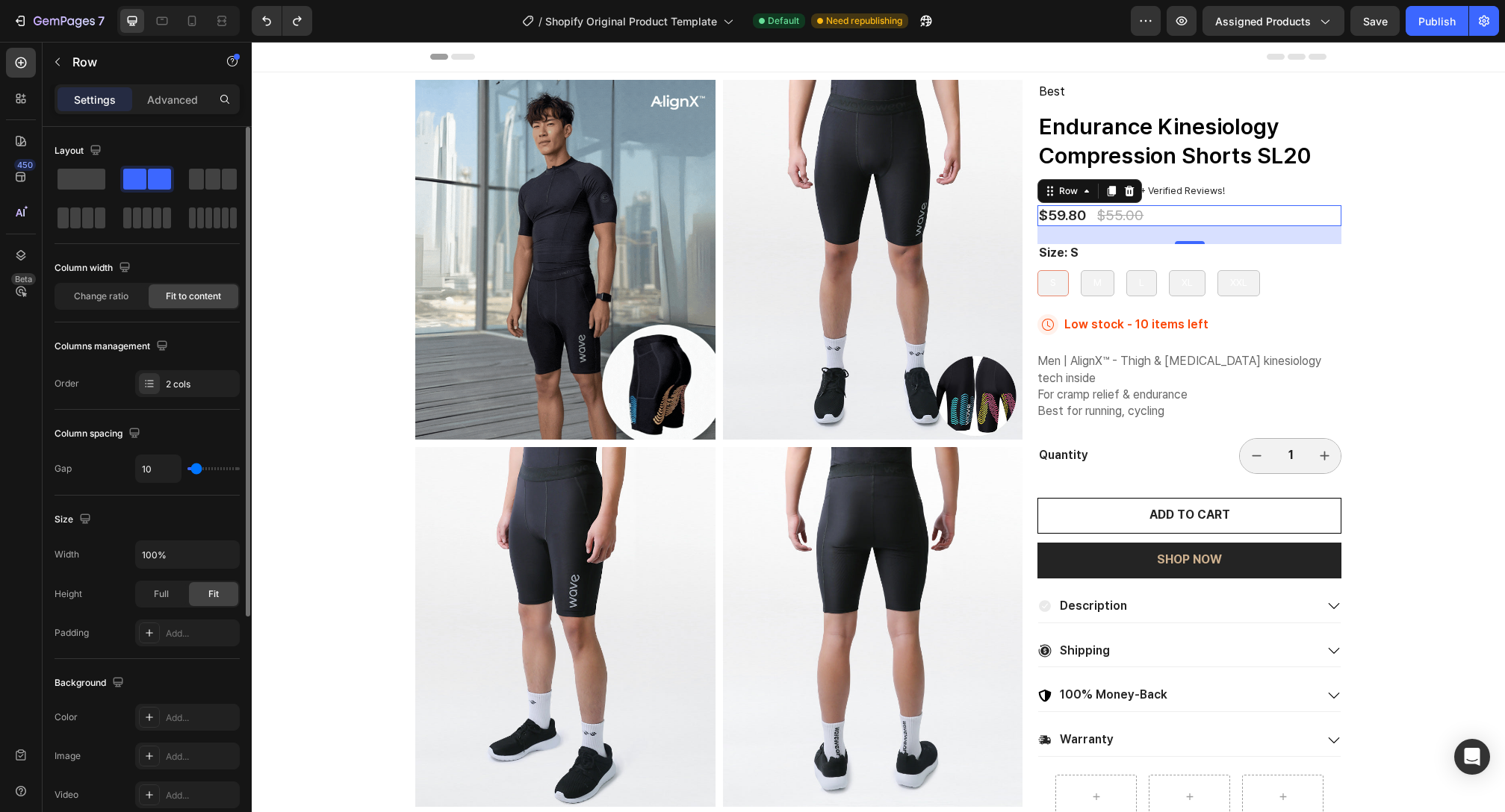
type input "9"
type input "10"
type input "11"
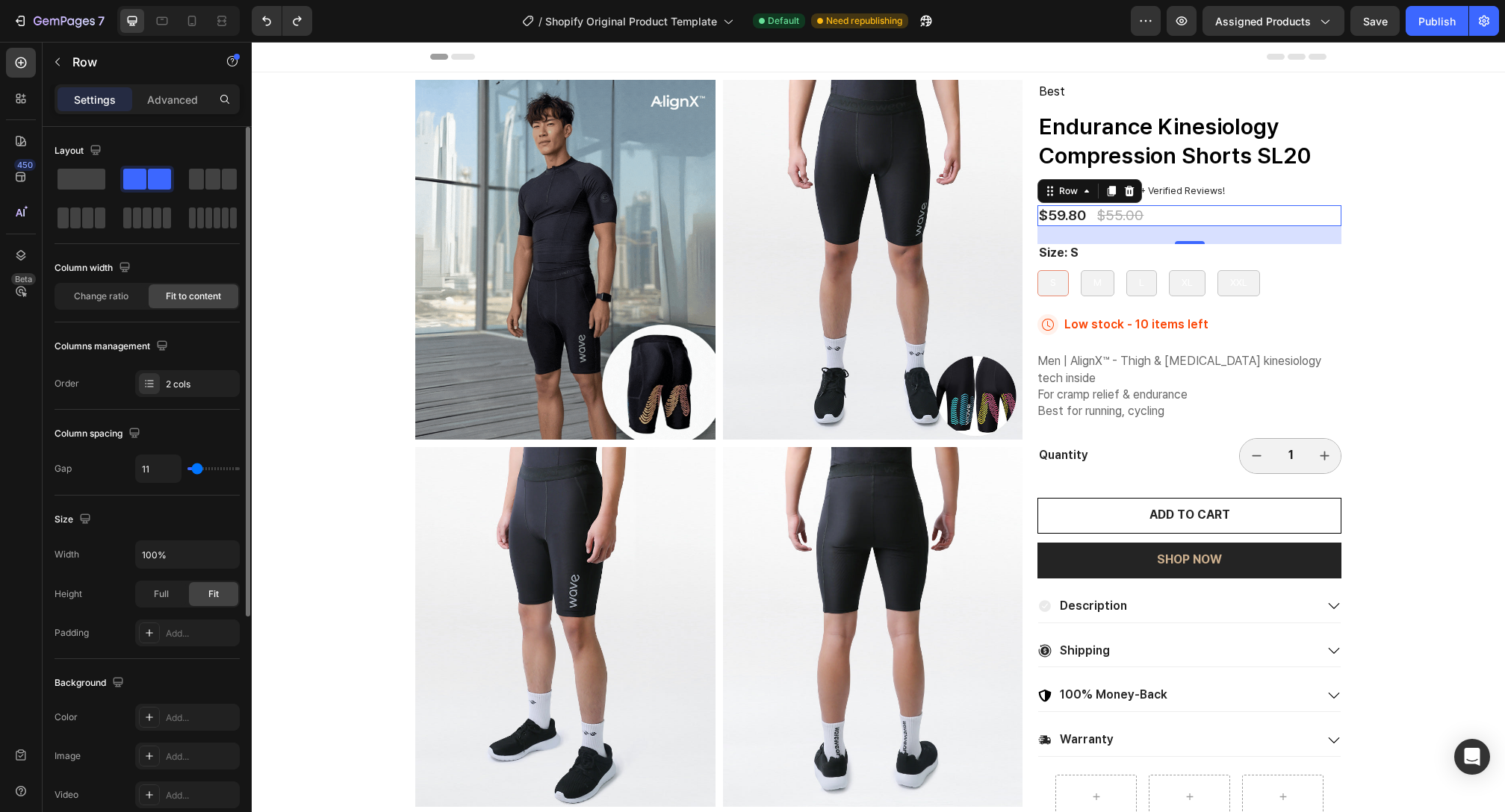
type input "11"
click at [197, 468] on input "range" at bounding box center [213, 468] width 52 height 3
click at [171, 469] on input "11" at bounding box center [158, 468] width 45 height 27
type input "8"
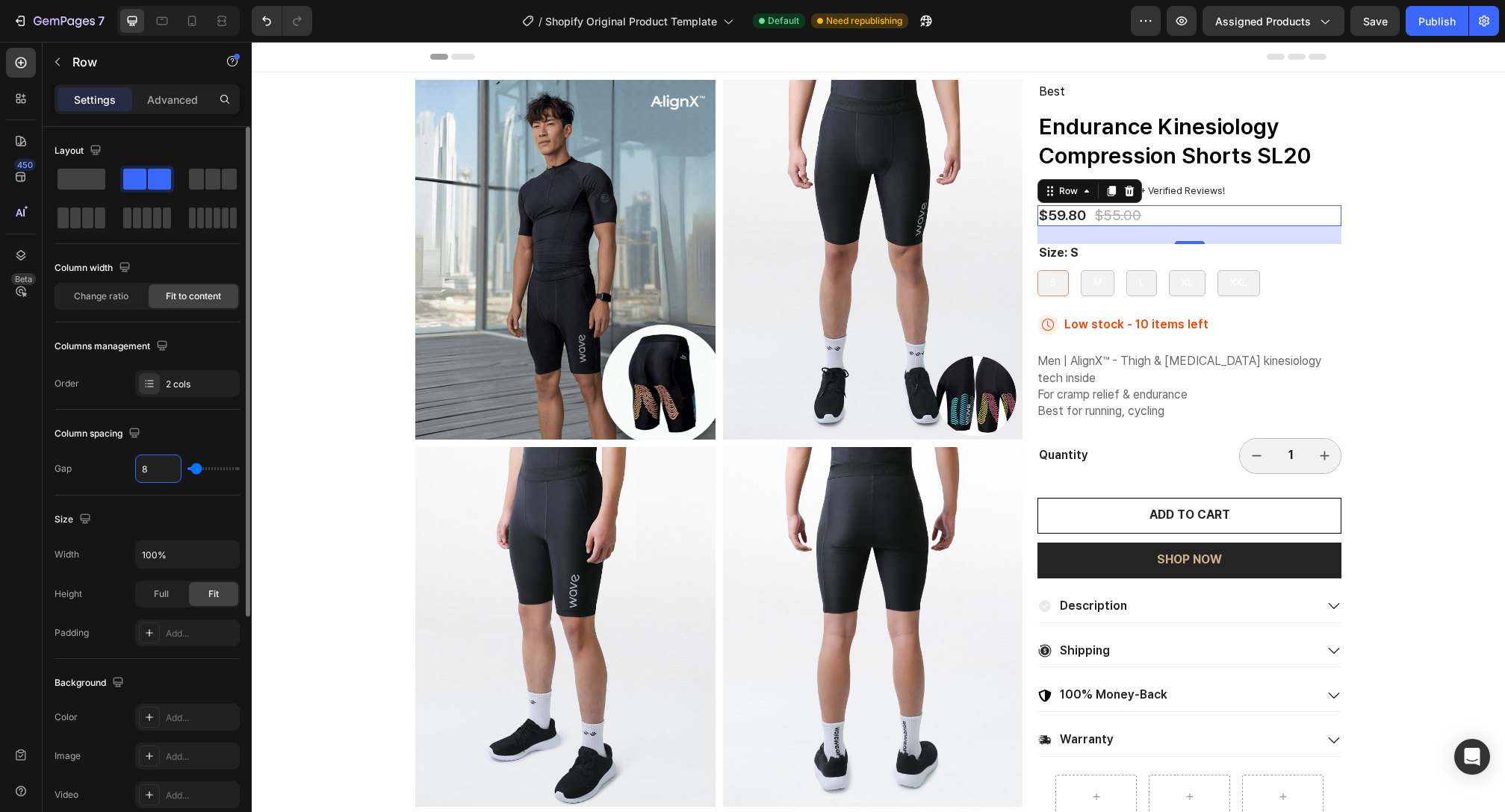
type input "0"
type input "1"
type input "10"
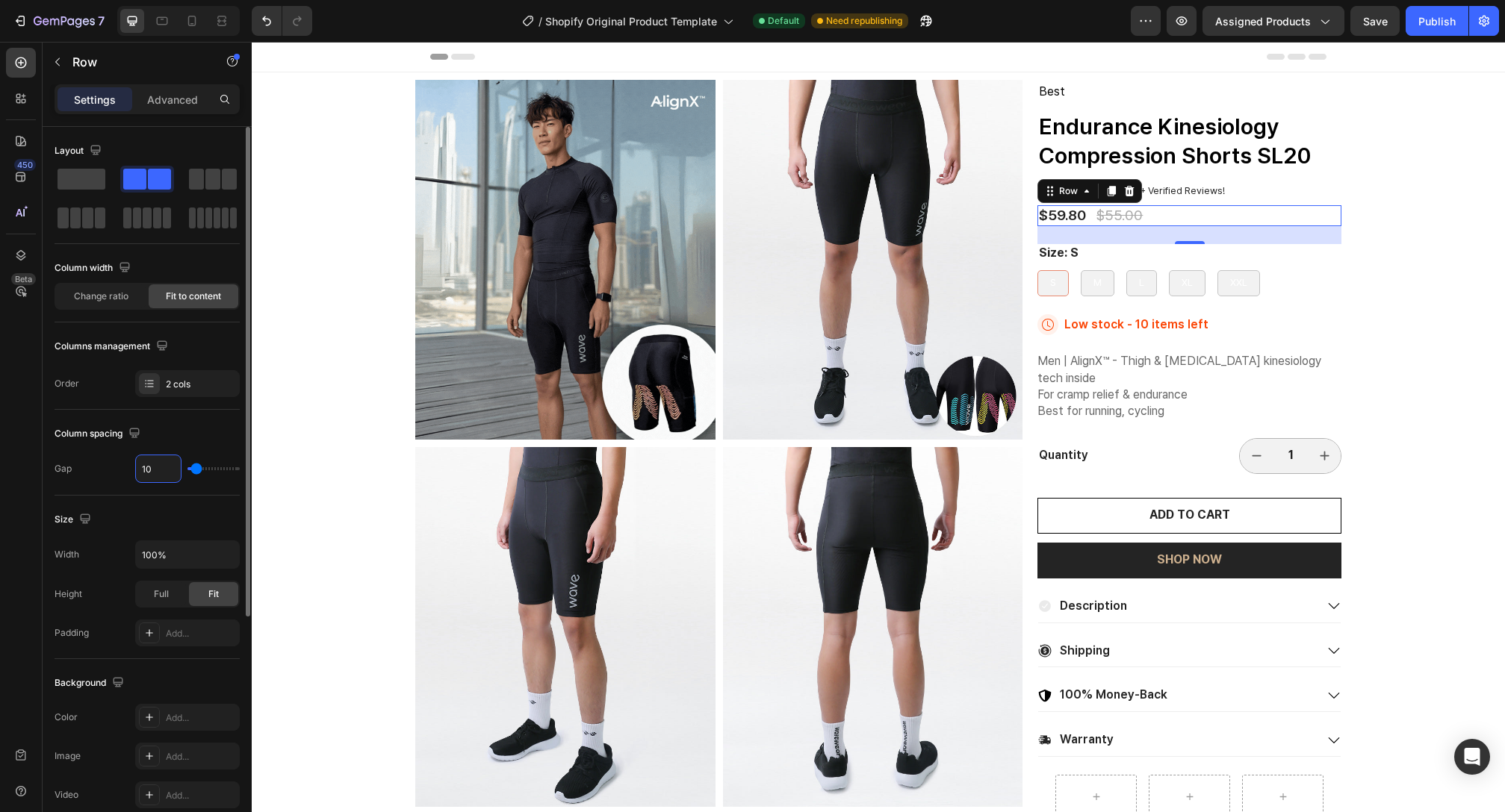
type input "1"
type input "0"
type input "98"
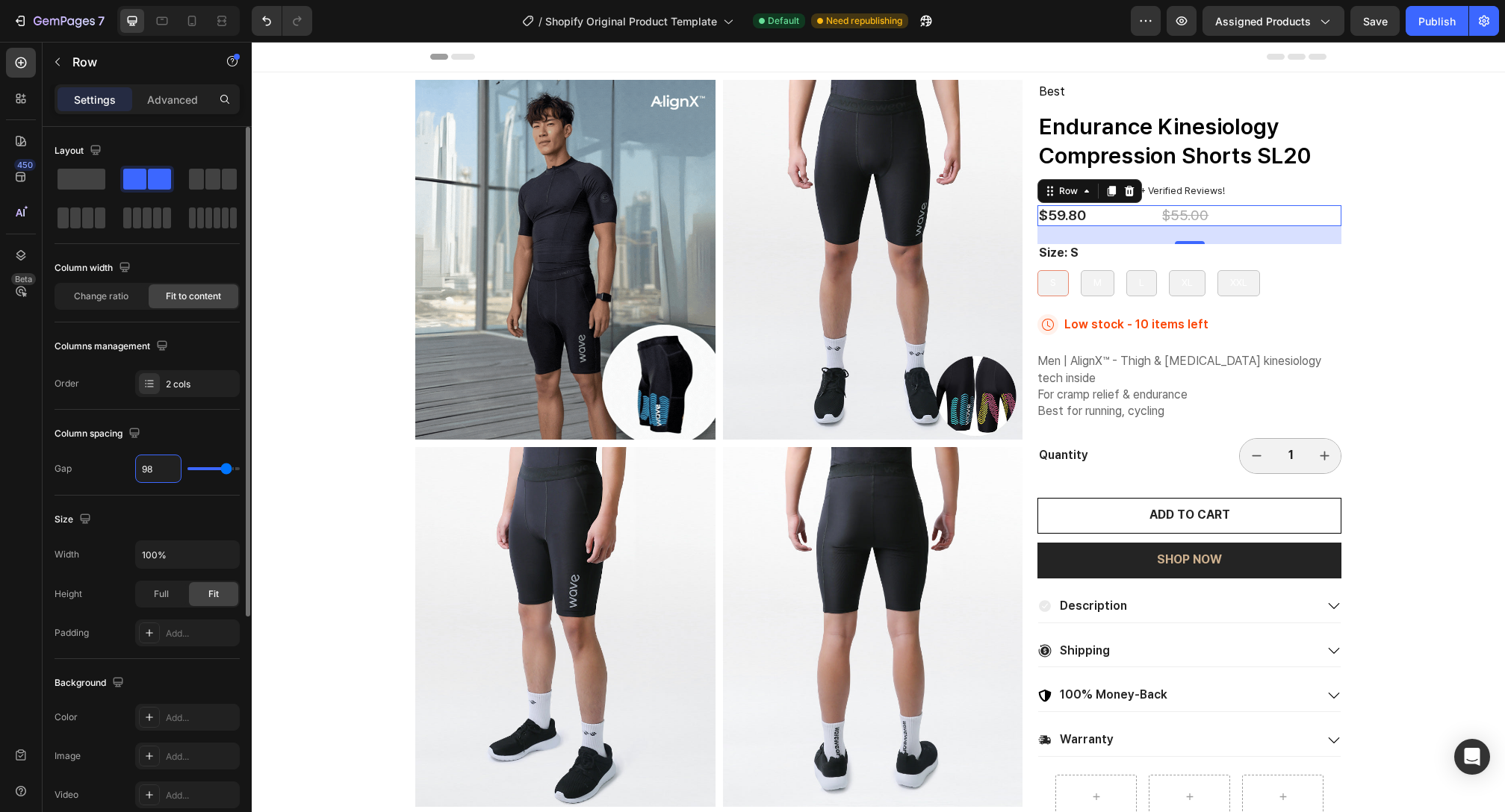
type input "9"
type input "0"
type input "8"
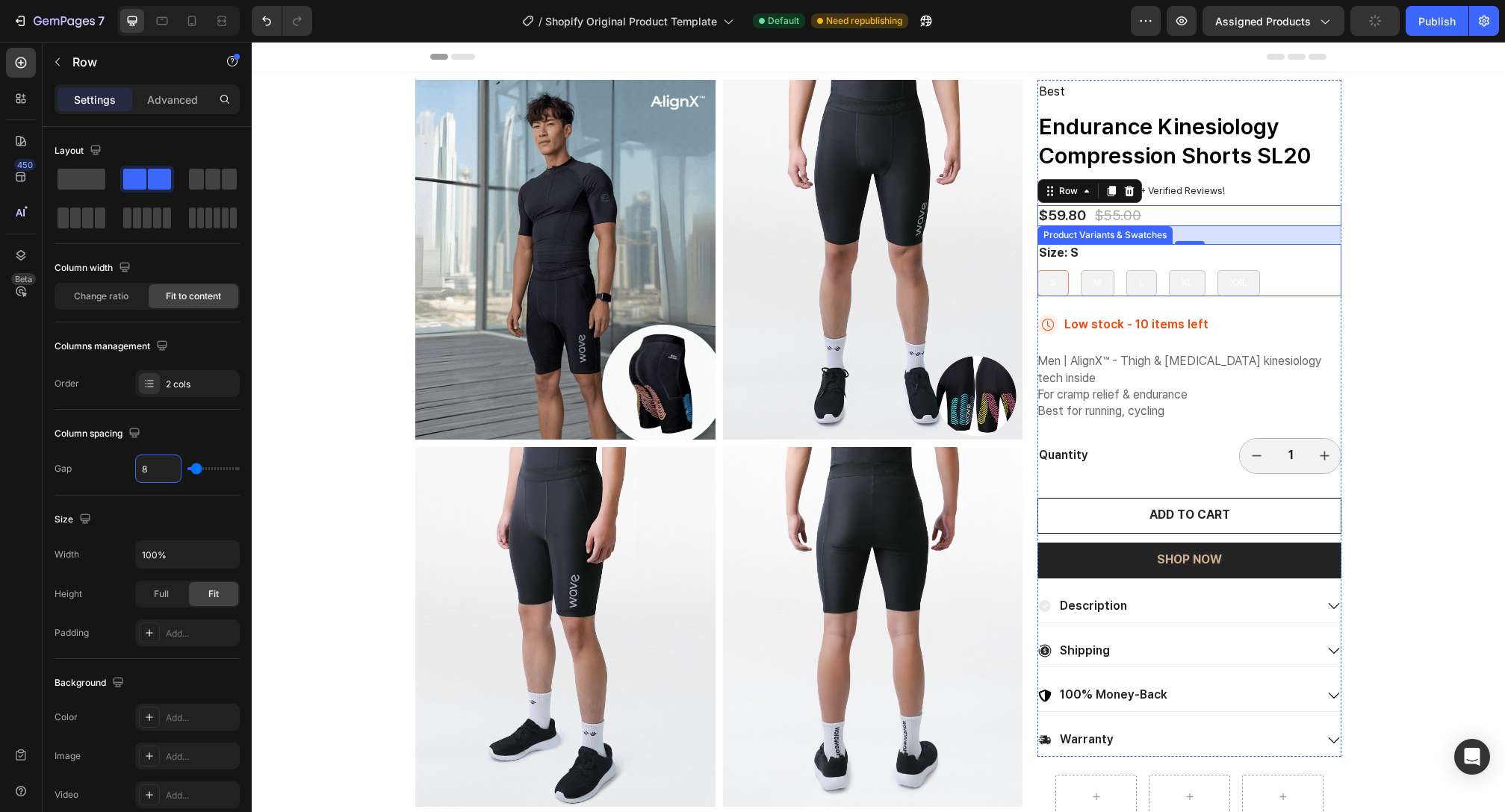
click at [1152, 262] on div "Size: S S S S M M M L L L XL XL XL XXL XXL XXL" at bounding box center [1189, 270] width 304 height 52
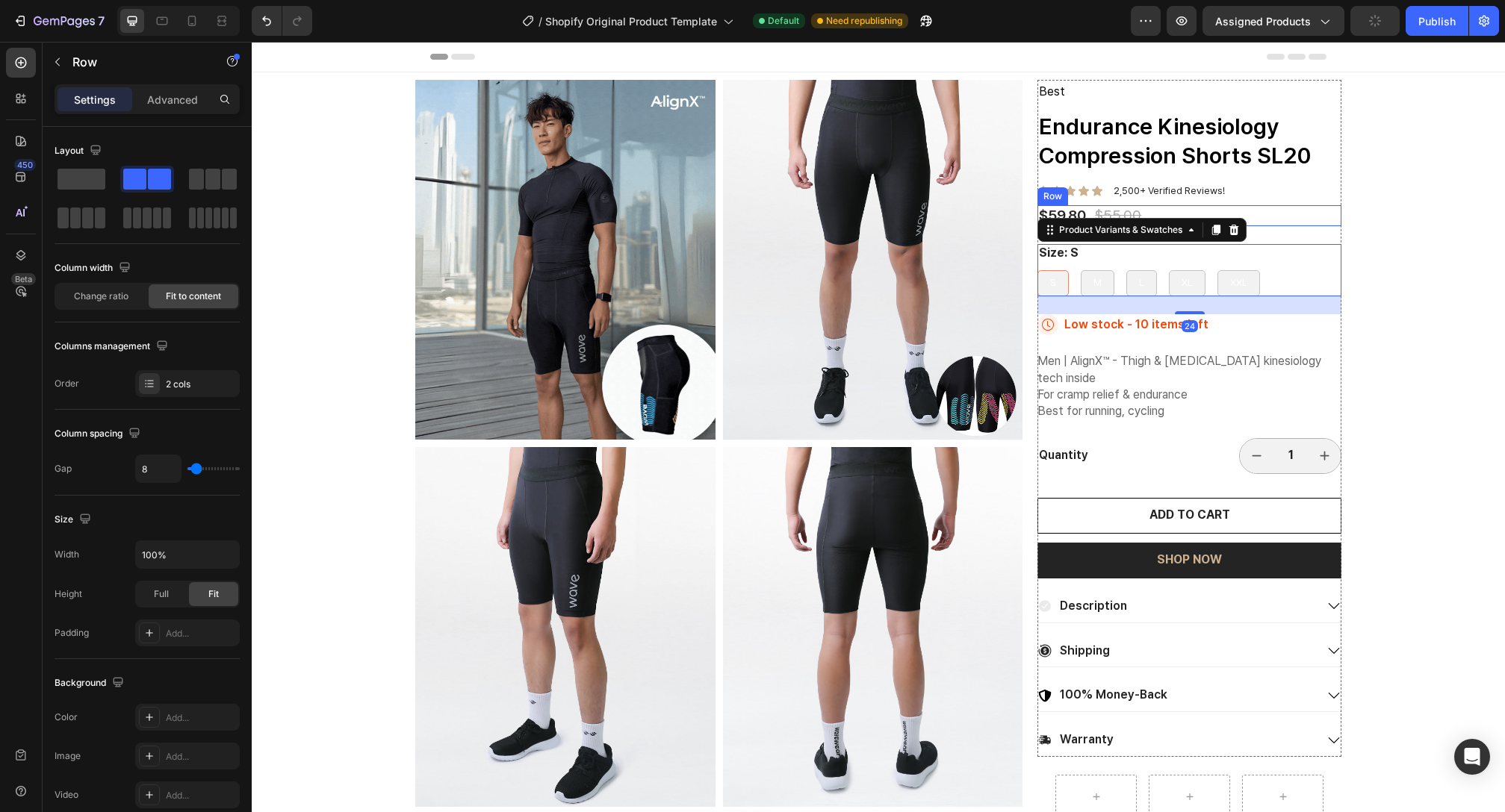
click at [1309, 216] on div "$59.80 Product Price Product Price $55.00 Product Price Product Price Row" at bounding box center [1189, 216] width 304 height 22
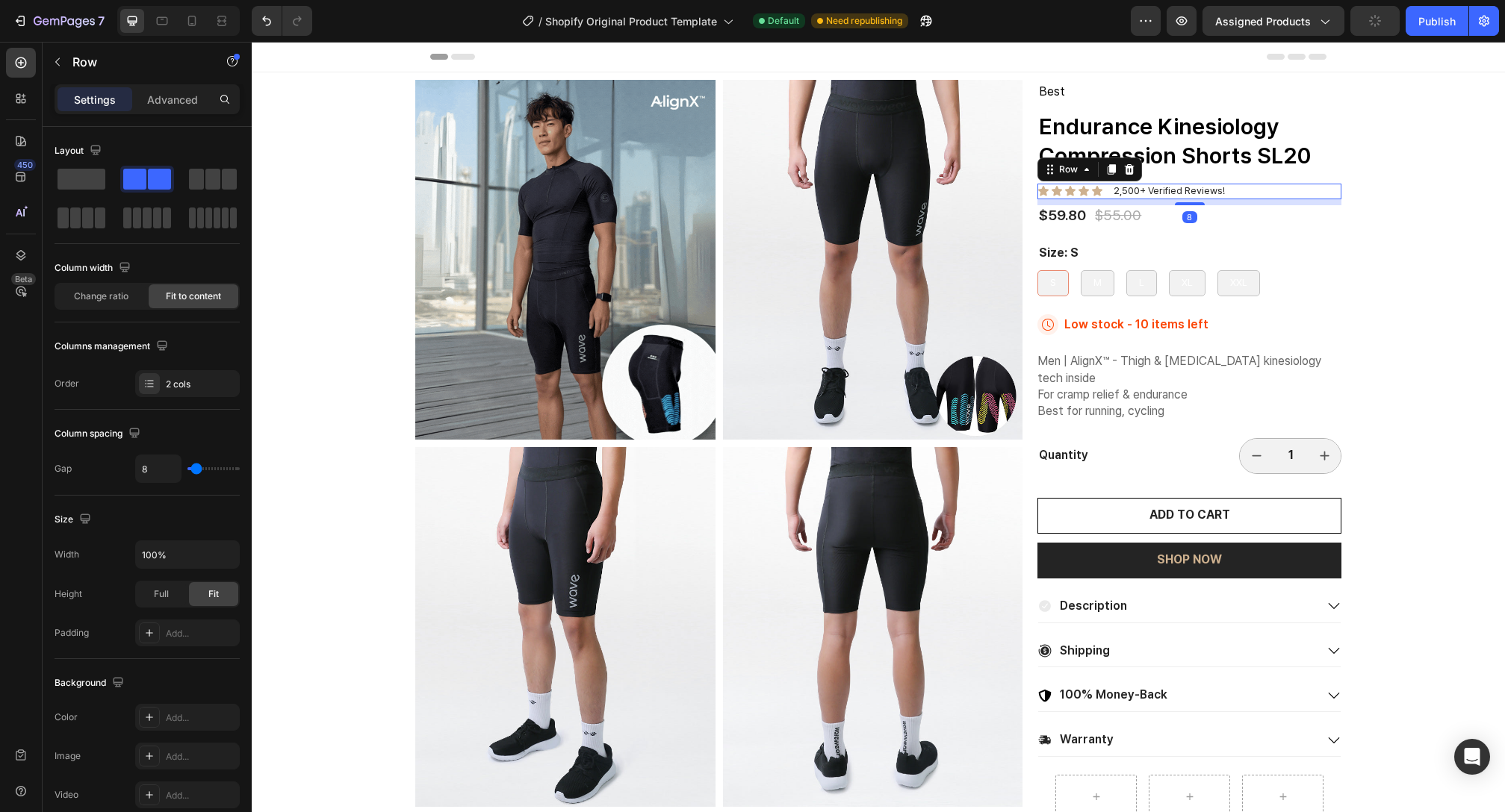
click at [1320, 185] on div "Icon Icon Icon Icon Icon Icon List 2,500+ Verified Reviews! Text Block Row 8" at bounding box center [1189, 192] width 304 height 16
click at [1247, 248] on div "Size: S S S S M M M L L L XL XL XL XXL XXL XXL" at bounding box center [1189, 270] width 304 height 52
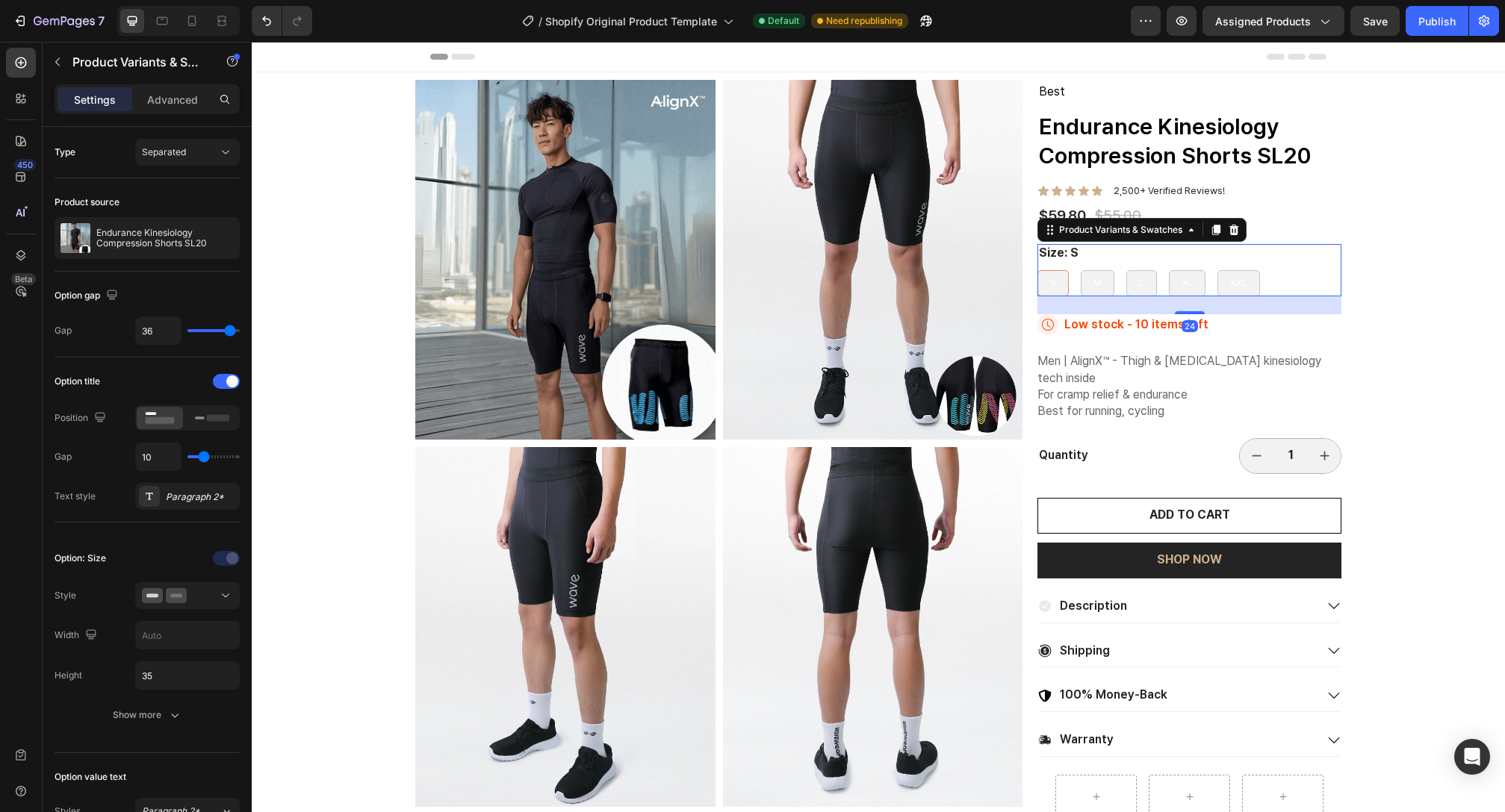
click at [1172, 265] on div "Size: S S S S M M M L L L XL XL XL XXL XXL XXL" at bounding box center [1189, 270] width 304 height 52
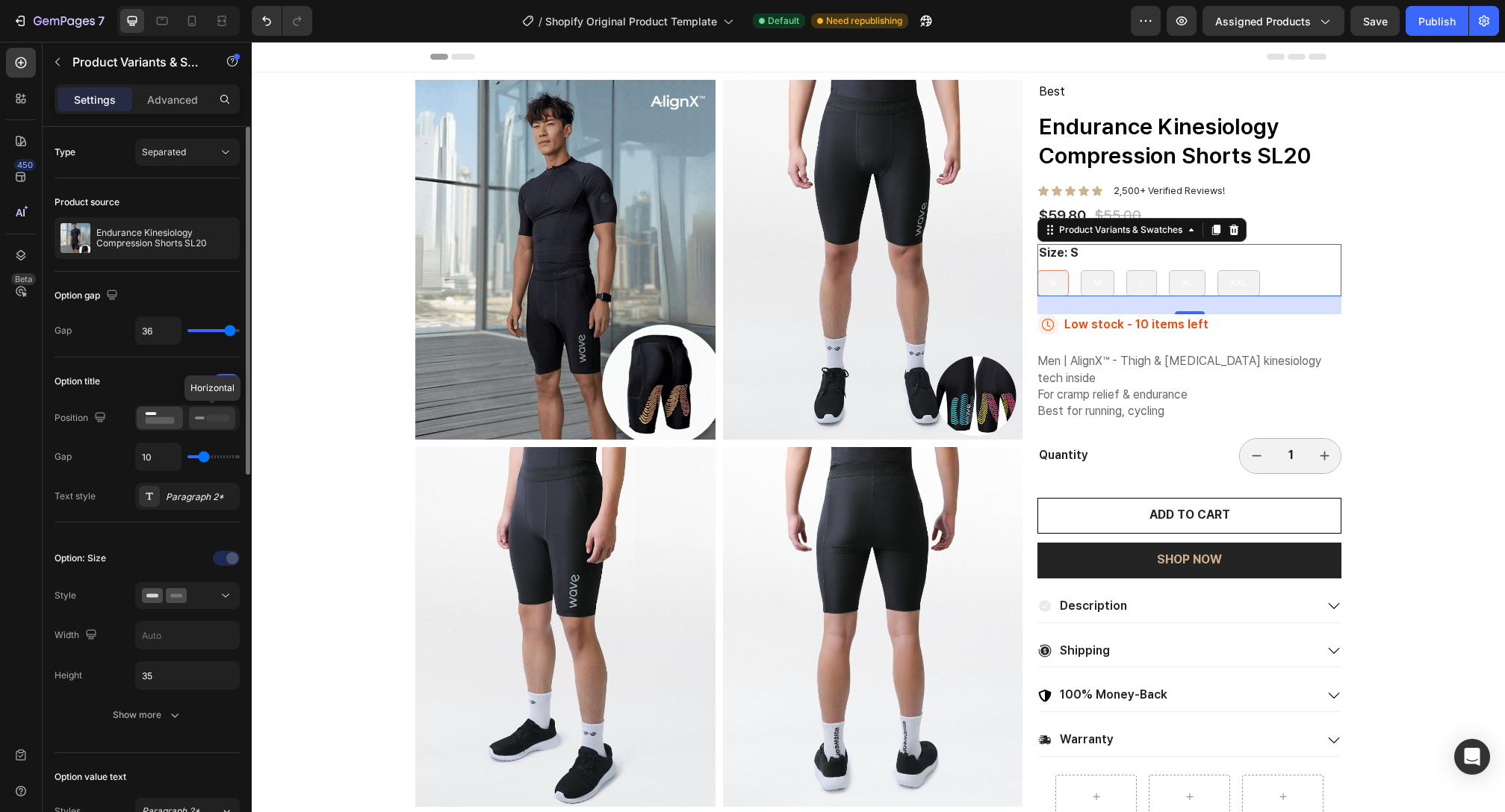
click at [200, 423] on icon at bounding box center [212, 417] width 34 height 17
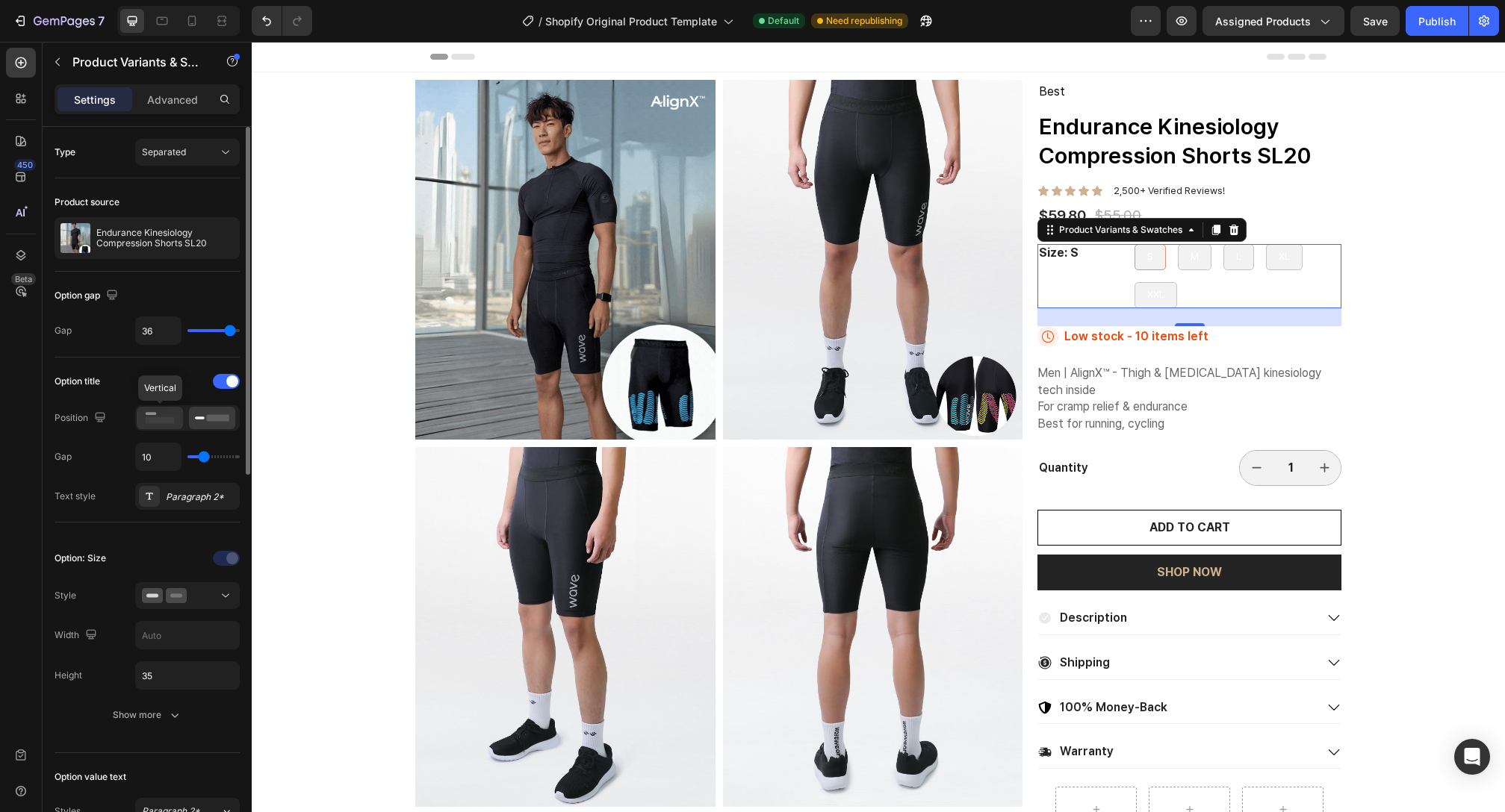
click at [164, 419] on rect at bounding box center [160, 421] width 29 height 7
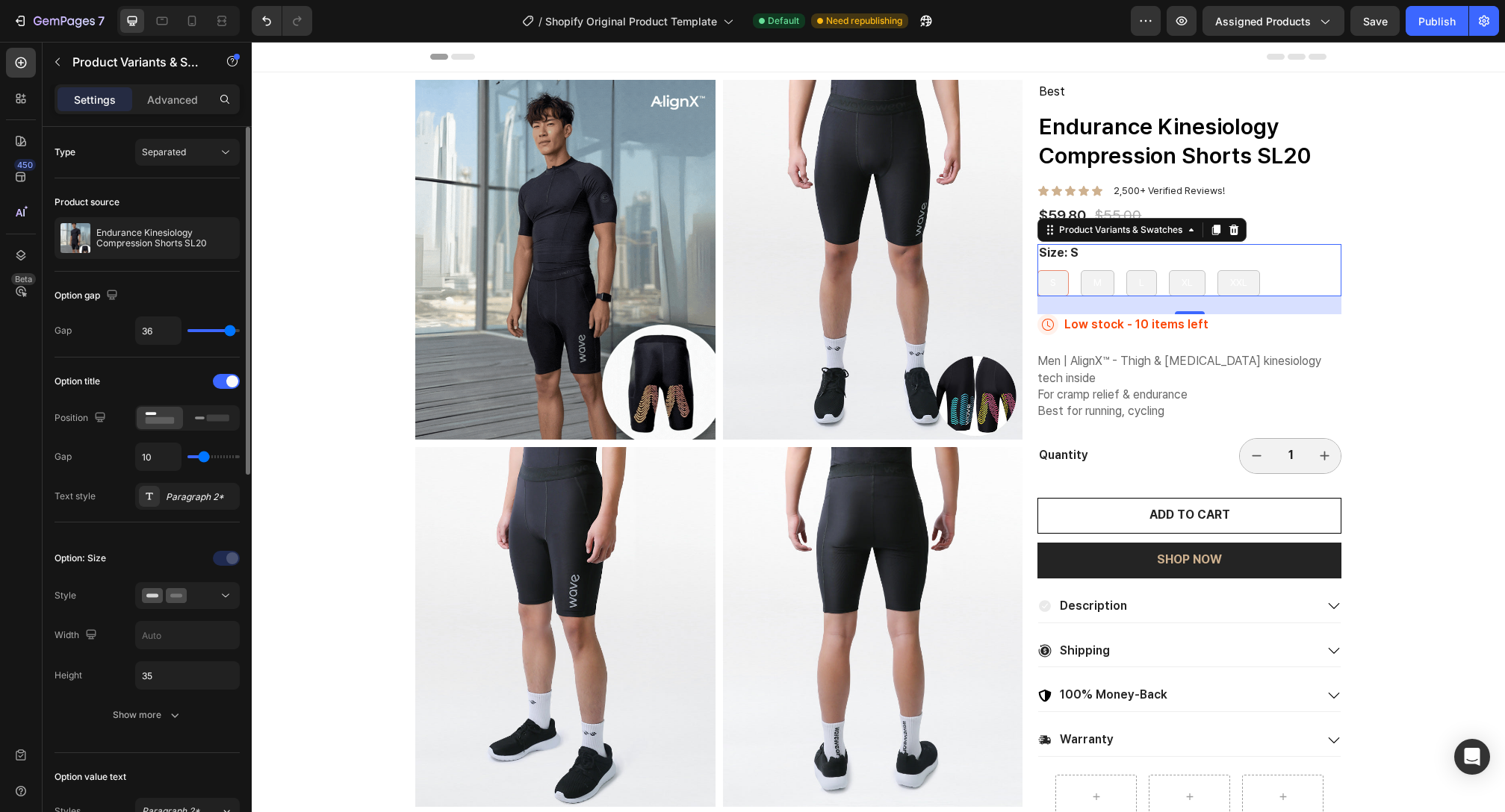
click at [84, 150] on div "Type Separated" at bounding box center [147, 152] width 185 height 27
click at [186, 98] on p "Advanced" at bounding box center [172, 100] width 51 height 16
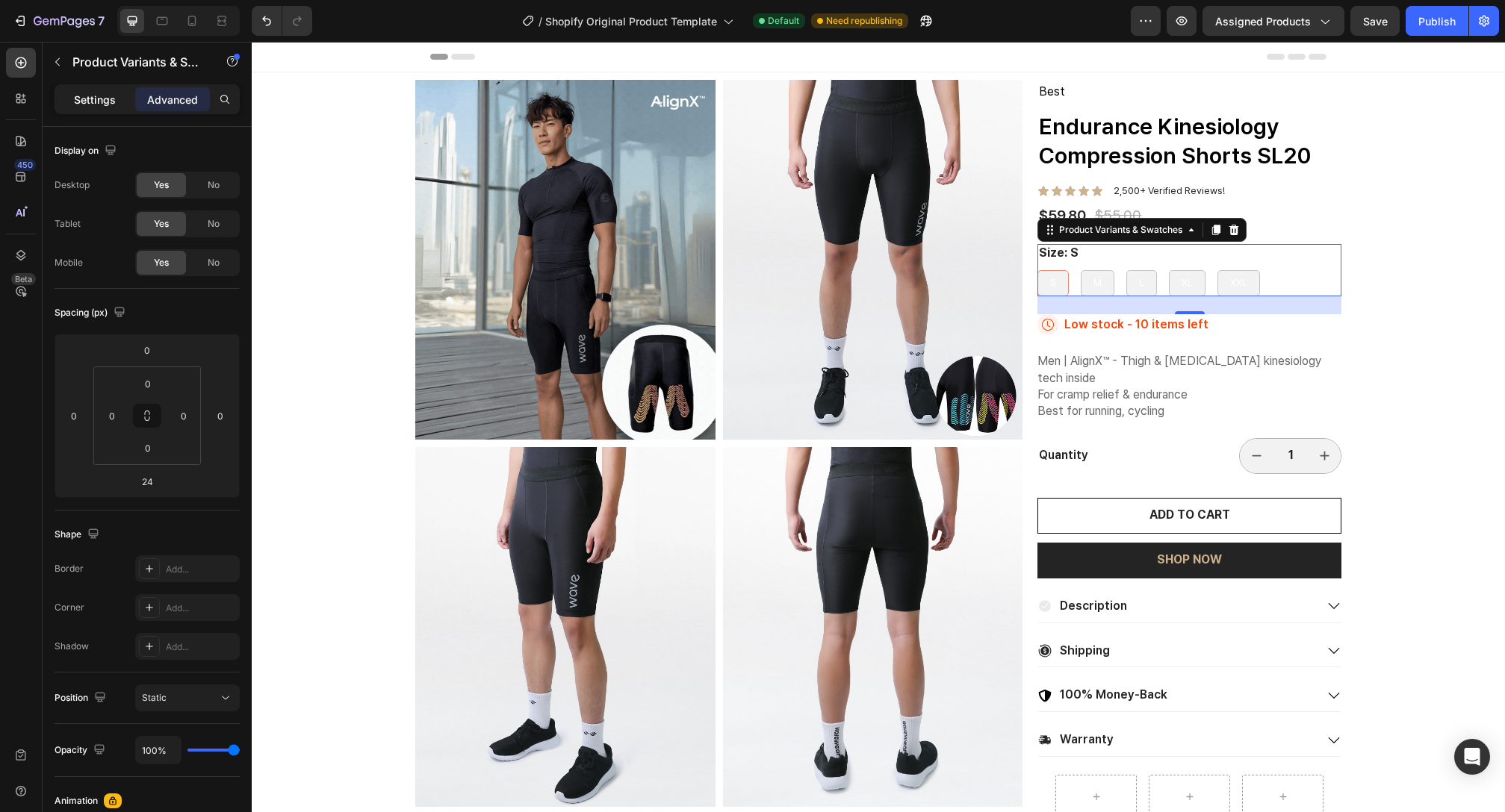
click at [85, 103] on p "Settings" at bounding box center [95, 100] width 42 height 16
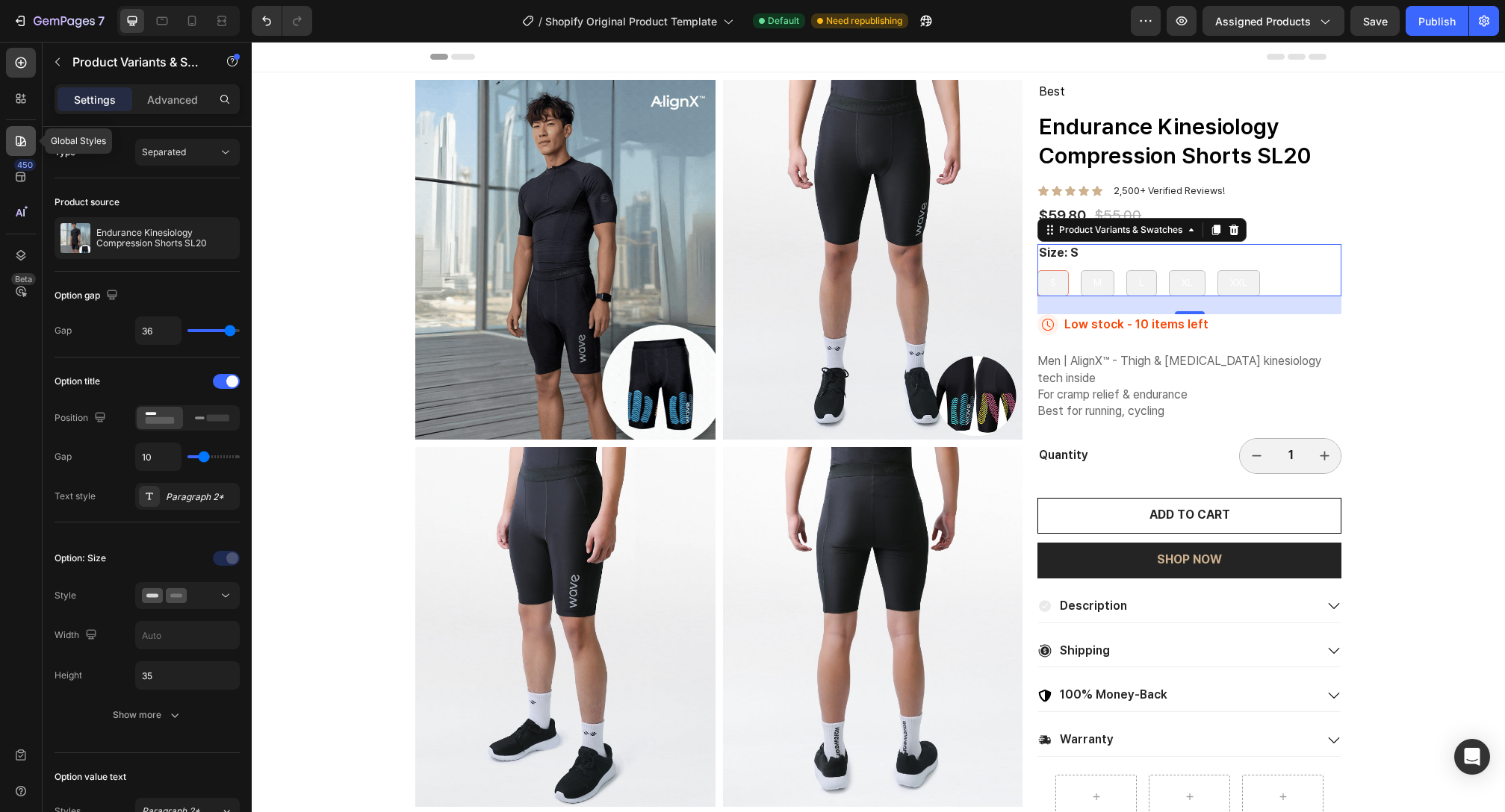
click at [19, 140] on icon at bounding box center [20, 141] width 15 height 15
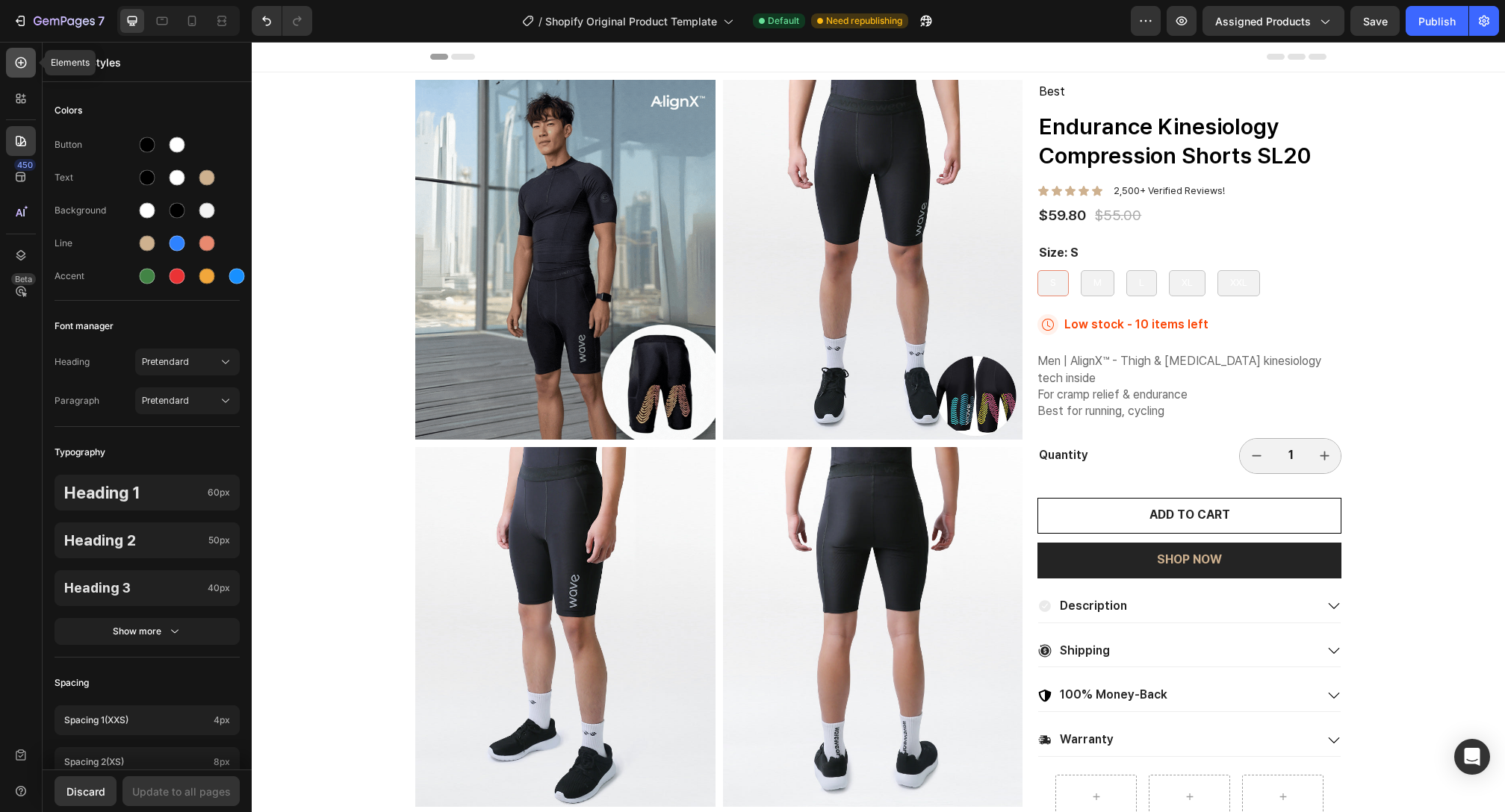
click at [21, 77] on div at bounding box center [21, 62] width 30 height 30
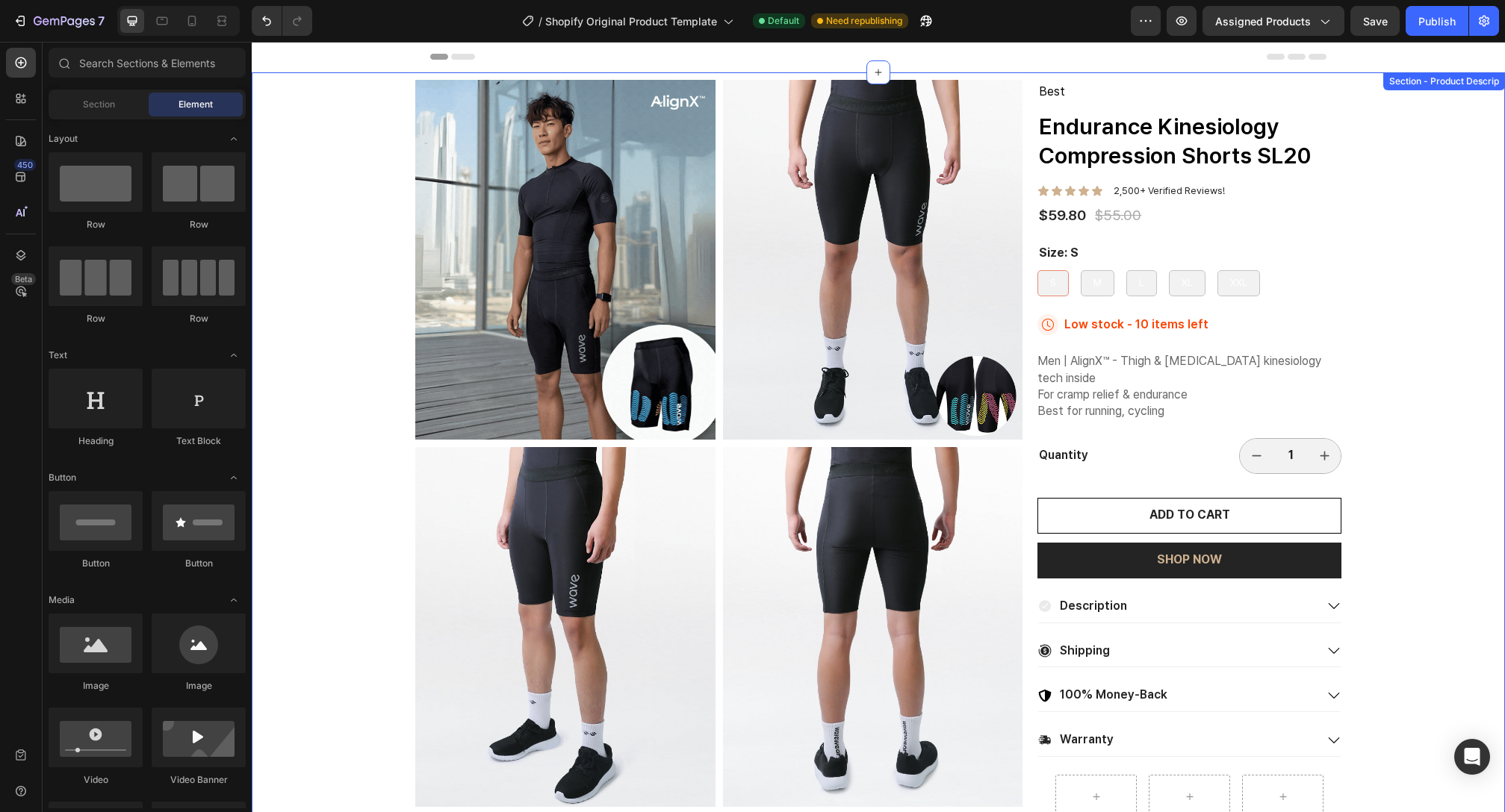
click at [1251, 286] on div "S S S M M M L L L XL XL XL XXL XXL XXL" at bounding box center [1189, 284] width 304 height 26
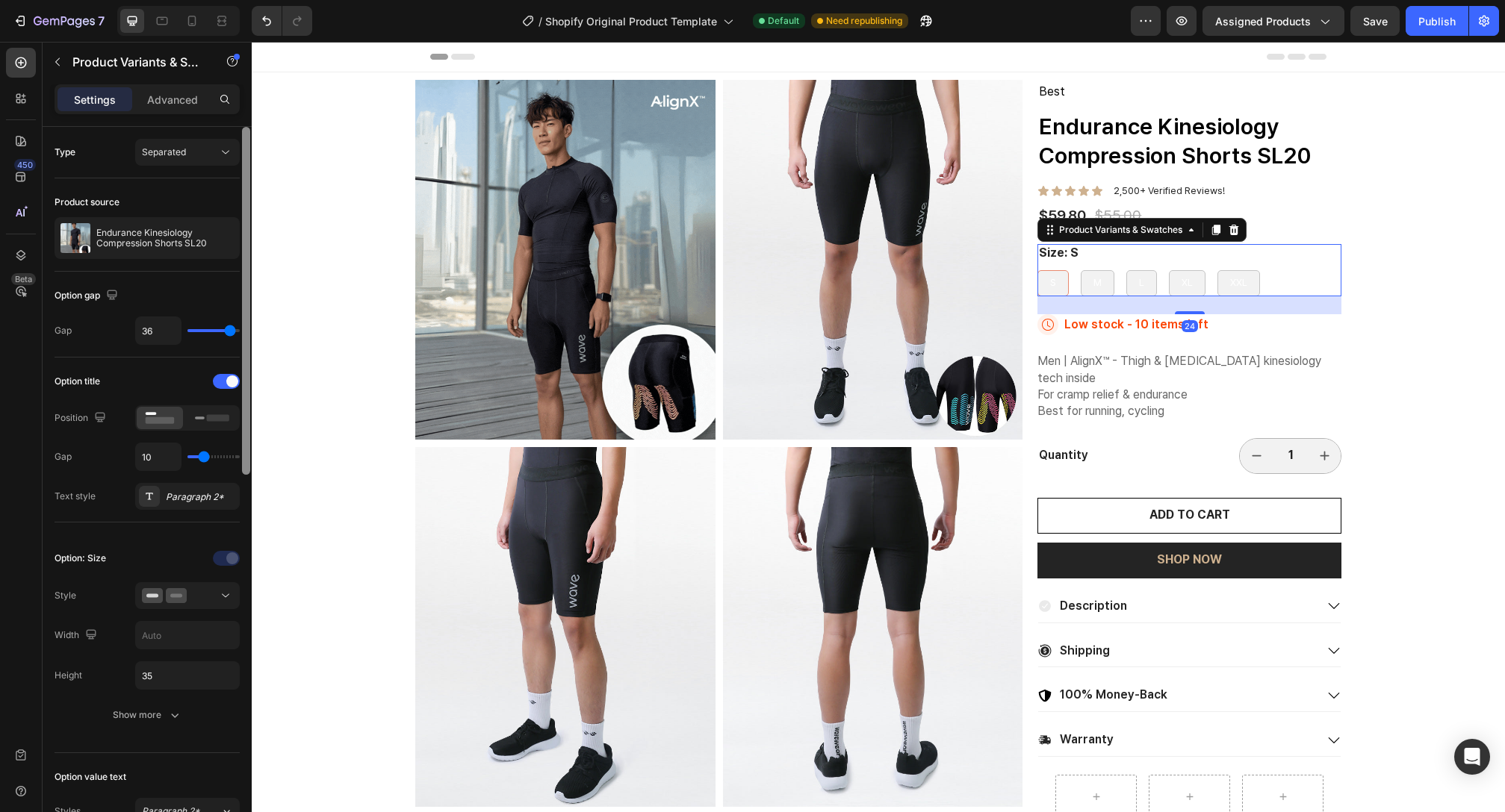
scroll to position [76, 0]
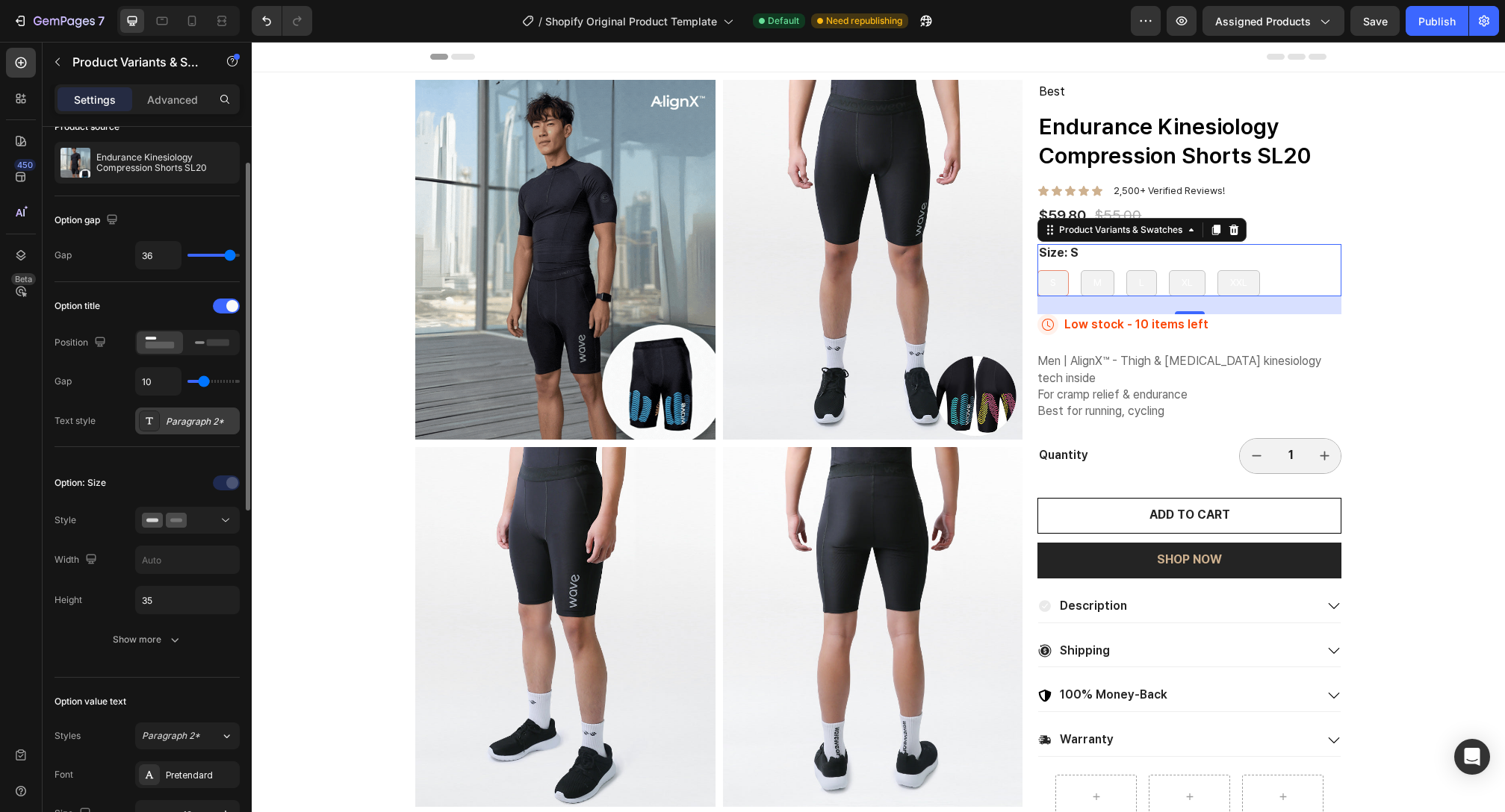
click at [151, 416] on icon at bounding box center [149, 421] width 12 height 12
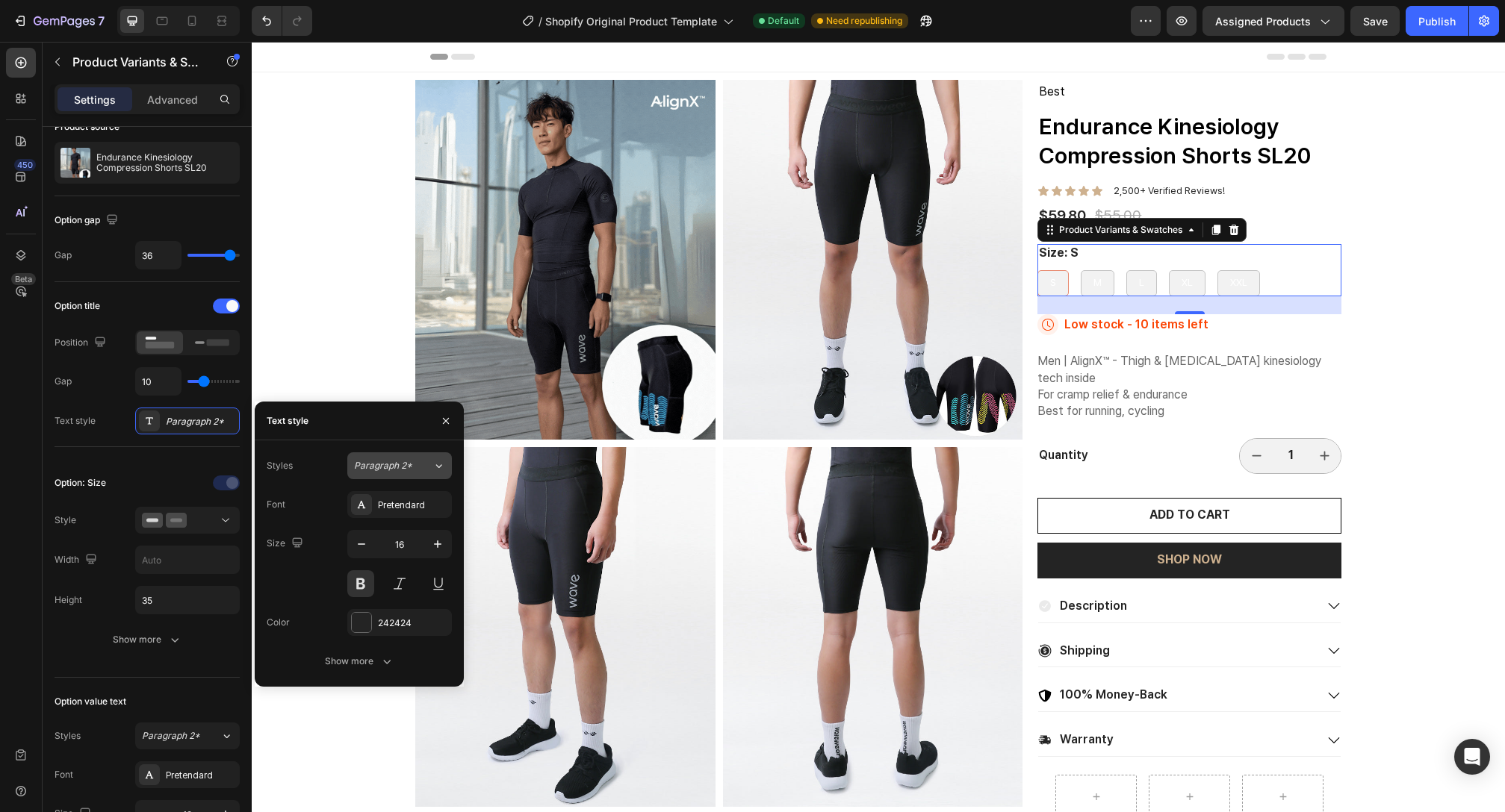
click at [391, 466] on span "Paragraph 2*" at bounding box center [383, 466] width 58 height 13
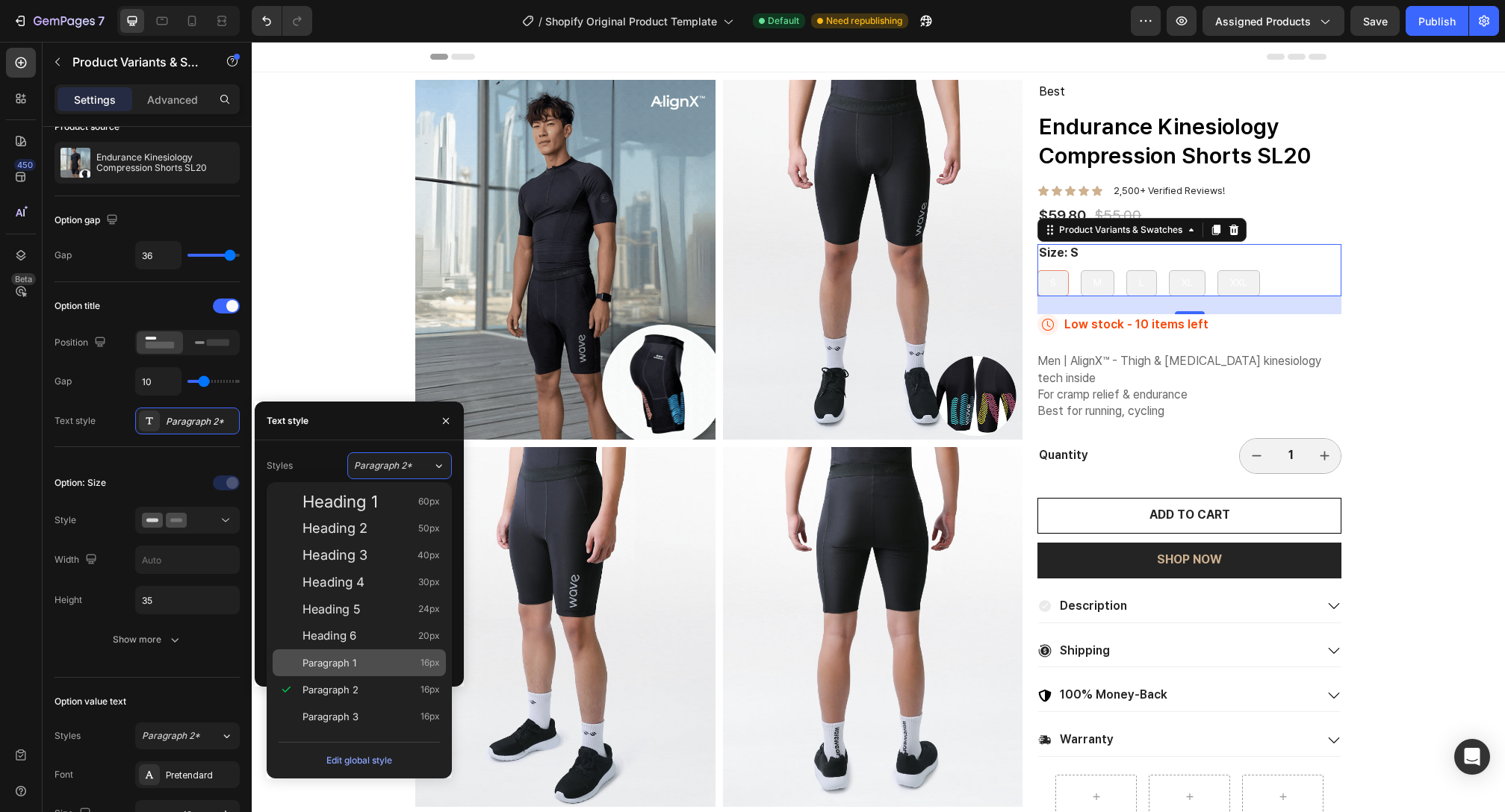
click at [368, 673] on div "Paragraph 1 16px" at bounding box center [359, 663] width 173 height 27
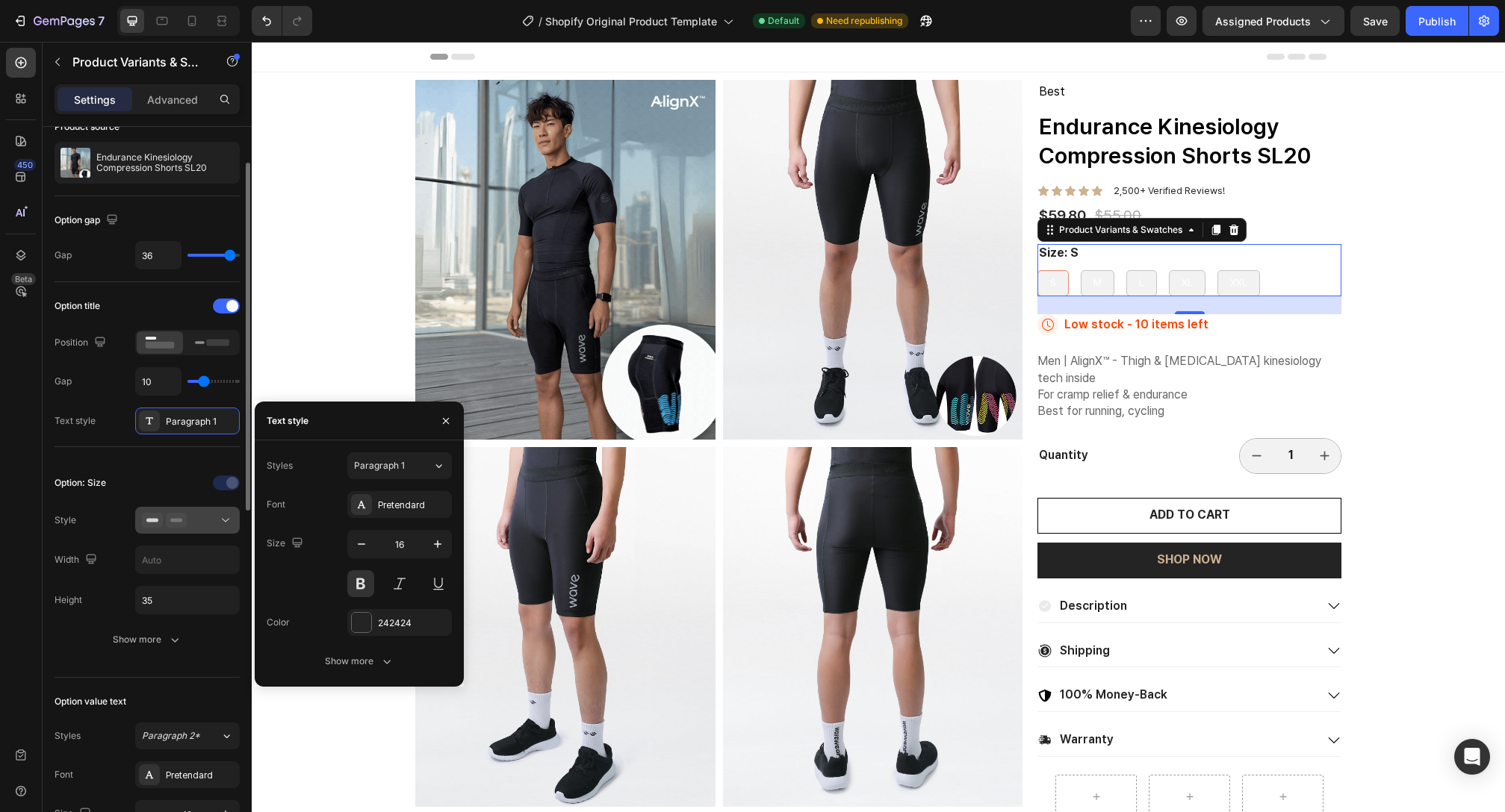
click at [186, 520] on icon at bounding box center [177, 520] width 21 height 15
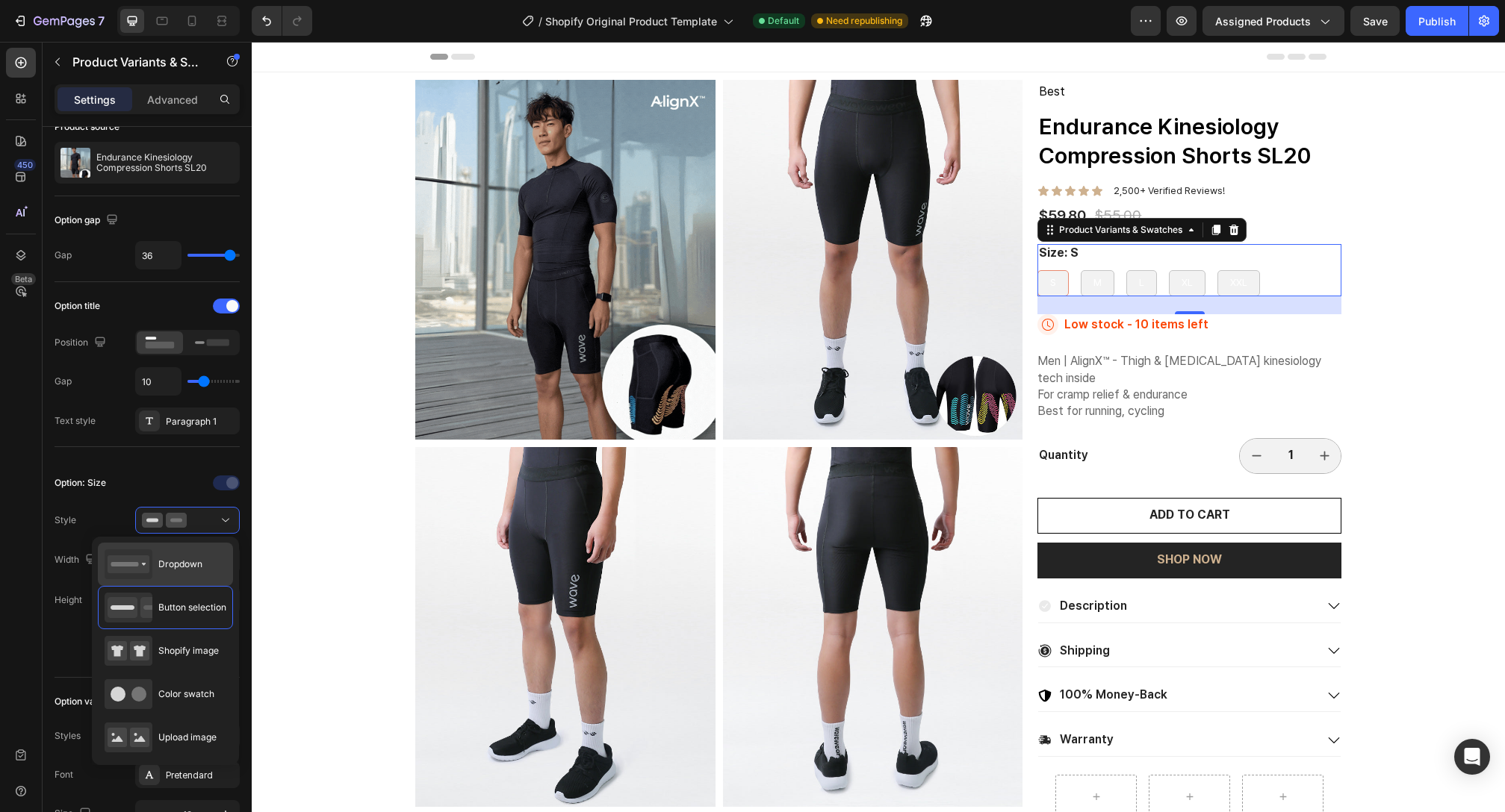
click at [198, 574] on div "Dropdown" at bounding box center [153, 564] width 98 height 30
type input "100%"
type input "45"
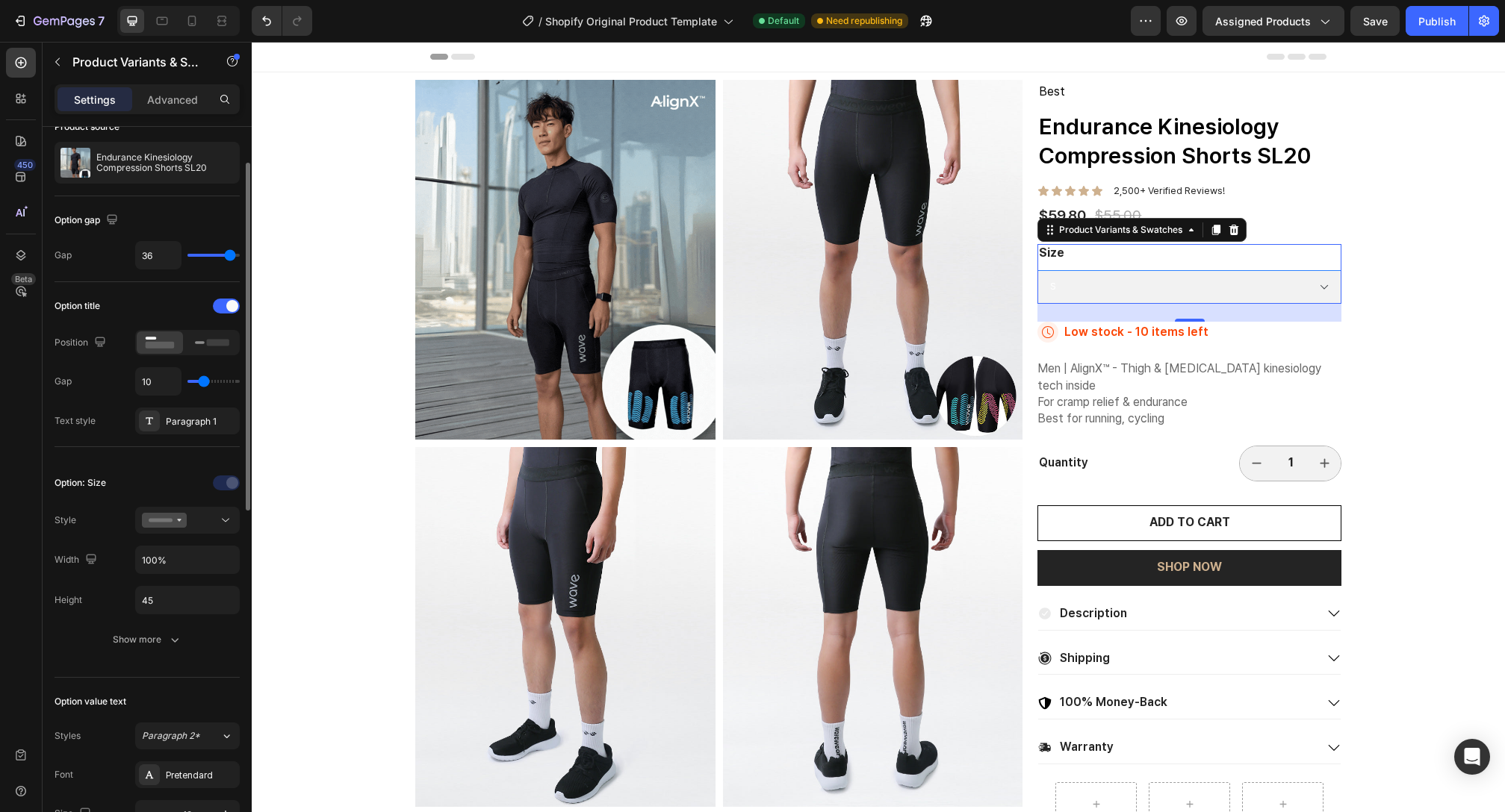
click at [210, 534] on div "Option: Size Style Width 100% Height 45 Show more" at bounding box center [147, 562] width 185 height 182
click at [214, 529] on button at bounding box center [187, 520] width 105 height 27
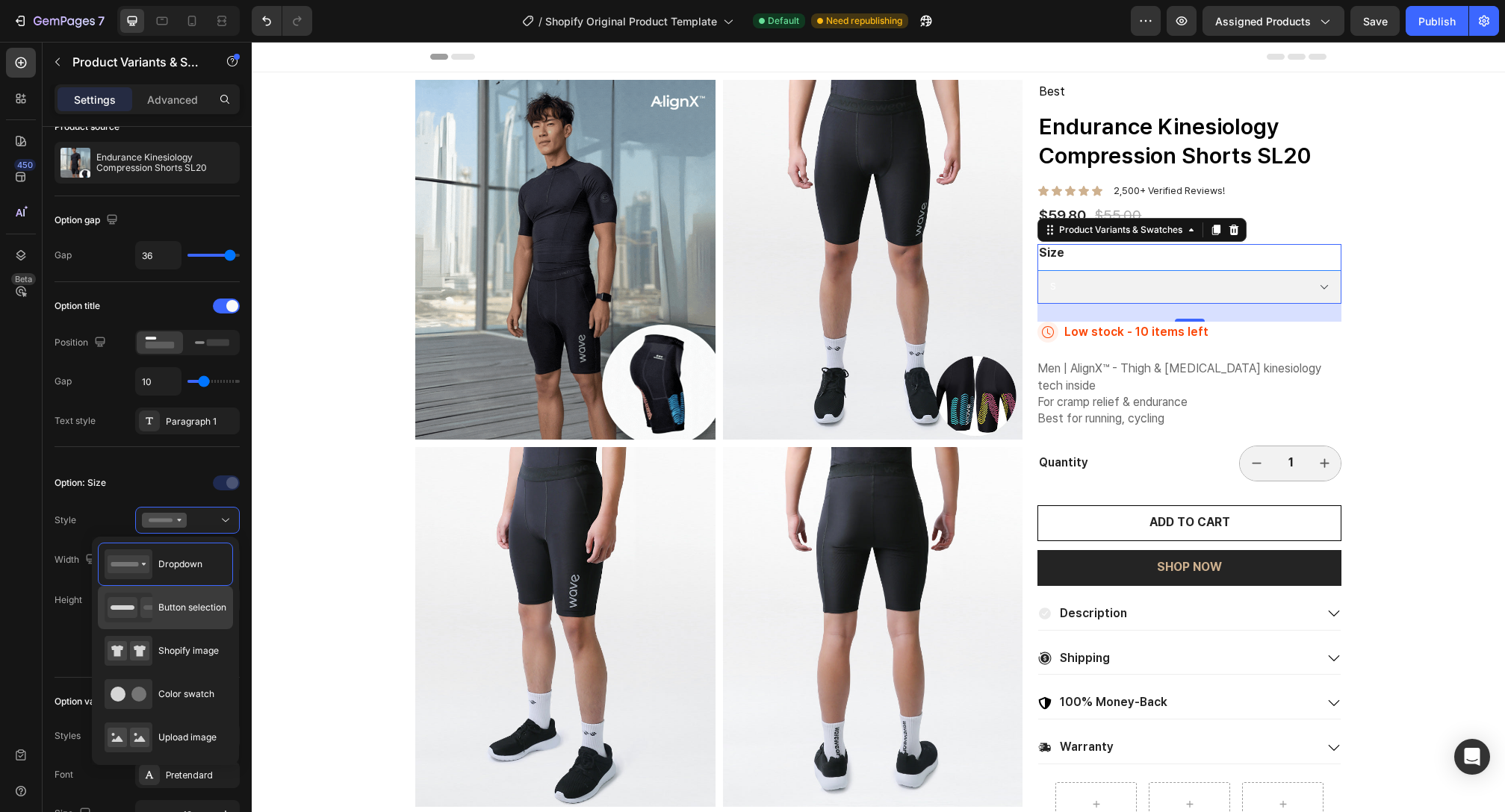
click at [195, 604] on span "Button selection" at bounding box center [192, 607] width 68 height 13
type input "35"
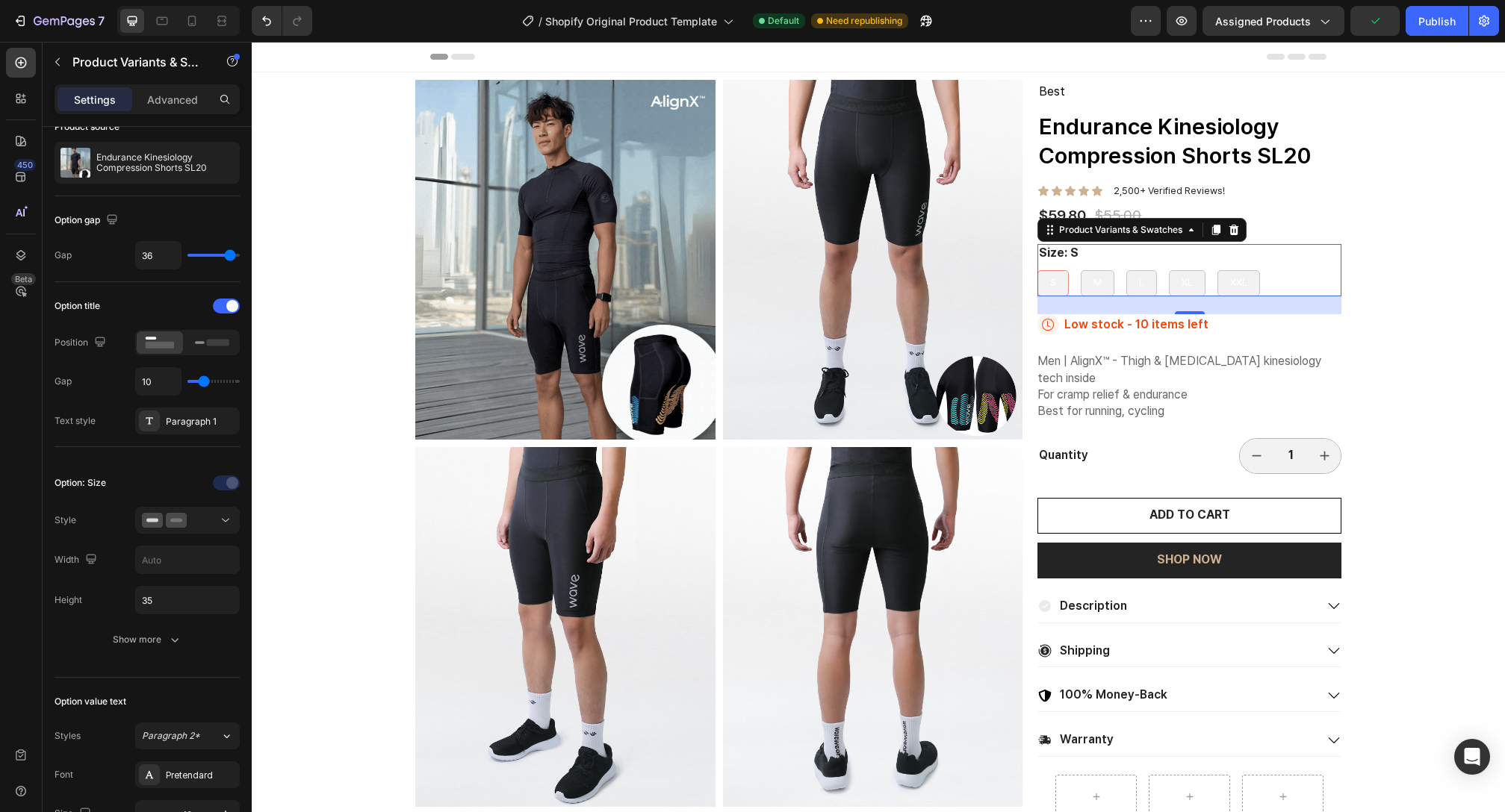
click at [1052, 283] on div "S" at bounding box center [1053, 283] width 30 height 25
click at [1037, 271] on input "S S S" at bounding box center [1036, 270] width 1 height 1
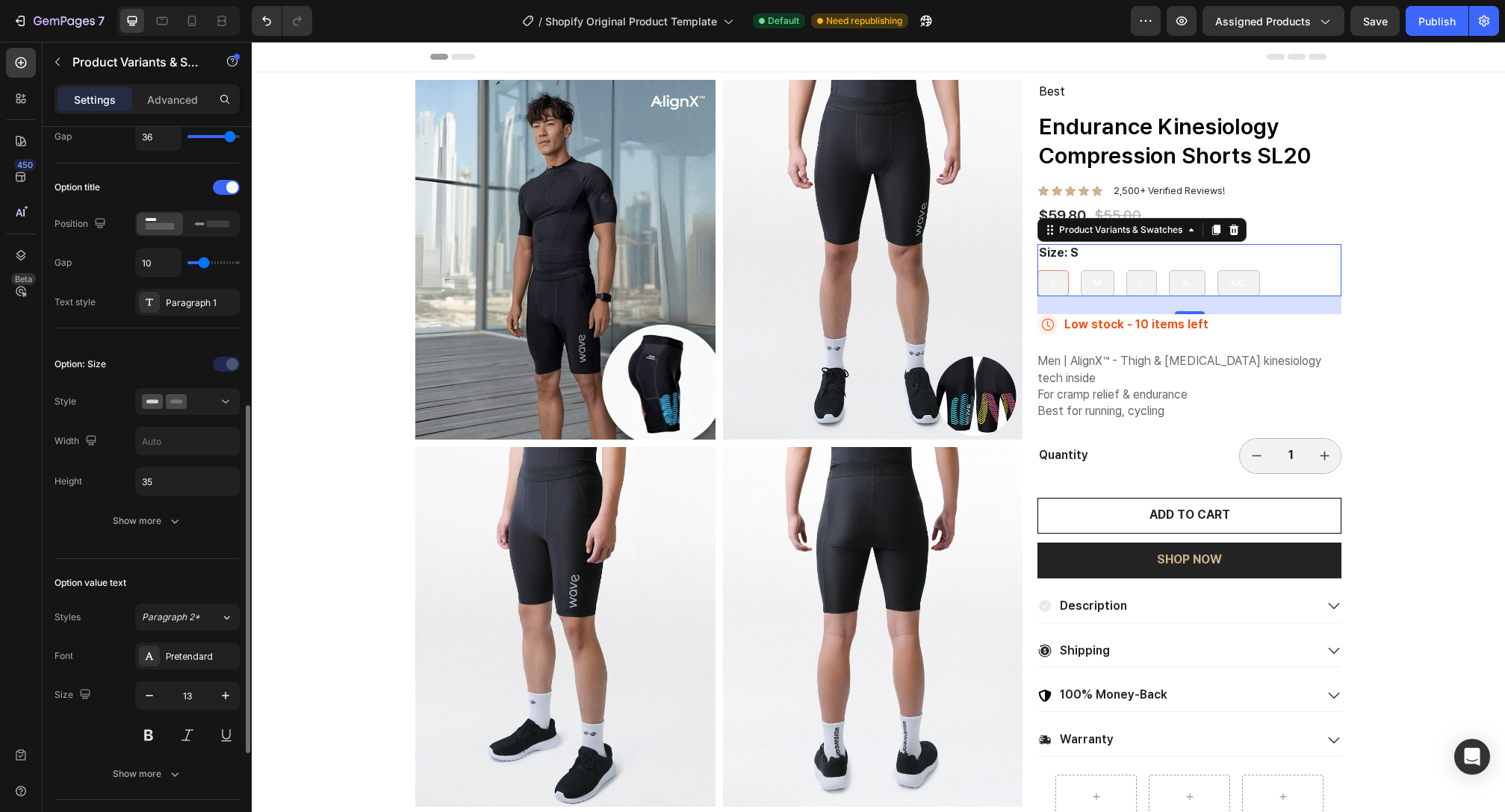
scroll to position [320, 0]
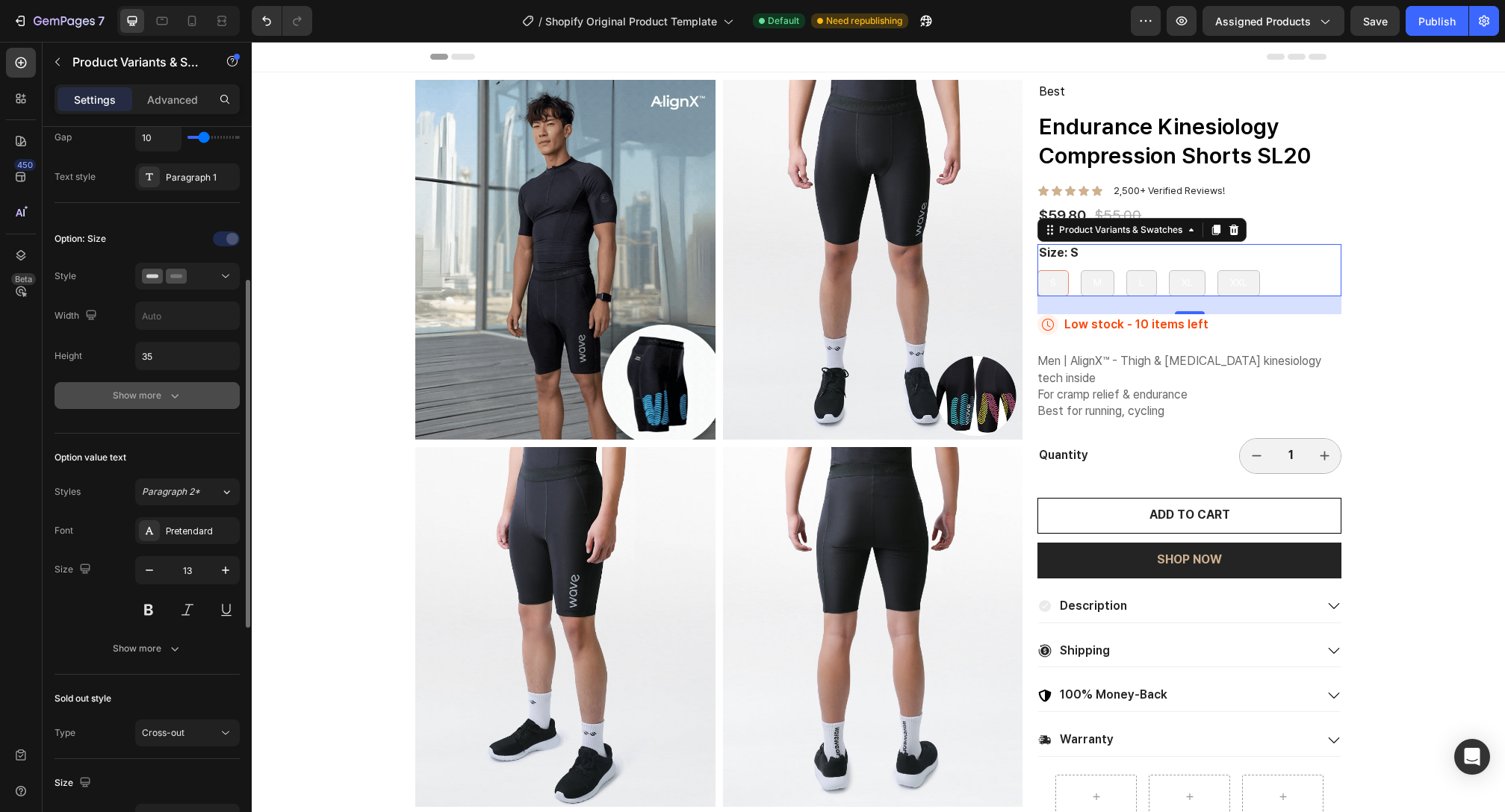
click at [159, 404] on button "Show more" at bounding box center [147, 395] width 185 height 27
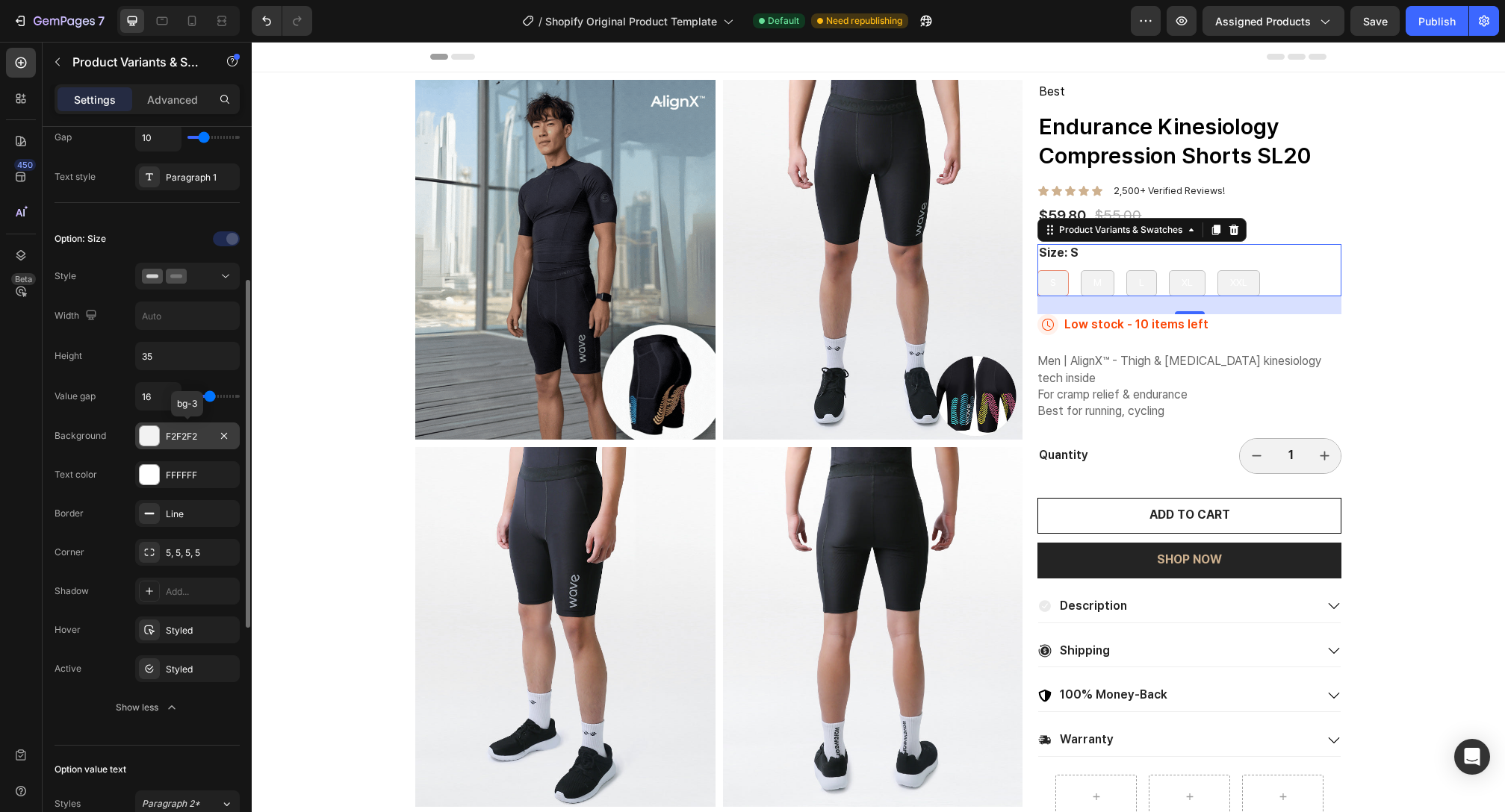
click at [156, 432] on div at bounding box center [149, 436] width 19 height 19
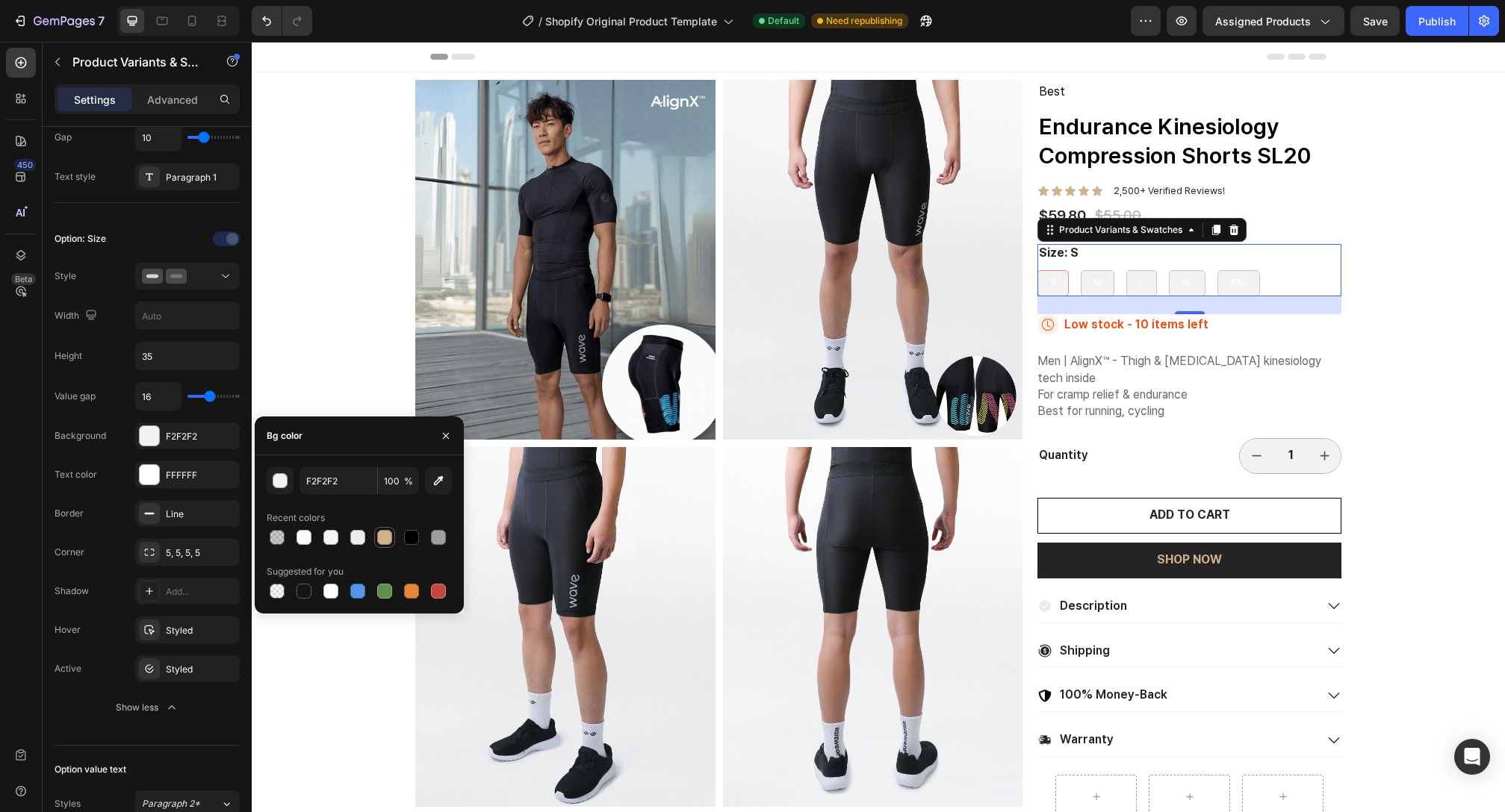
click at [382, 536] on div at bounding box center [384, 537] width 15 height 15
click at [301, 537] on div at bounding box center [303, 537] width 15 height 15
click at [320, 540] on div at bounding box center [359, 538] width 185 height 21
click at [325, 539] on div at bounding box center [331, 537] width 15 height 15
click at [351, 536] on div at bounding box center [357, 537] width 15 height 15
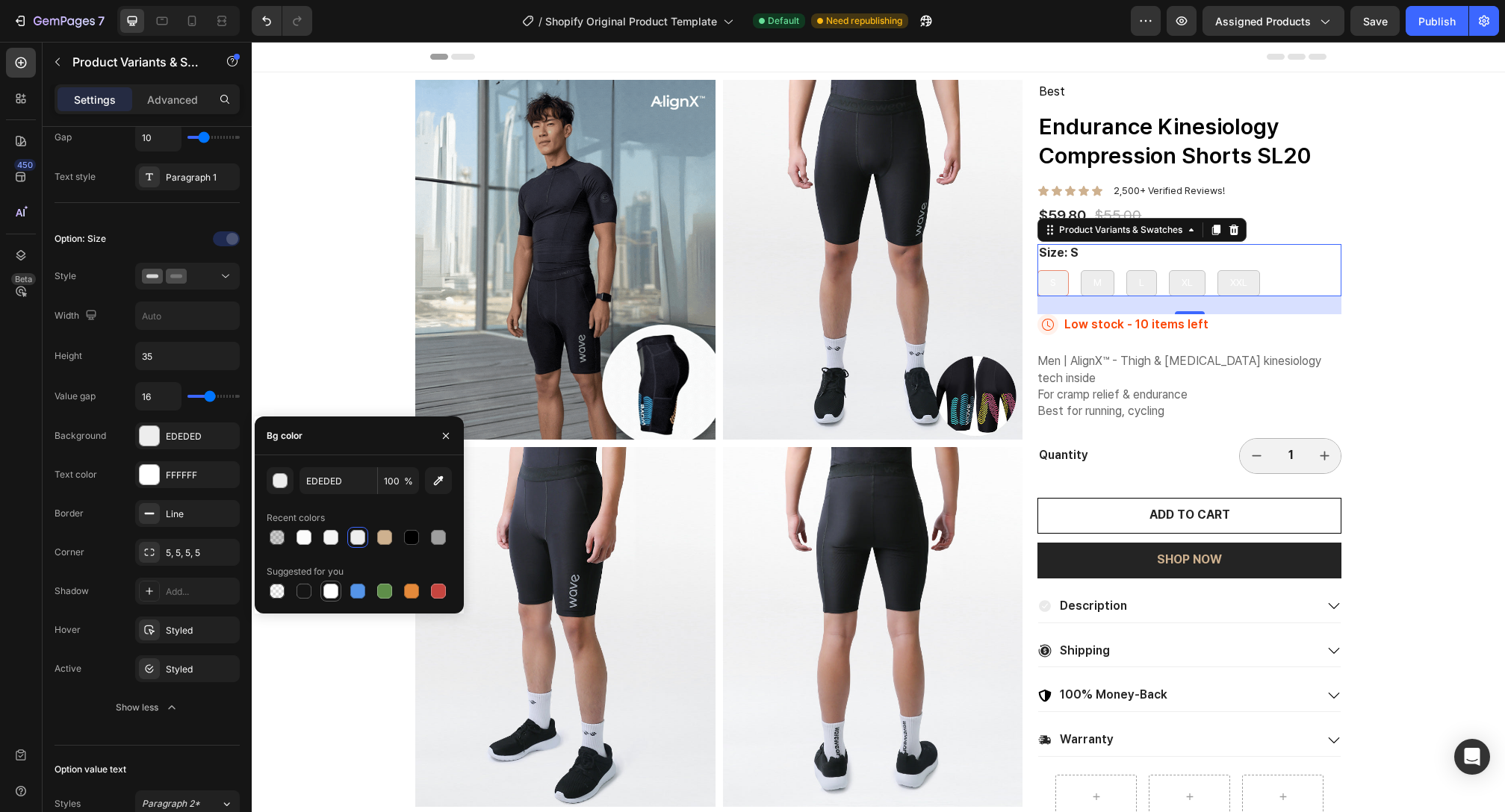
click at [336, 589] on div at bounding box center [331, 591] width 15 height 15
type input "FFFFFF"
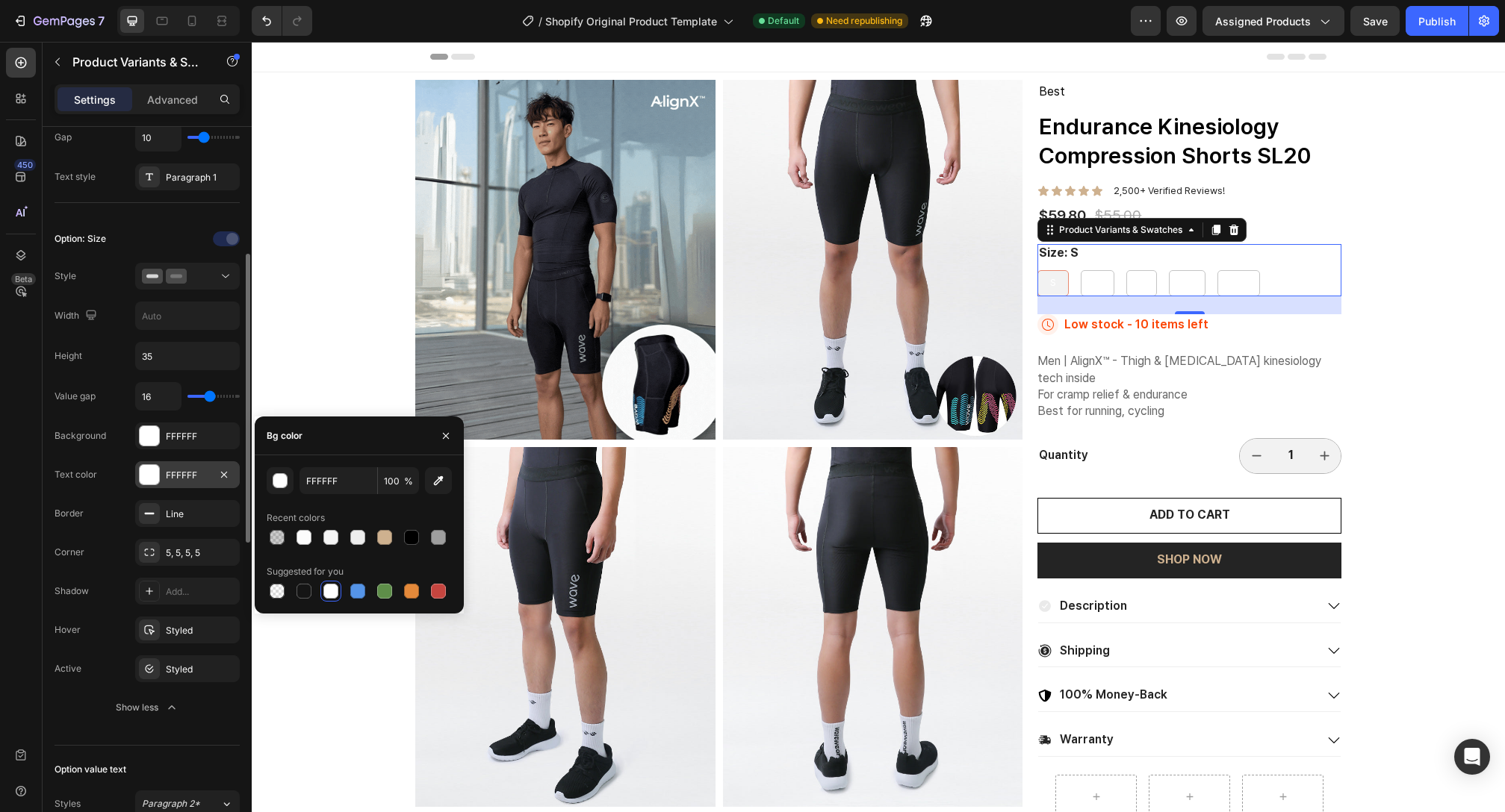
click at [156, 470] on div at bounding box center [149, 475] width 19 height 19
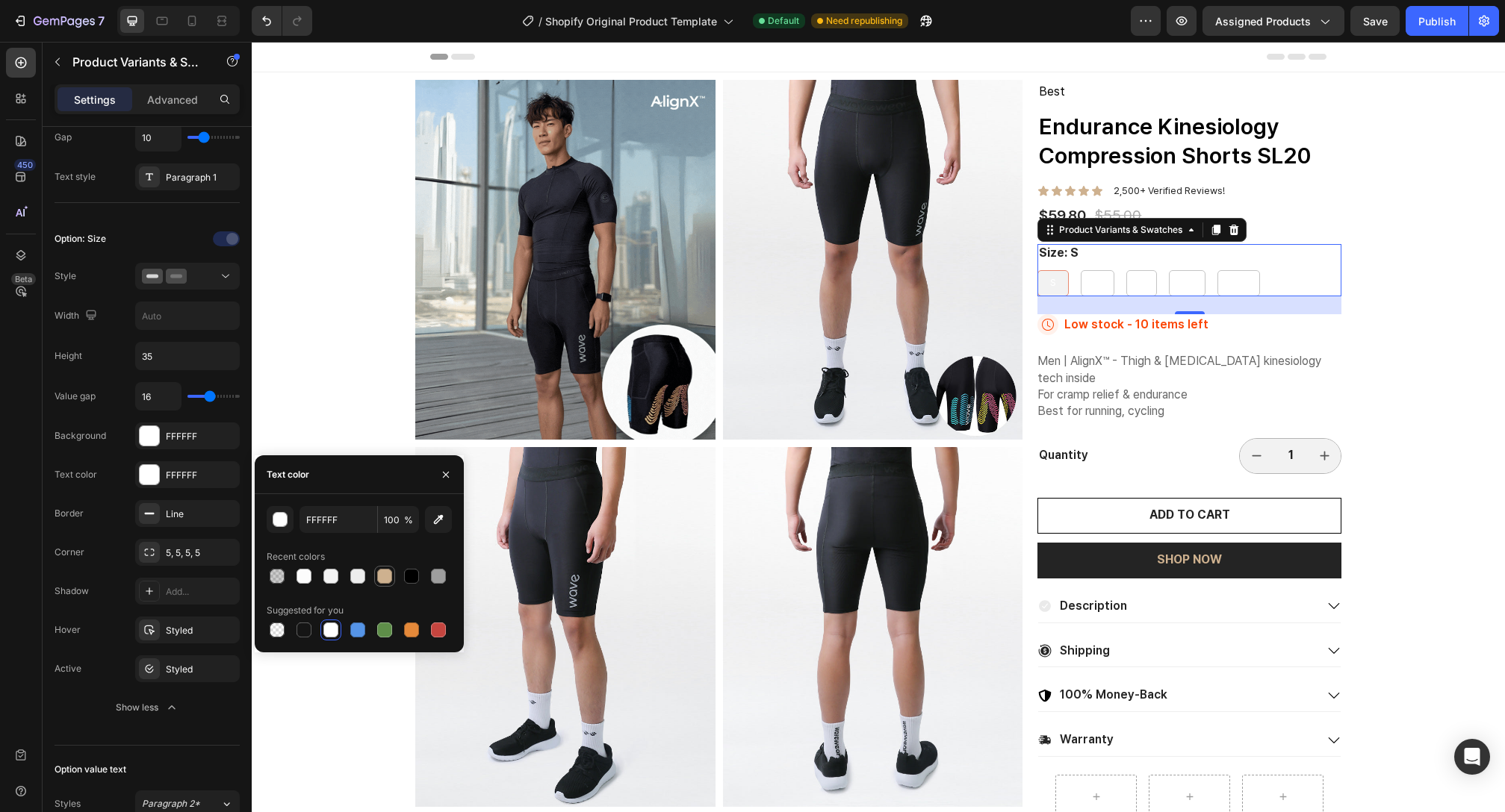
click at [382, 577] on div at bounding box center [384, 576] width 15 height 15
click at [413, 579] on div at bounding box center [411, 576] width 15 height 15
type input "000000"
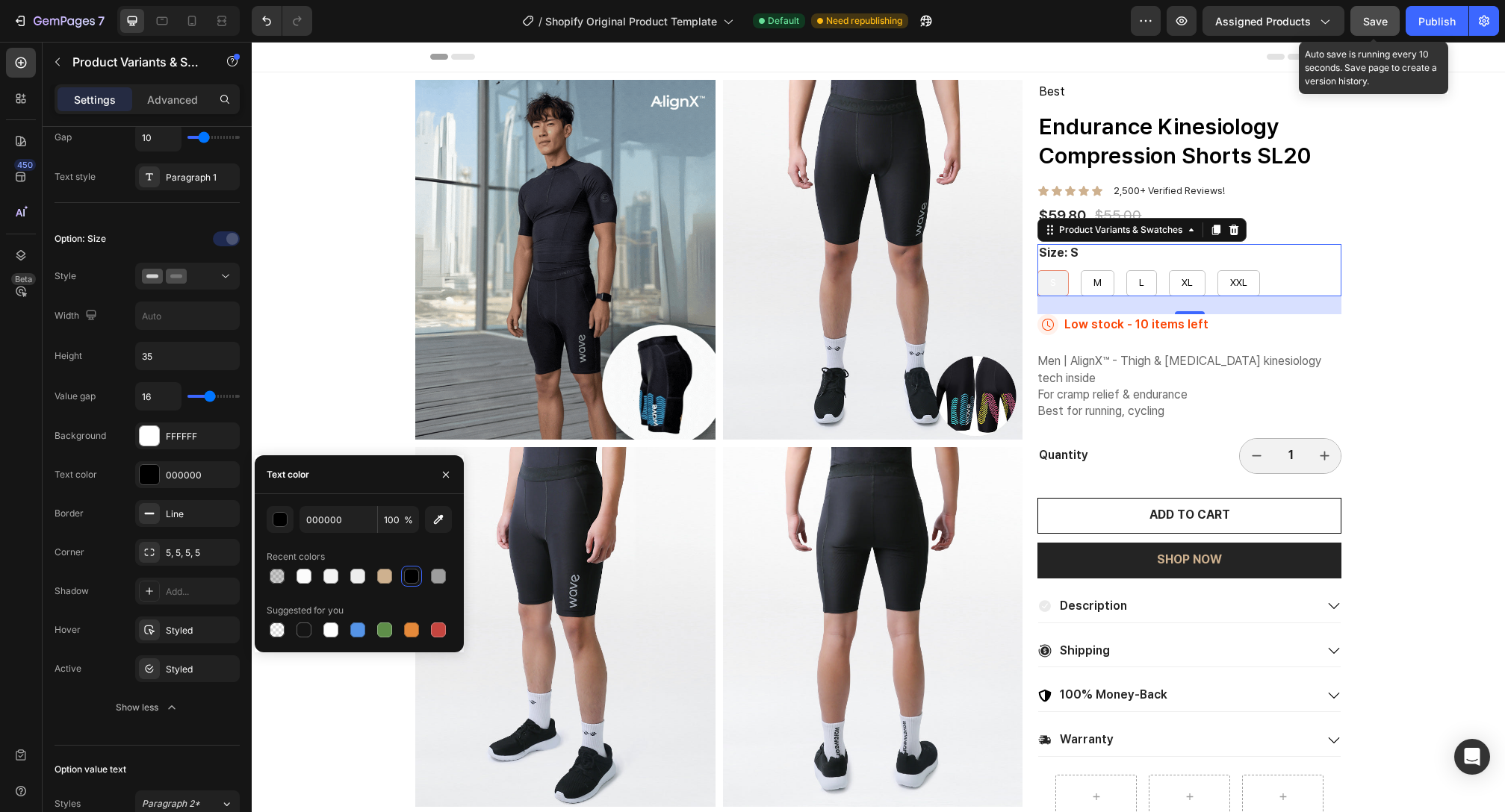
click at [1358, 23] on button "Save" at bounding box center [1375, 21] width 49 height 30
